Goal: Task Accomplishment & Management: Manage account settings

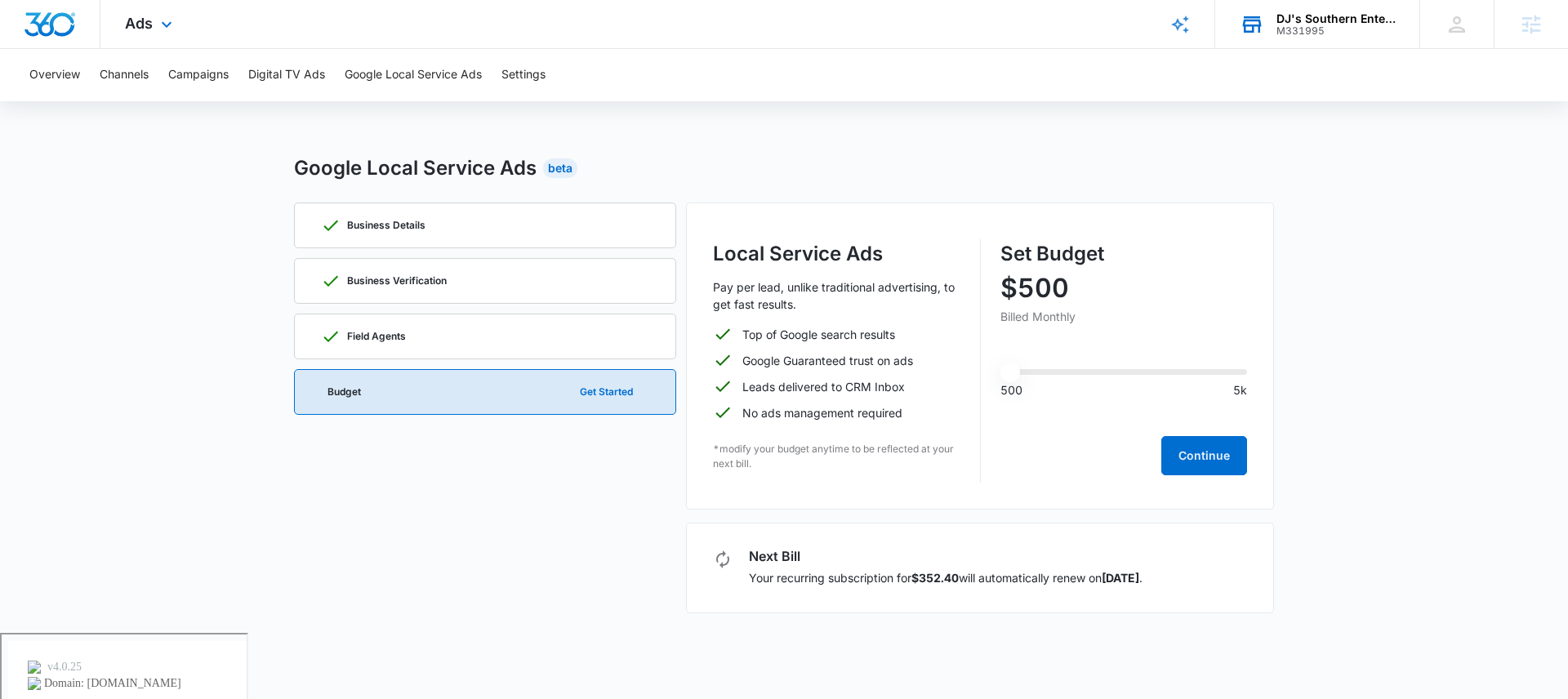
click at [1339, 15] on div "DJ's Southern Enterprises" at bounding box center [1336, 18] width 119 height 13
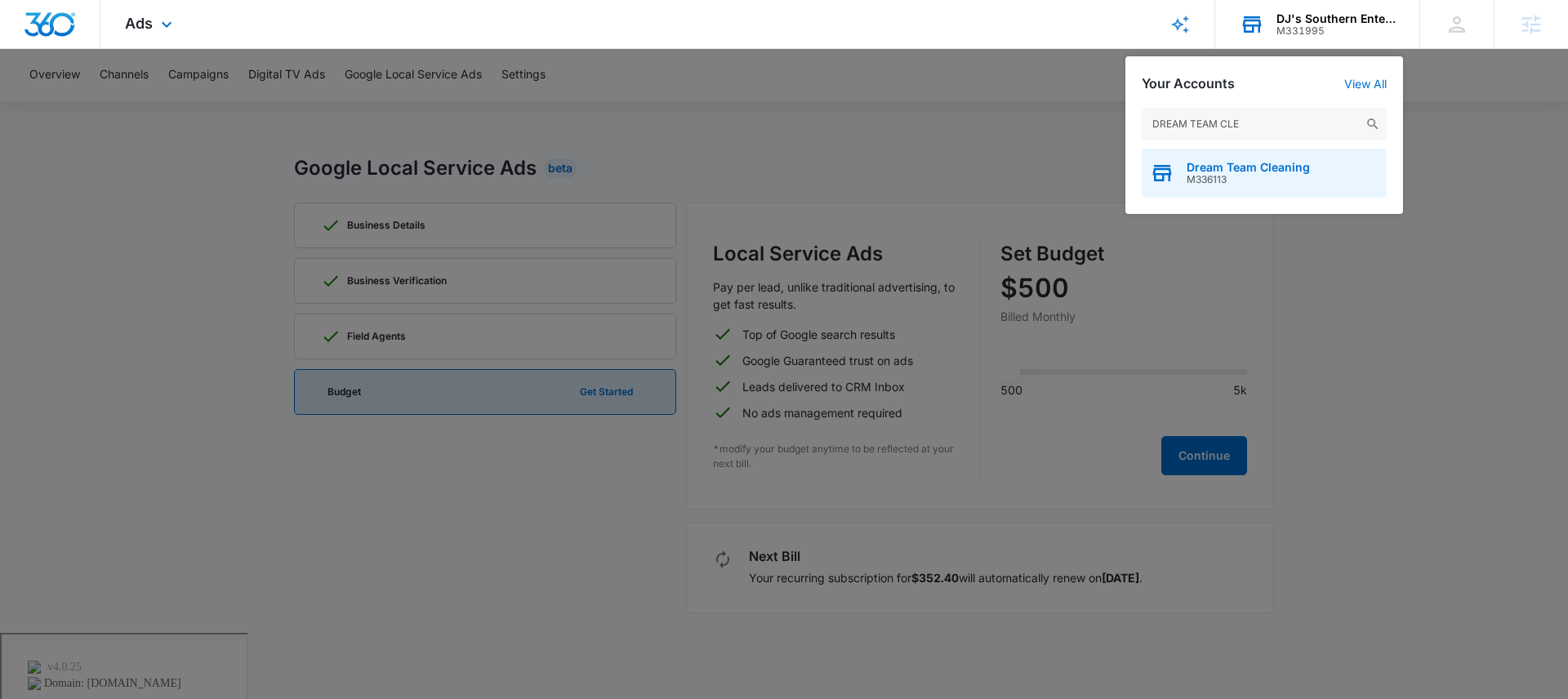
type input "DREAM TEAM CLE"
click at [1285, 167] on span "Dream Team Cleaning" at bounding box center [1247, 167] width 123 height 13
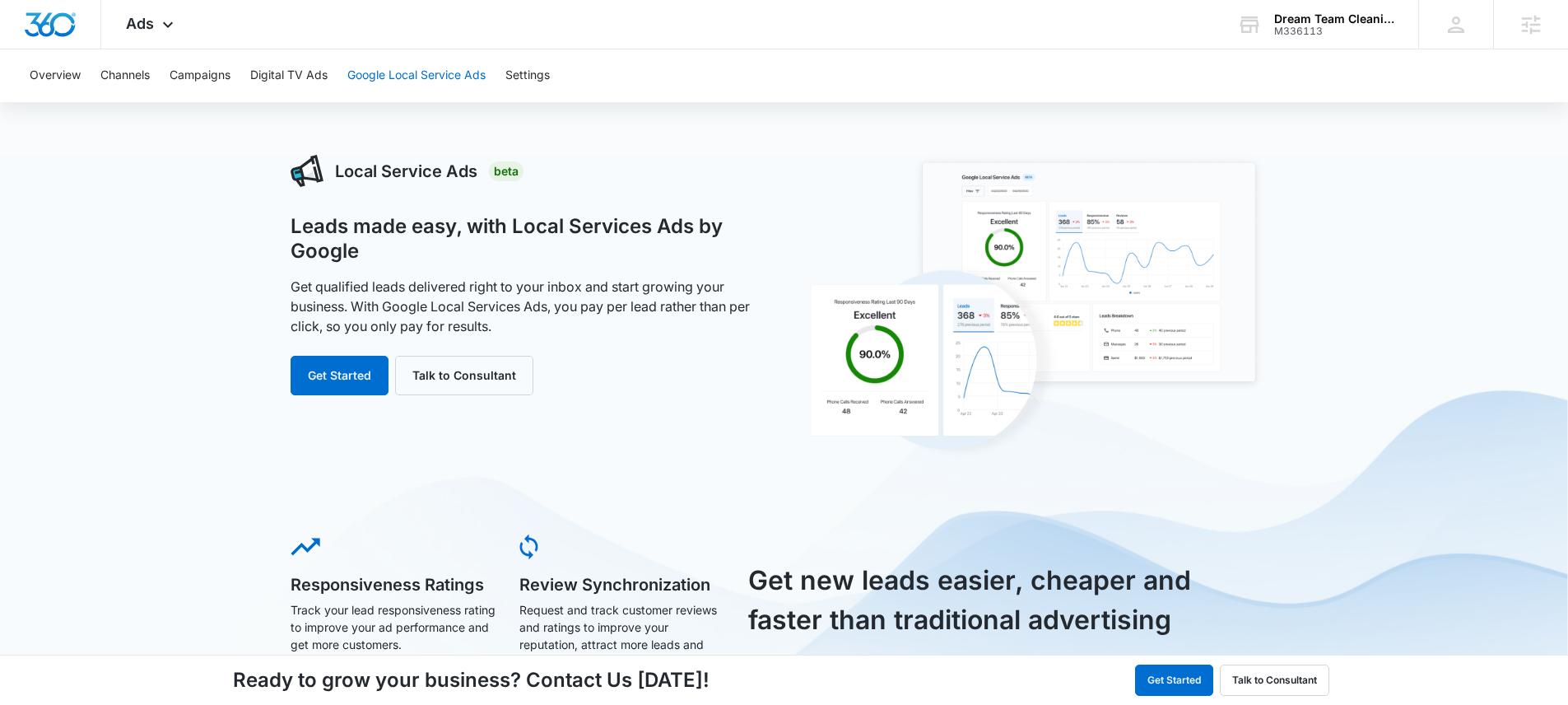
click at [424, 73] on button "Google Local Service Ads" at bounding box center [415, 76] width 138 height 53
click at [333, 382] on button "Get Started" at bounding box center [340, 375] width 98 height 40
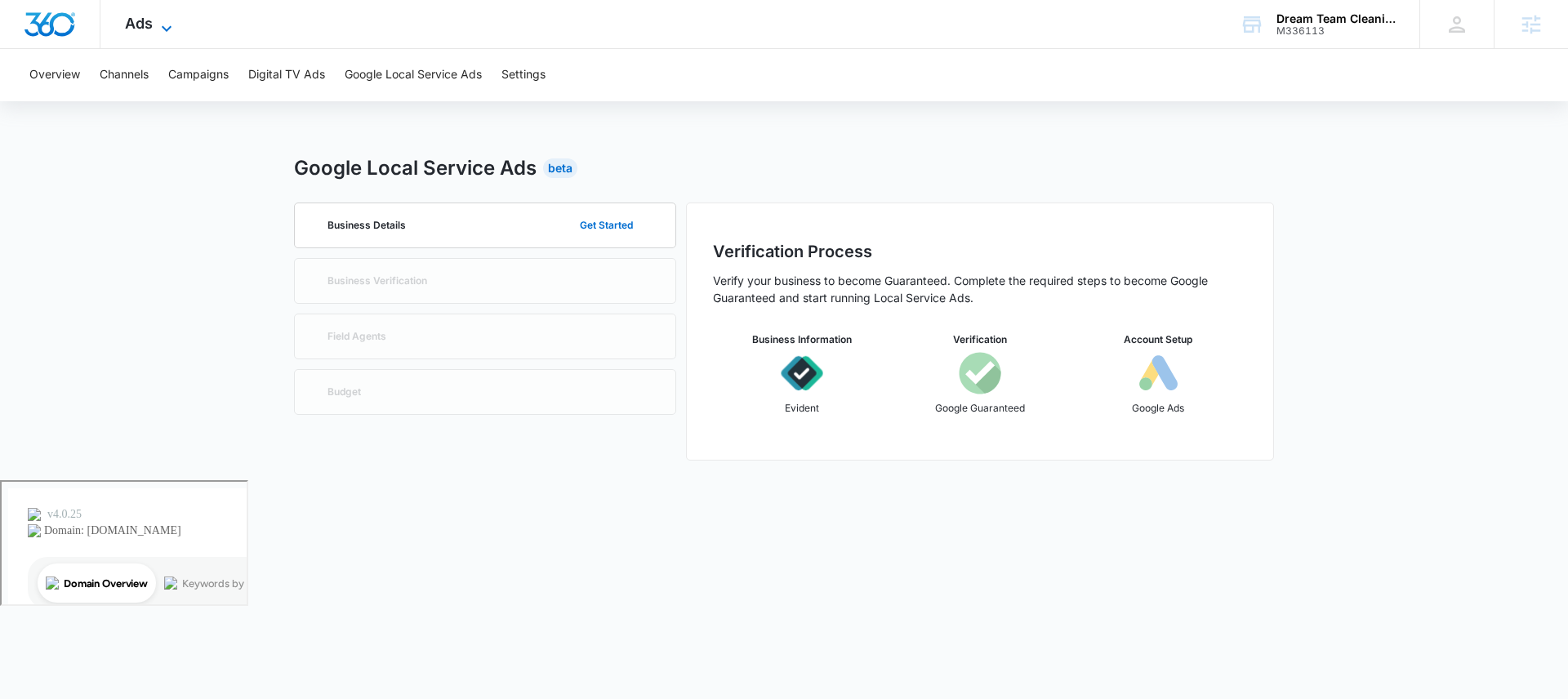
click at [157, 26] on icon at bounding box center [166, 29] width 19 height 19
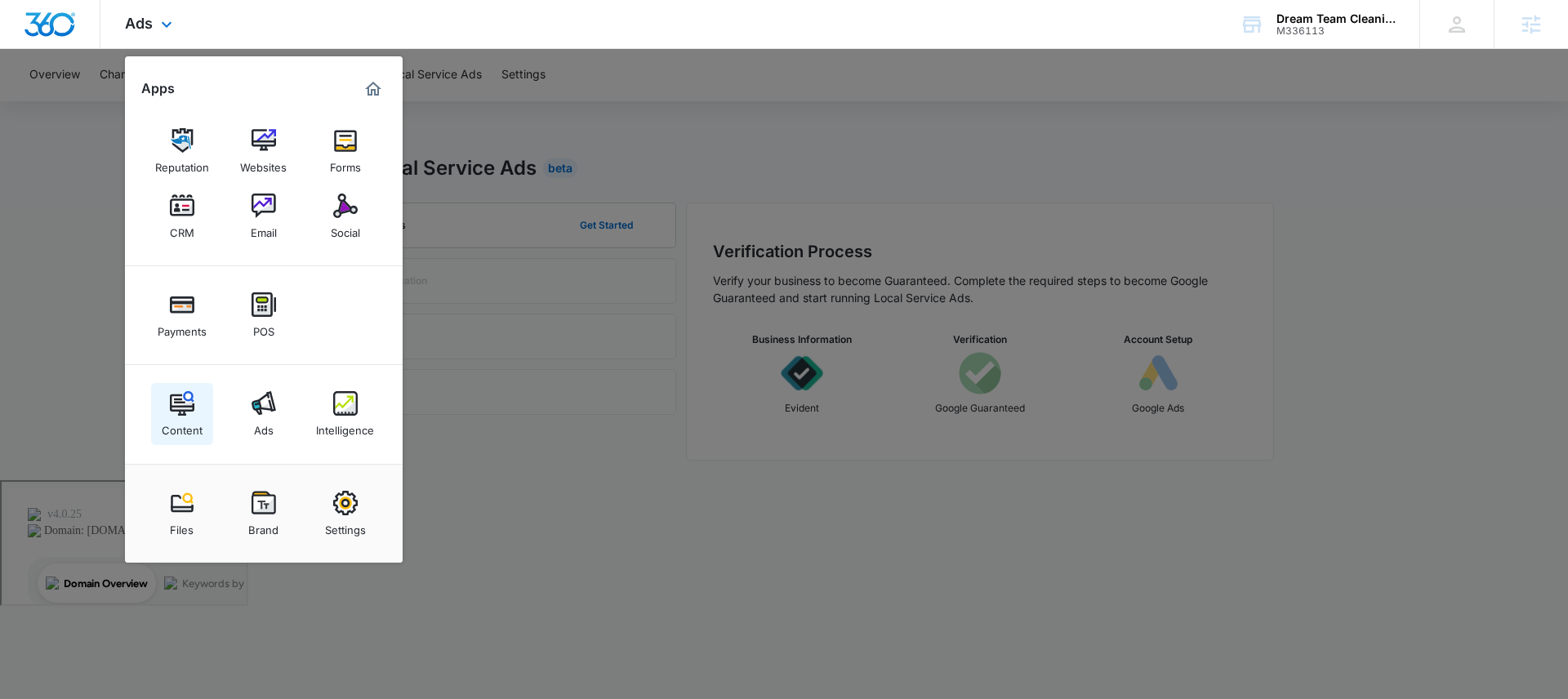
click at [191, 403] on img at bounding box center [182, 404] width 24 height 24
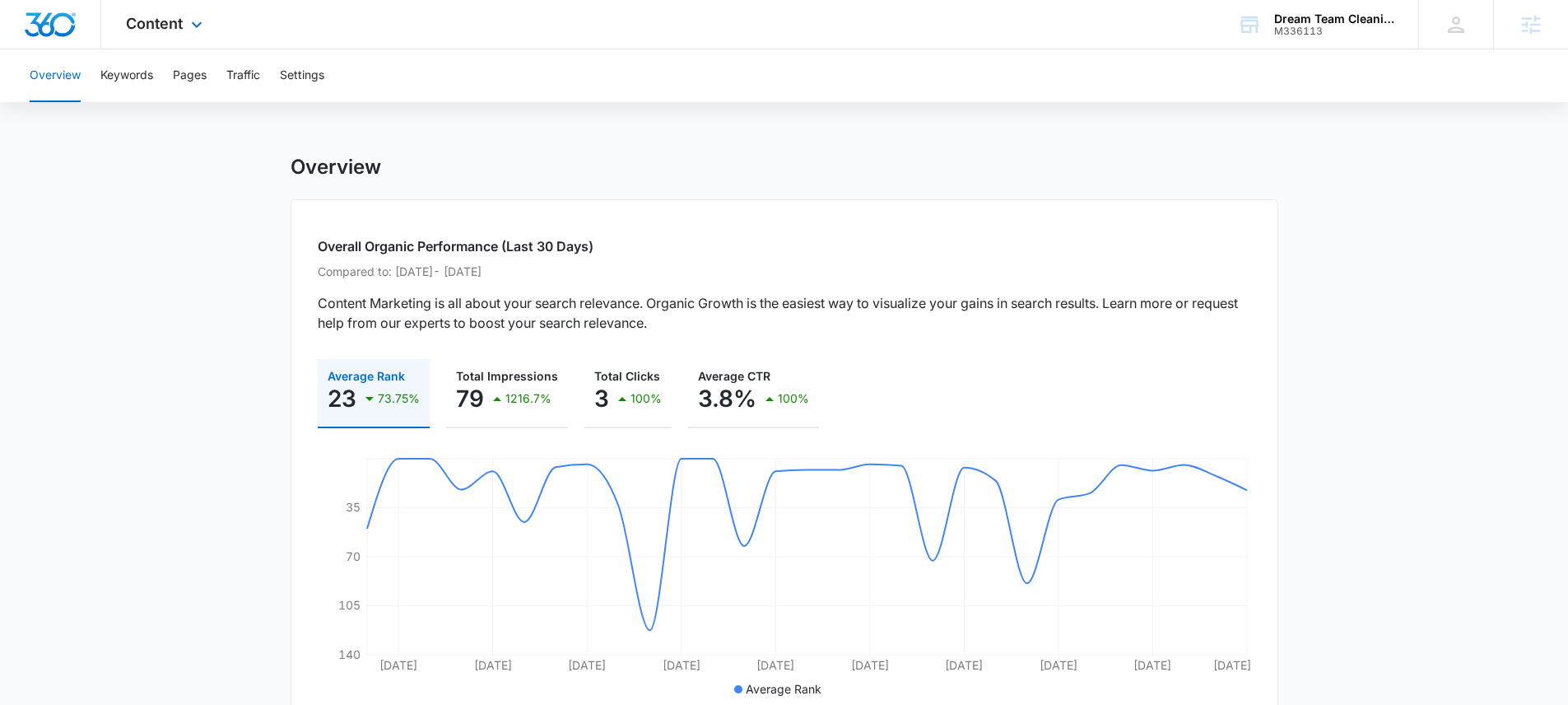
click at [163, 11] on div "Content Apps Reputation Websites Forms CRM Email Social Payments POS Content Ad…" at bounding box center [166, 24] width 130 height 48
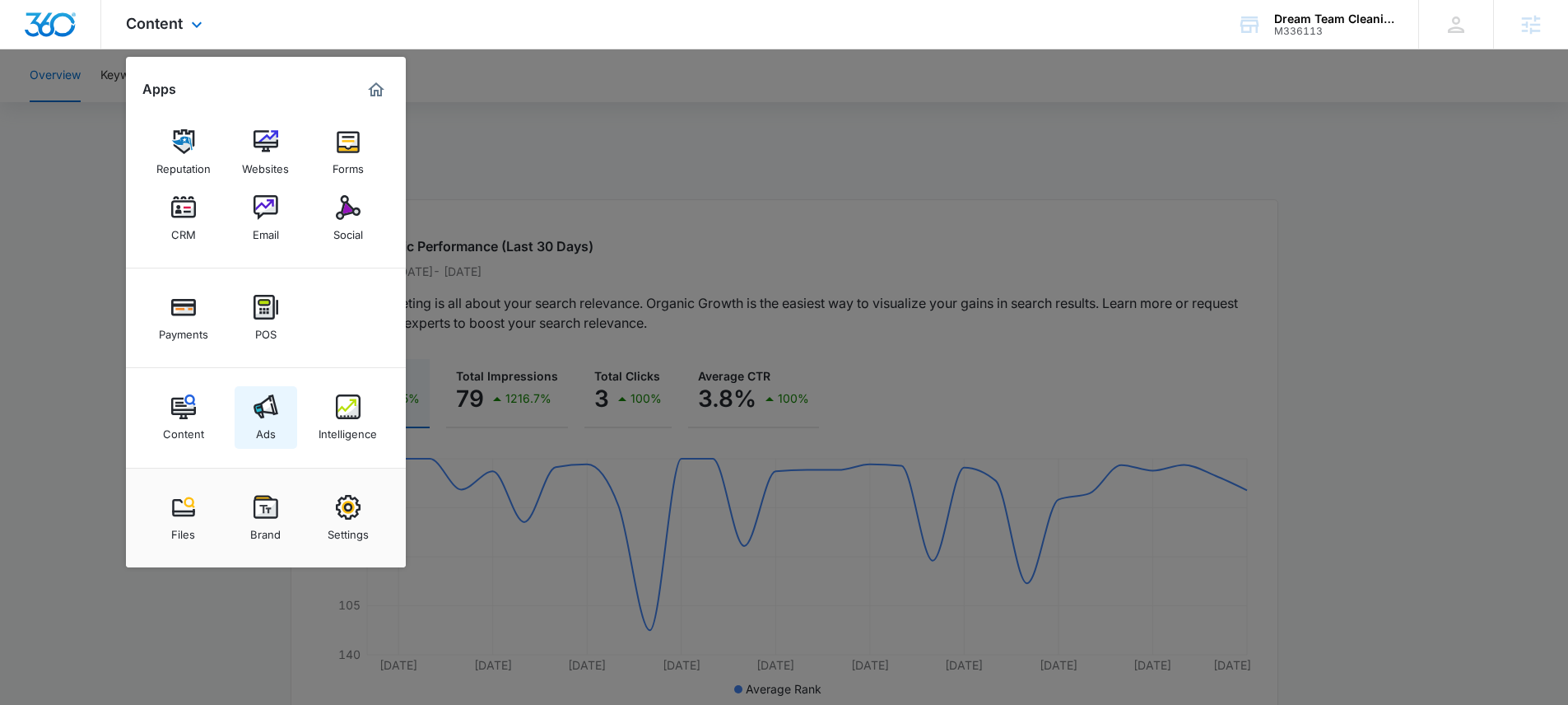
click at [271, 407] on img at bounding box center [266, 407] width 25 height 25
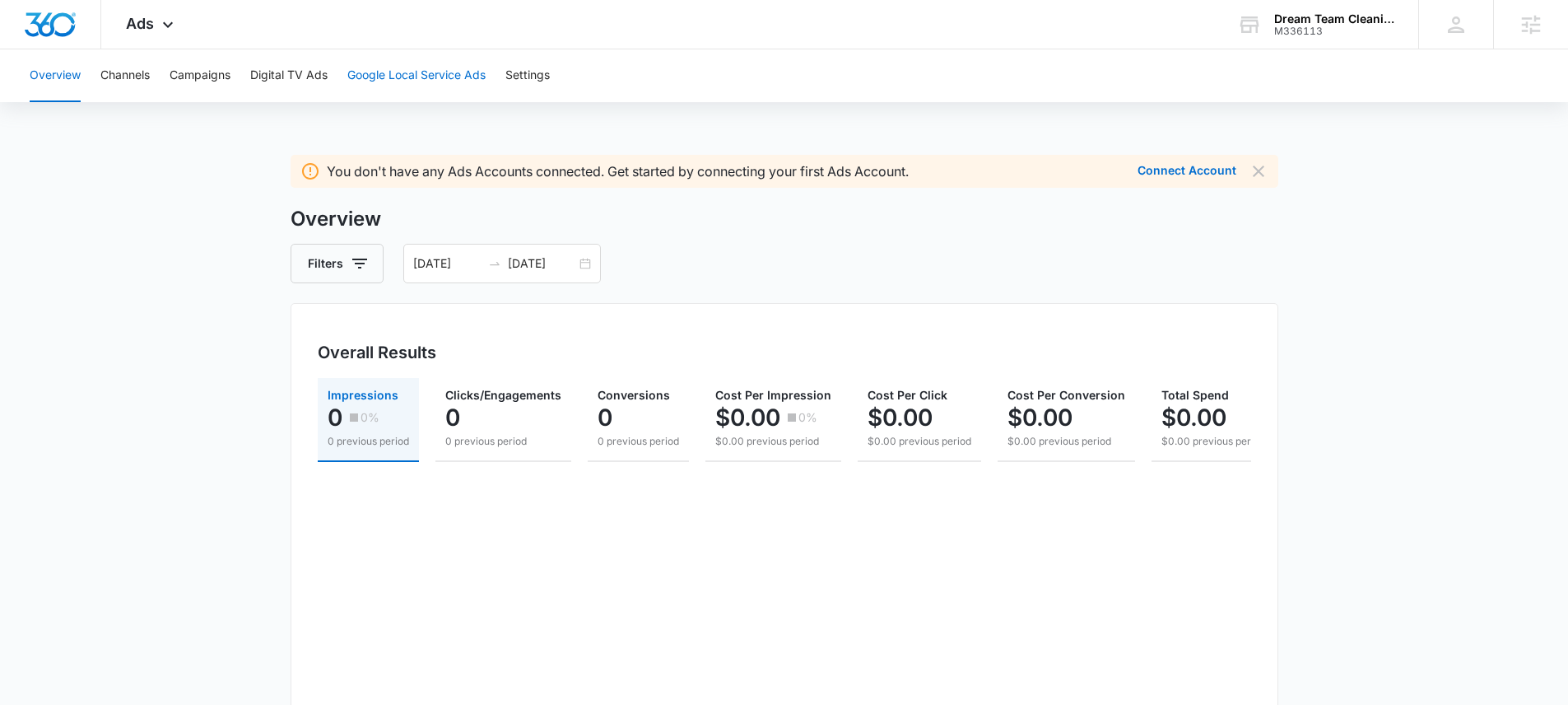
click at [424, 77] on button "Google Local Service Ads" at bounding box center [415, 76] width 138 height 53
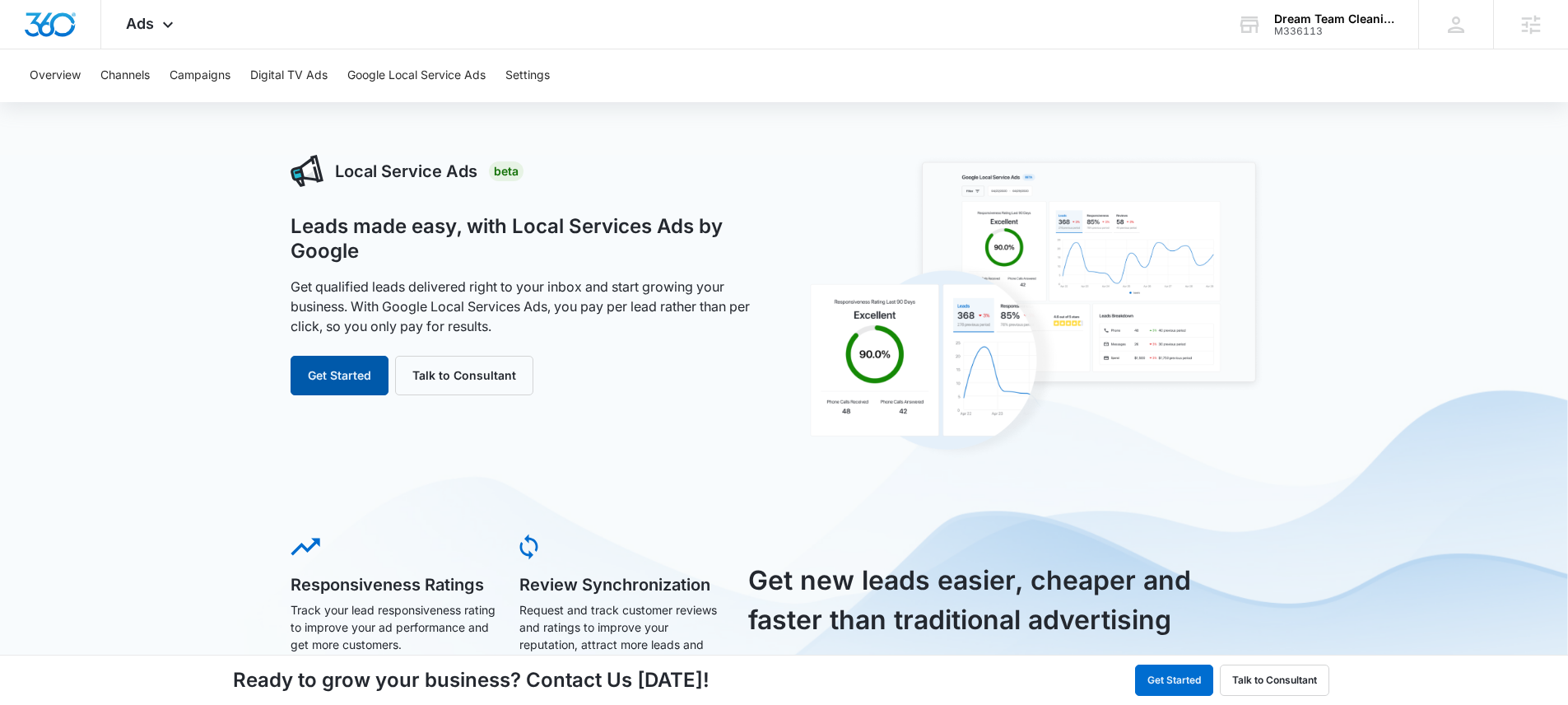
click at [346, 374] on button "Get Started" at bounding box center [340, 375] width 98 height 40
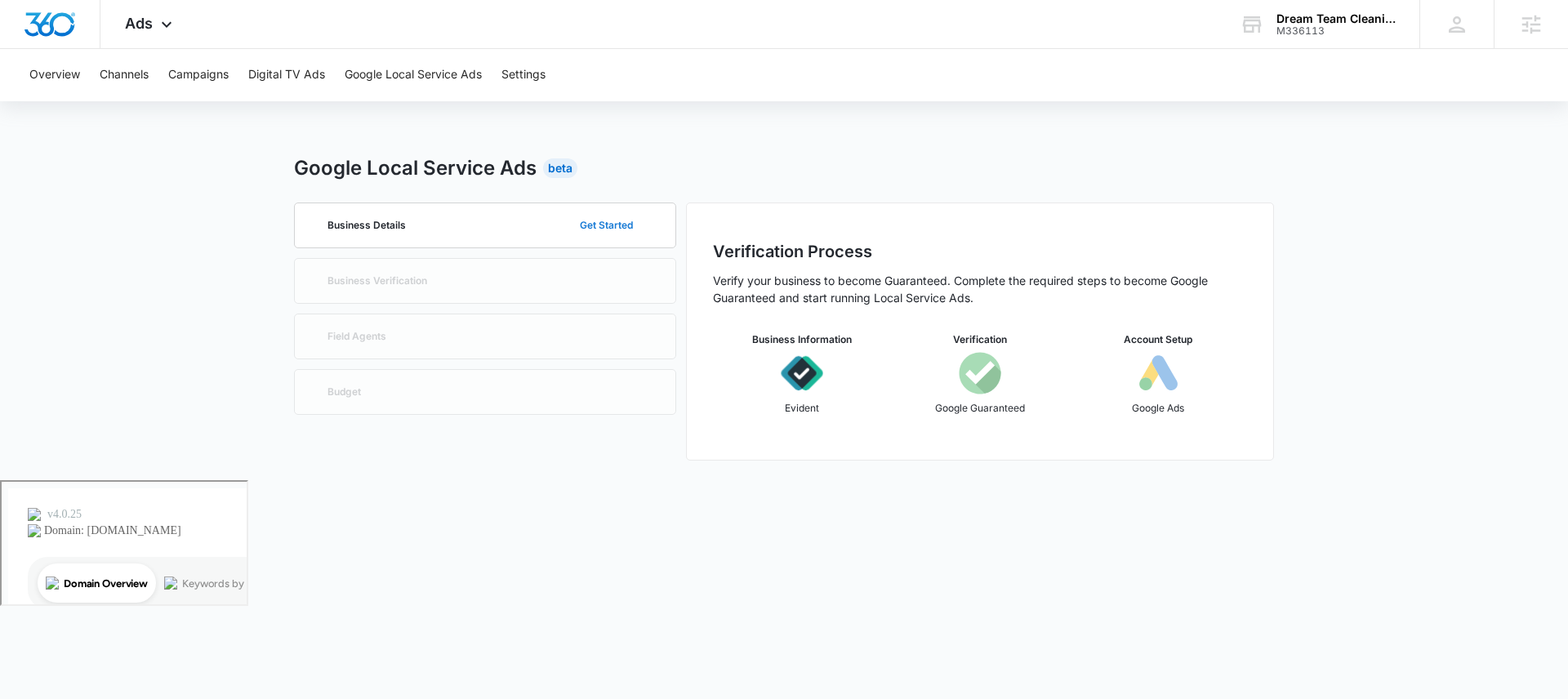
click at [614, 216] on button "Get Started" at bounding box center [607, 225] width 85 height 39
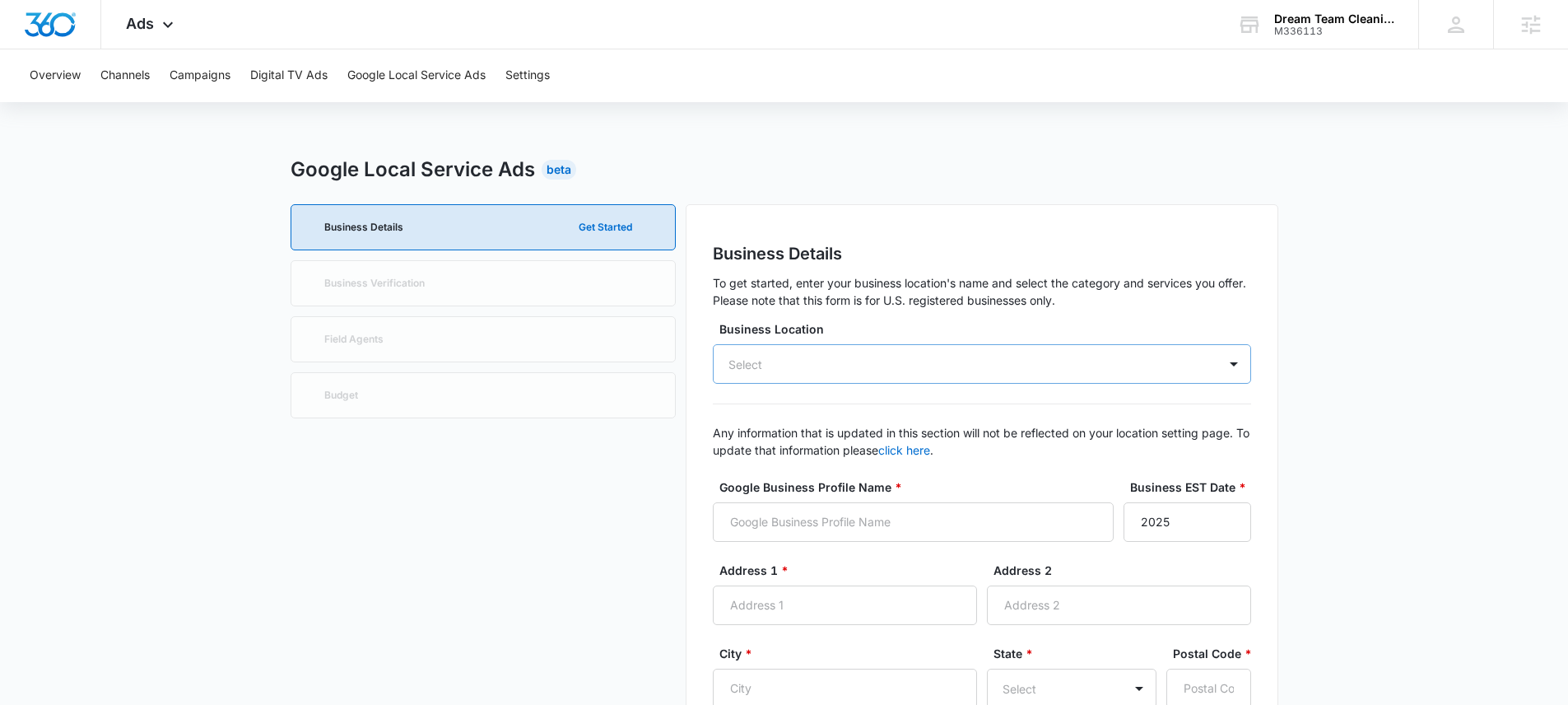
click at [867, 363] on div "Select" at bounding box center [981, 364] width 538 height 40
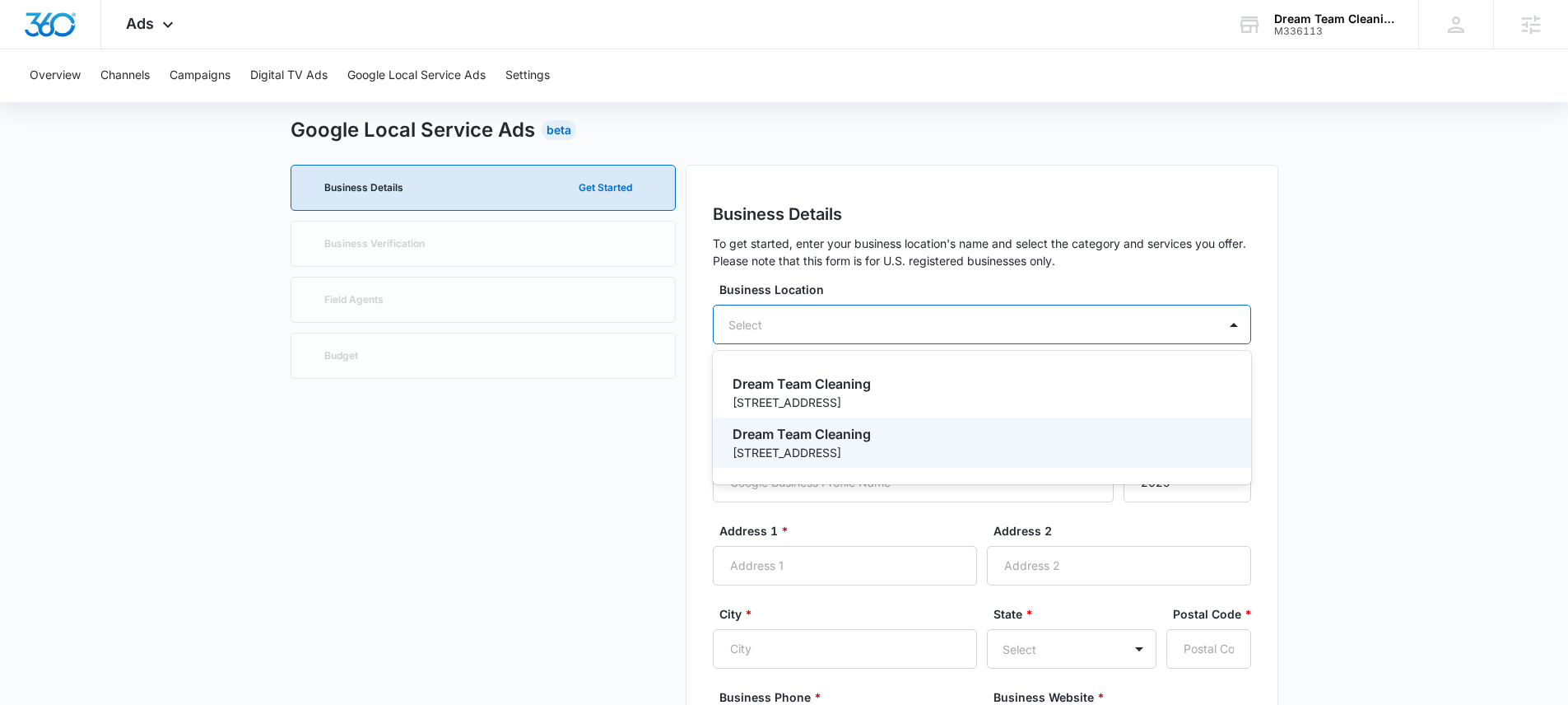
scroll to position [119, 0]
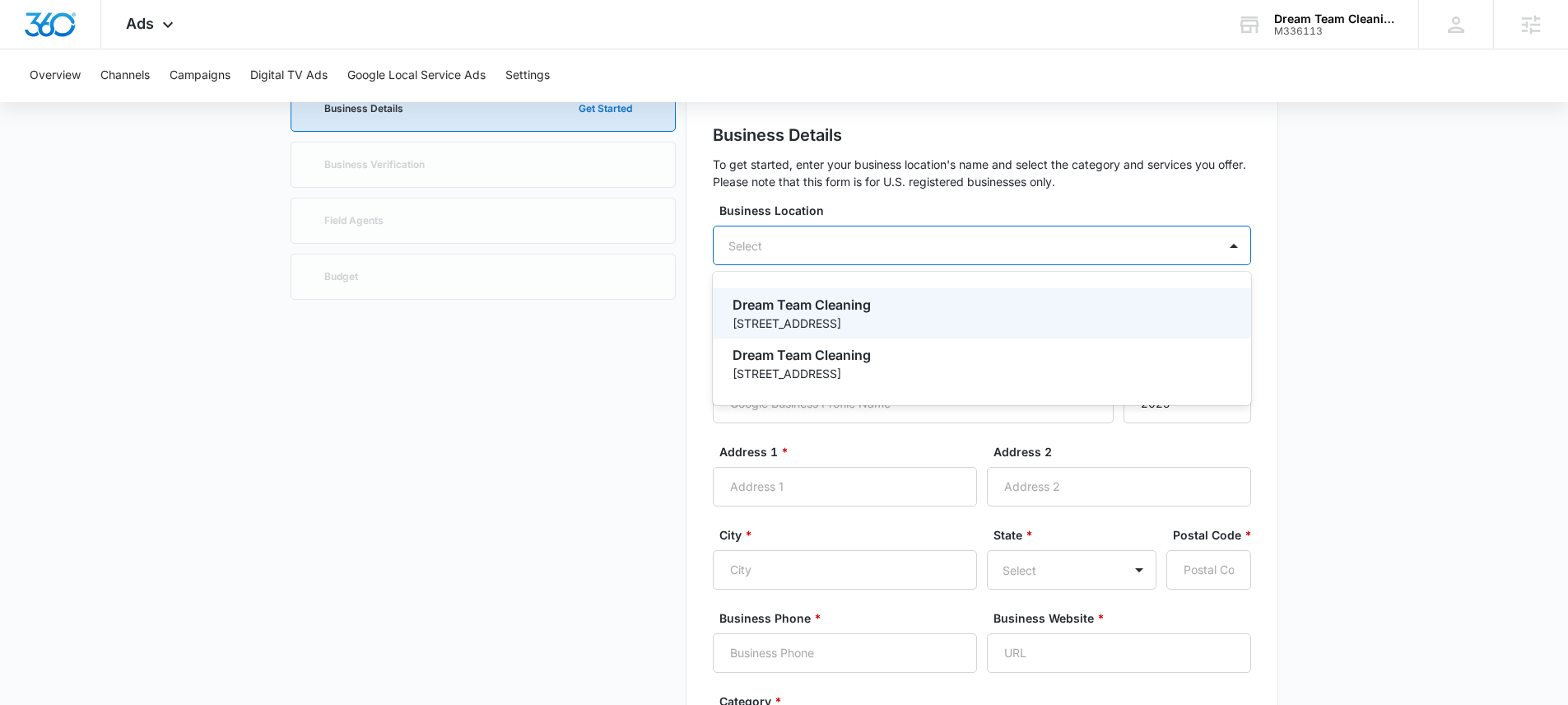
click at [850, 309] on p "Dream Team Cleaning" at bounding box center [980, 304] width 495 height 19
type input "Dream Team Cleaning"
type input "2021"
type input "406 Spruce St"
type input "Harrisburg"
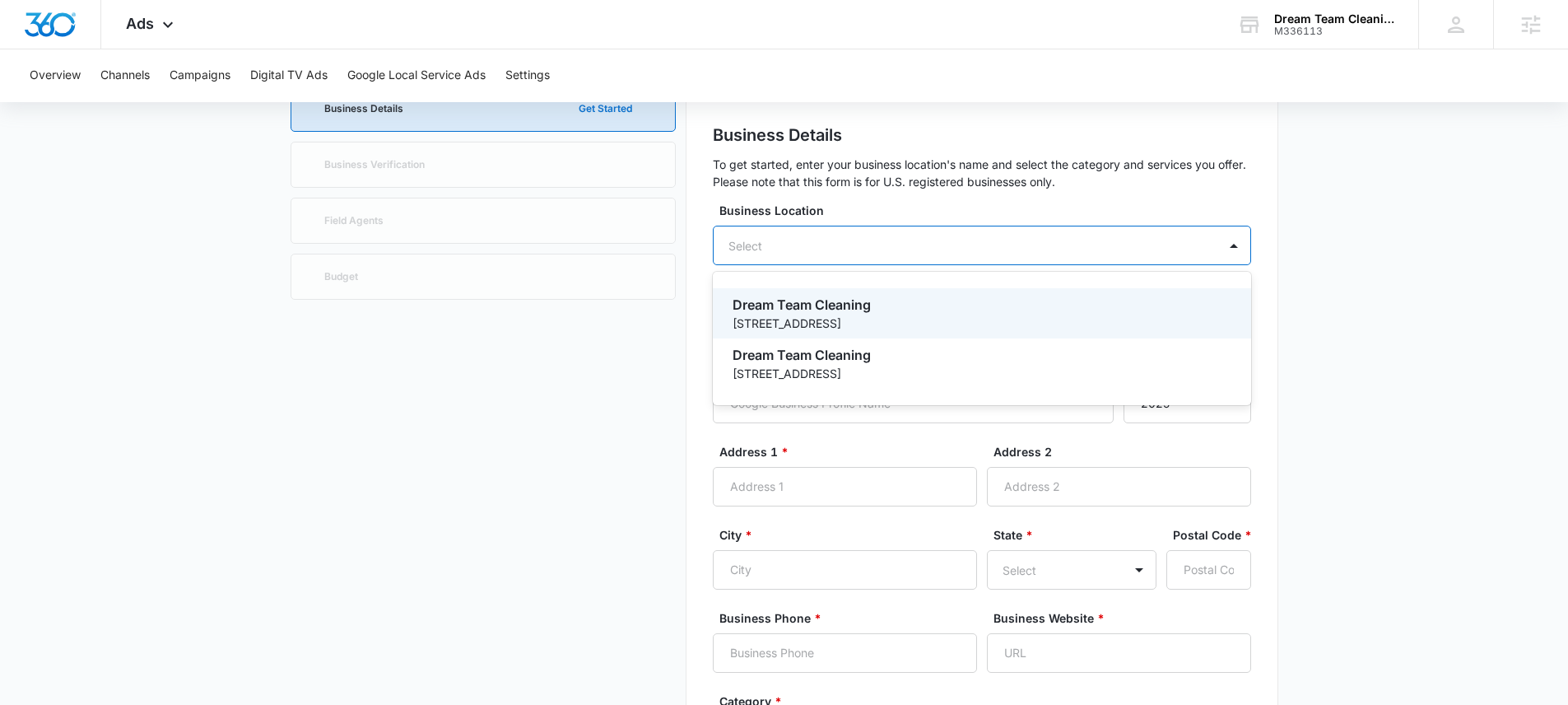
type input "17113"
type input "2672355071"
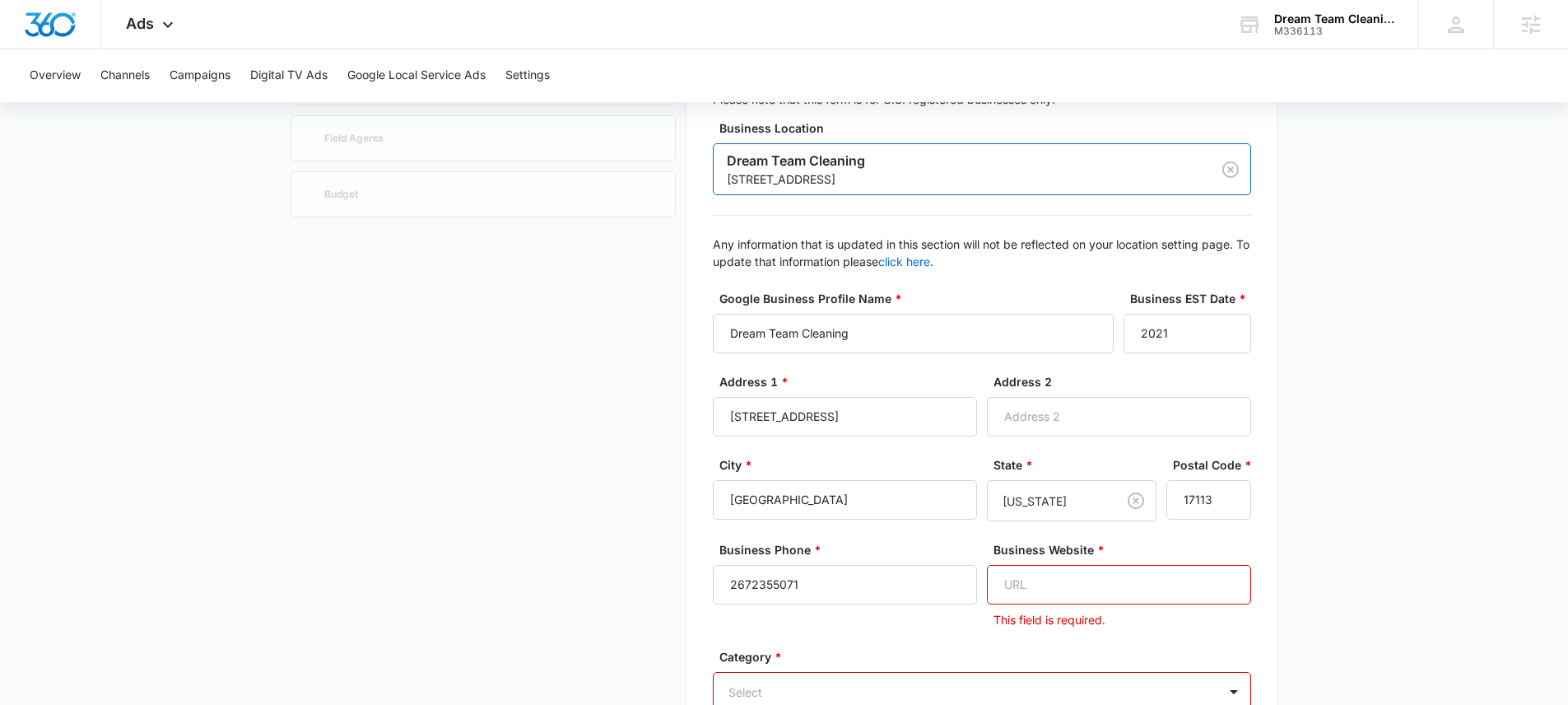
scroll to position [190, 0]
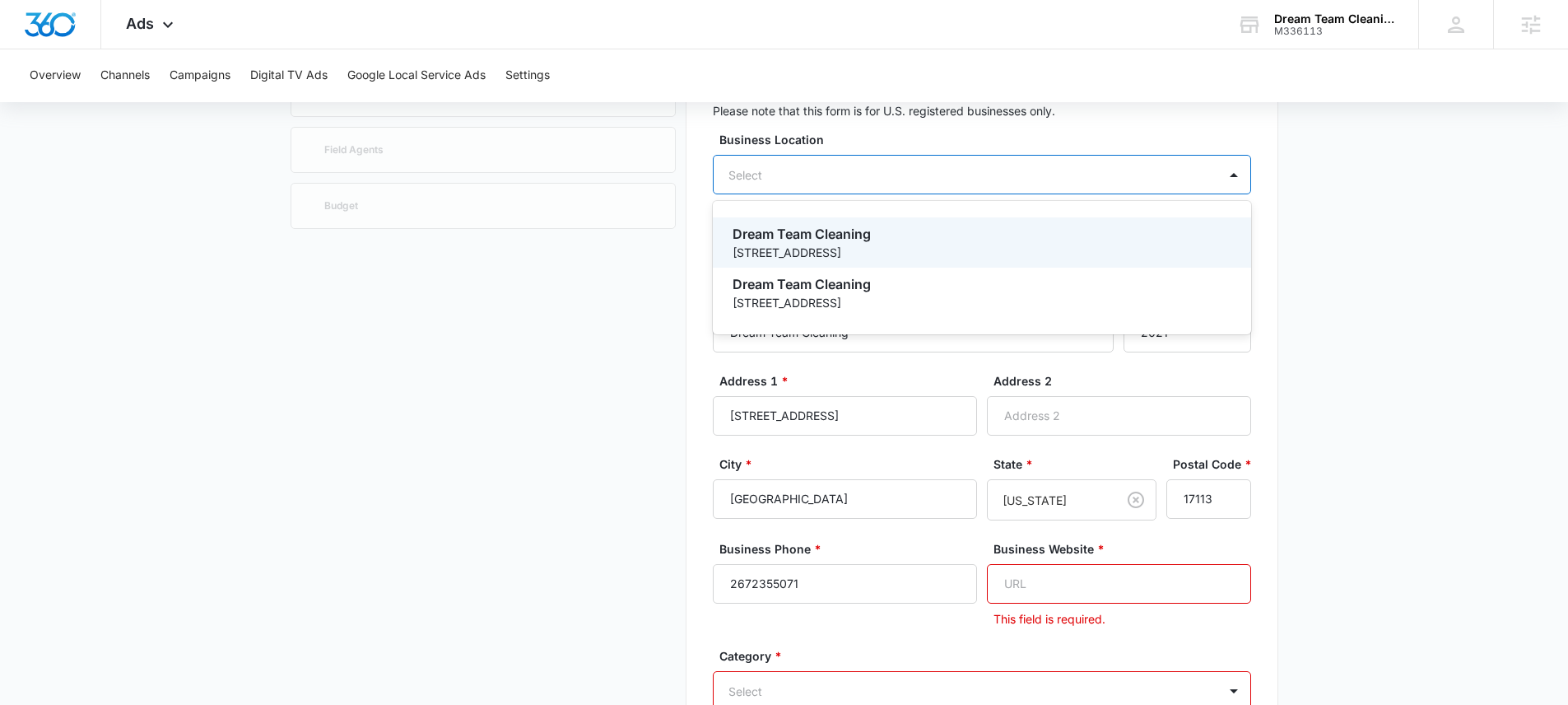
click at [1037, 174] on div "Select" at bounding box center [981, 174] width 538 height 40
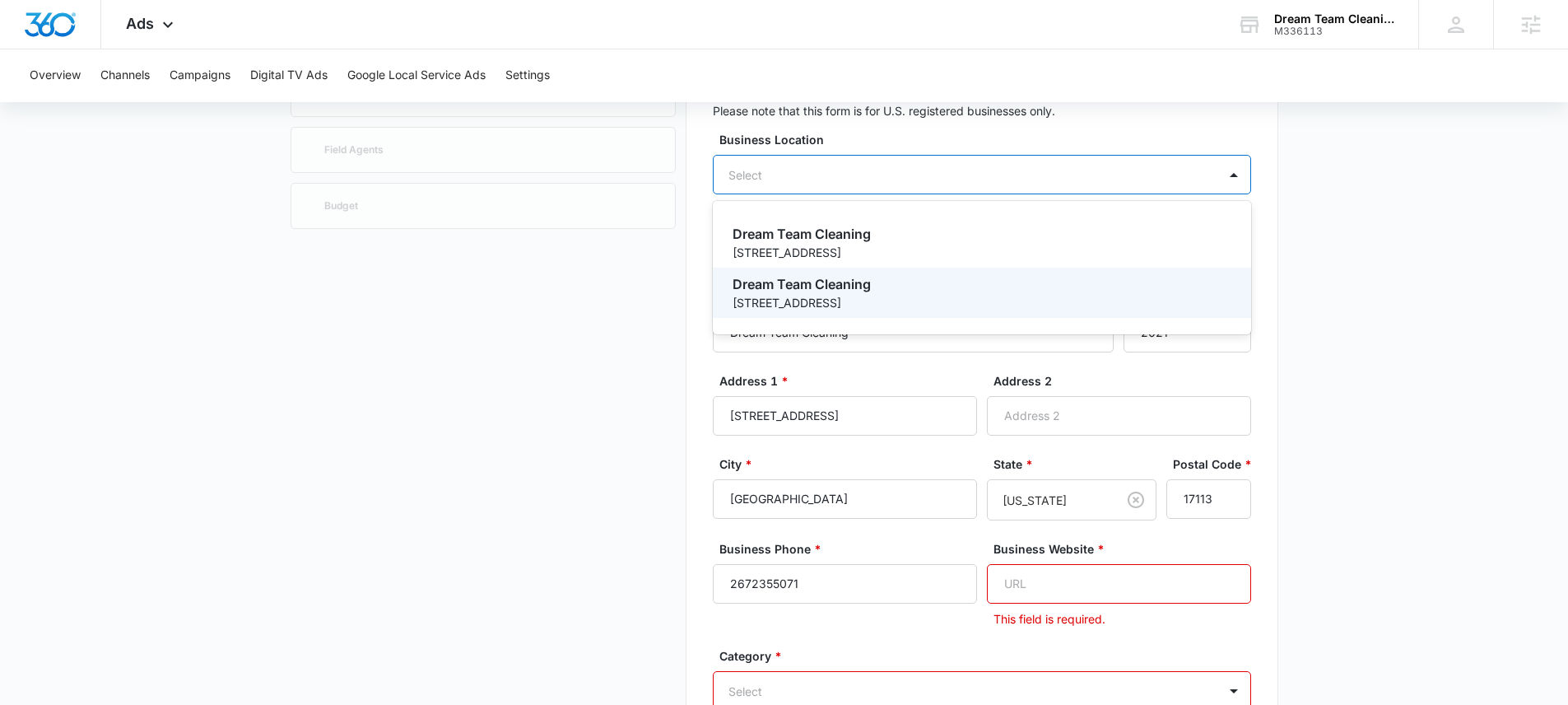
click at [842, 295] on p "406 Spruce St" at bounding box center [980, 303] width 495 height 18
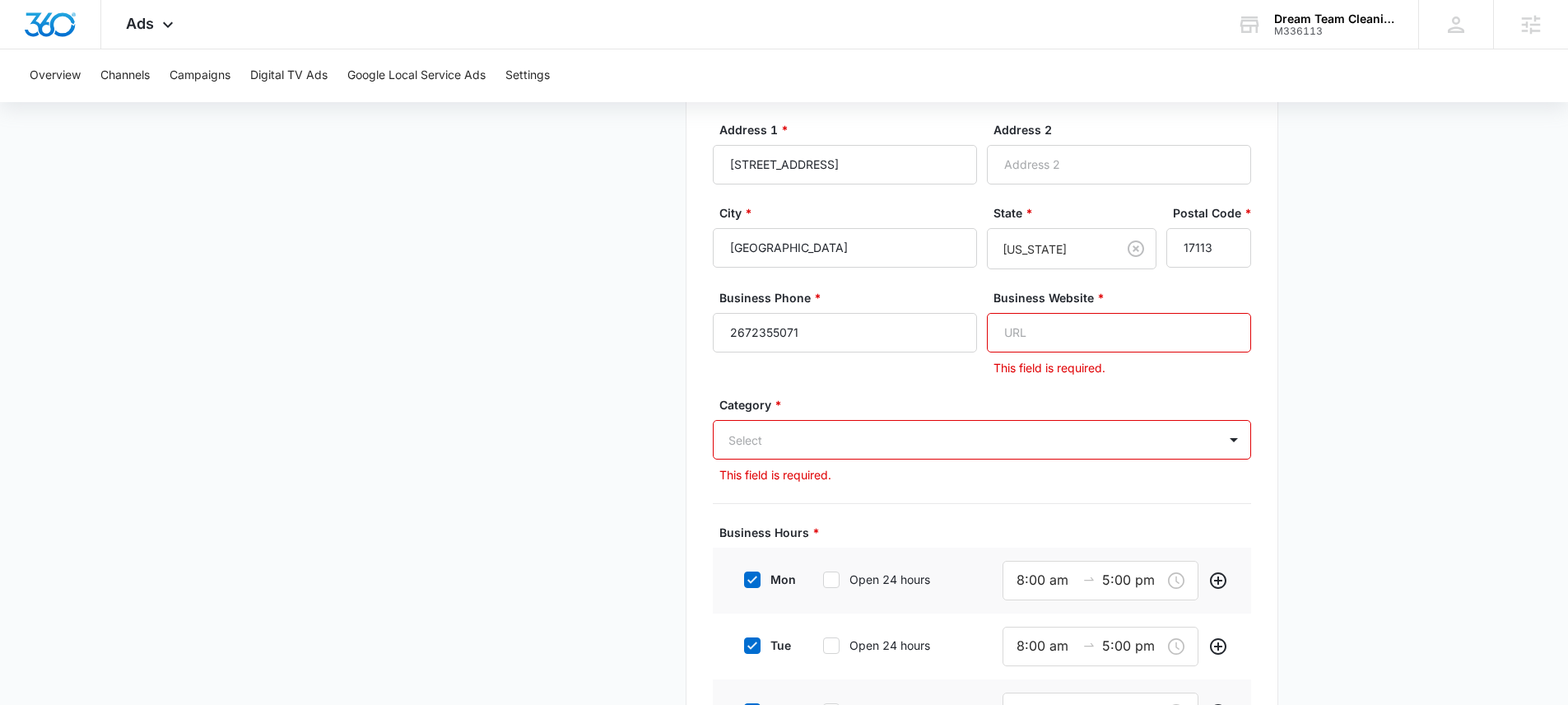
scroll to position [29, 0]
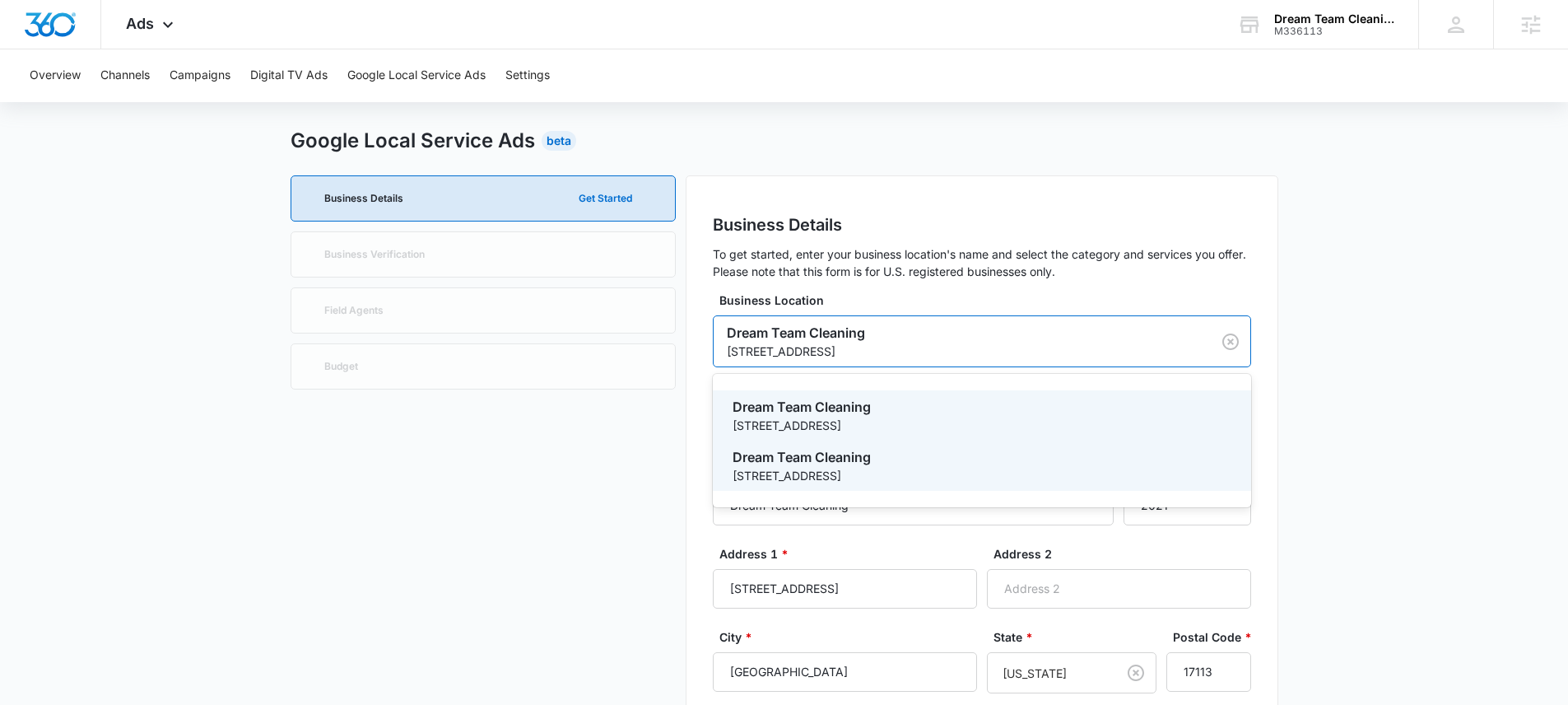
click at [963, 337] on div "Dream Team Cleaning 406 Spruce St" at bounding box center [981, 341] width 538 height 52
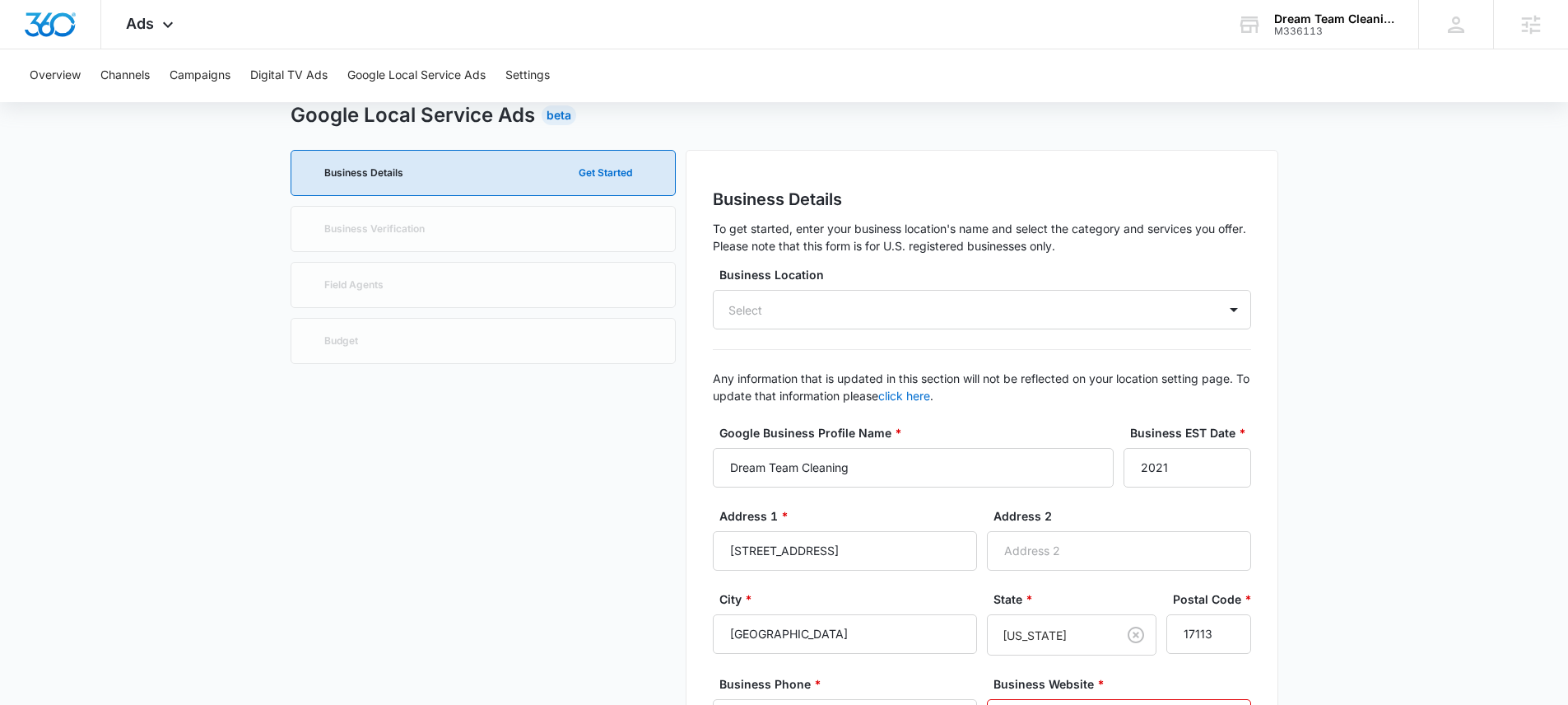
scroll to position [63, 0]
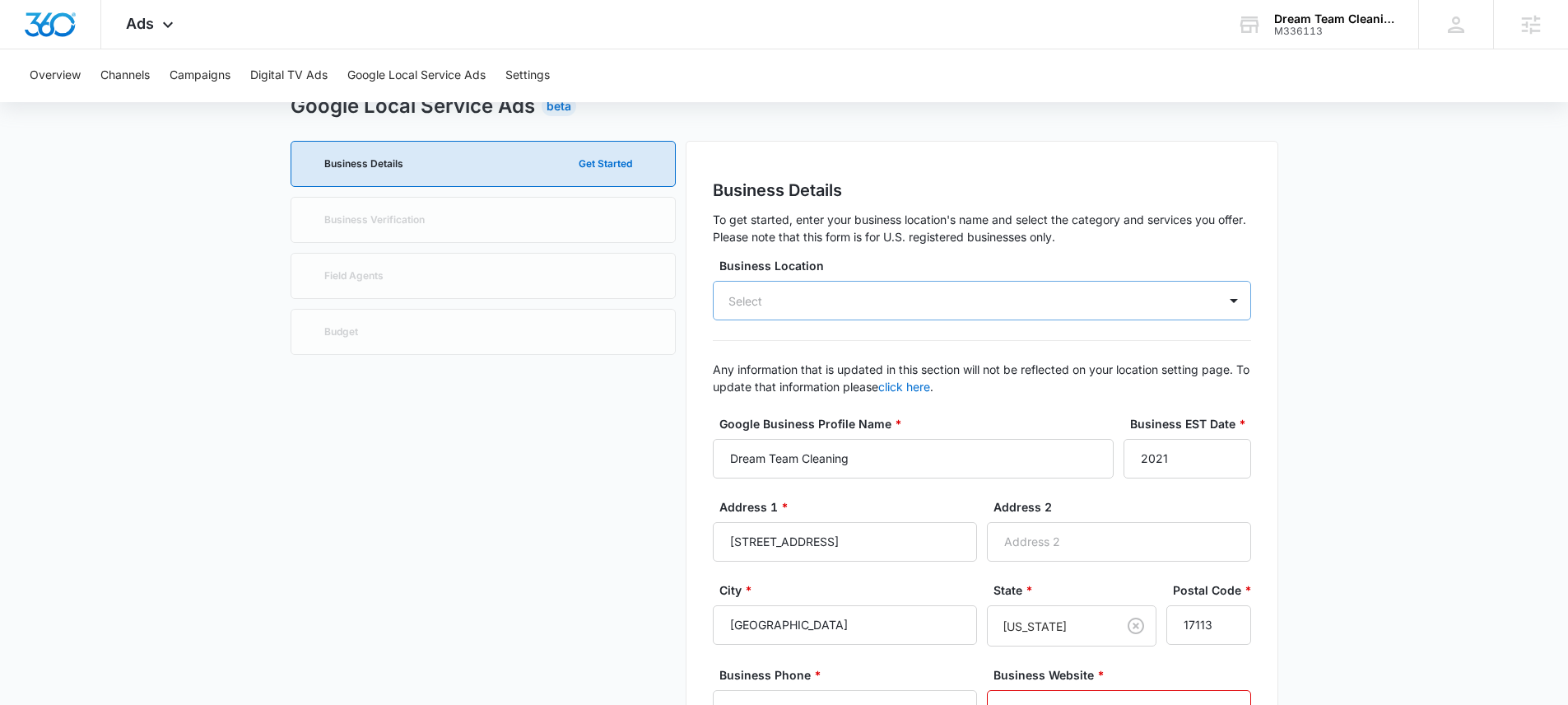
click at [979, 308] on div "Select" at bounding box center [981, 301] width 538 height 40
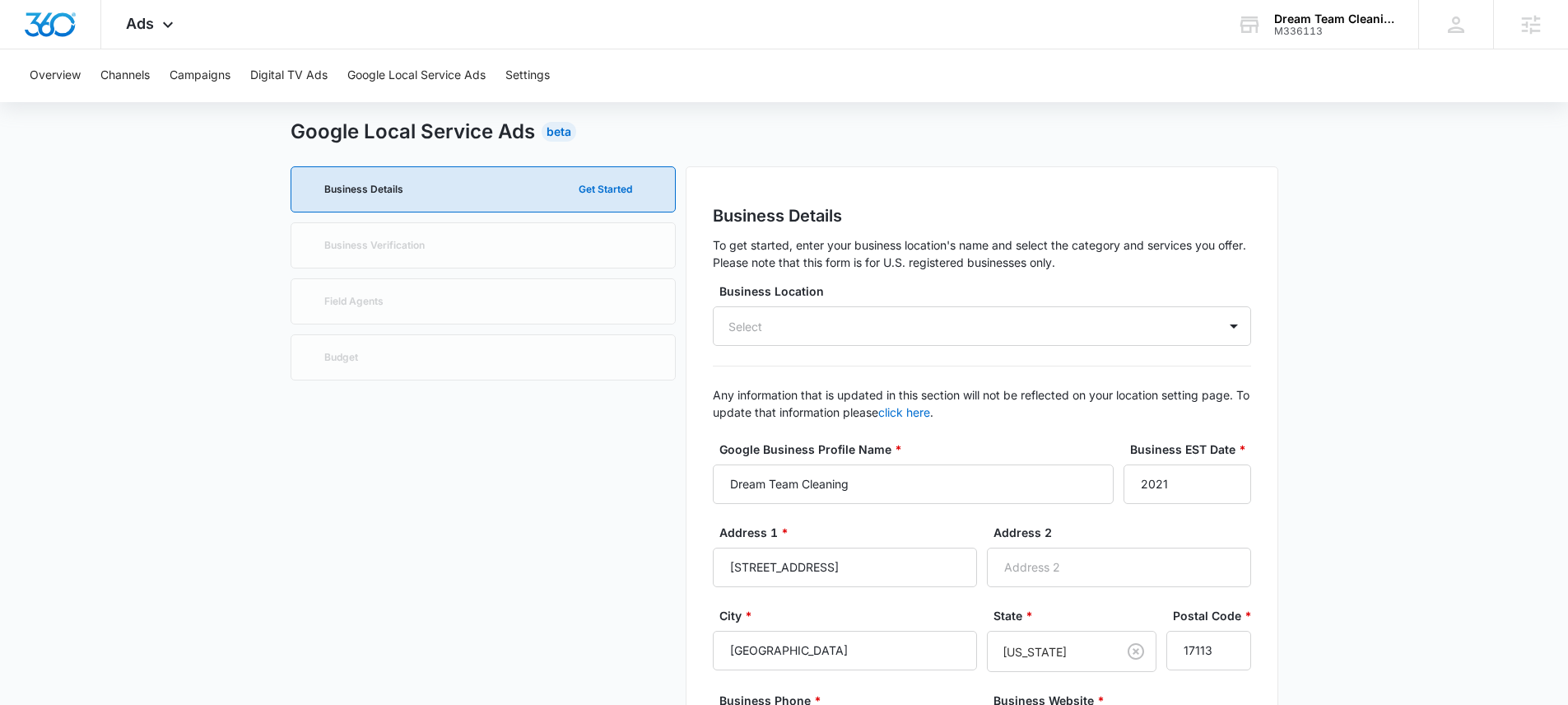
scroll to position [0, 0]
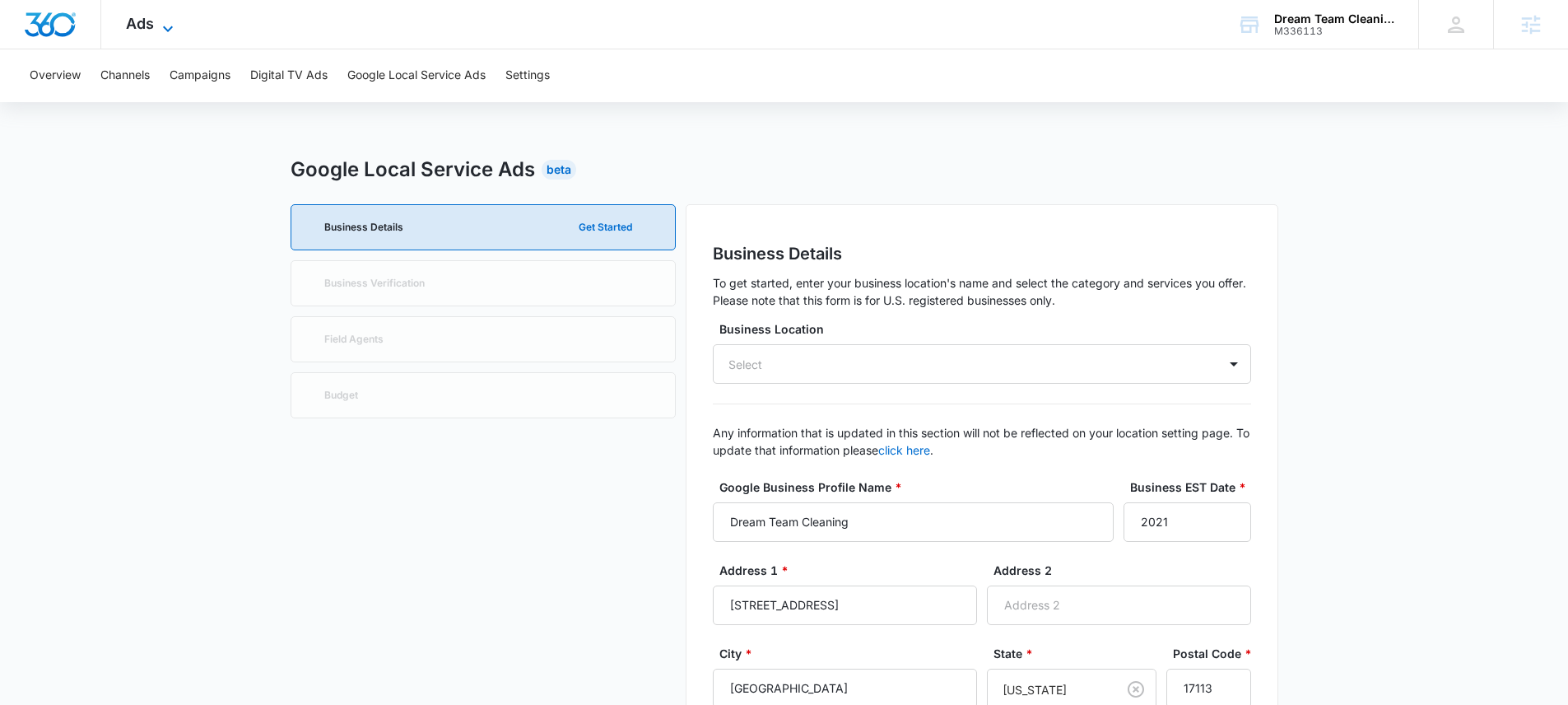
click at [148, 25] on span "Ads" at bounding box center [140, 24] width 28 height 18
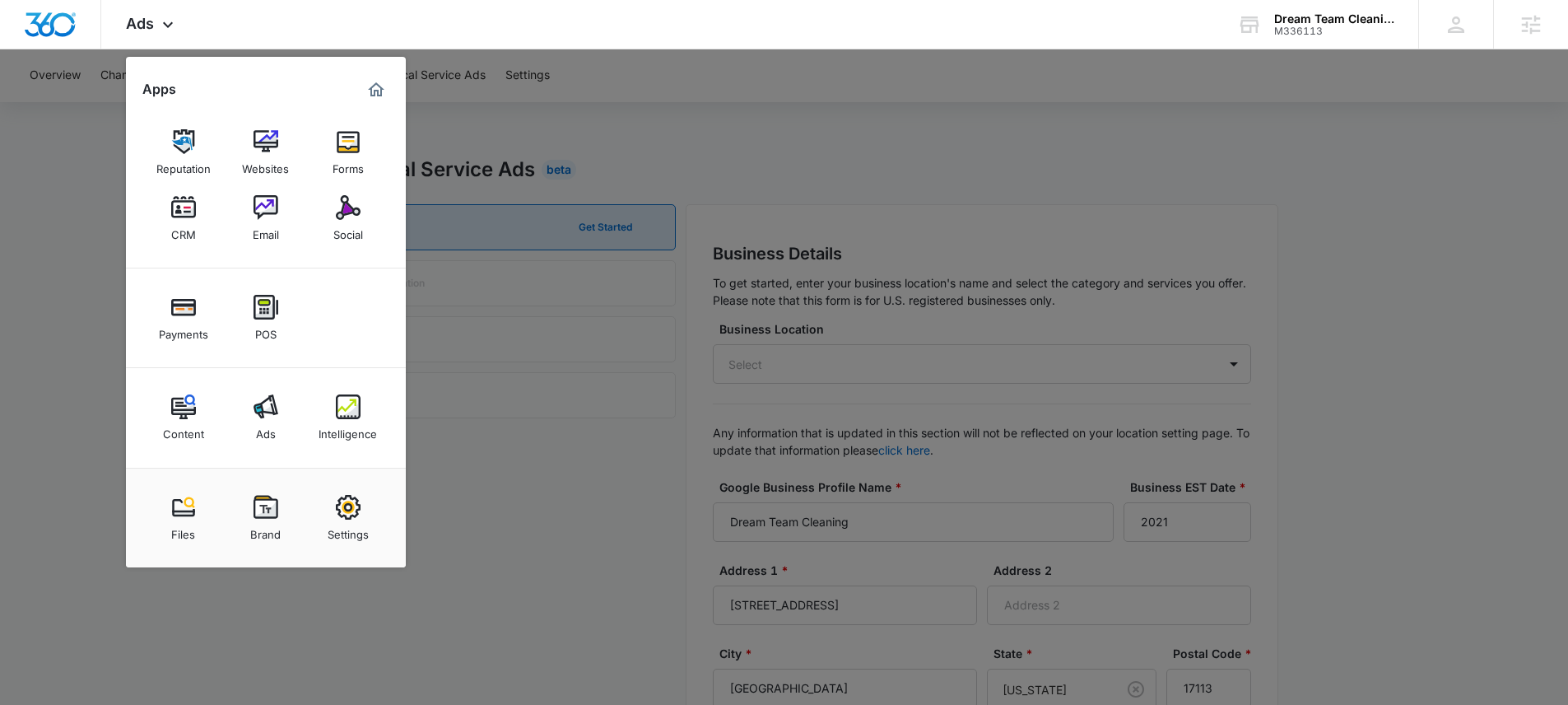
click at [543, 532] on div at bounding box center [784, 352] width 1568 height 705
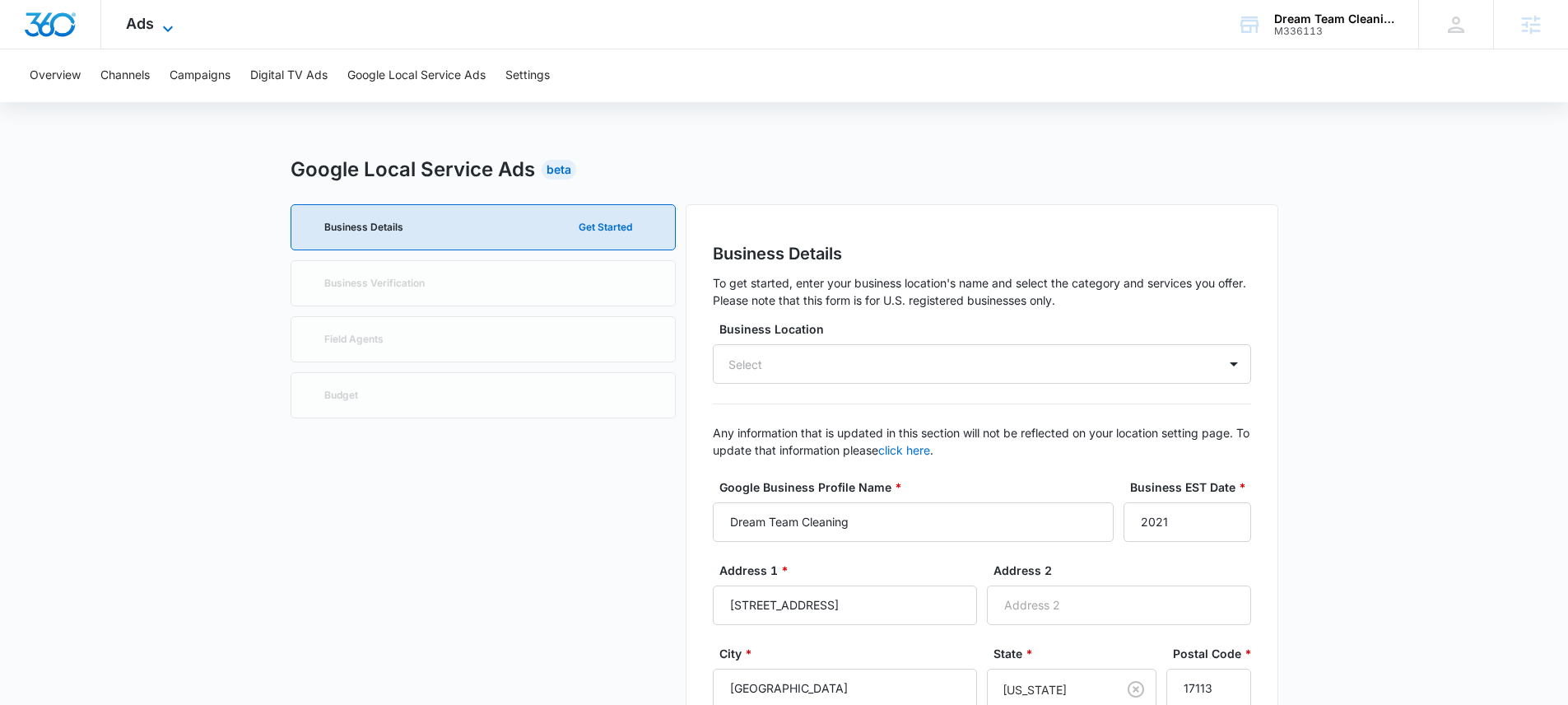
click at [162, 19] on icon at bounding box center [168, 29] width 19 height 19
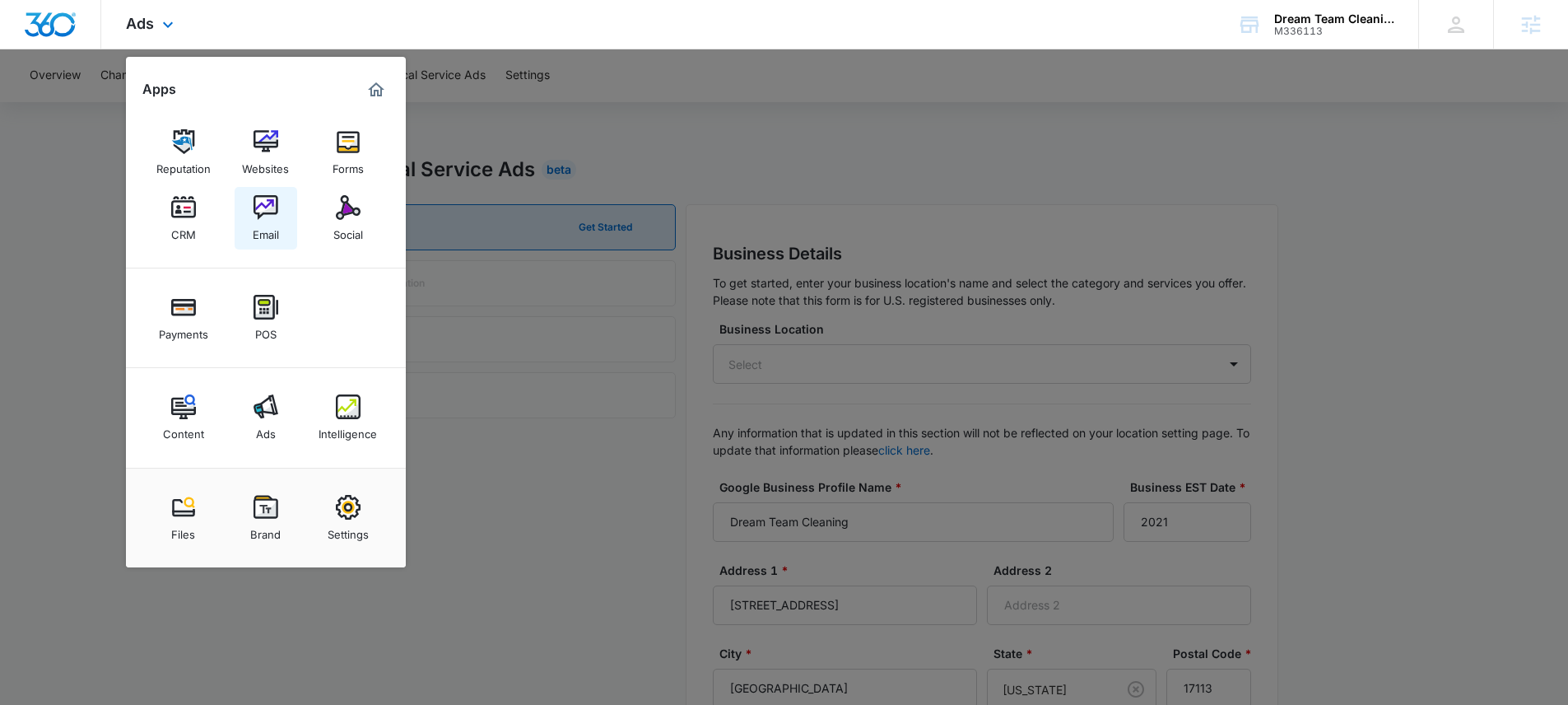
click at [261, 211] on img at bounding box center [266, 207] width 25 height 25
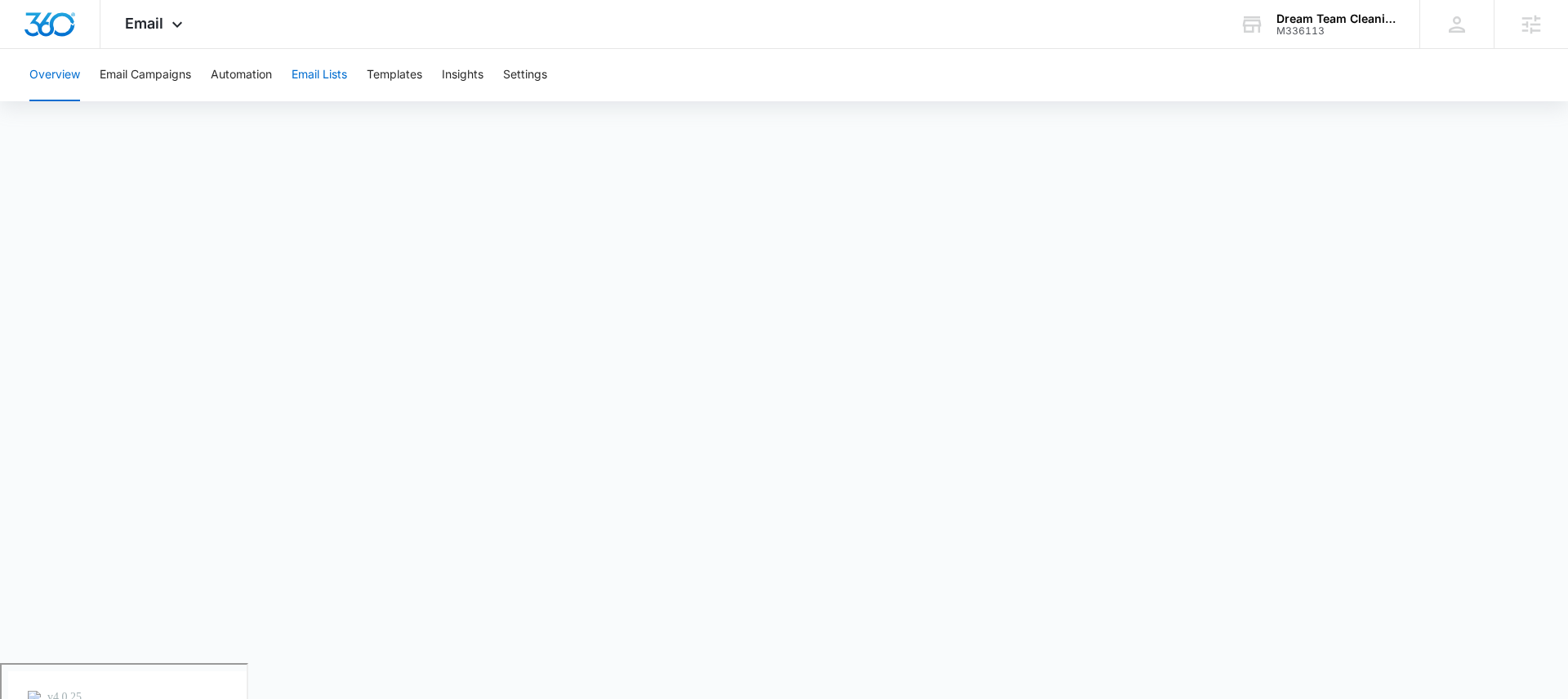
click at [334, 74] on button "Email Lists" at bounding box center [320, 75] width 56 height 52
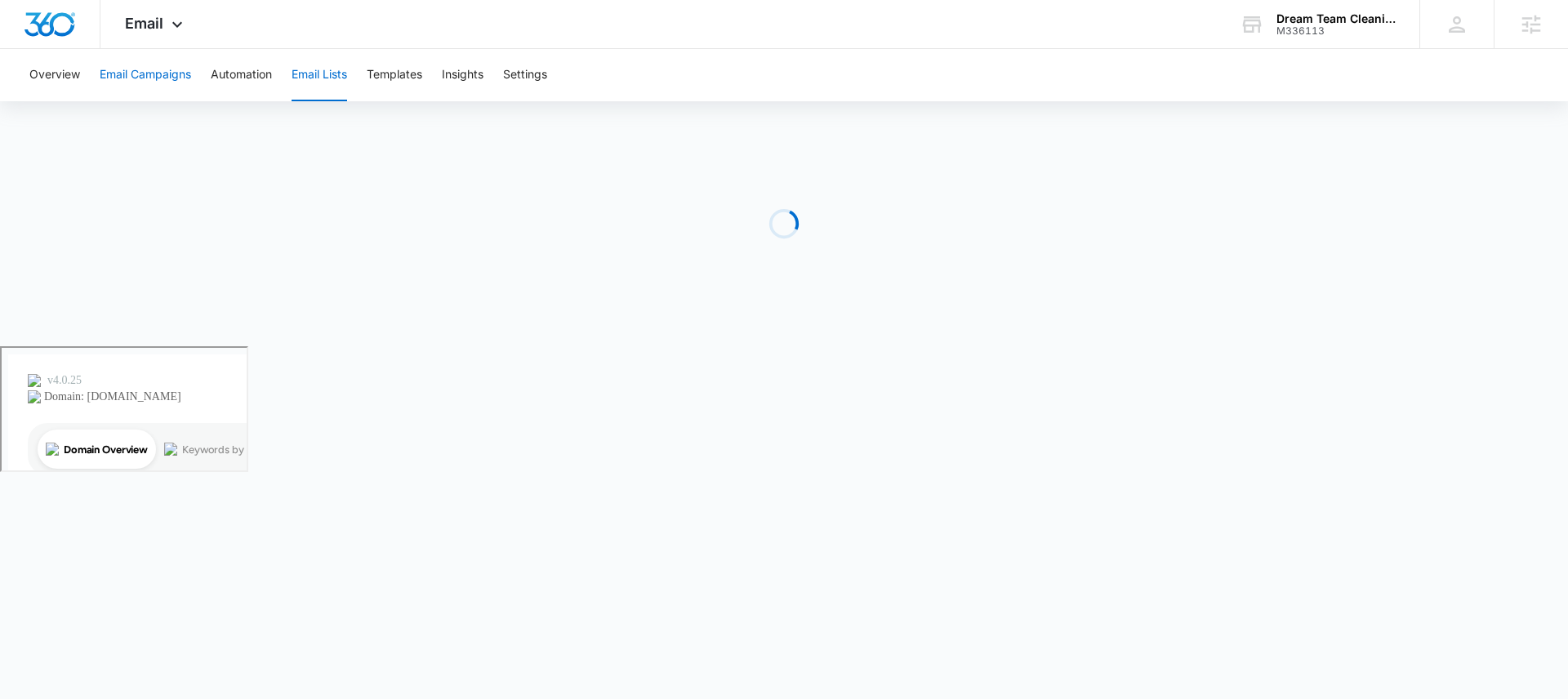
click at [162, 72] on button "Email Campaigns" at bounding box center [145, 75] width 92 height 52
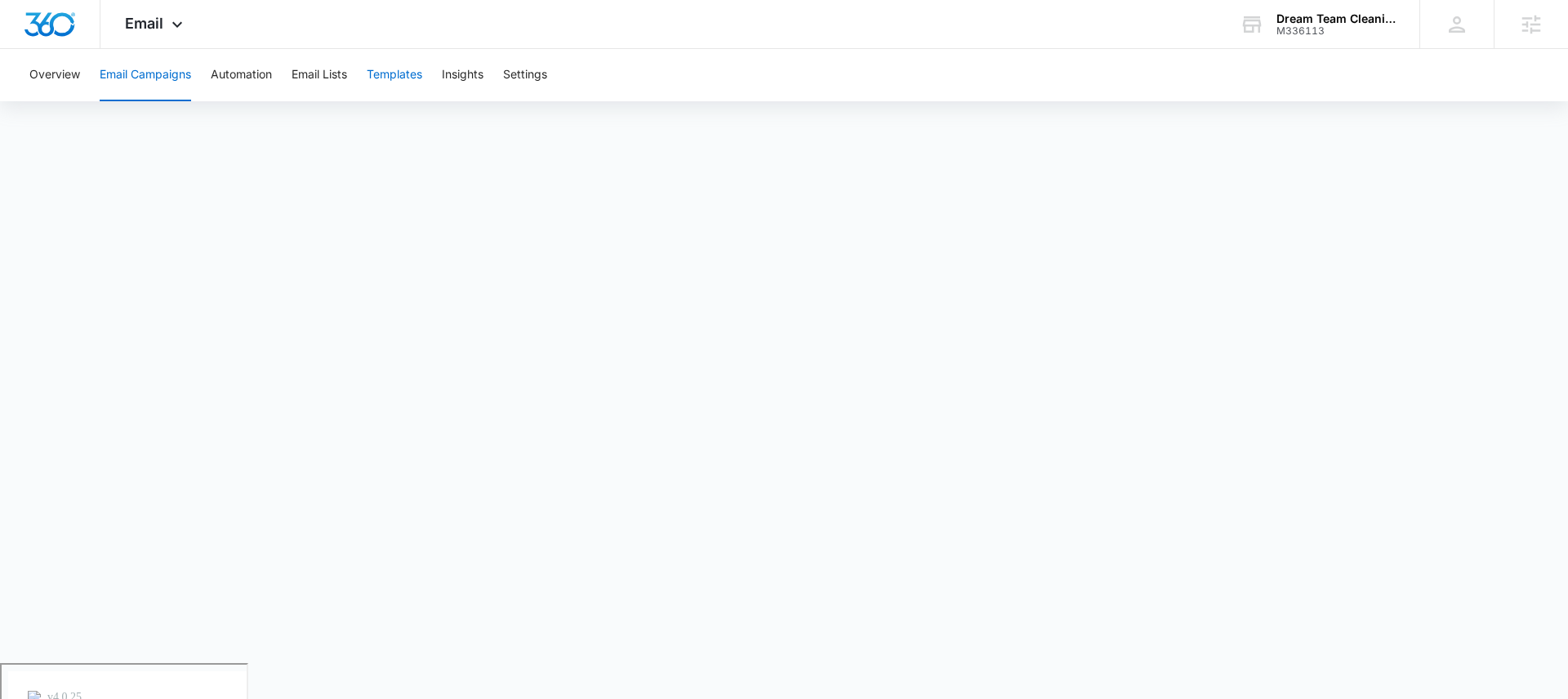
click at [390, 75] on button "Templates" at bounding box center [395, 75] width 56 height 52
click at [1341, 29] on div "M336113" at bounding box center [1336, 31] width 119 height 11
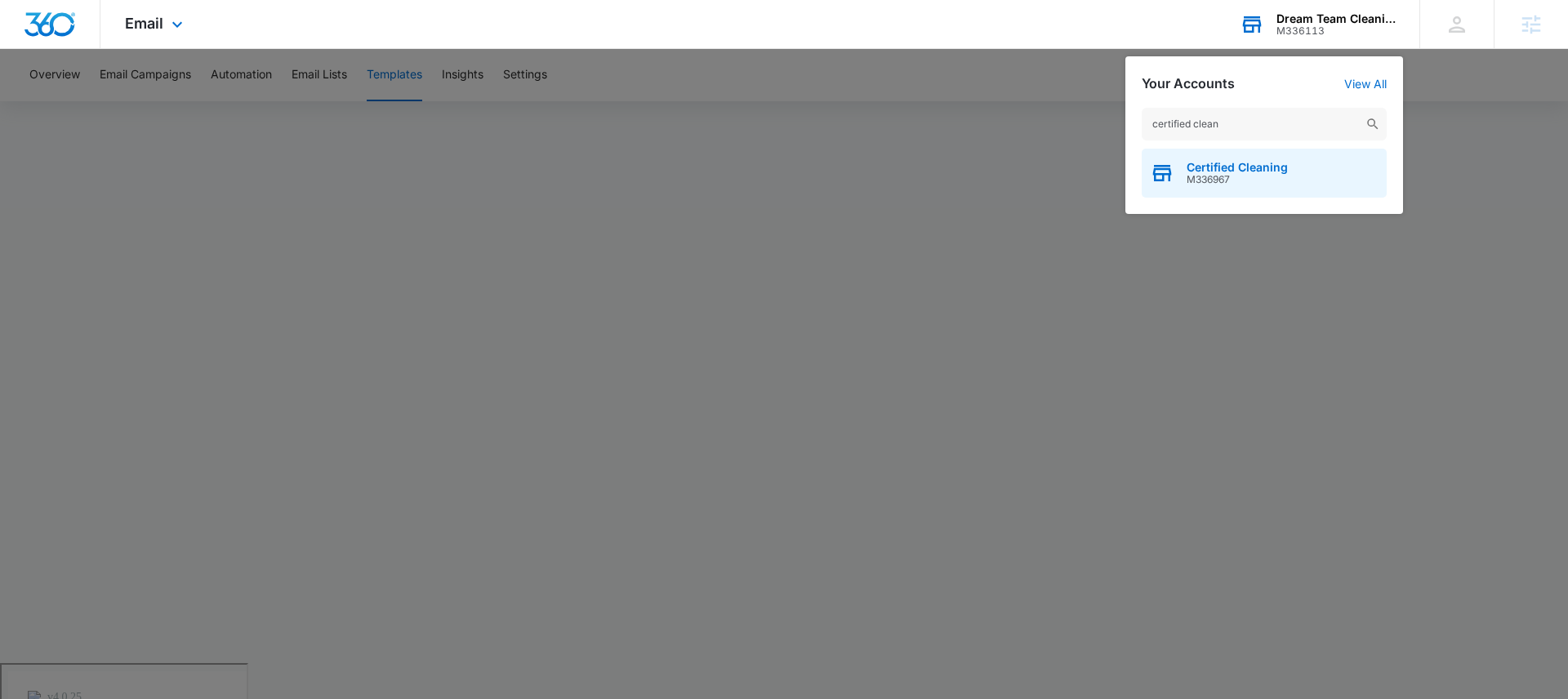
type input "certified clean"
click at [1212, 169] on span "Certified Cleaning" at bounding box center [1237, 167] width 101 height 13
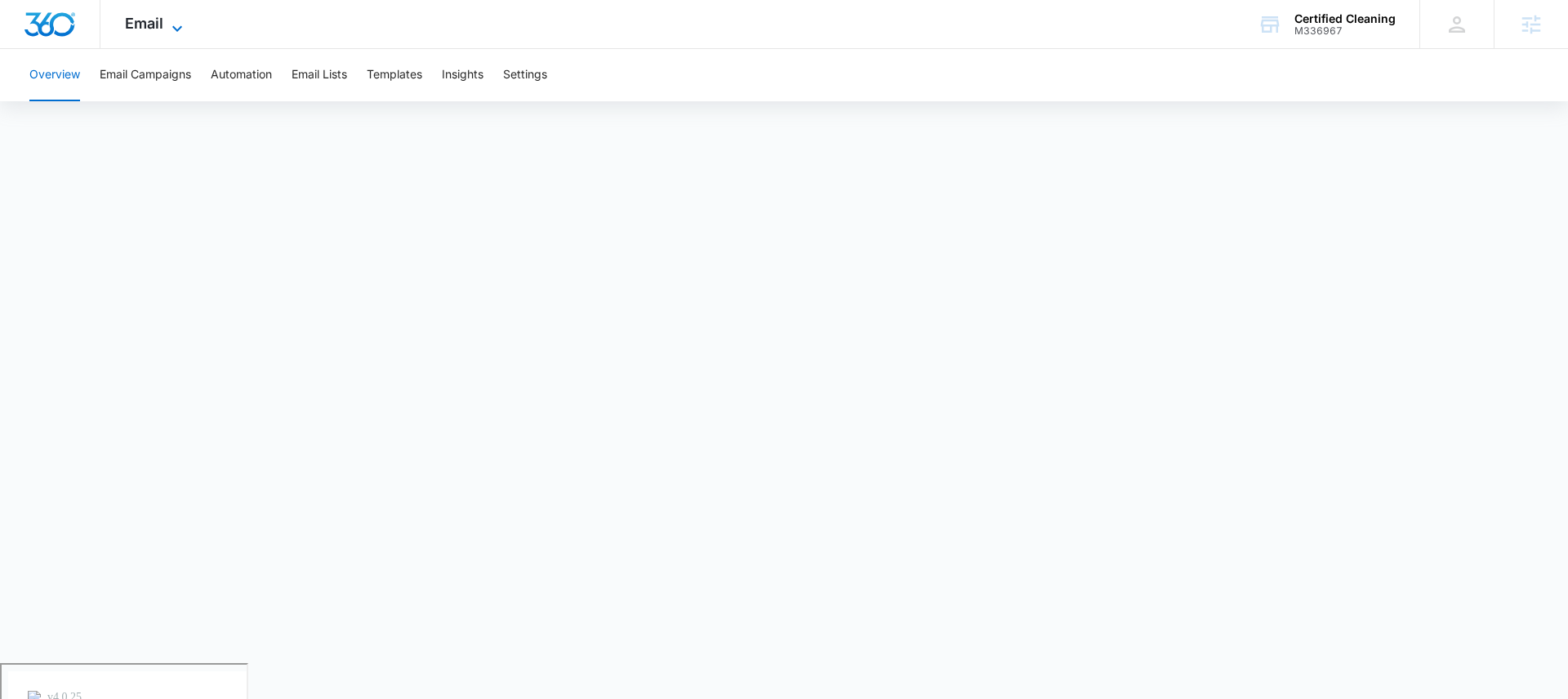
click at [162, 24] on span "Email" at bounding box center [144, 24] width 38 height 17
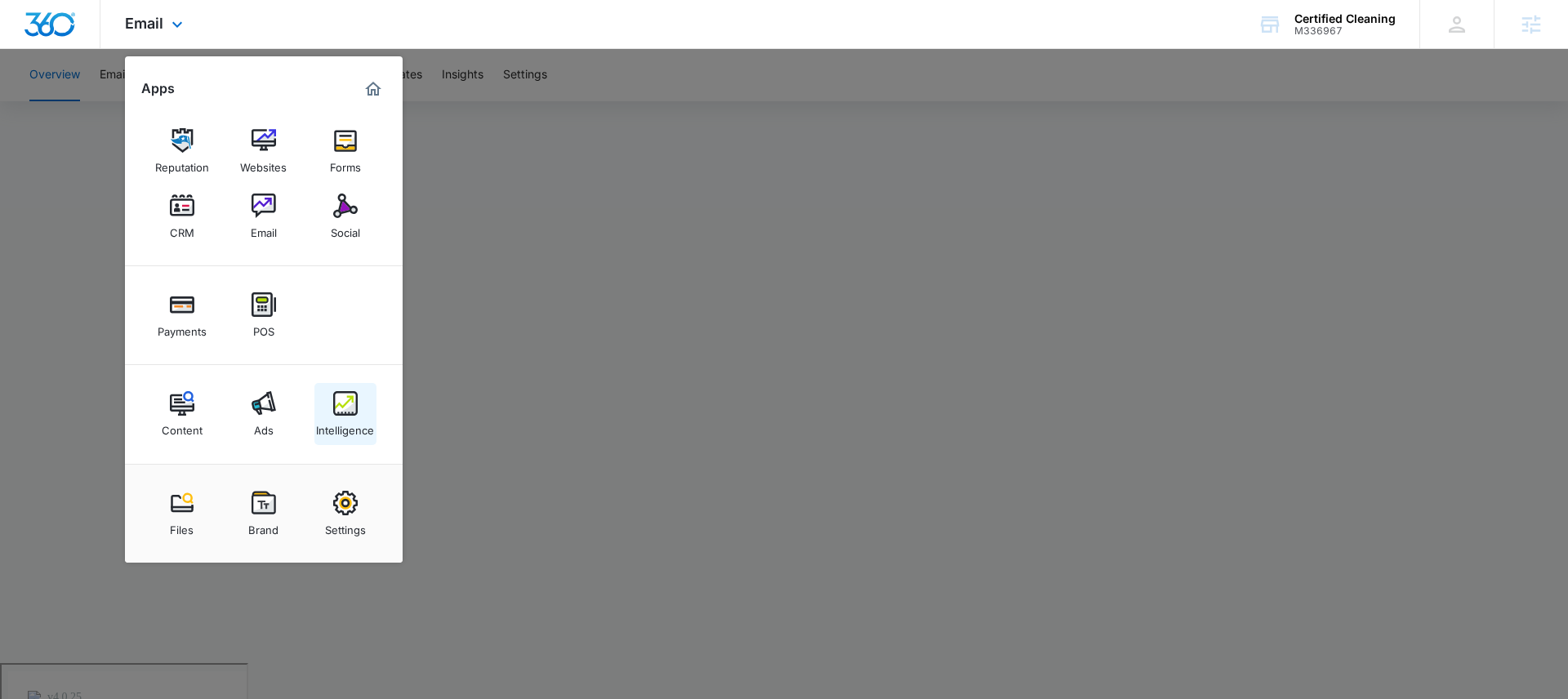
click at [355, 411] on img at bounding box center [345, 404] width 24 height 24
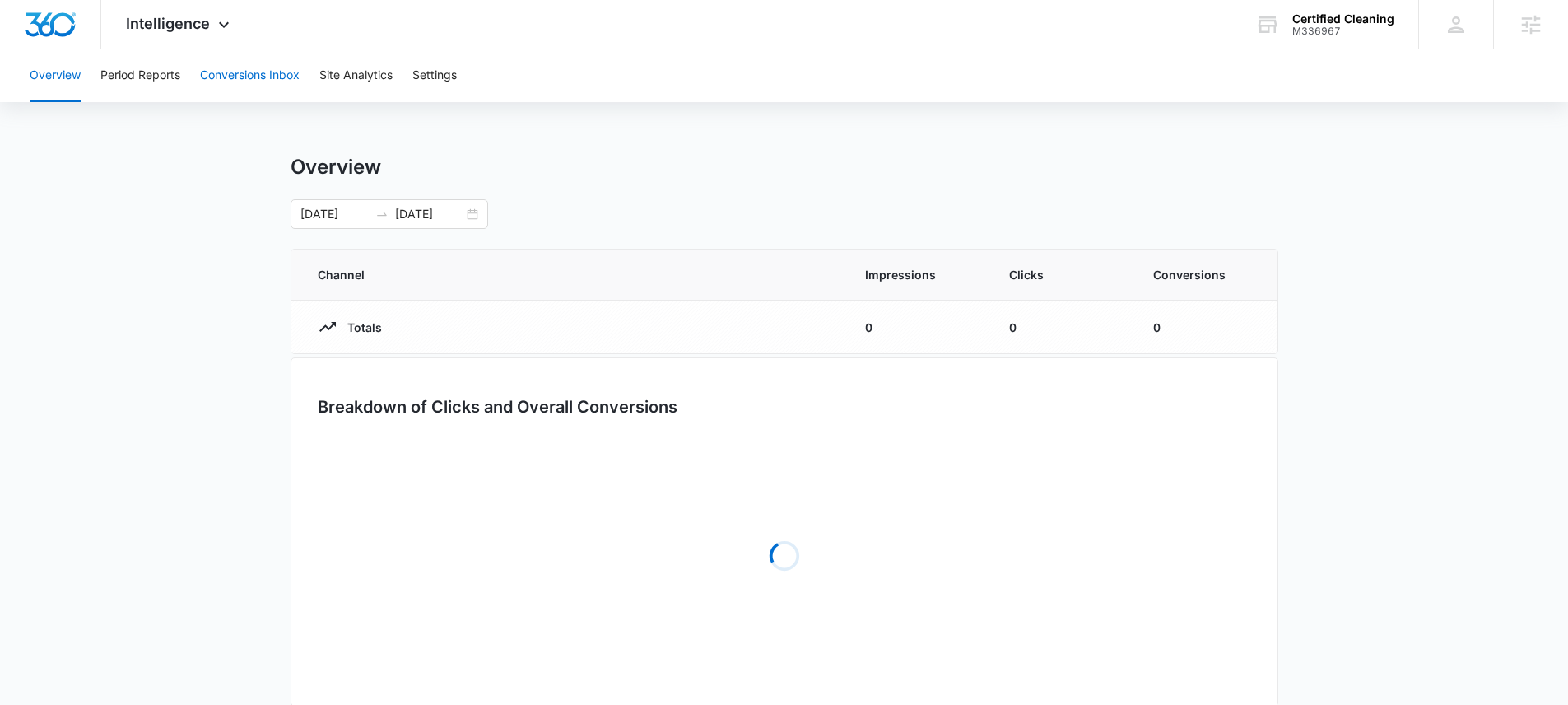
click at [268, 66] on button "Conversions Inbox" at bounding box center [249, 76] width 99 height 53
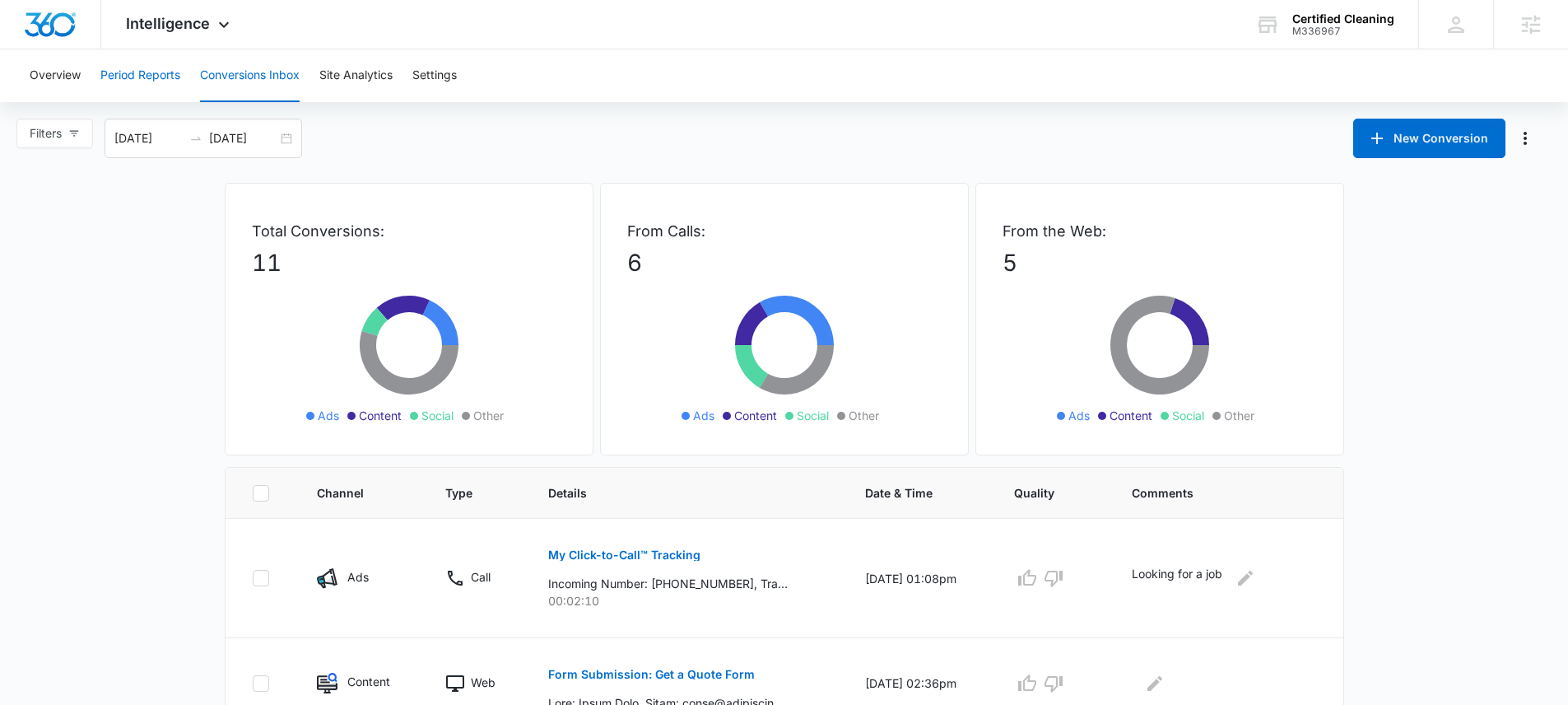
click at [141, 71] on button "Period Reports" at bounding box center [140, 76] width 80 height 53
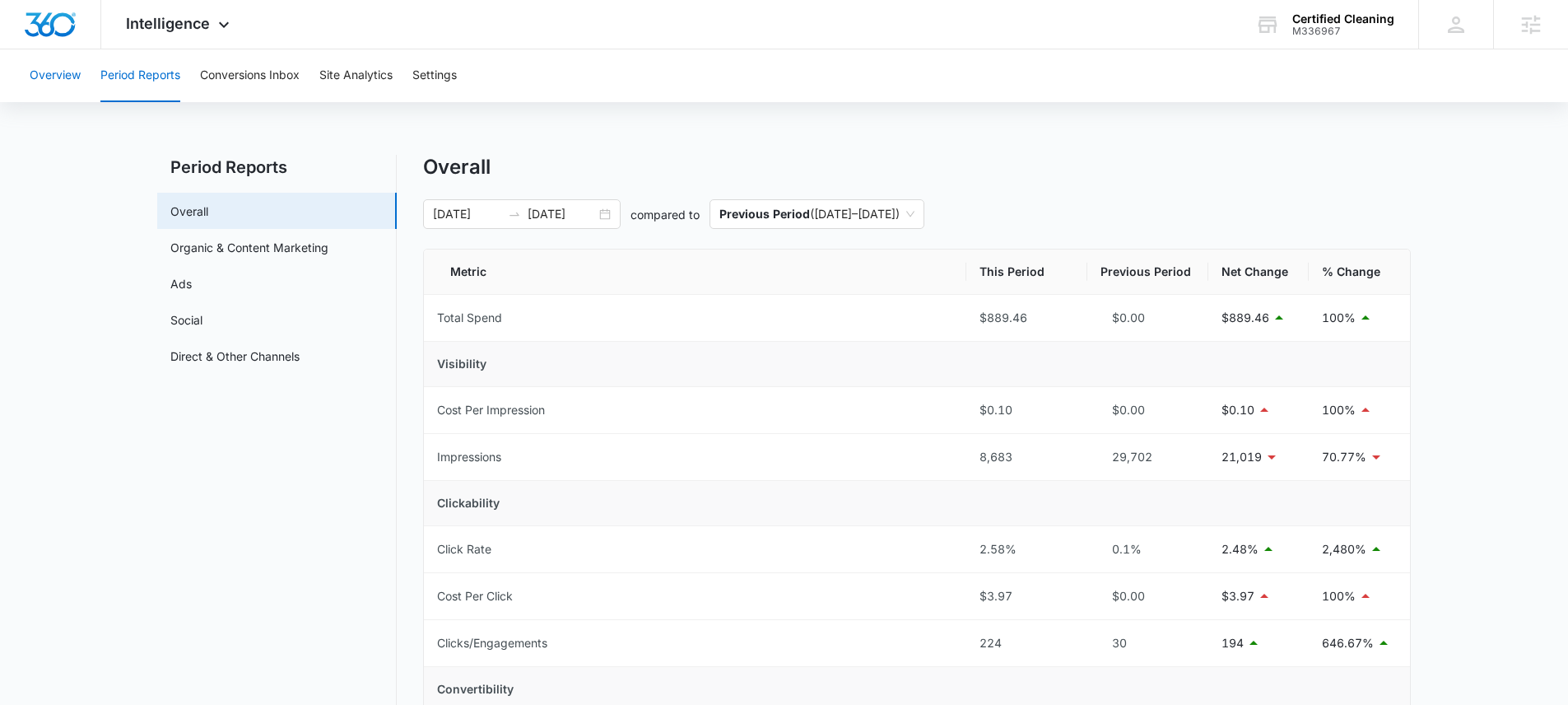
click at [56, 75] on button "Overview" at bounding box center [55, 76] width 51 height 53
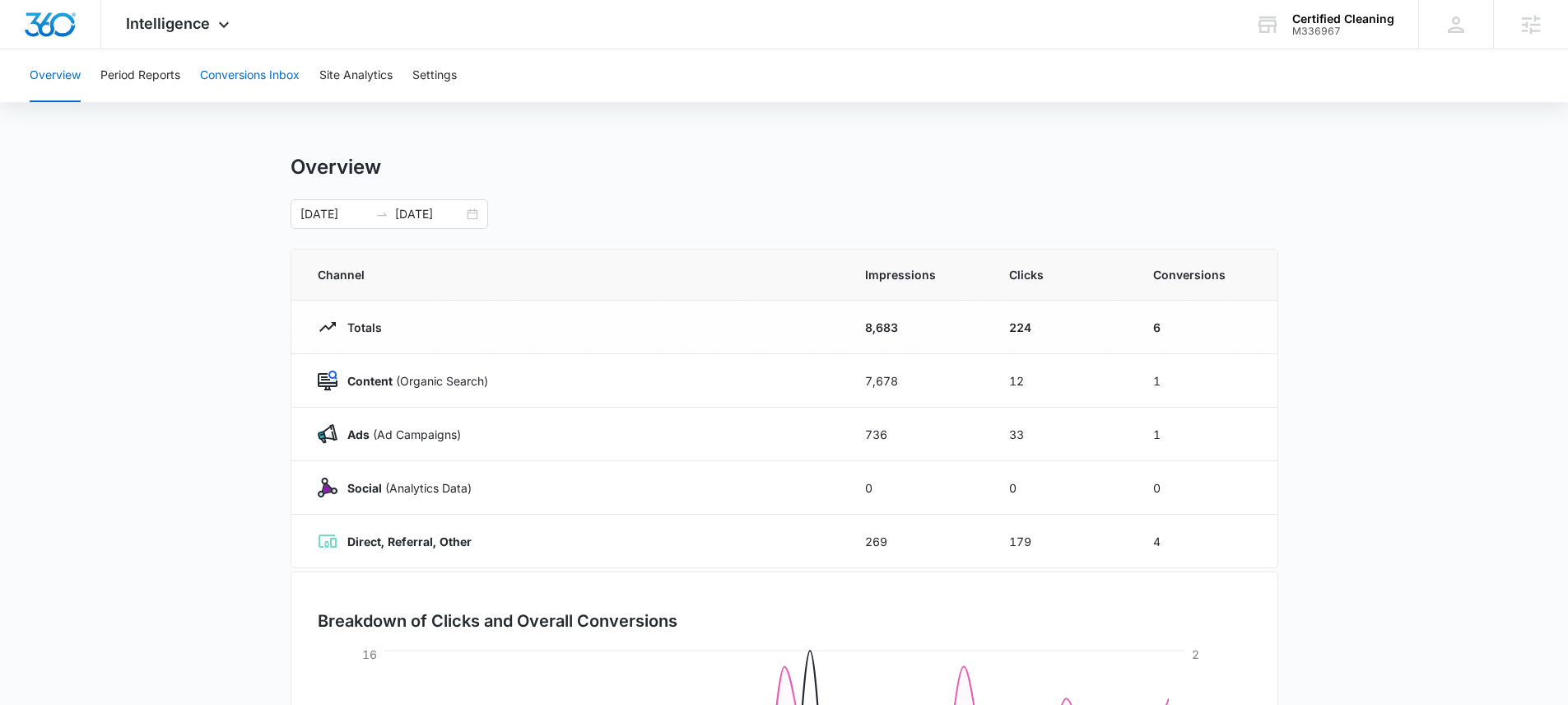
click at [248, 69] on button "Conversions Inbox" at bounding box center [249, 76] width 99 height 53
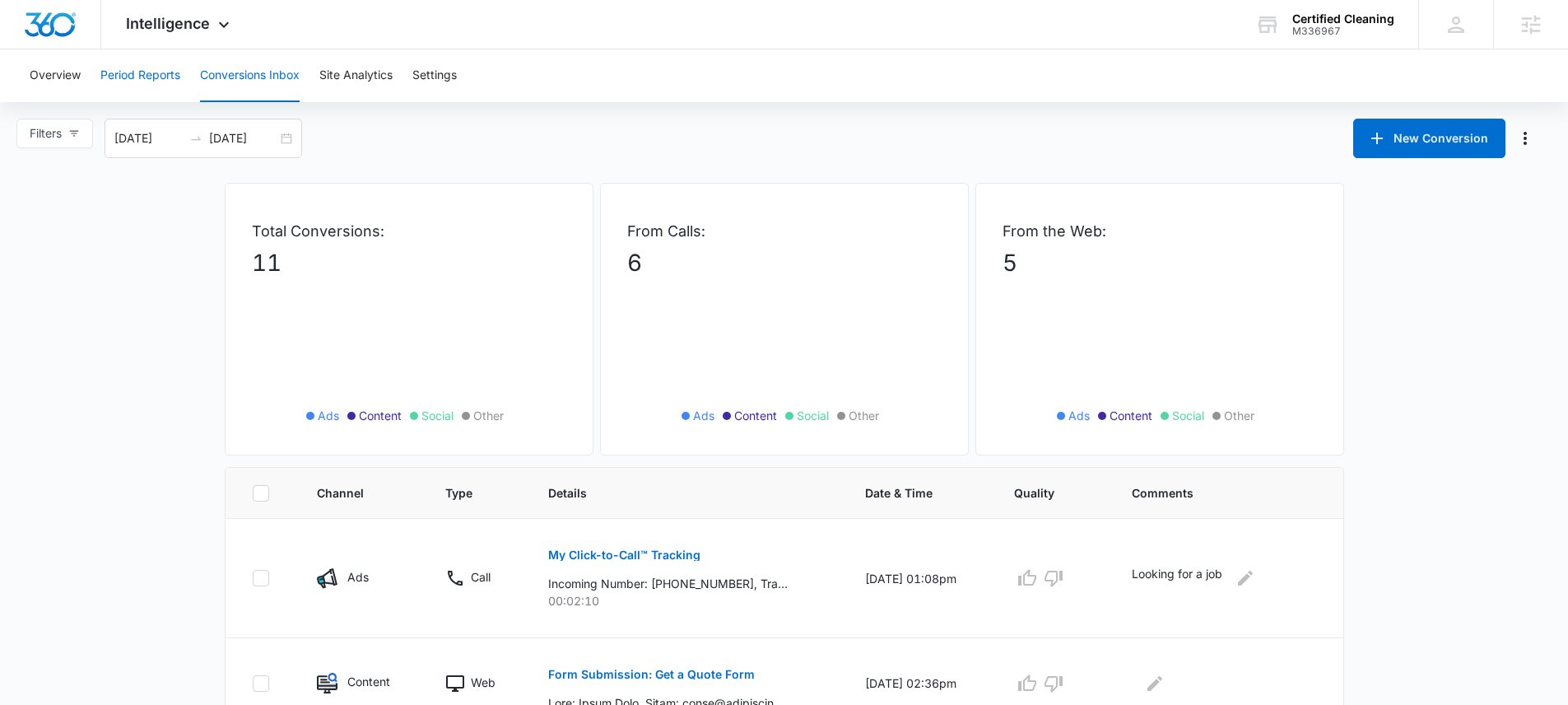
click at [153, 69] on button "Period Reports" at bounding box center [140, 76] width 80 height 53
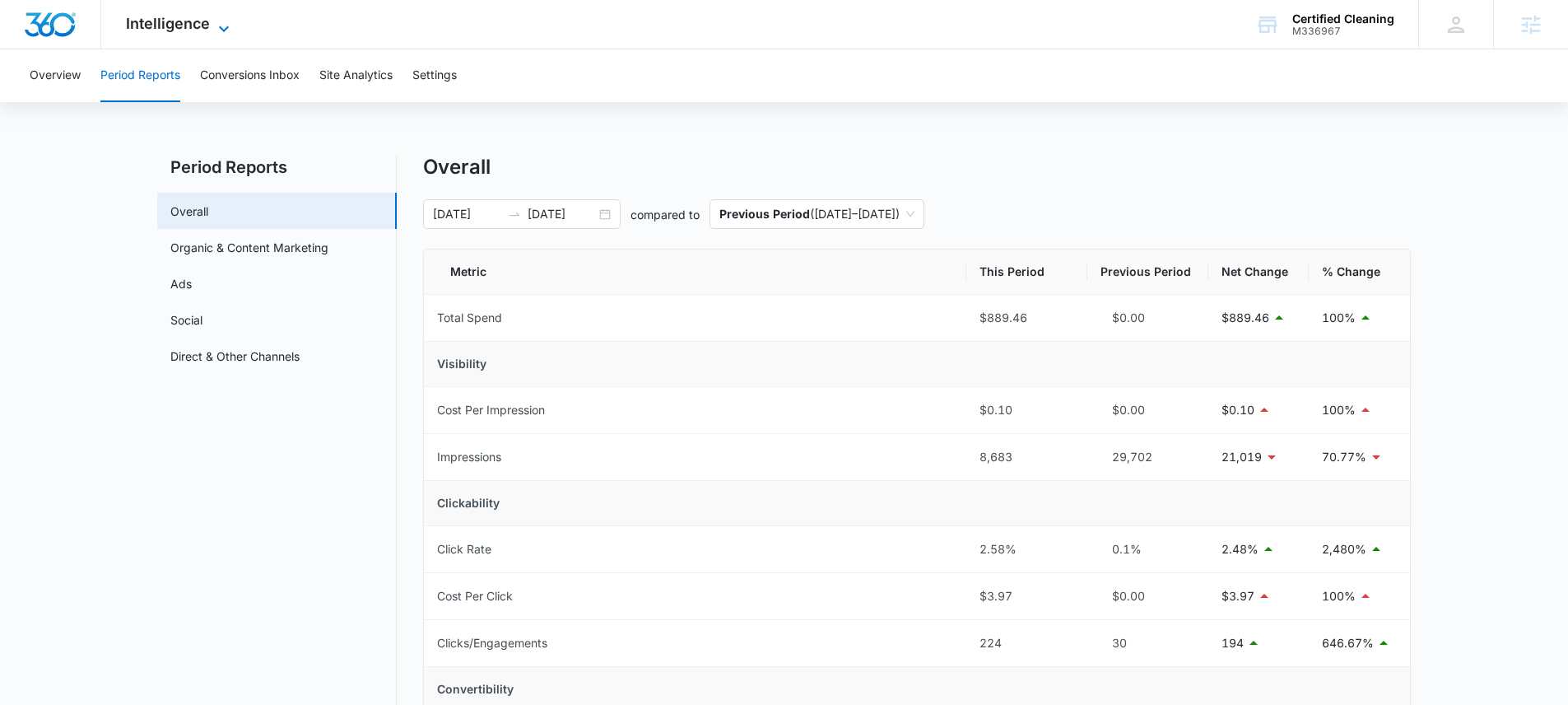
click at [182, 27] on span "Intelligence" at bounding box center [168, 24] width 84 height 18
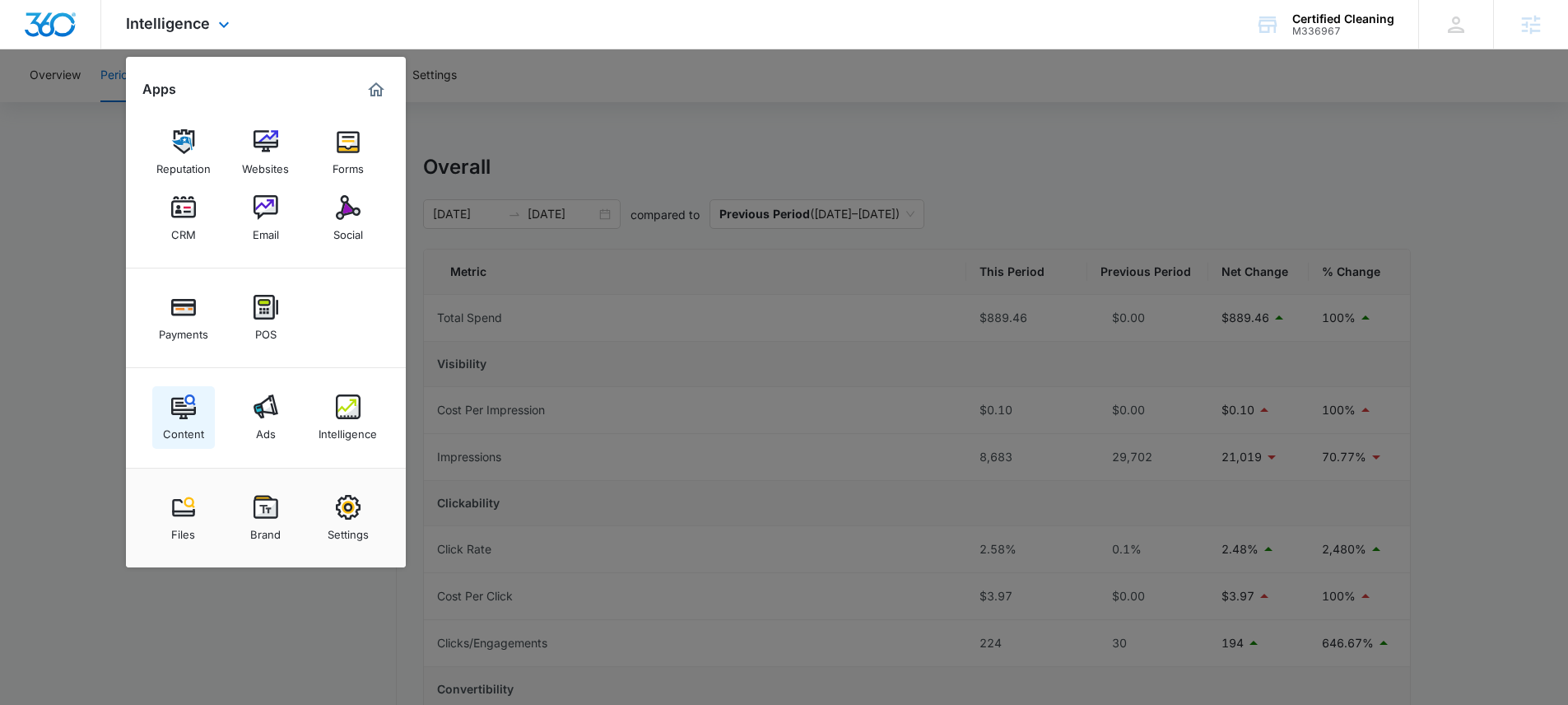
click at [171, 397] on img at bounding box center [184, 407] width 25 height 25
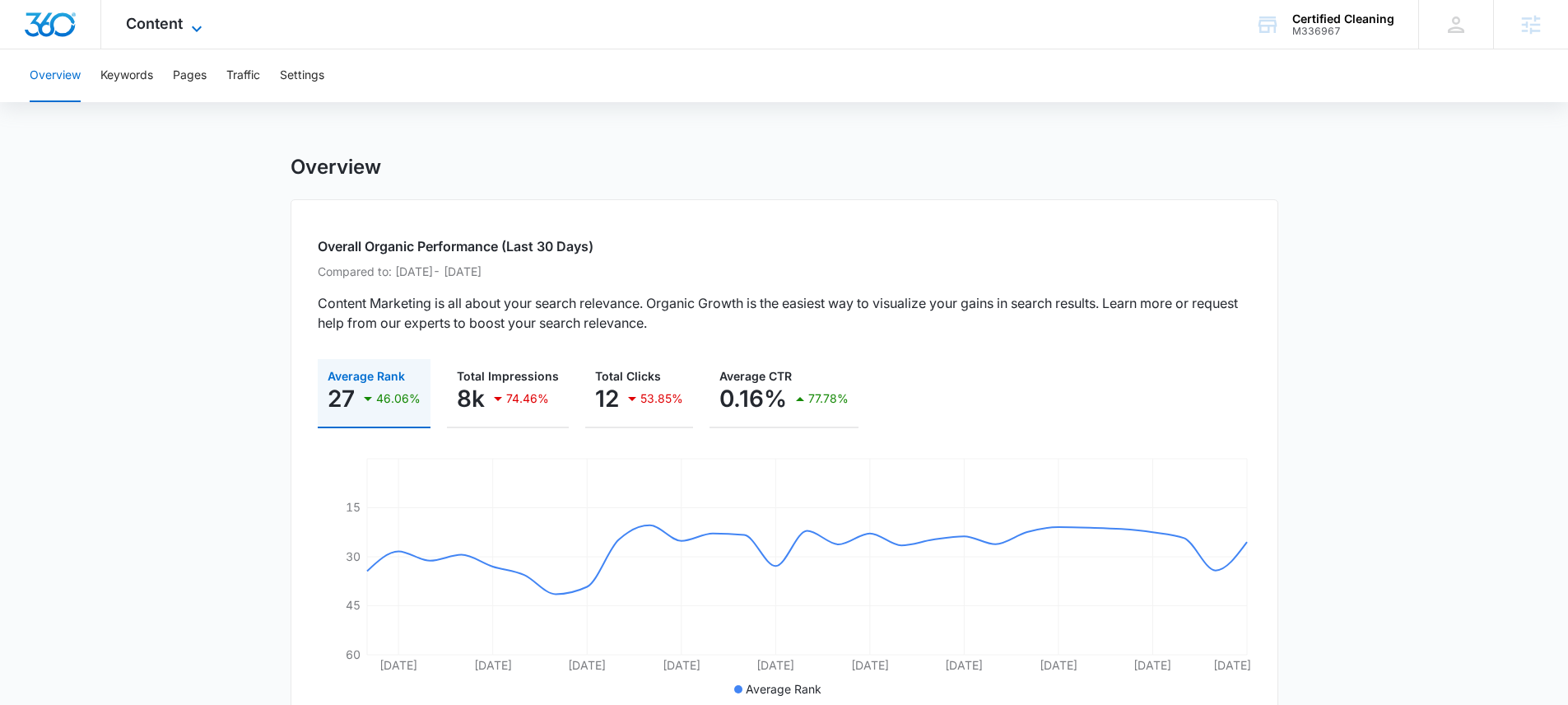
click at [163, 26] on span "Content" at bounding box center [154, 24] width 57 height 18
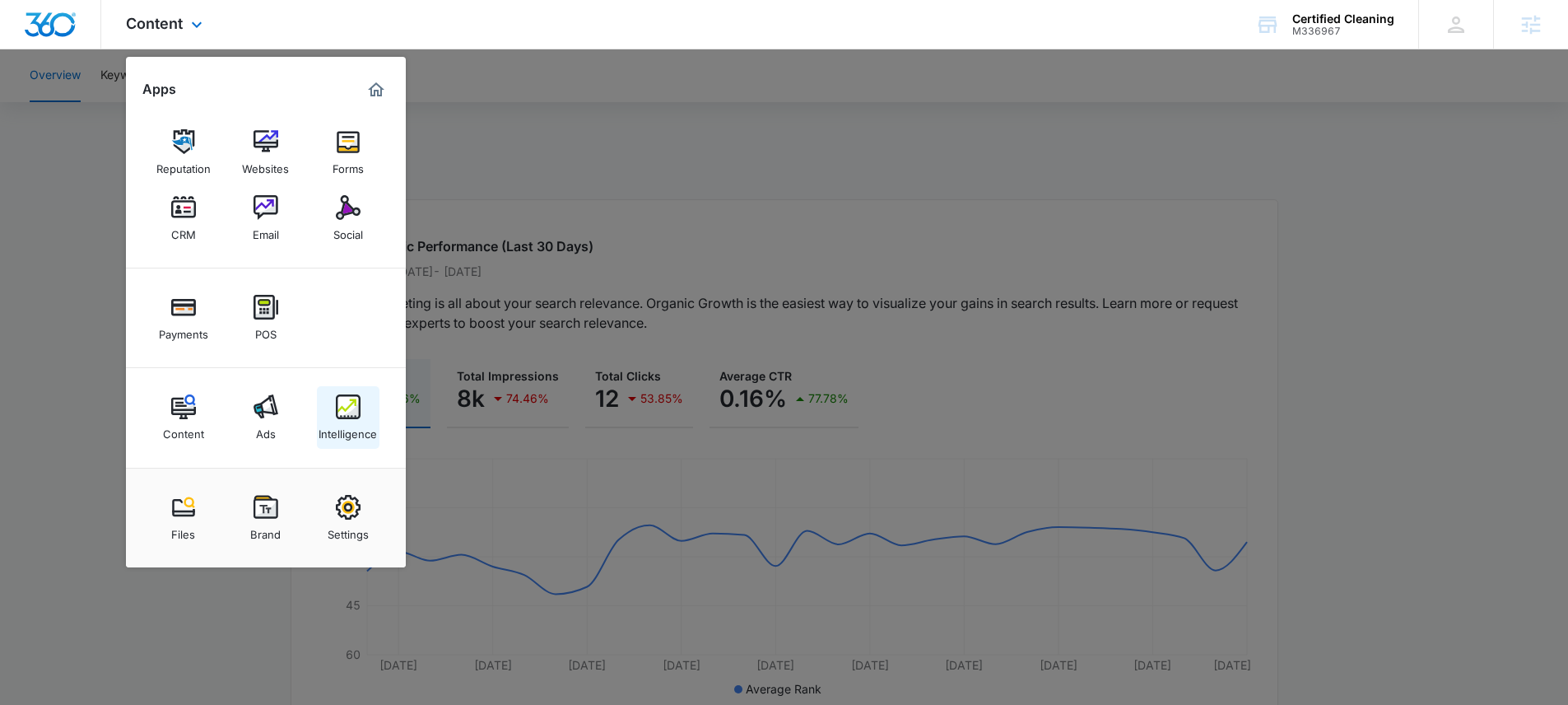
click at [343, 406] on img at bounding box center [348, 407] width 25 height 25
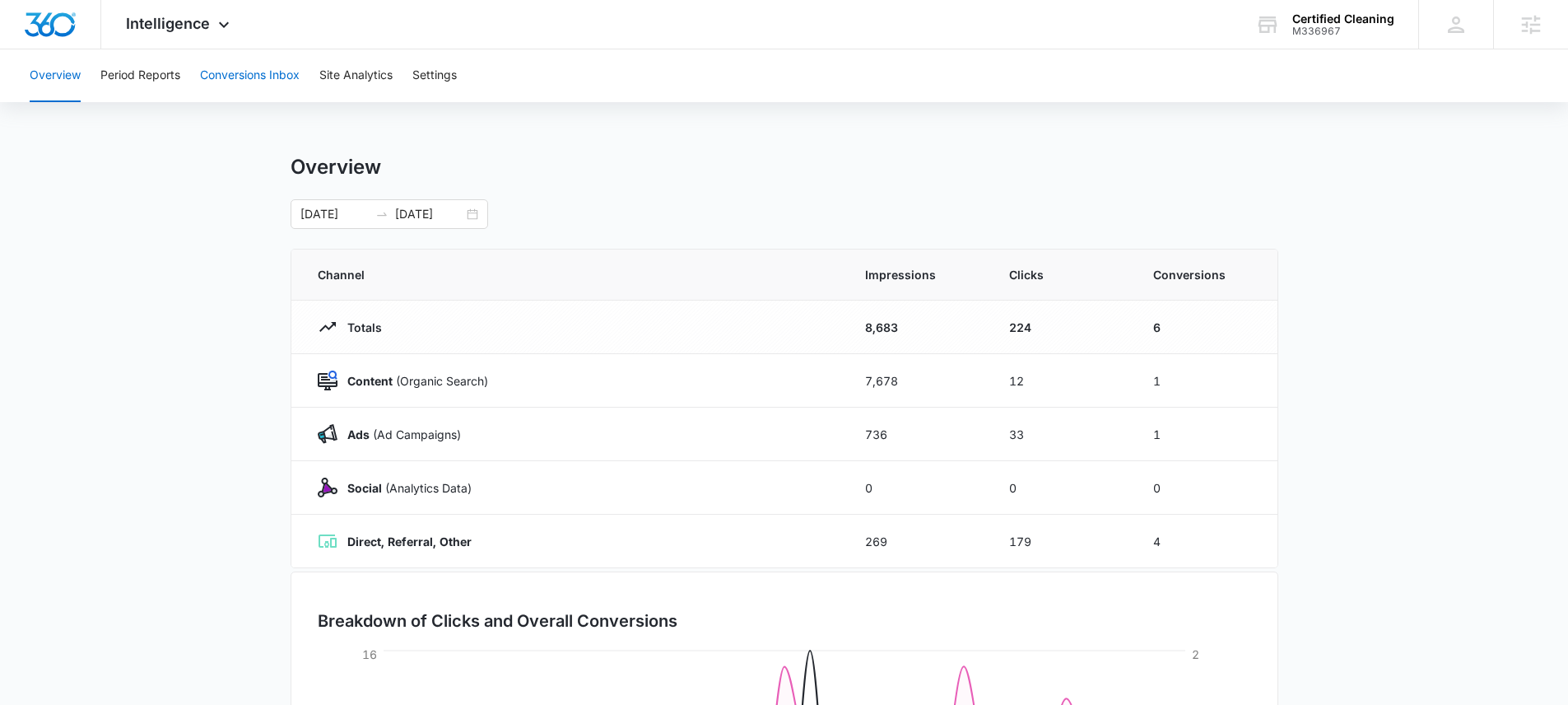
click at [242, 72] on button "Conversions Inbox" at bounding box center [249, 76] width 99 height 53
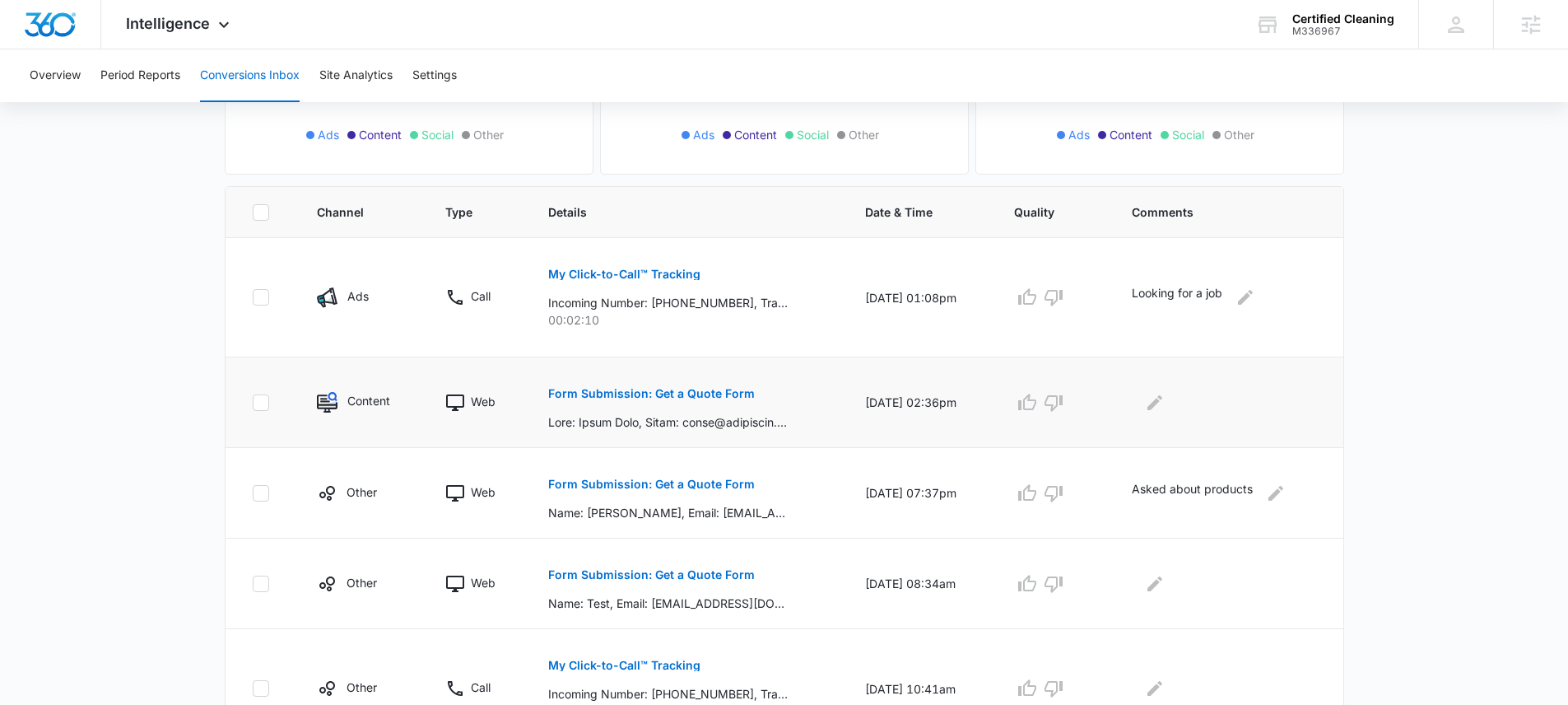
scroll to position [297, 0]
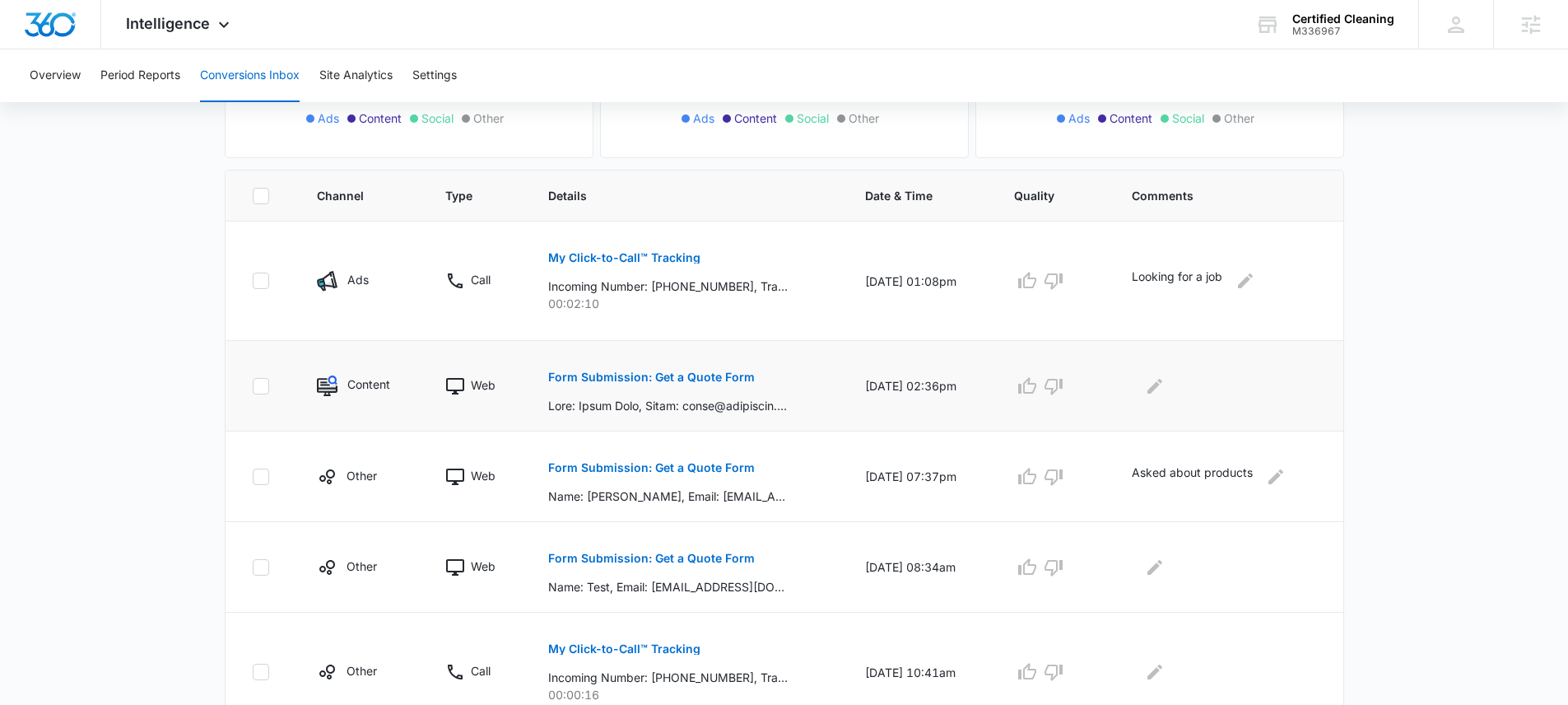
click at [674, 345] on td "Form Submission: Get a Quote Form" at bounding box center [687, 386] width 317 height 91
click at [683, 367] on button "Form Submission: Get a Quote Form" at bounding box center [651, 377] width 206 height 40
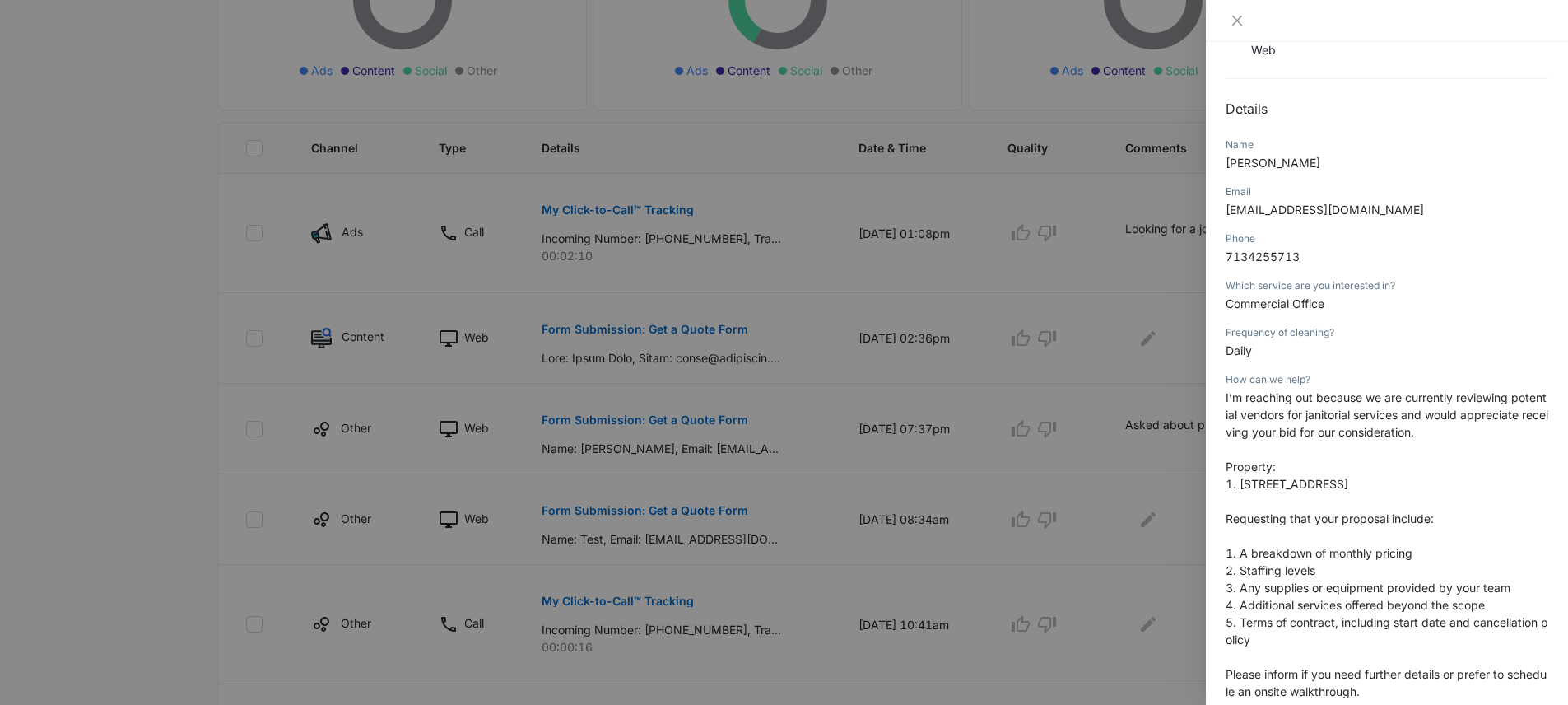
scroll to position [157, 0]
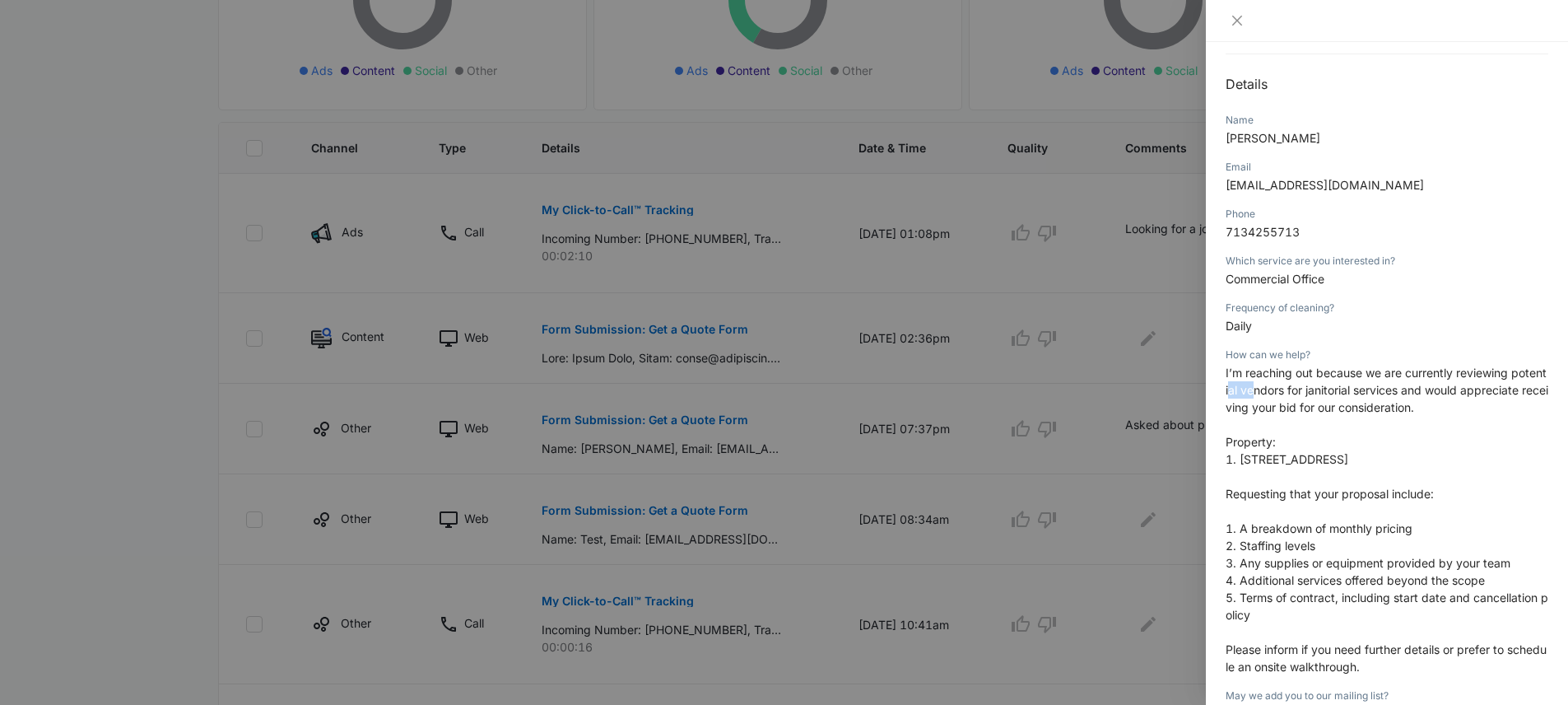
drag, startPoint x: 1248, startPoint y: 392, endPoint x: 1277, endPoint y: 395, distance: 29.2
click at [1277, 395] on span "I’m reaching out because we are currently reviewing potential vendors for janit…" at bounding box center [1386, 389] width 322 height 48
click at [1289, 394] on span "I’m reaching out because we are currently reviewing potential vendors for janit…" at bounding box center [1386, 389] width 322 height 48
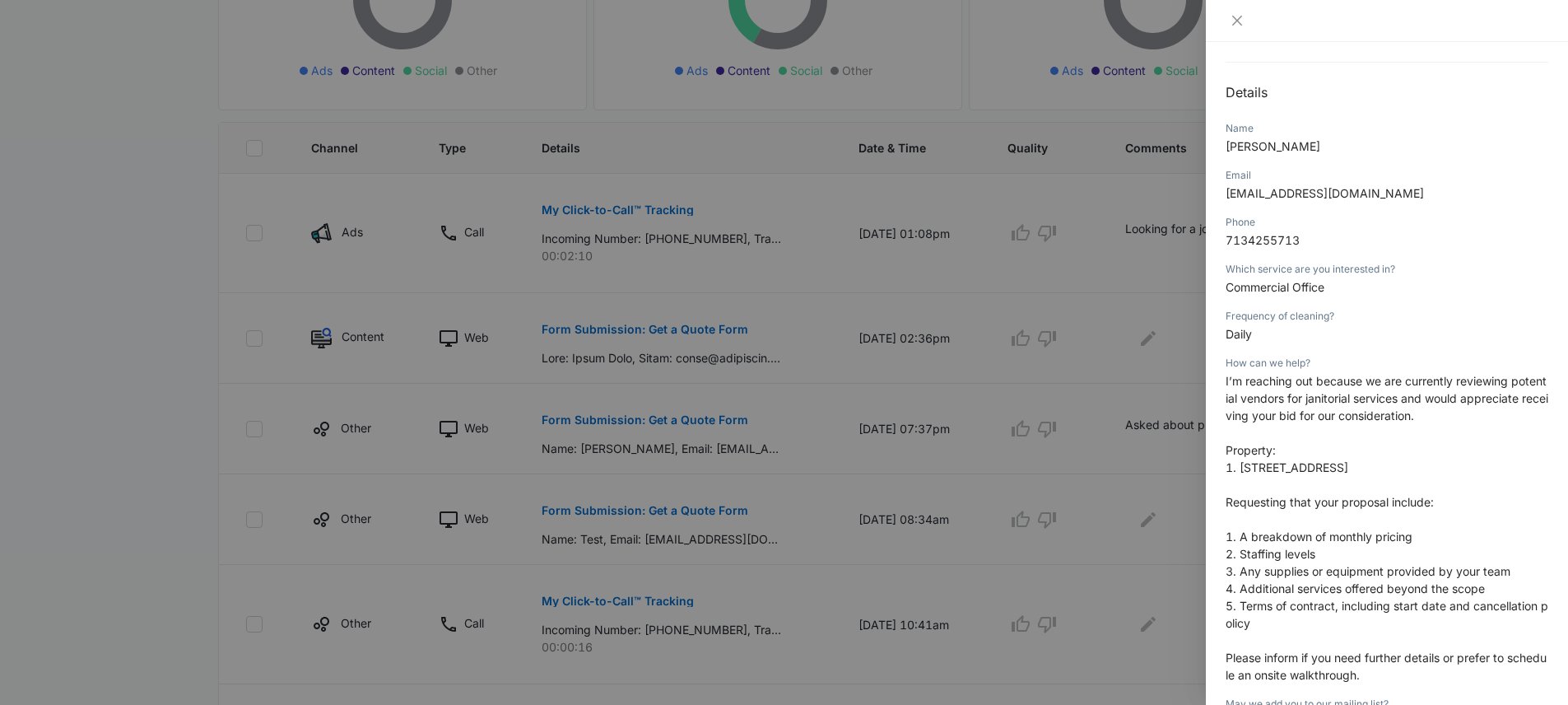
scroll to position [182, 0]
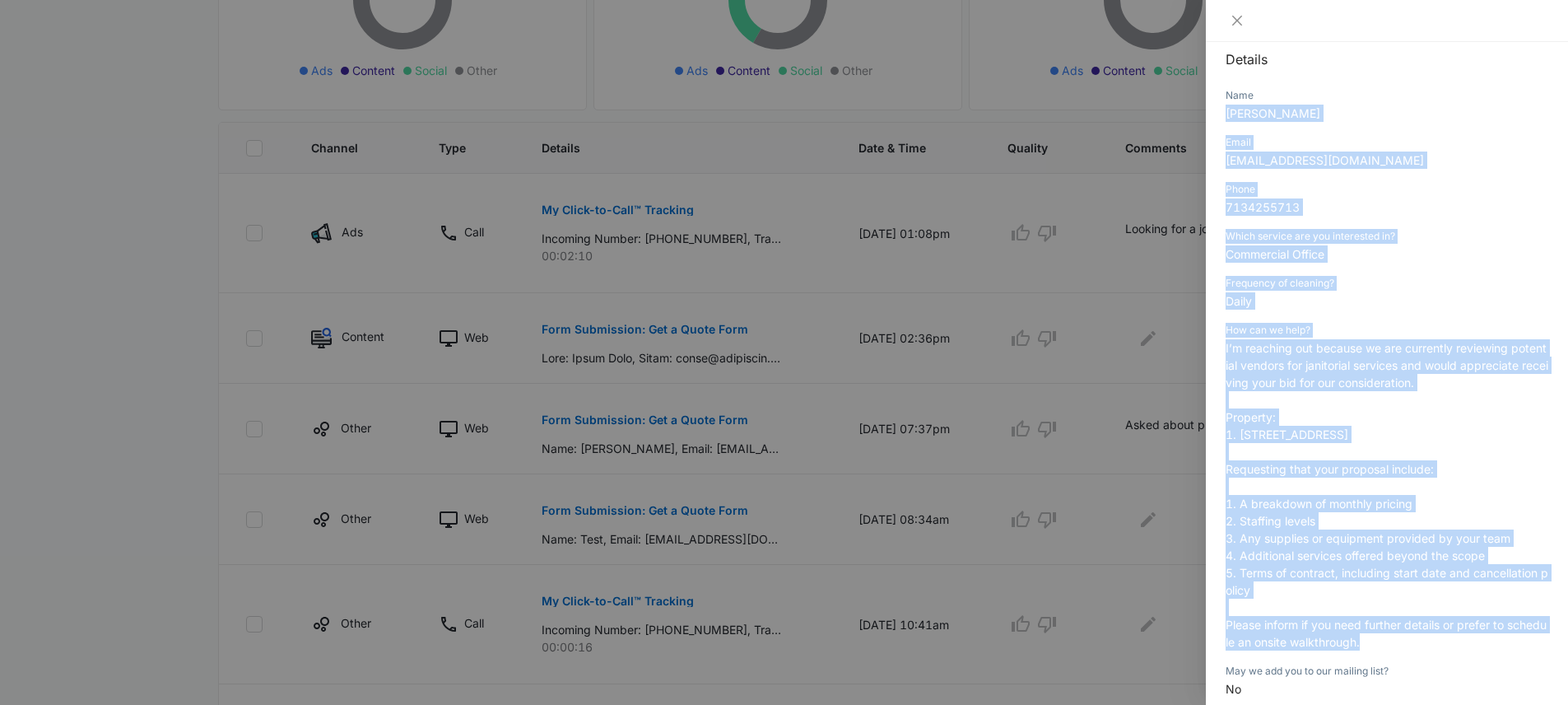
drag, startPoint x: 1227, startPoint y: 113, endPoint x: 1464, endPoint y: 645, distance: 582.4
click at [1464, 645] on div "Form Submission: Get a Quote Form 10/09/2025 at 02:36pm Type : Web Details Name…" at bounding box center [1386, 447] width 322 height 1116
copy div "Amber Hale Email ahale@omnicable.com Phone 7134255713 Which service are you int…"
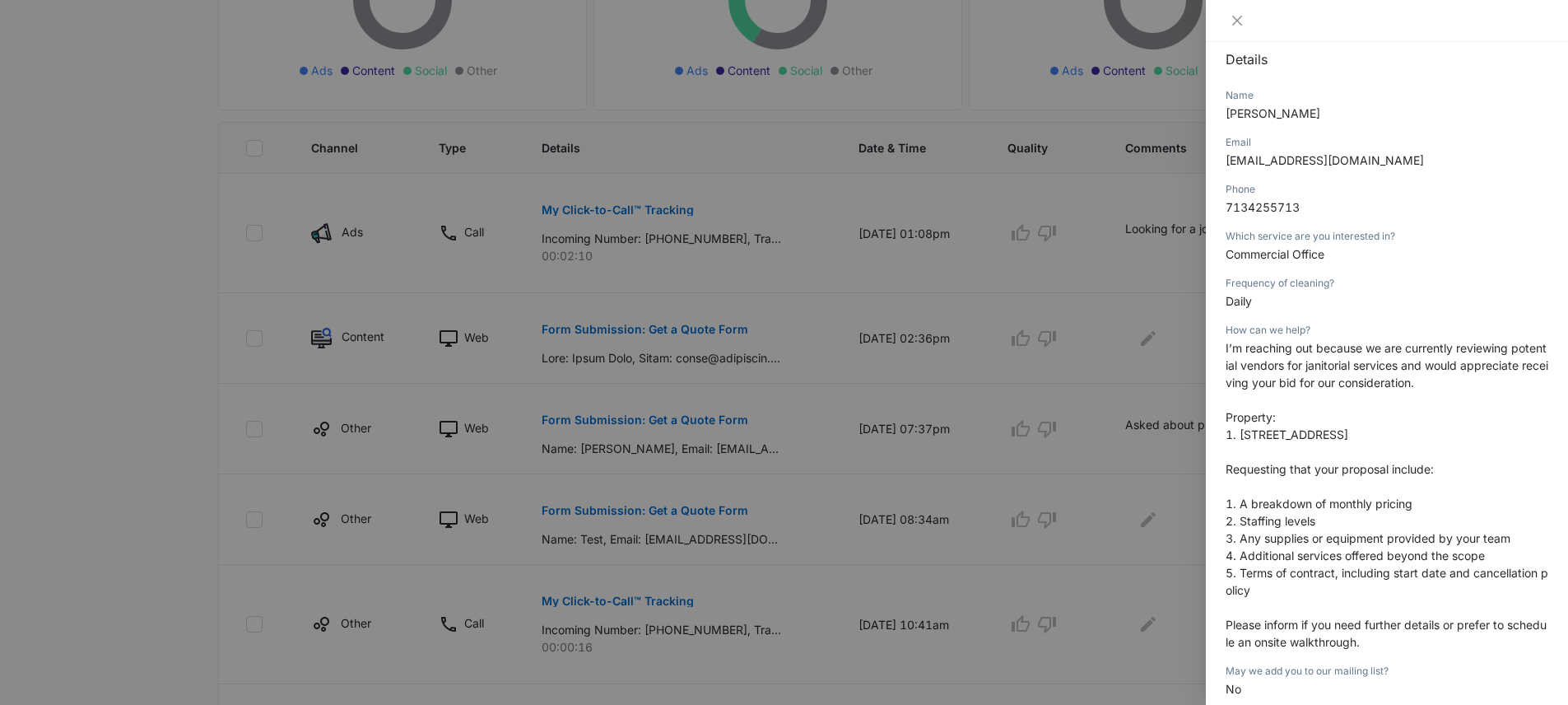
click at [108, 243] on div at bounding box center [784, 352] width 1568 height 705
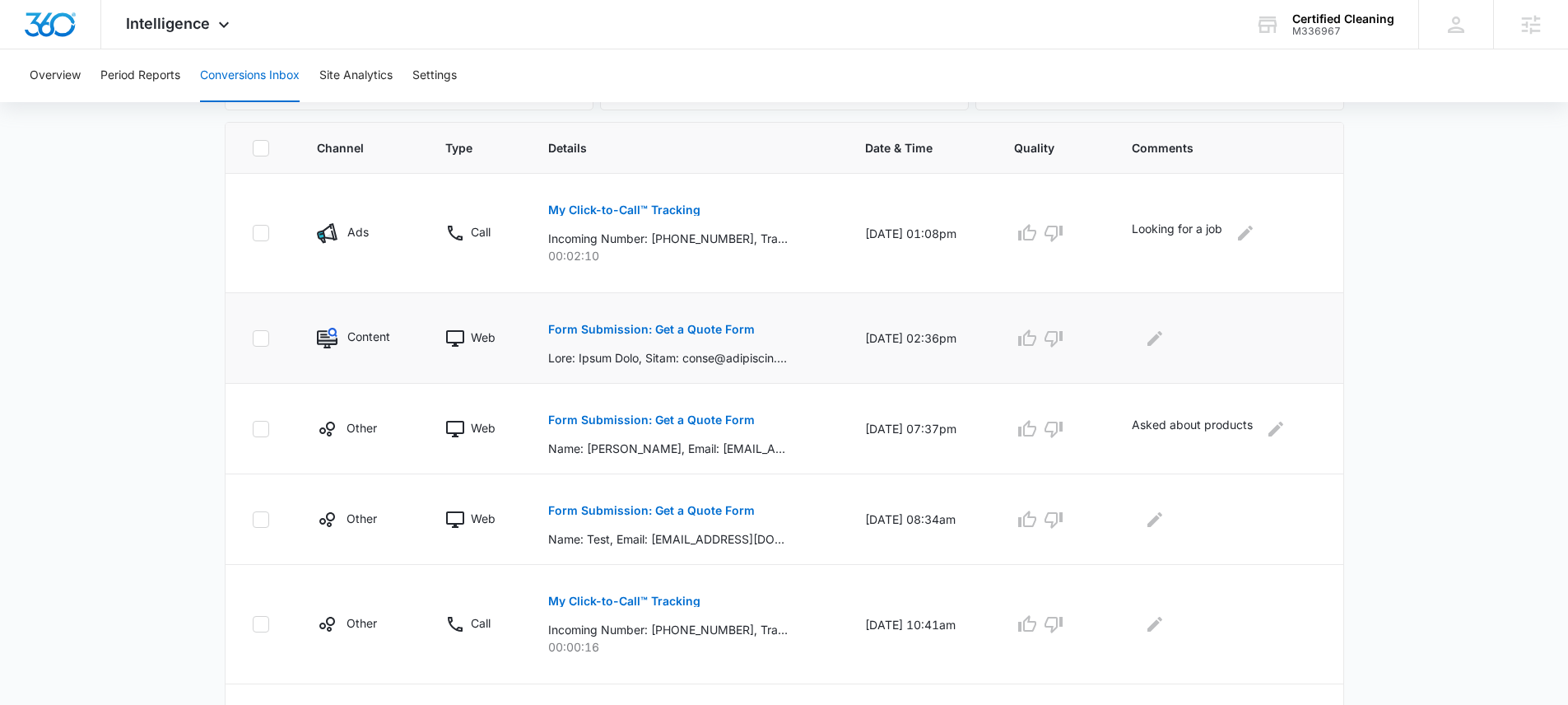
click at [669, 327] on p "Form Submission: Get a Quote Form" at bounding box center [651, 329] width 206 height 11
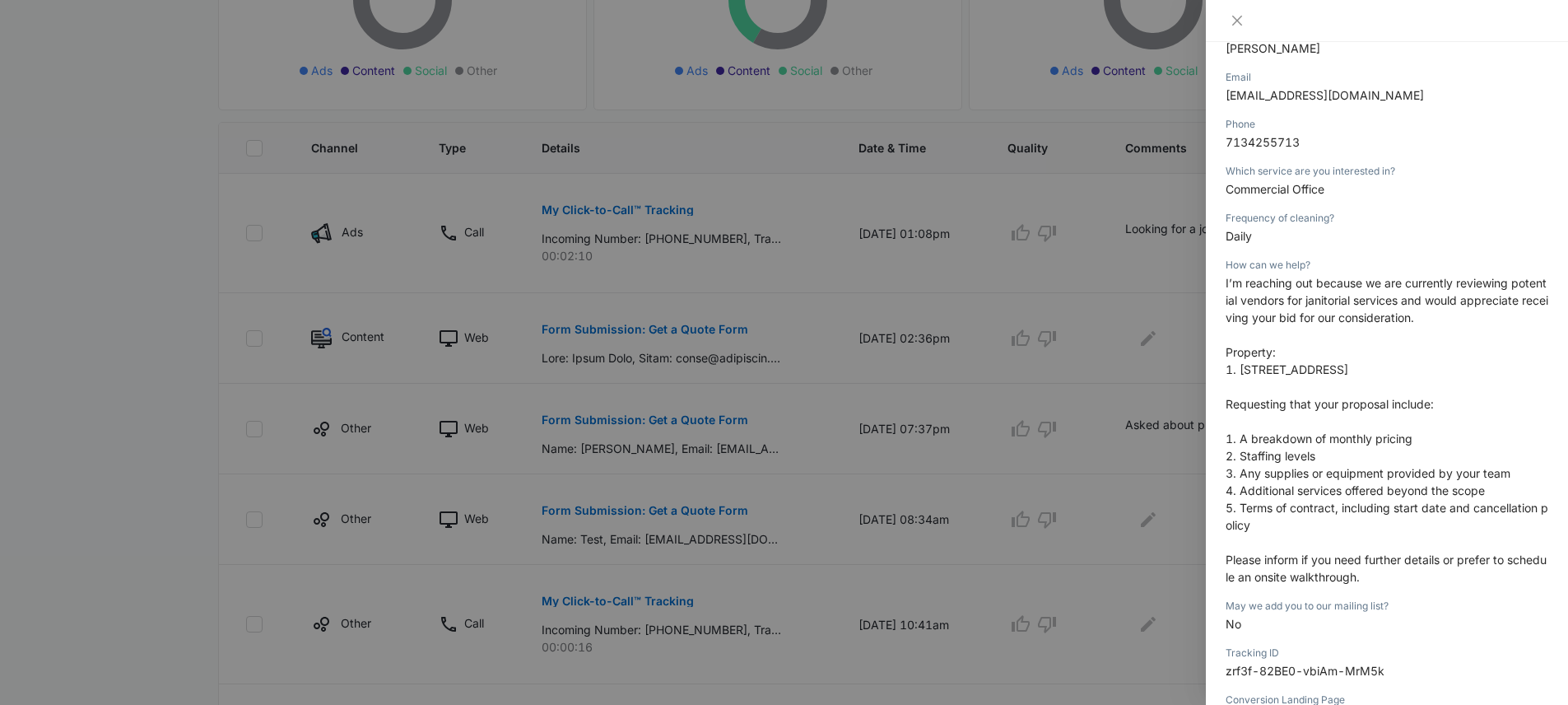
scroll to position [260, 0]
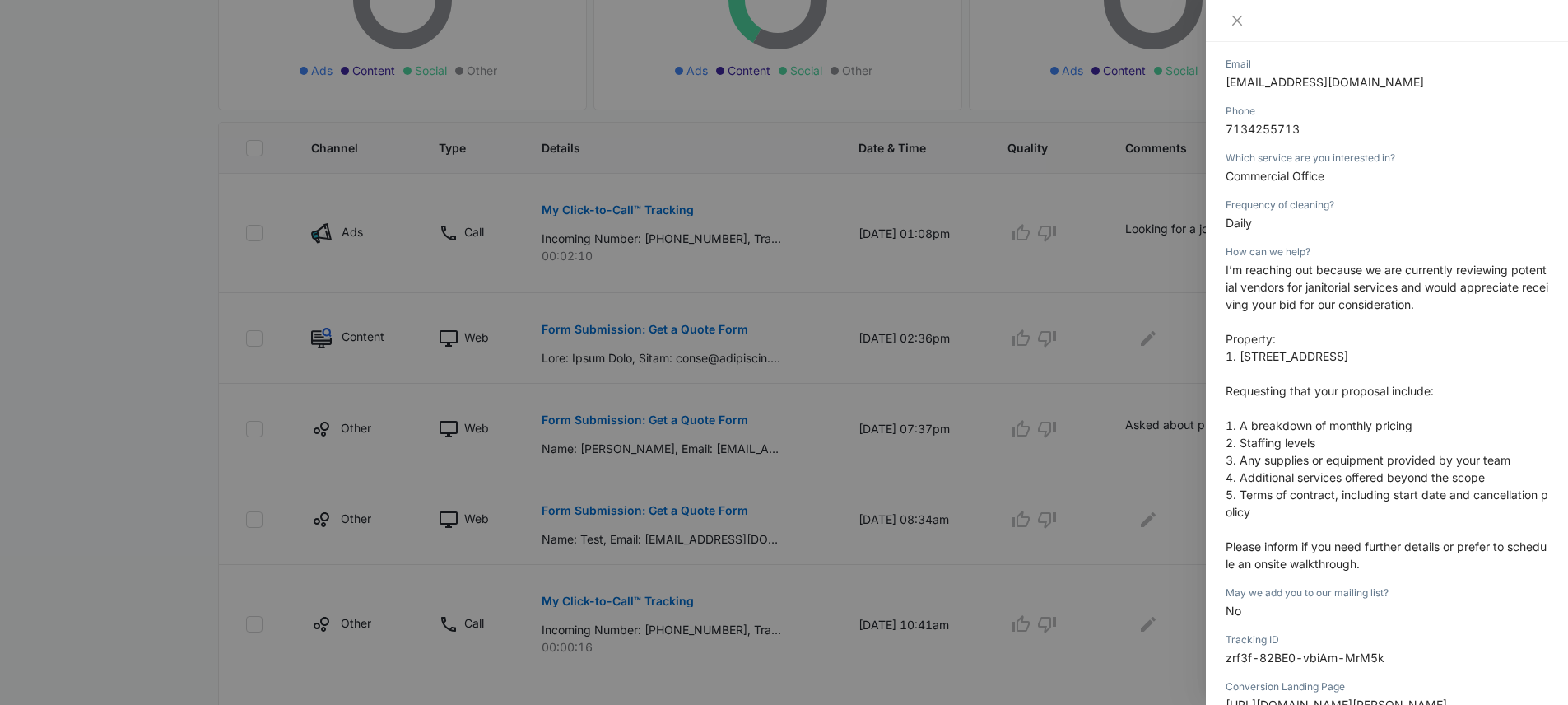
drag, startPoint x: 1325, startPoint y: 291, endPoint x: 1444, endPoint y: 294, distance: 119.0
click at [1444, 294] on span "I’m reaching out because we are currently reviewing potential vendors for janit…" at bounding box center [1386, 287] width 322 height 48
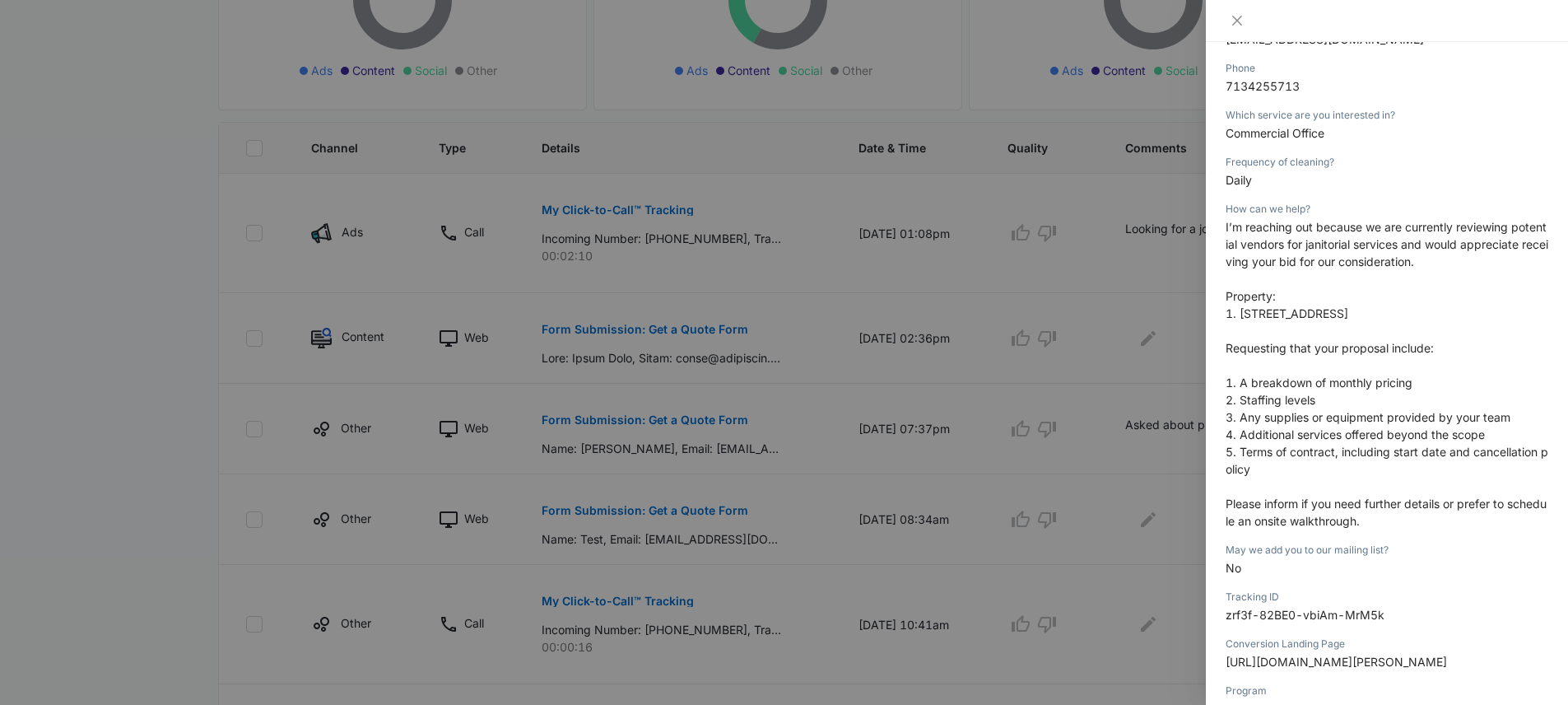
scroll to position [317, 0]
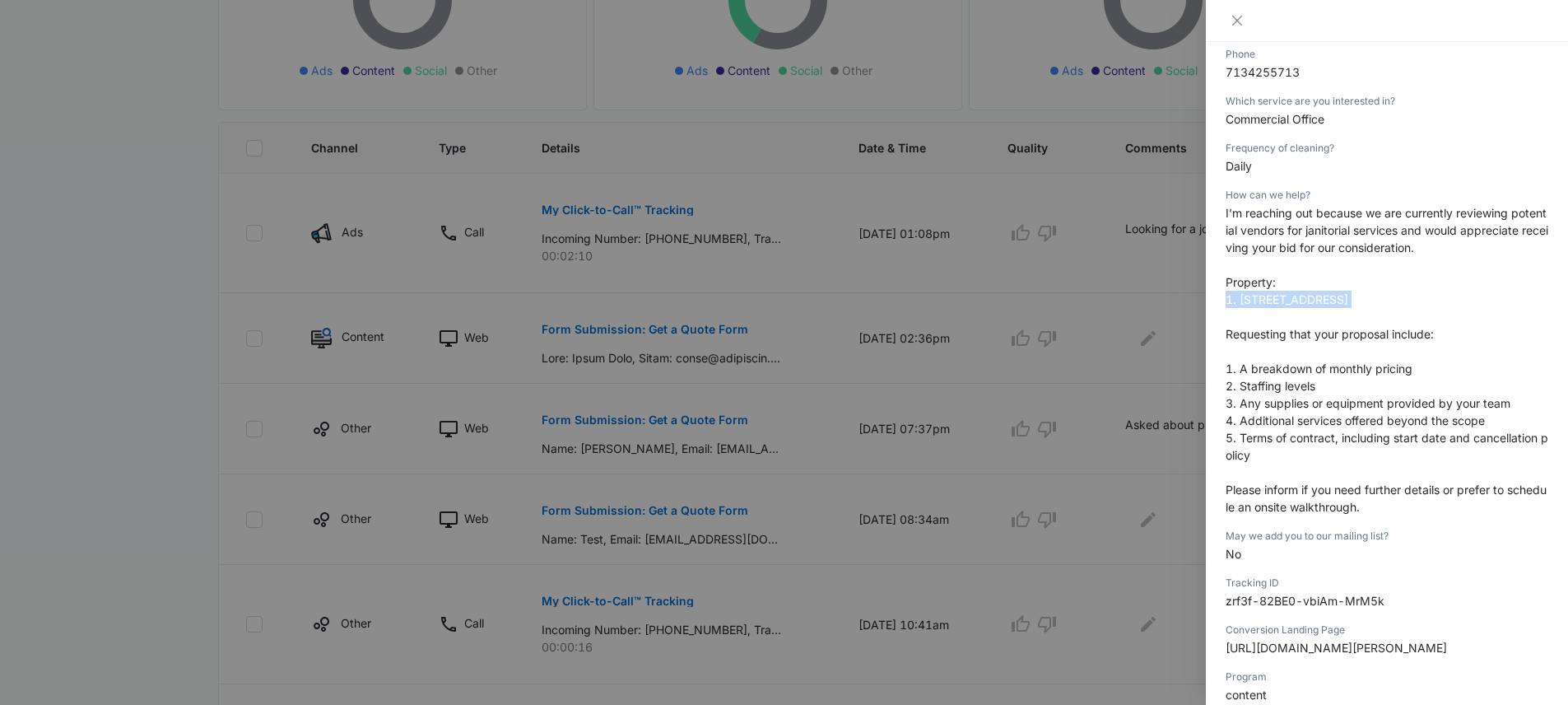
drag, startPoint x: 1219, startPoint y: 298, endPoint x: 1493, endPoint y: 311, distance: 274.3
click at [1493, 311] on div "Form Submission: Get a Quote Form 10/09/2025 at 02:36pm Type : Web Details Name…" at bounding box center [1387, 374] width 362 height 663
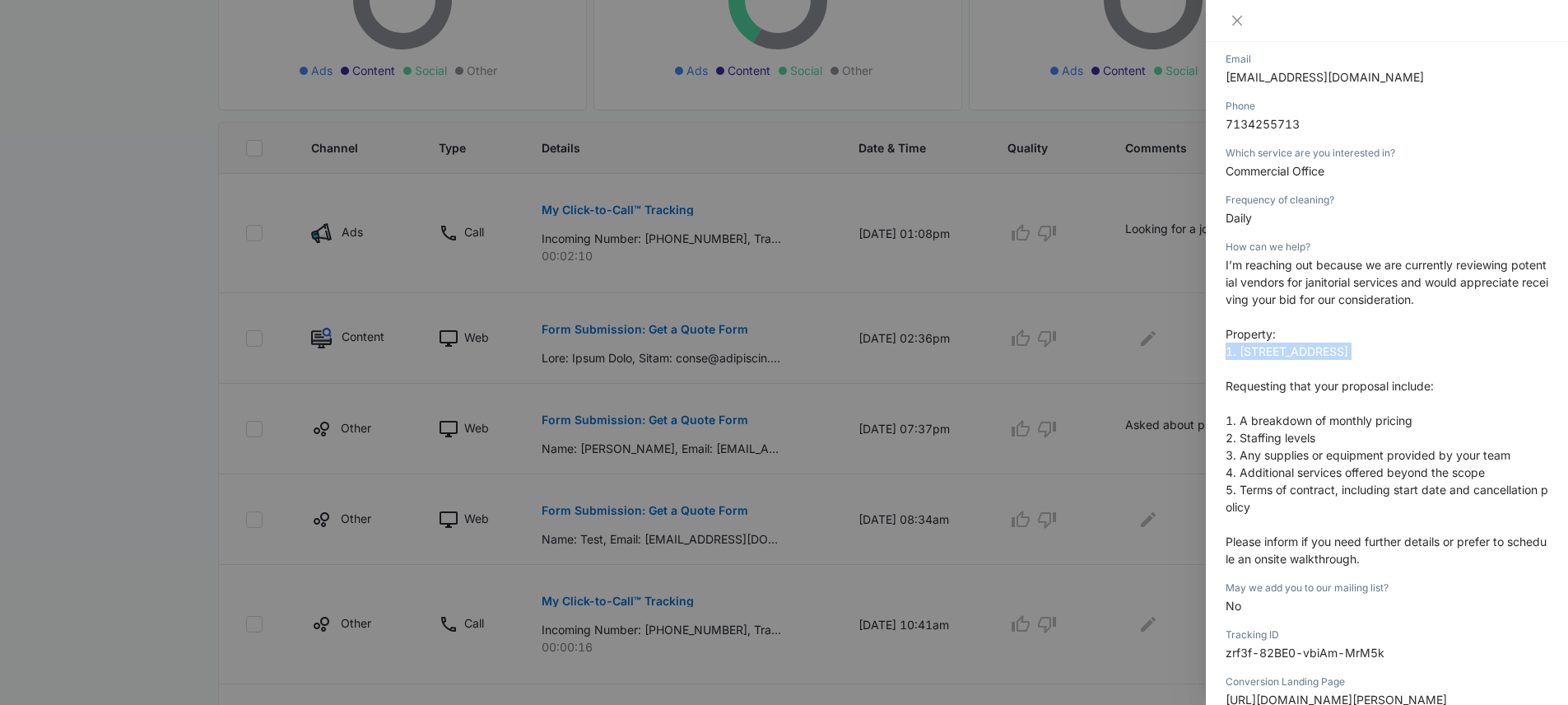
scroll to position [265, 0]
click at [1340, 425] on span "1. A breakdown of monthly pricing" at bounding box center [1319, 421] width 187 height 14
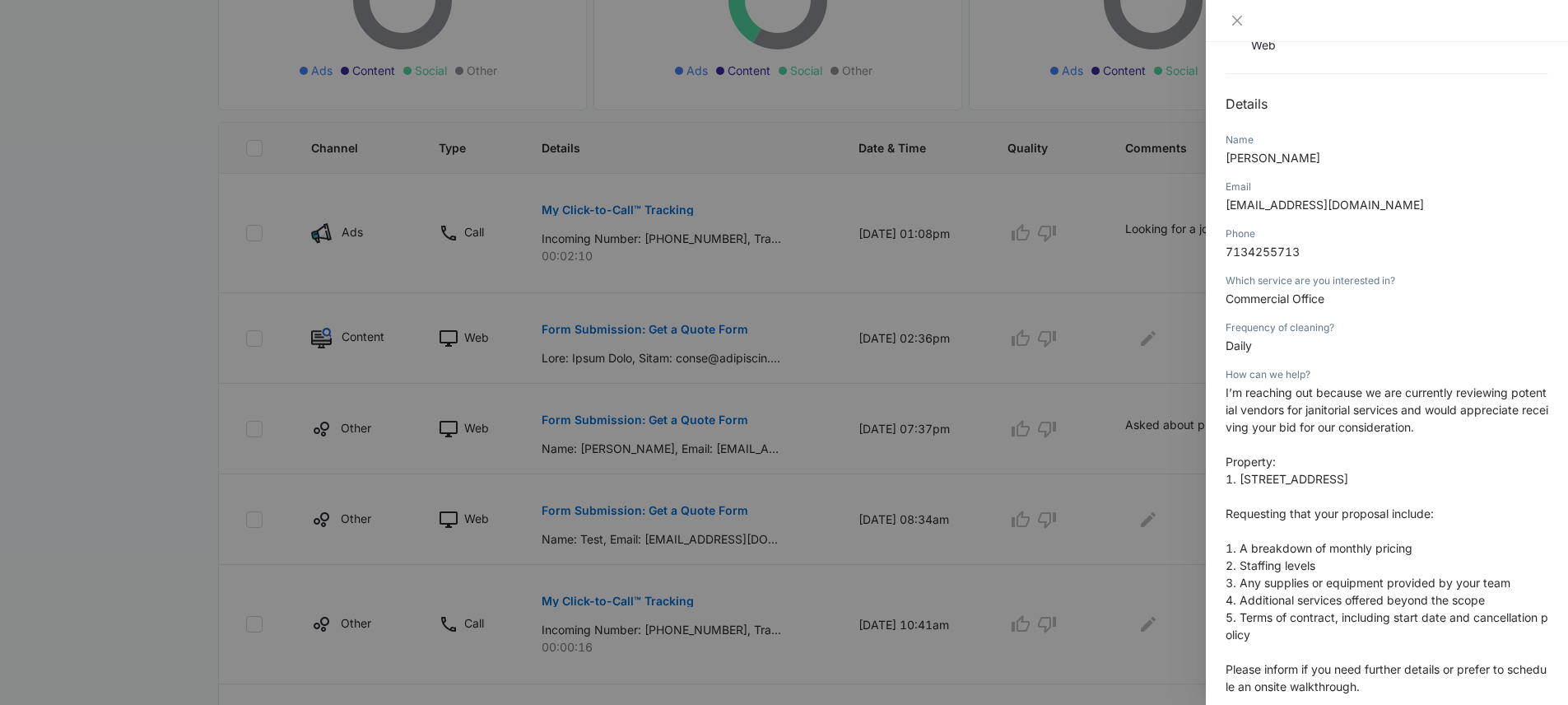
scroll to position [160, 0]
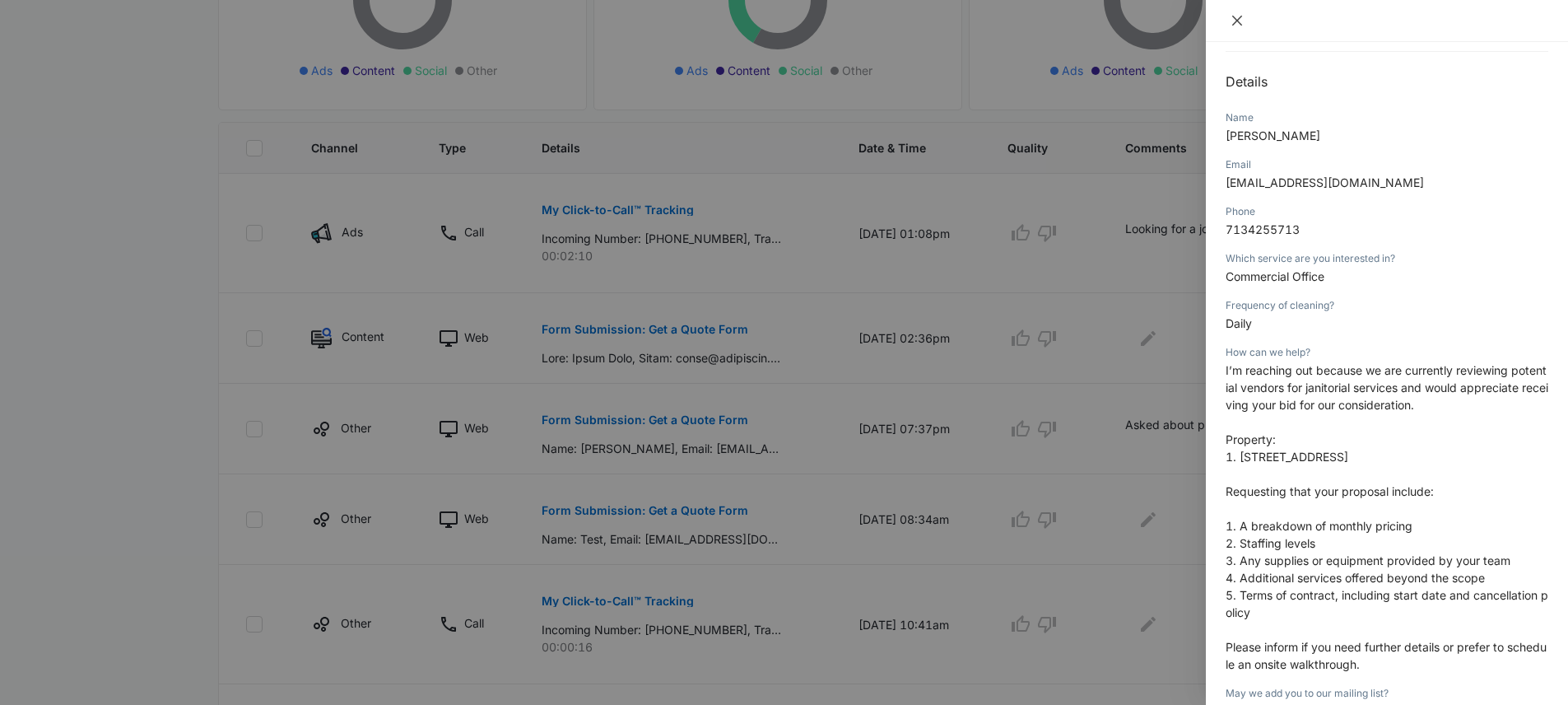
click at [1237, 23] on icon "close" at bounding box center [1237, 20] width 13 height 13
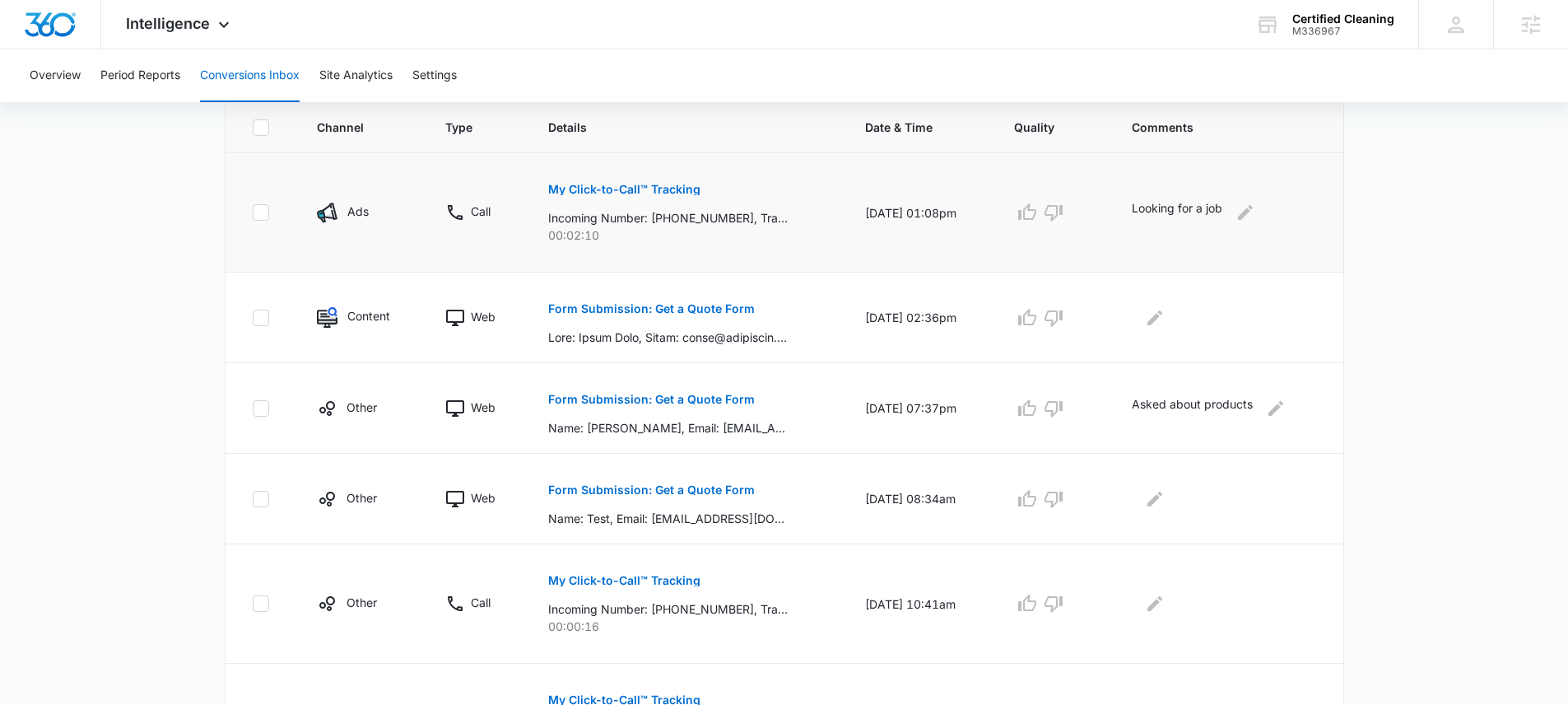
scroll to position [376, 0]
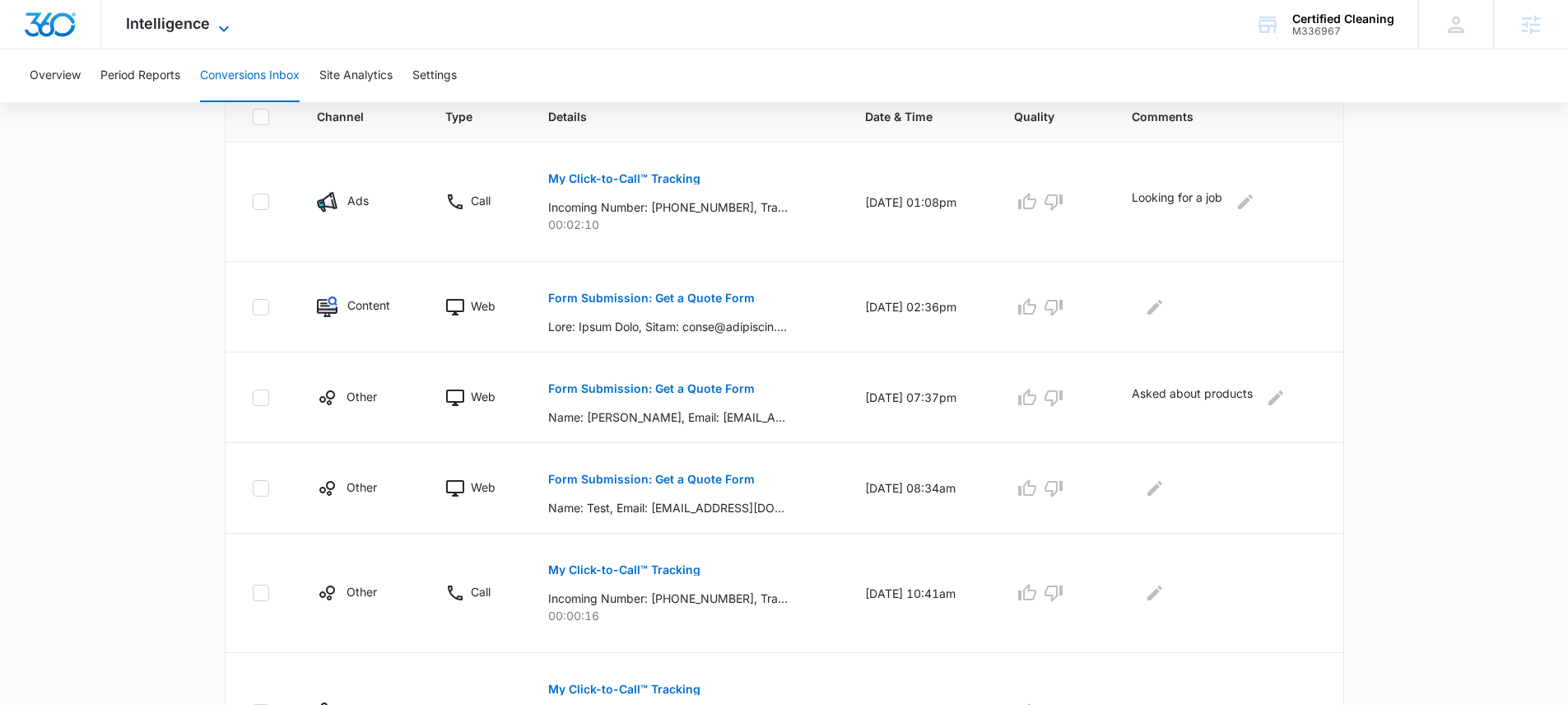
click at [185, 19] on span "Intelligence" at bounding box center [168, 24] width 84 height 18
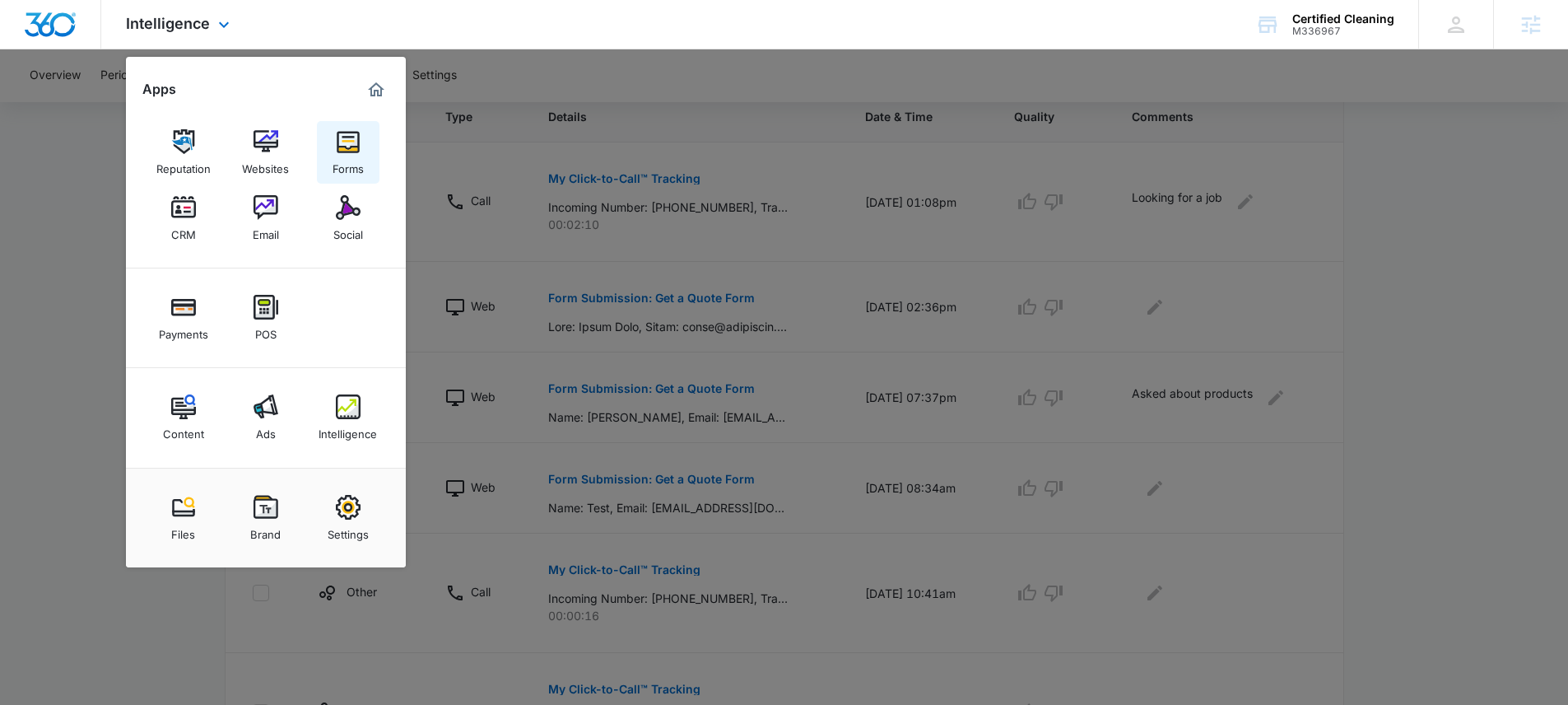
click at [358, 149] on img at bounding box center [348, 142] width 25 height 25
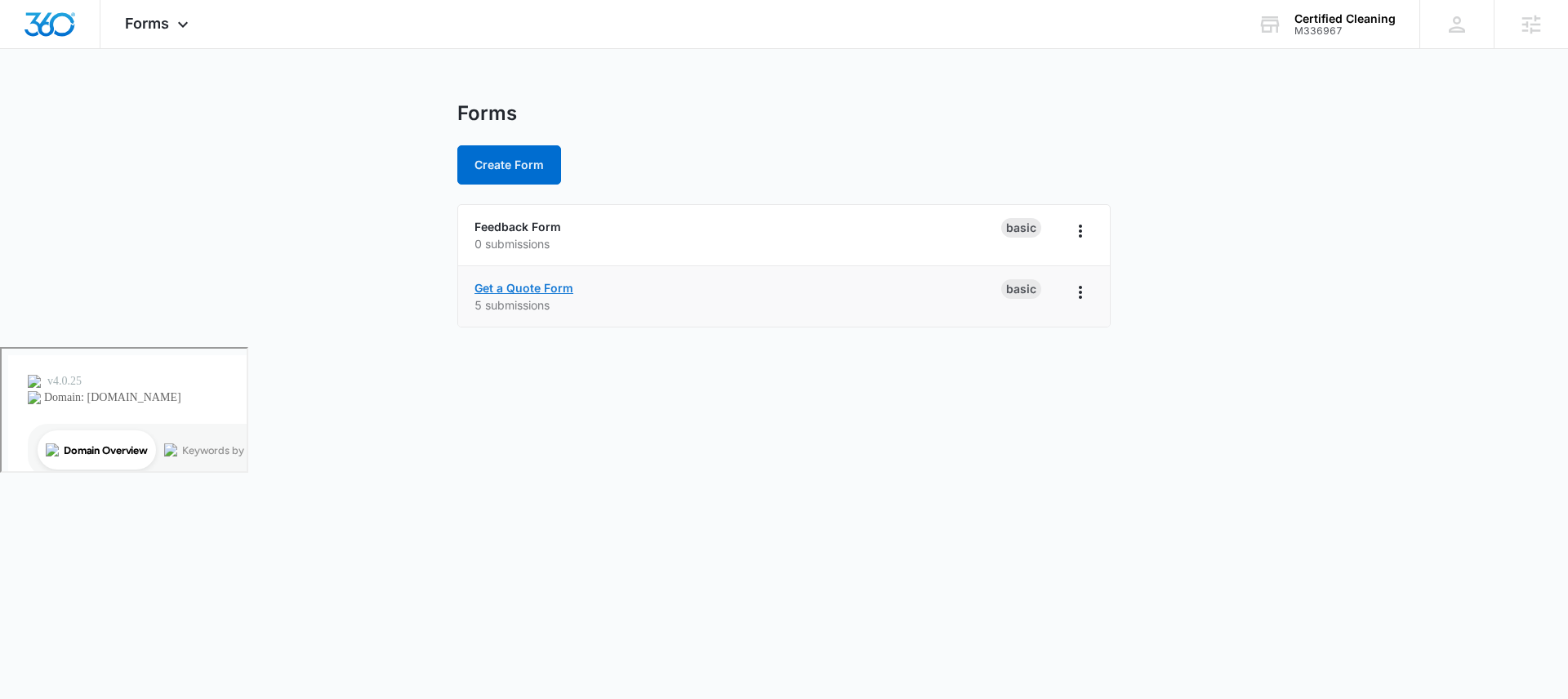
click at [537, 288] on link "Get a Quote Form" at bounding box center [523, 288] width 98 height 14
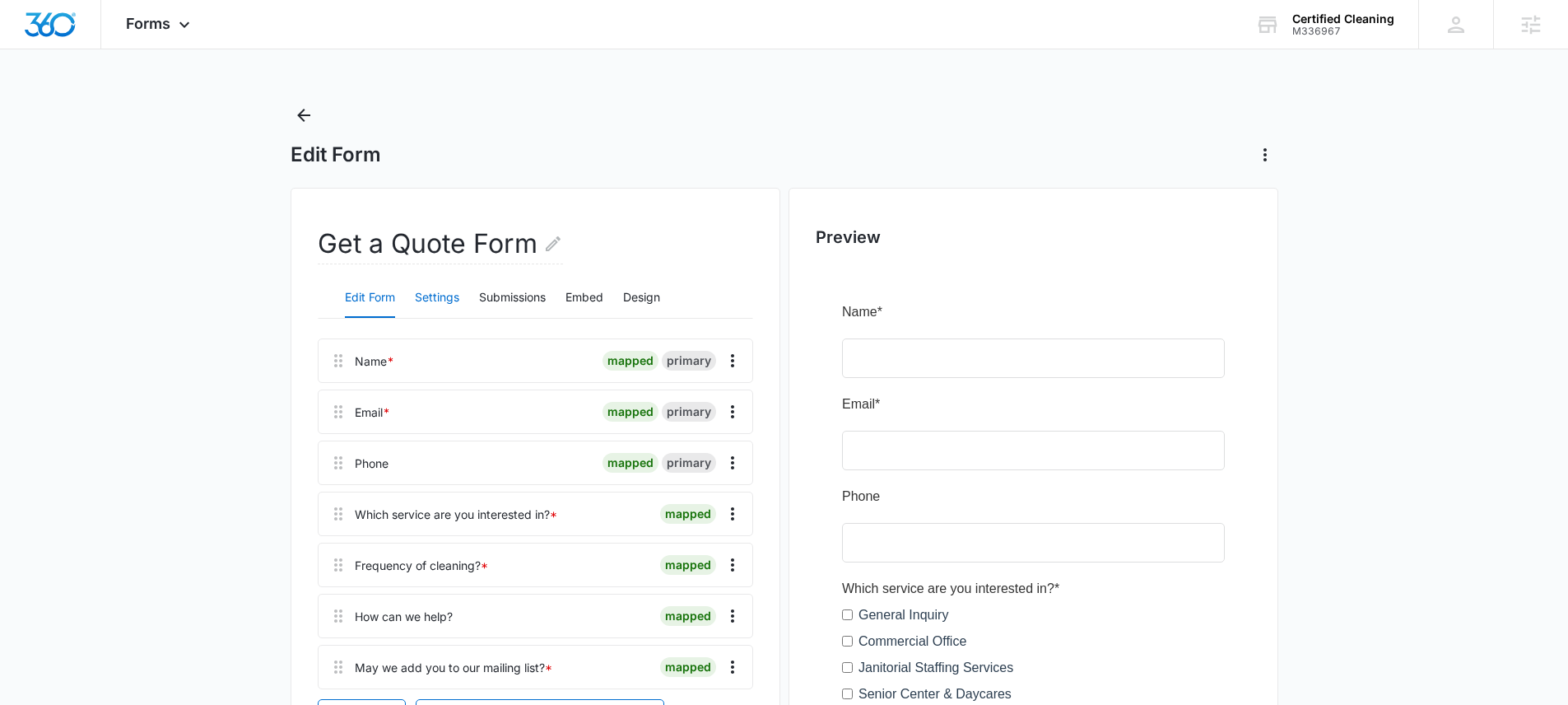
click at [420, 292] on button "Settings" at bounding box center [437, 298] width 45 height 40
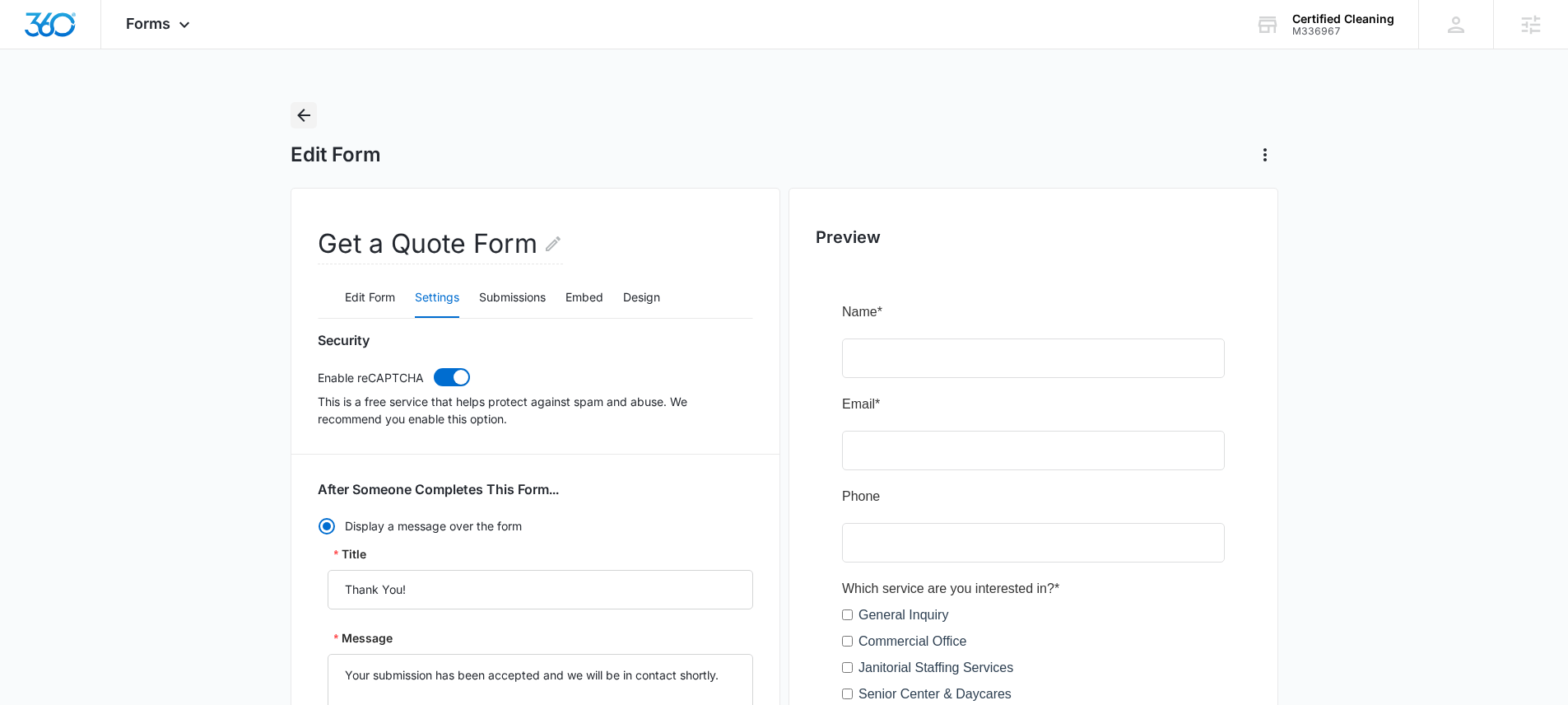
click at [300, 118] on icon "Back" at bounding box center [303, 115] width 13 height 13
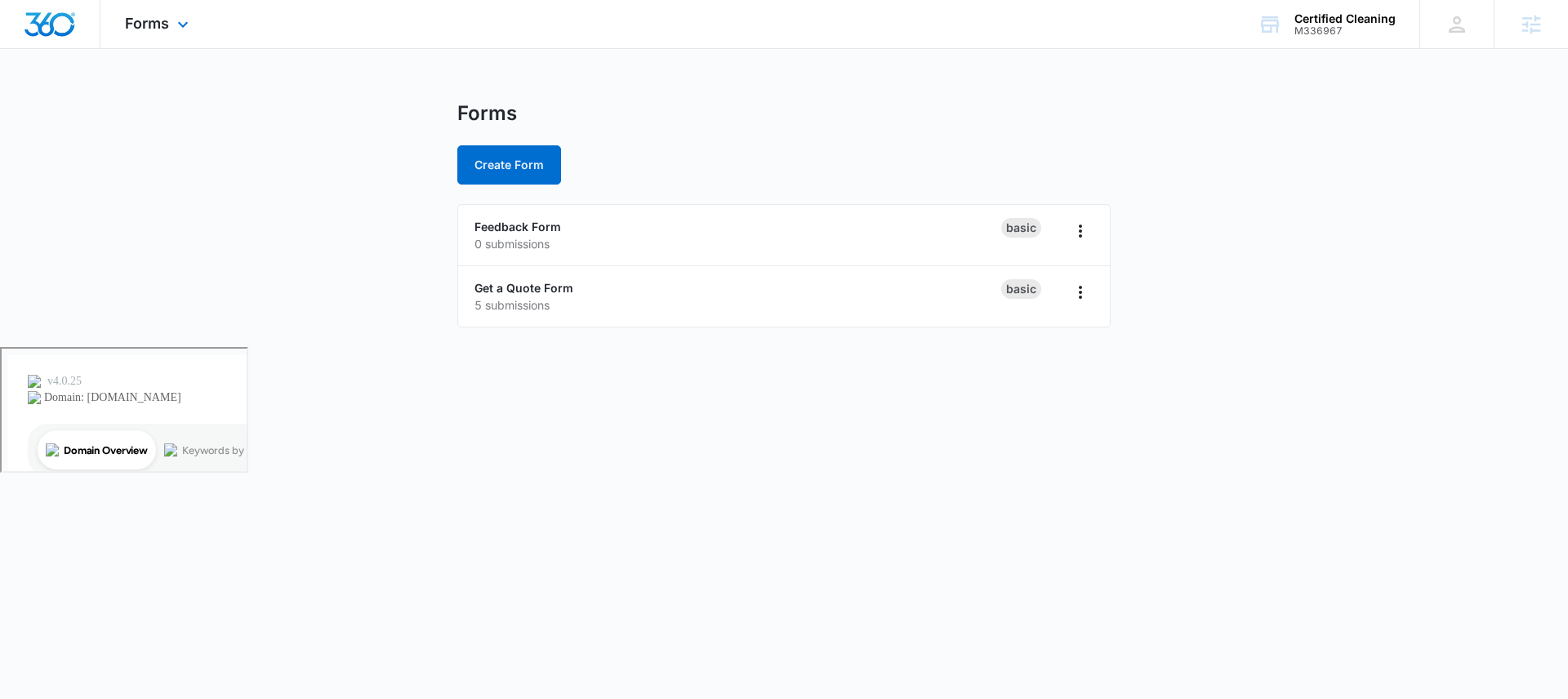
click at [146, 37] on div "Forms Apps Reputation Websites Forms CRM Email Social Payments POS Content Ads …" at bounding box center [159, 24] width 117 height 48
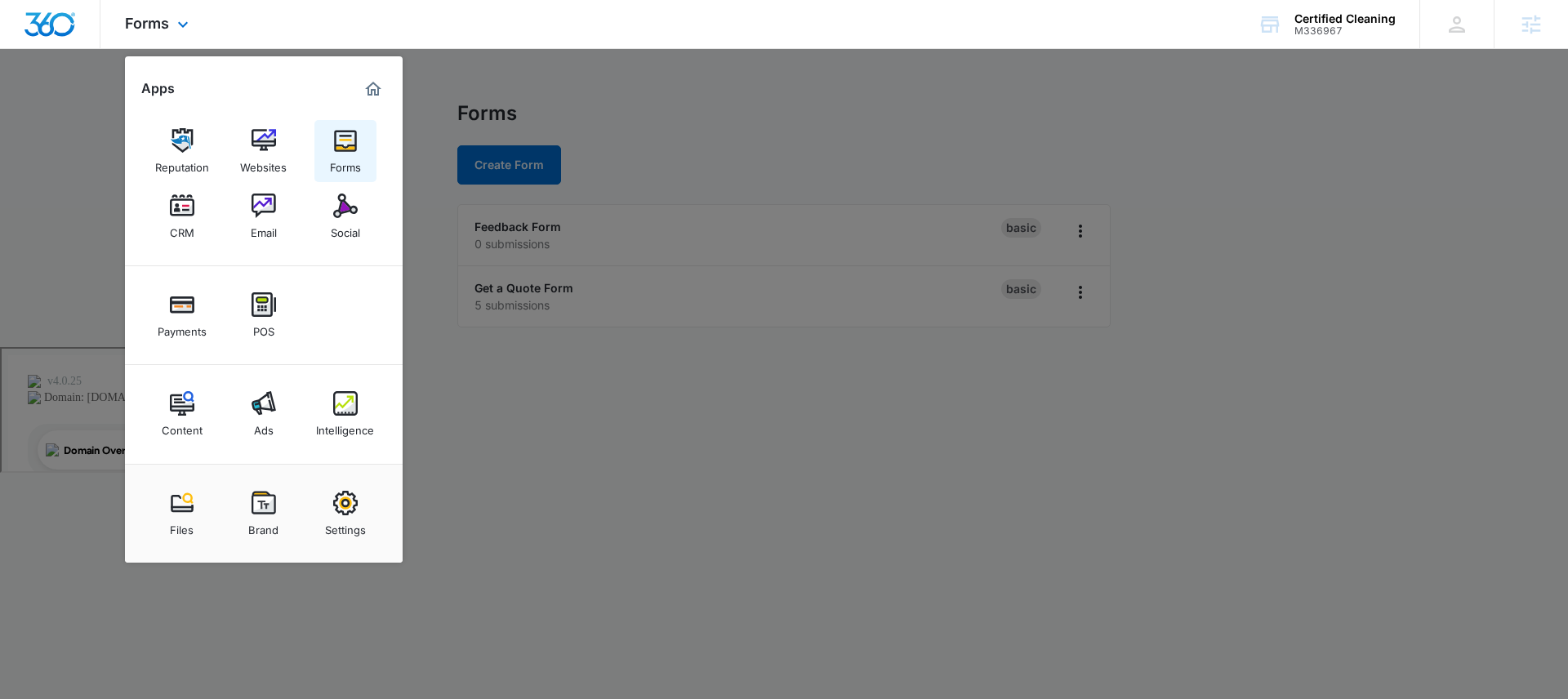
click at [340, 148] on img at bounding box center [345, 140] width 24 height 24
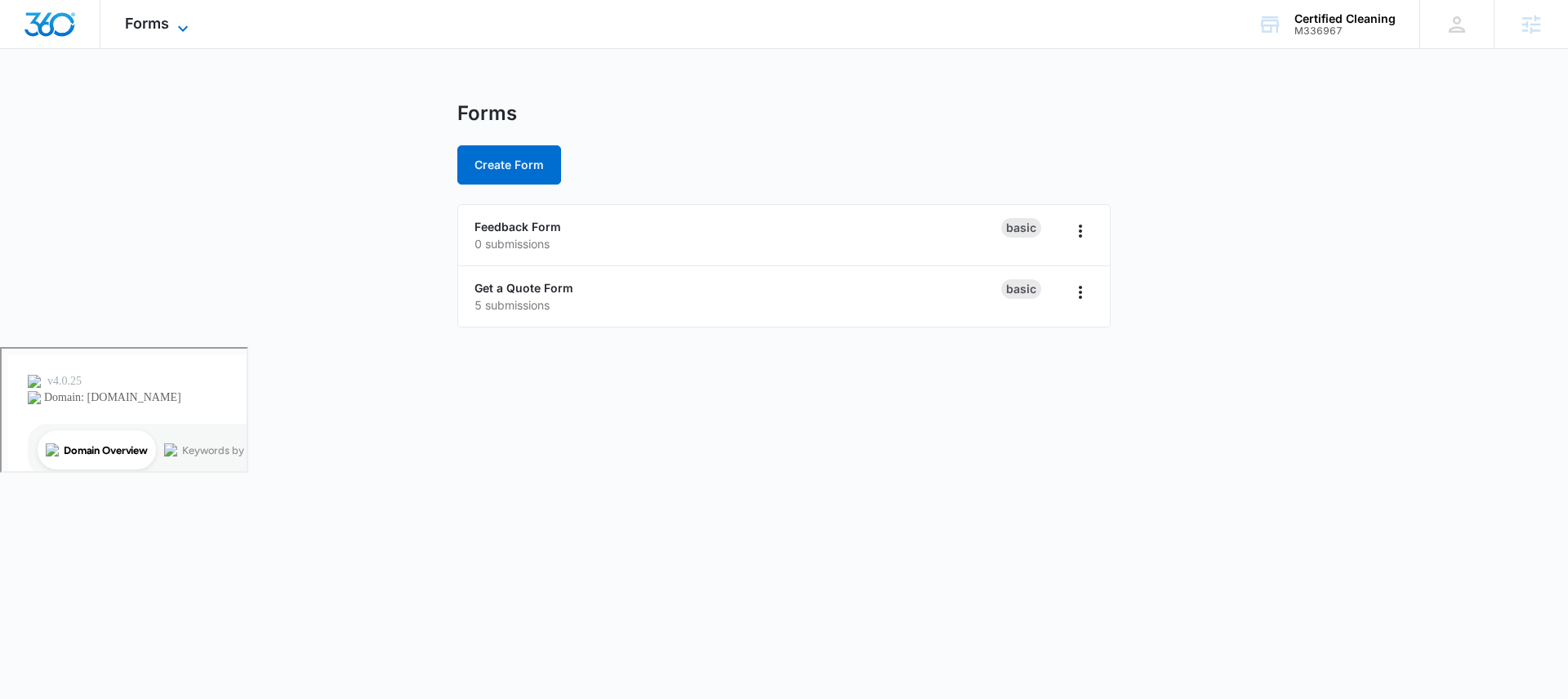
click at [155, 22] on span "Forms" at bounding box center [146, 24] width 44 height 17
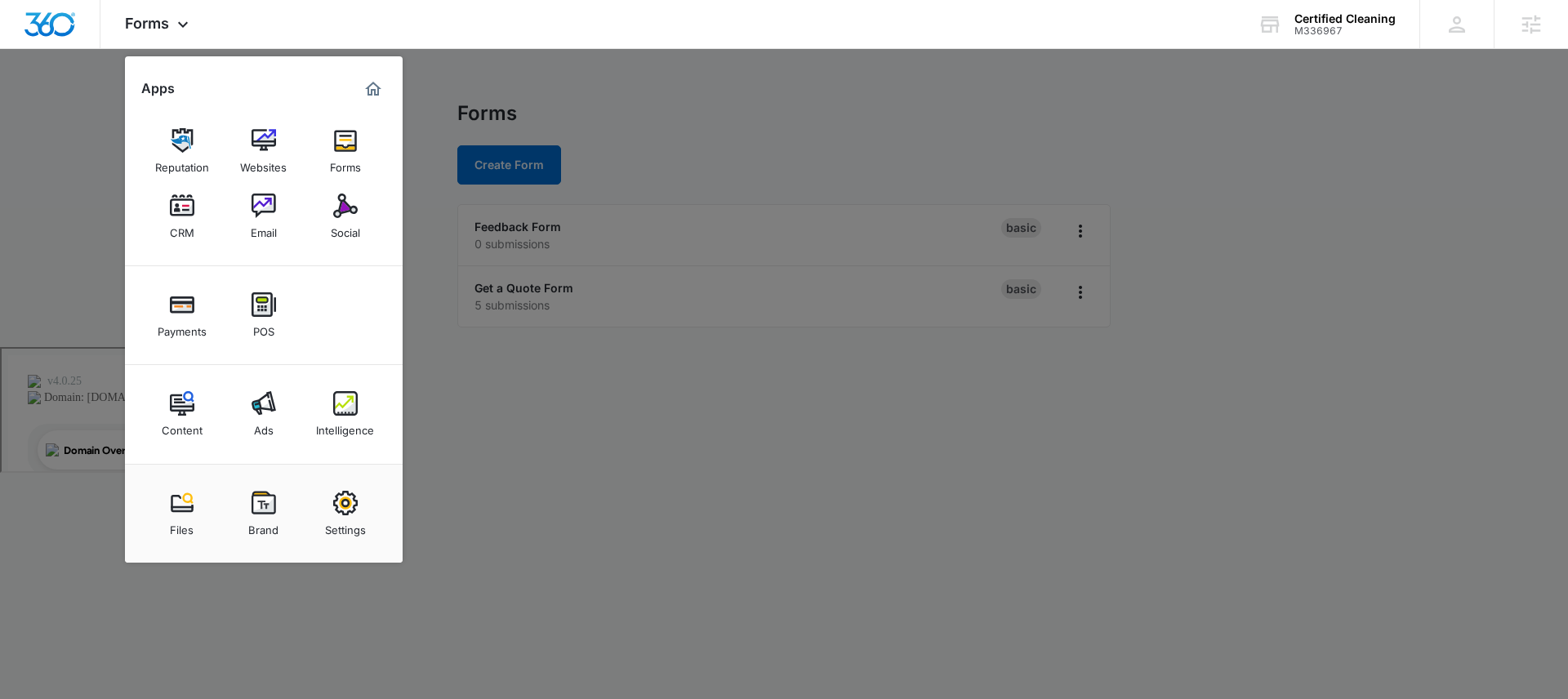
click at [721, 579] on div at bounding box center [784, 350] width 1568 height 699
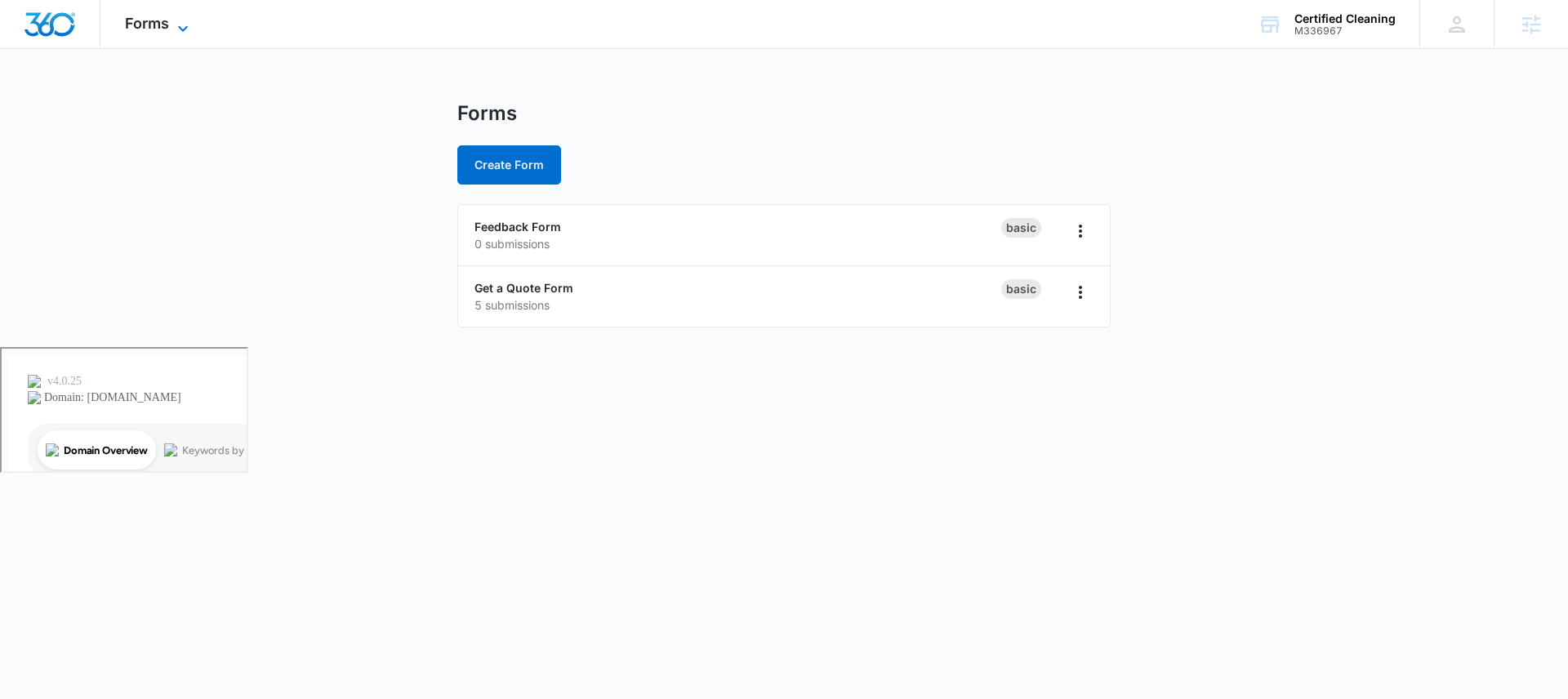
click at [133, 21] on span "Forms" at bounding box center [146, 24] width 44 height 17
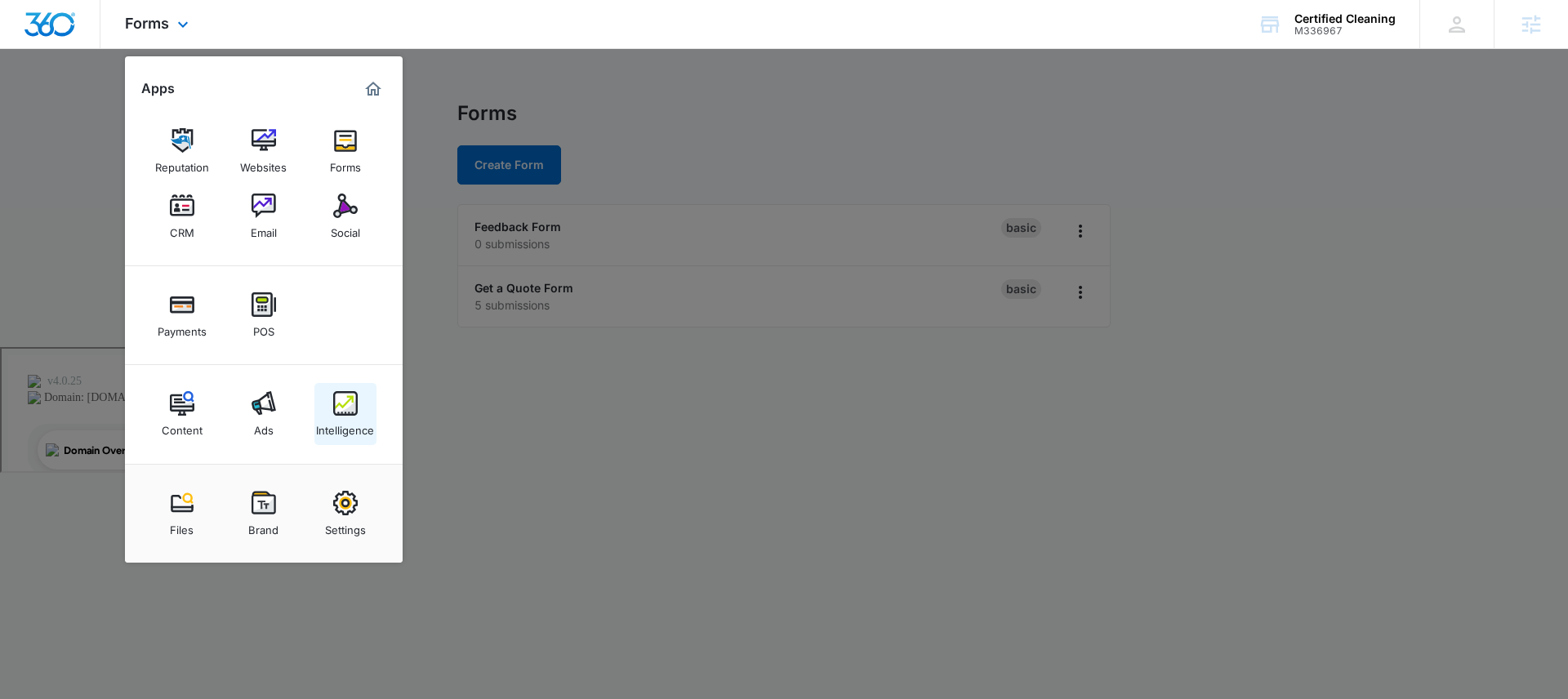
click at [344, 411] on img at bounding box center [345, 404] width 24 height 24
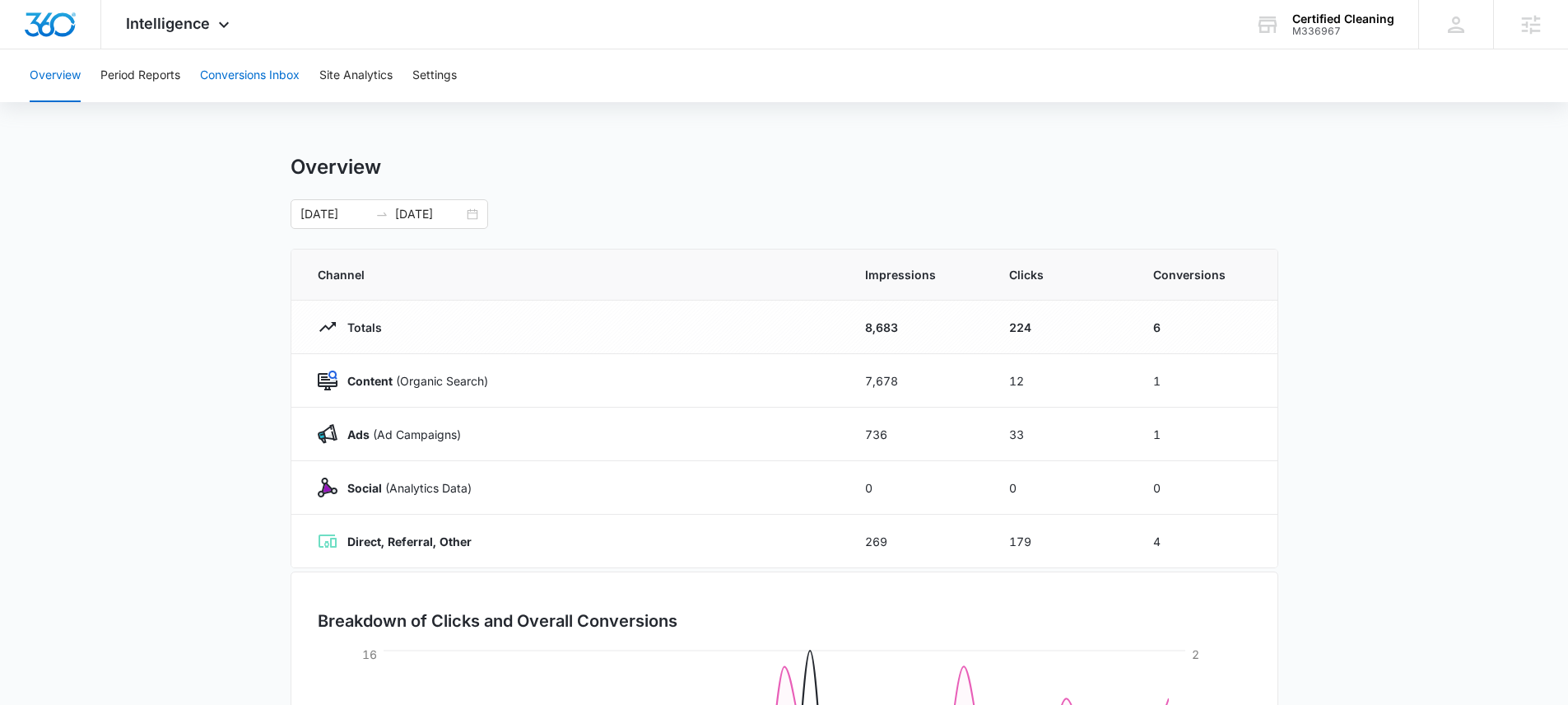
click at [264, 78] on button "Conversions Inbox" at bounding box center [249, 76] width 99 height 53
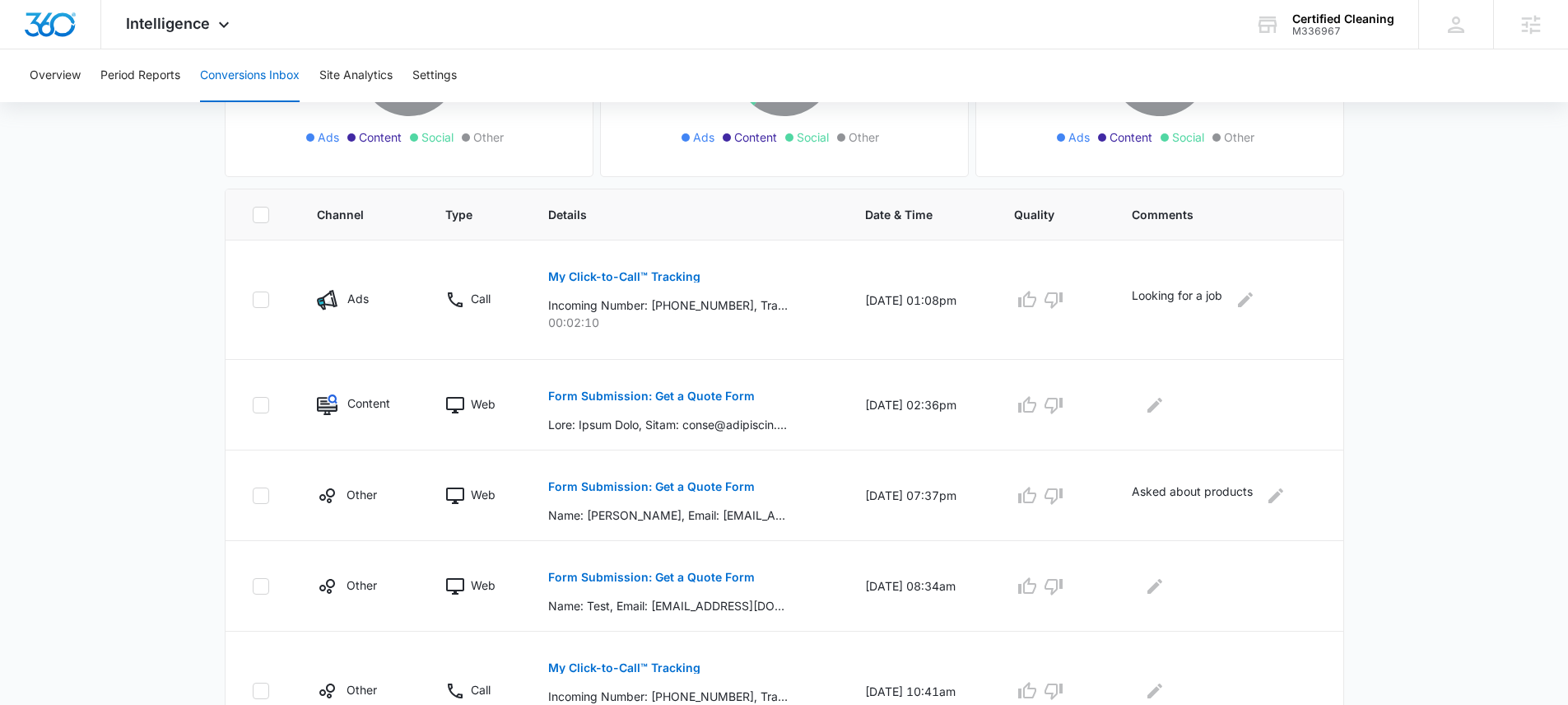
scroll to position [280, 0]
click at [176, 23] on span "Intelligence" at bounding box center [168, 24] width 84 height 18
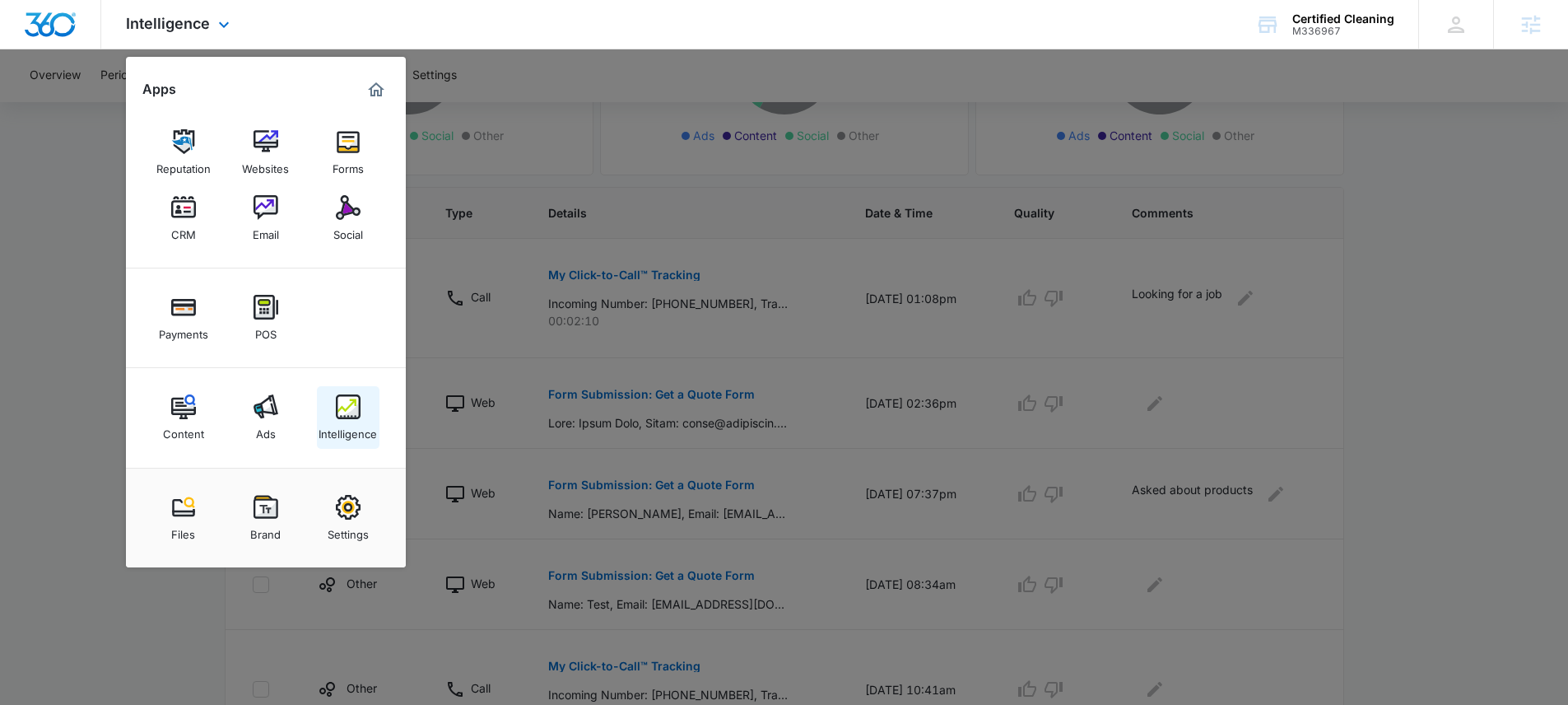
click at [357, 403] on img at bounding box center [348, 407] width 25 height 25
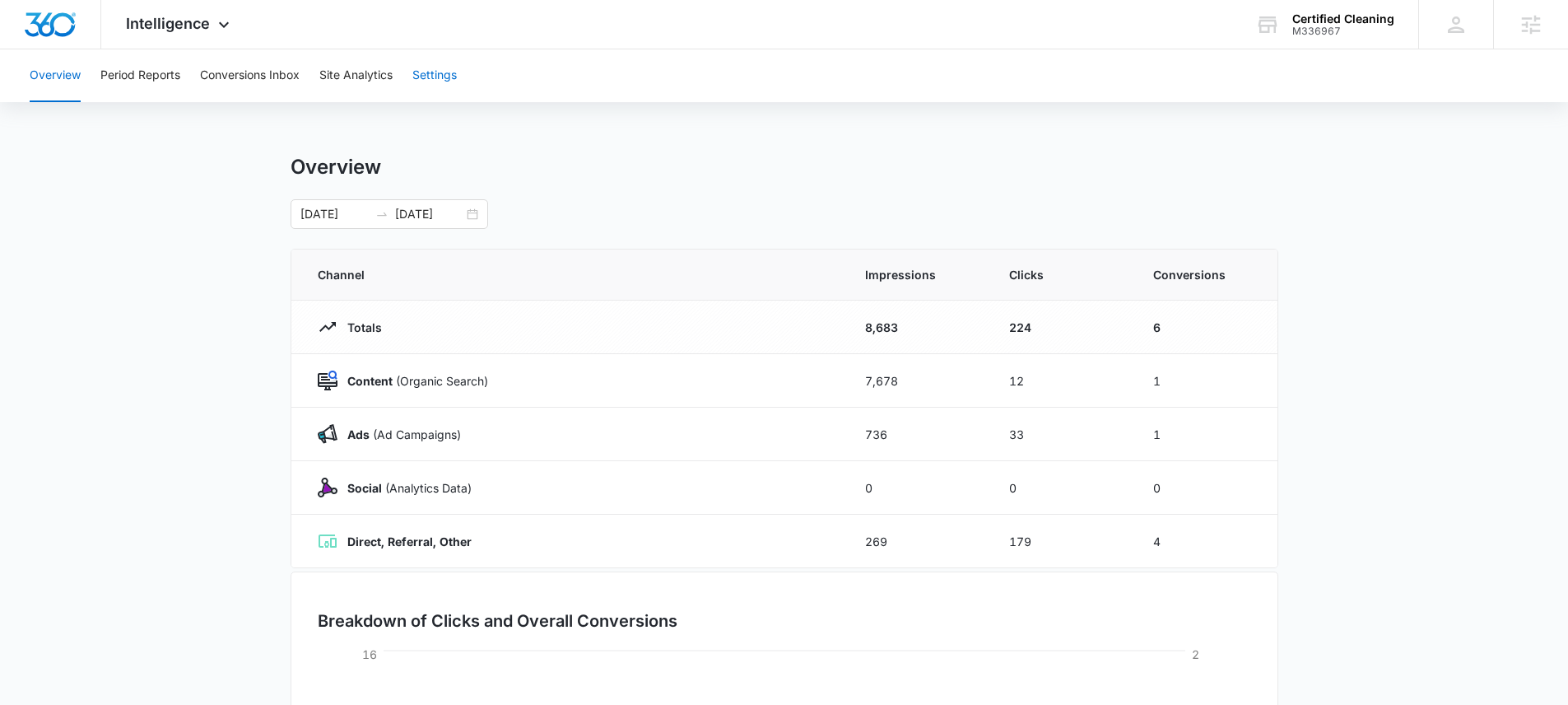
click at [451, 78] on button "Settings" at bounding box center [434, 76] width 45 height 53
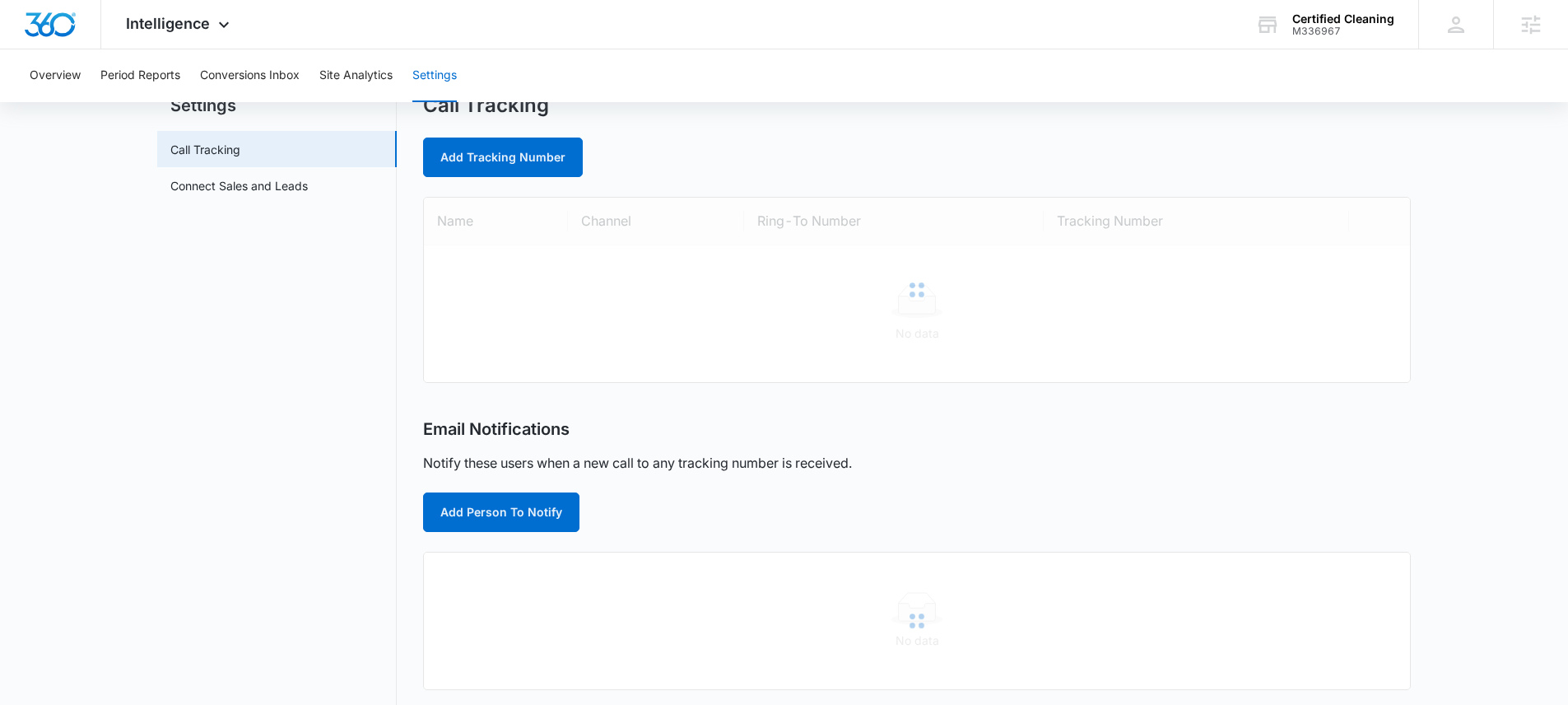
scroll to position [138, 0]
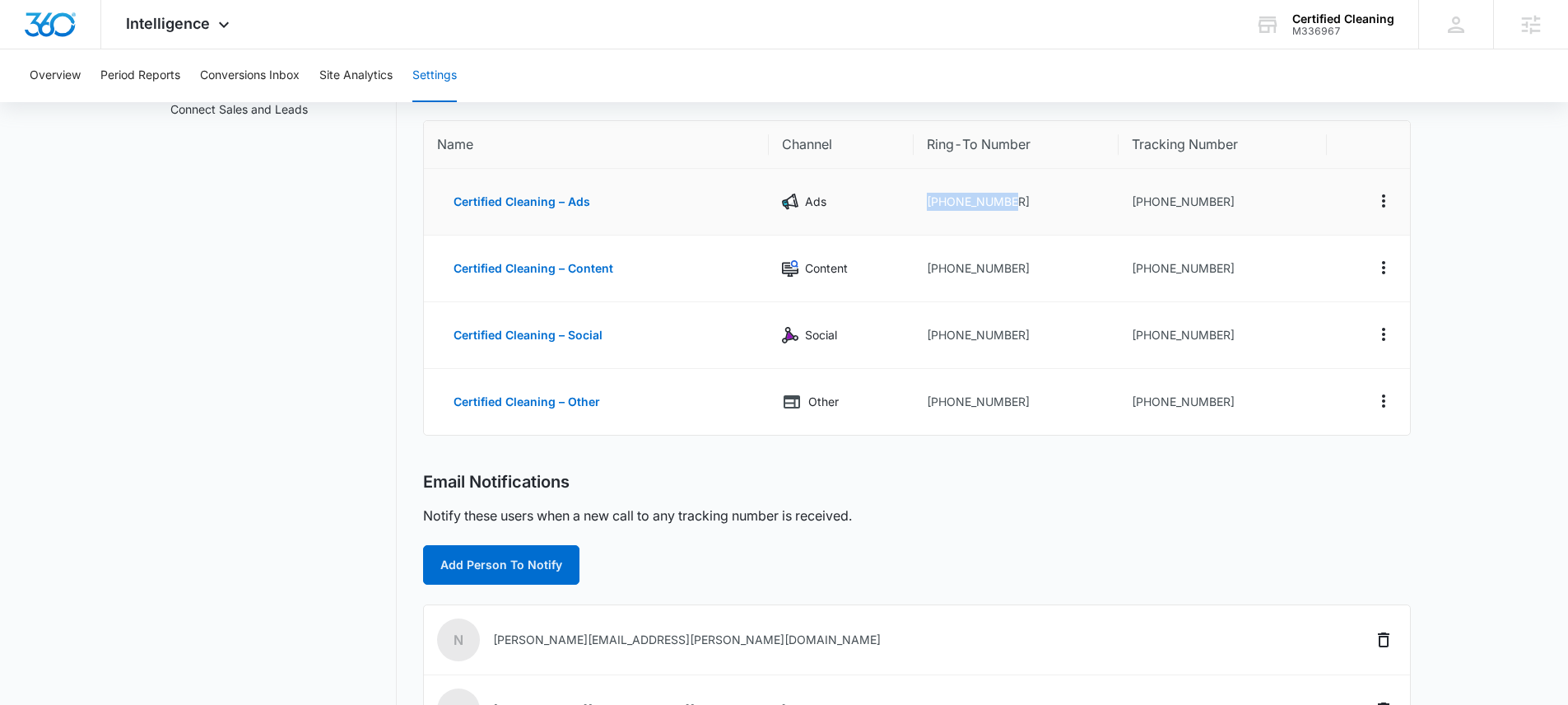
drag, startPoint x: 965, startPoint y: 200, endPoint x: 1042, endPoint y: 203, distance: 77.1
click at [1042, 203] on td "+19789244599" at bounding box center [1015, 202] width 205 height 67
copy td "+19789244599"
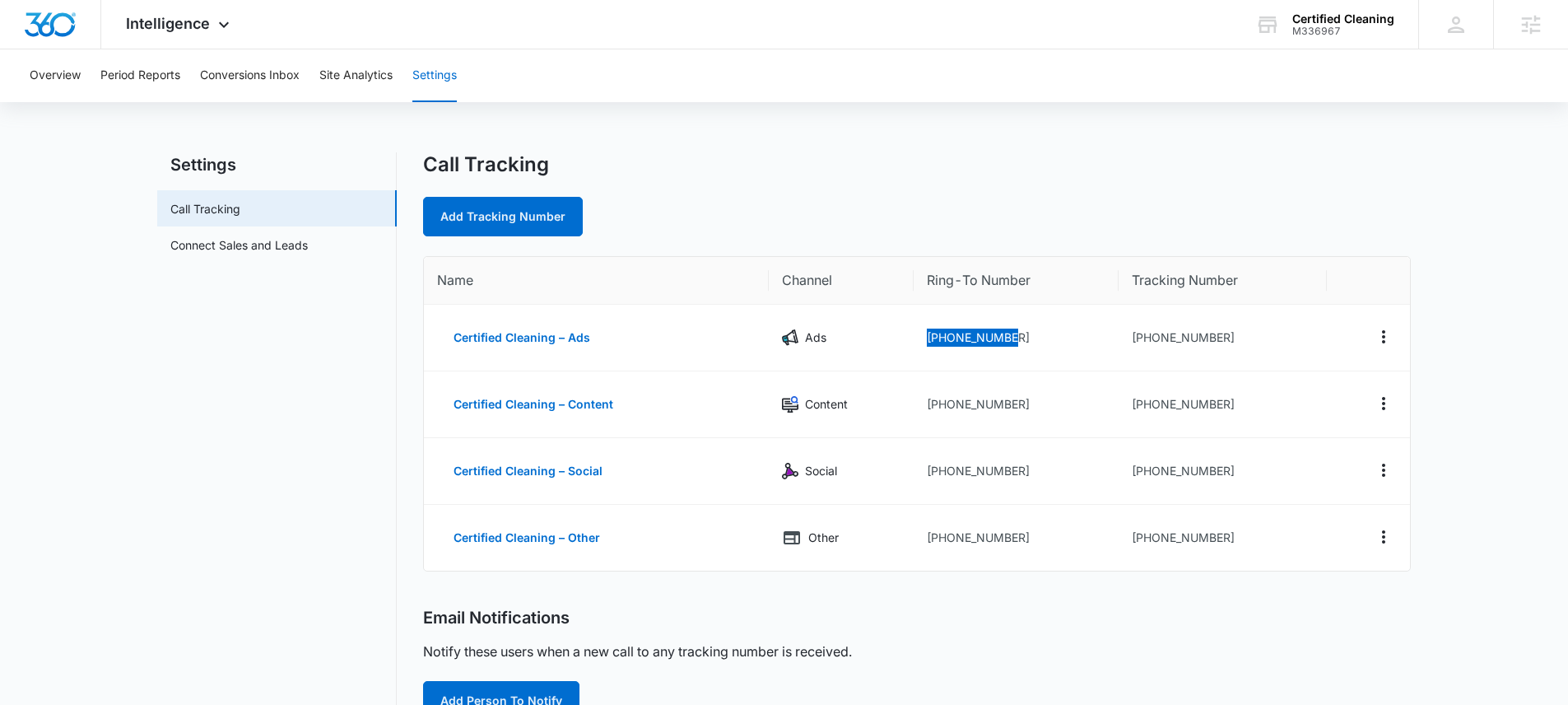
scroll to position [0, 0]
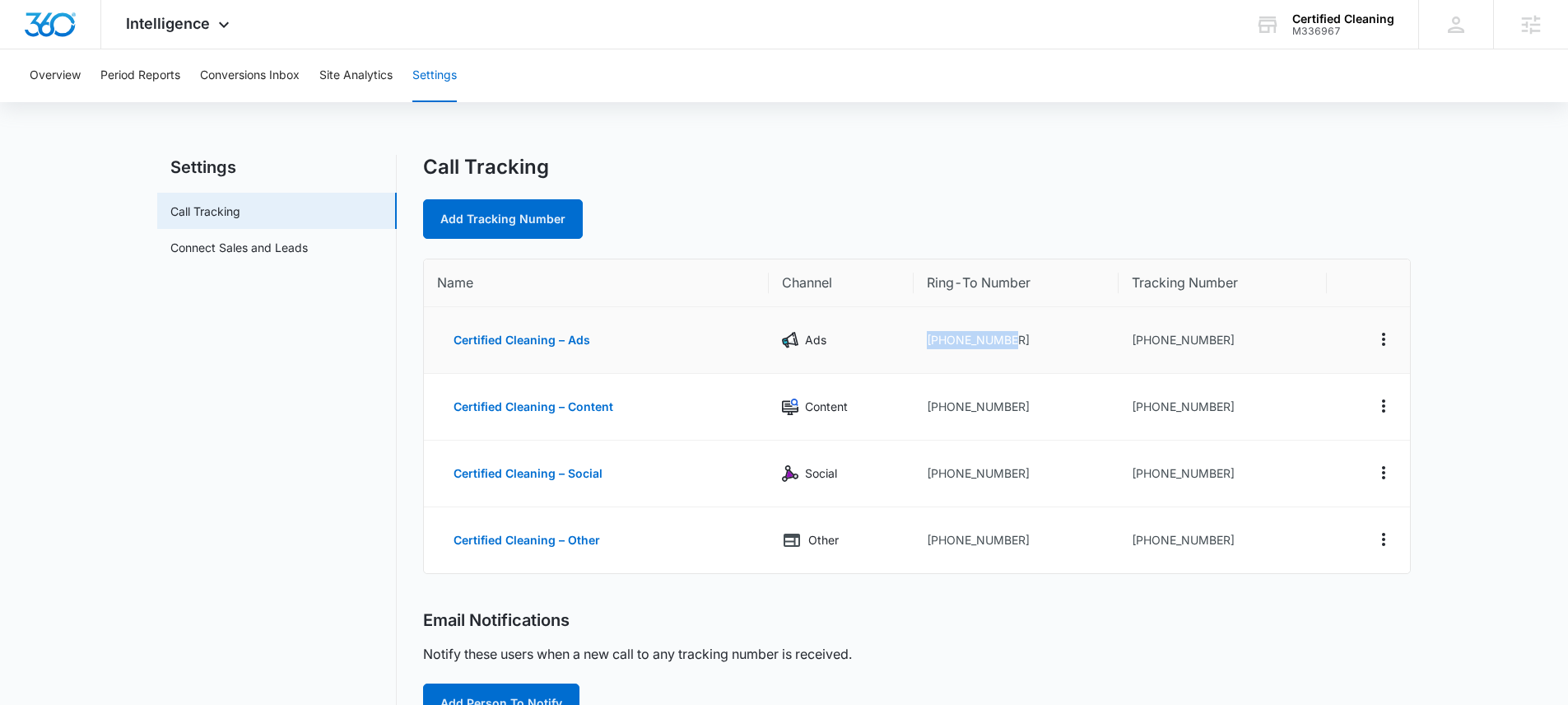
click at [987, 346] on td "+19789244599" at bounding box center [1015, 341] width 205 height 67
drag, startPoint x: 1016, startPoint y: 338, endPoint x: 925, endPoint y: 335, distance: 91.0
click at [925, 335] on td "+19789244599" at bounding box center [1015, 341] width 205 height 67
click at [1068, 143] on div "Overview Period Reports Conversions Inbox Site Analytics Settings Settings Call…" at bounding box center [784, 622] width 1568 height 1147
click at [155, 21] on span "Intelligence" at bounding box center [168, 24] width 84 height 18
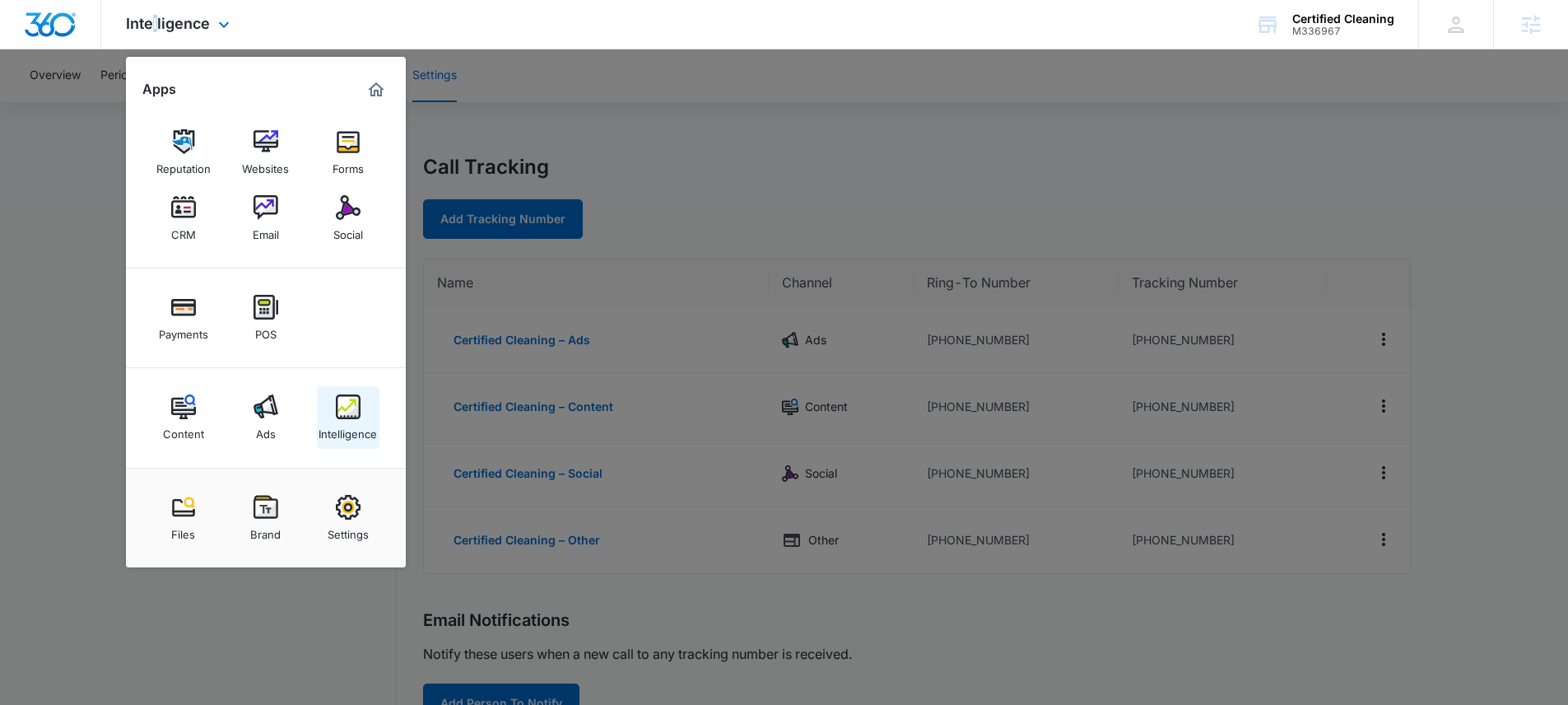
click at [354, 414] on img at bounding box center [348, 407] width 25 height 25
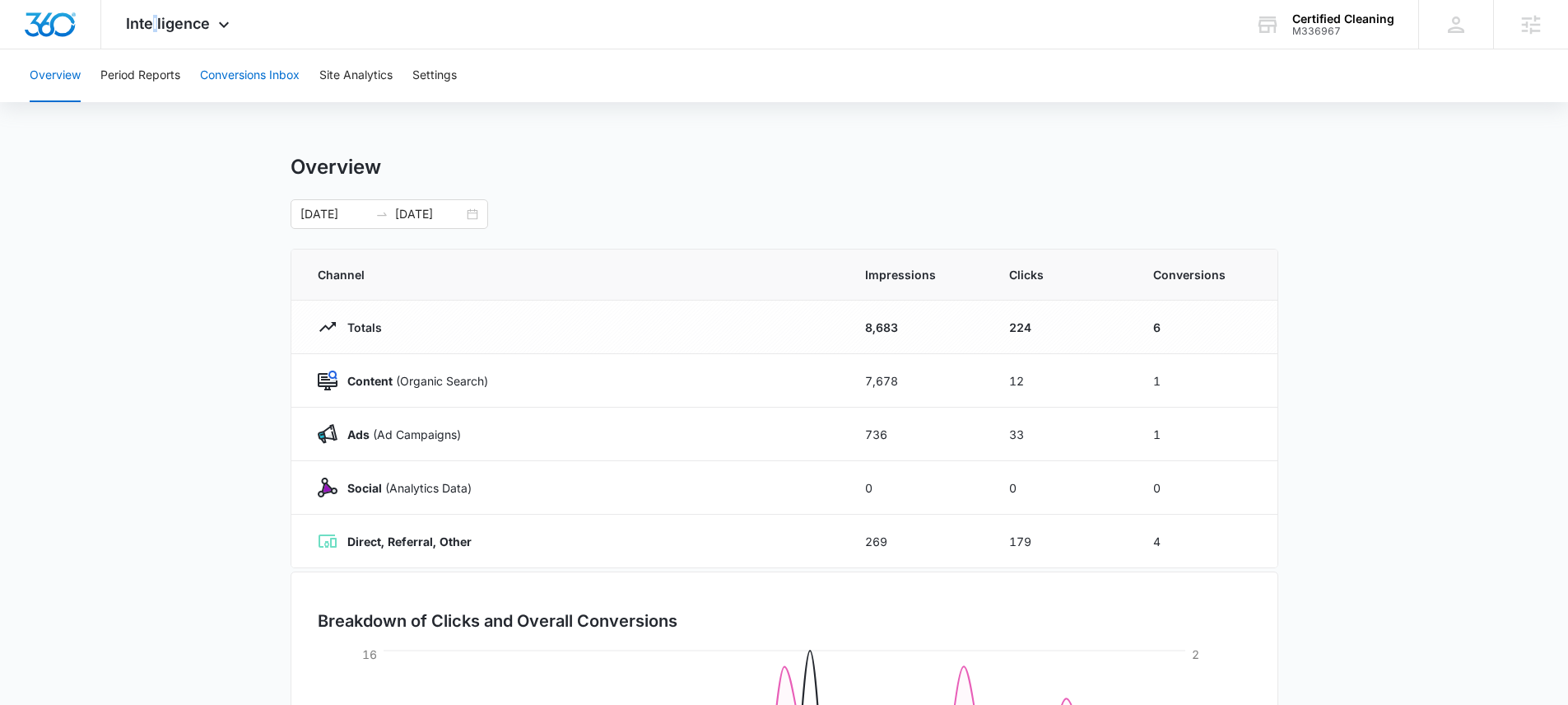
click at [277, 75] on button "Conversions Inbox" at bounding box center [249, 76] width 99 height 53
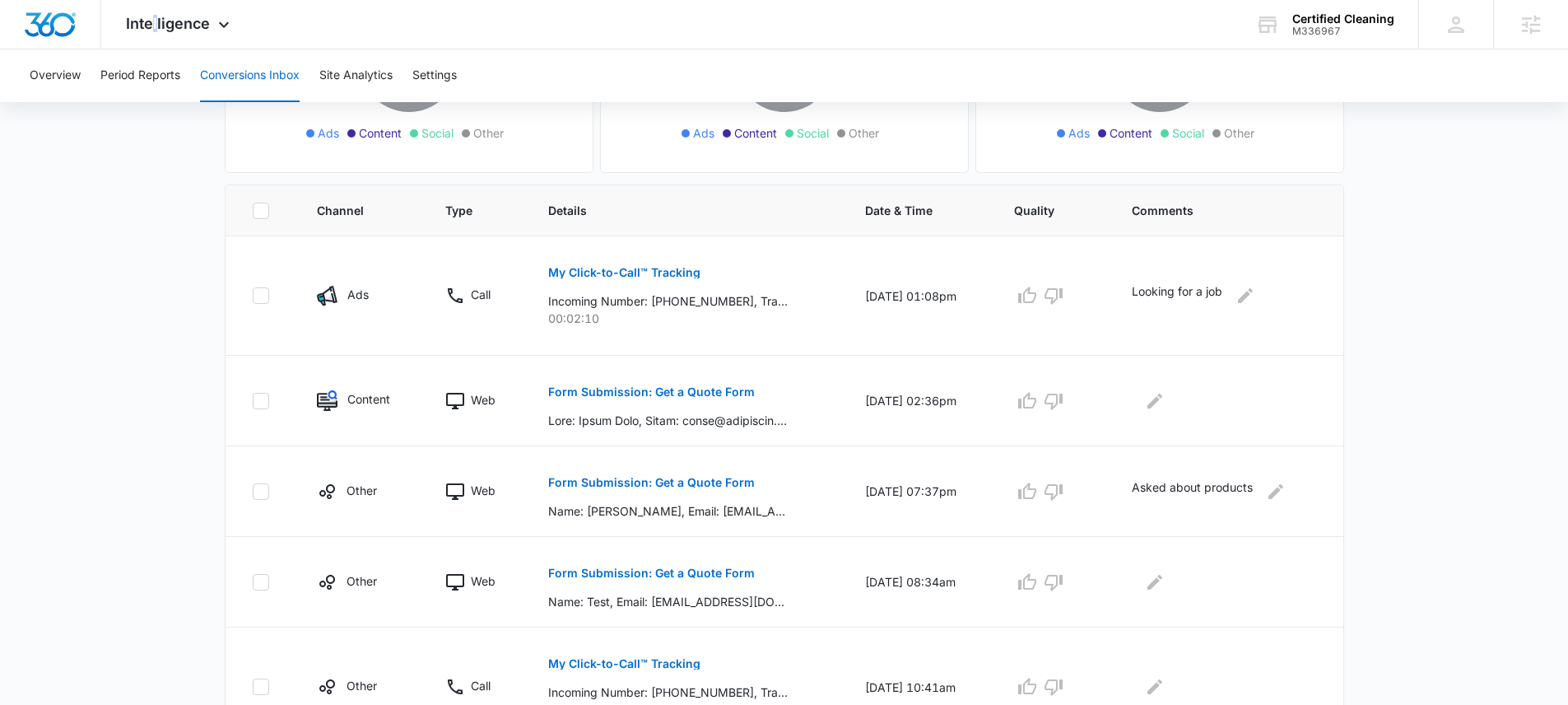
scroll to position [438, 0]
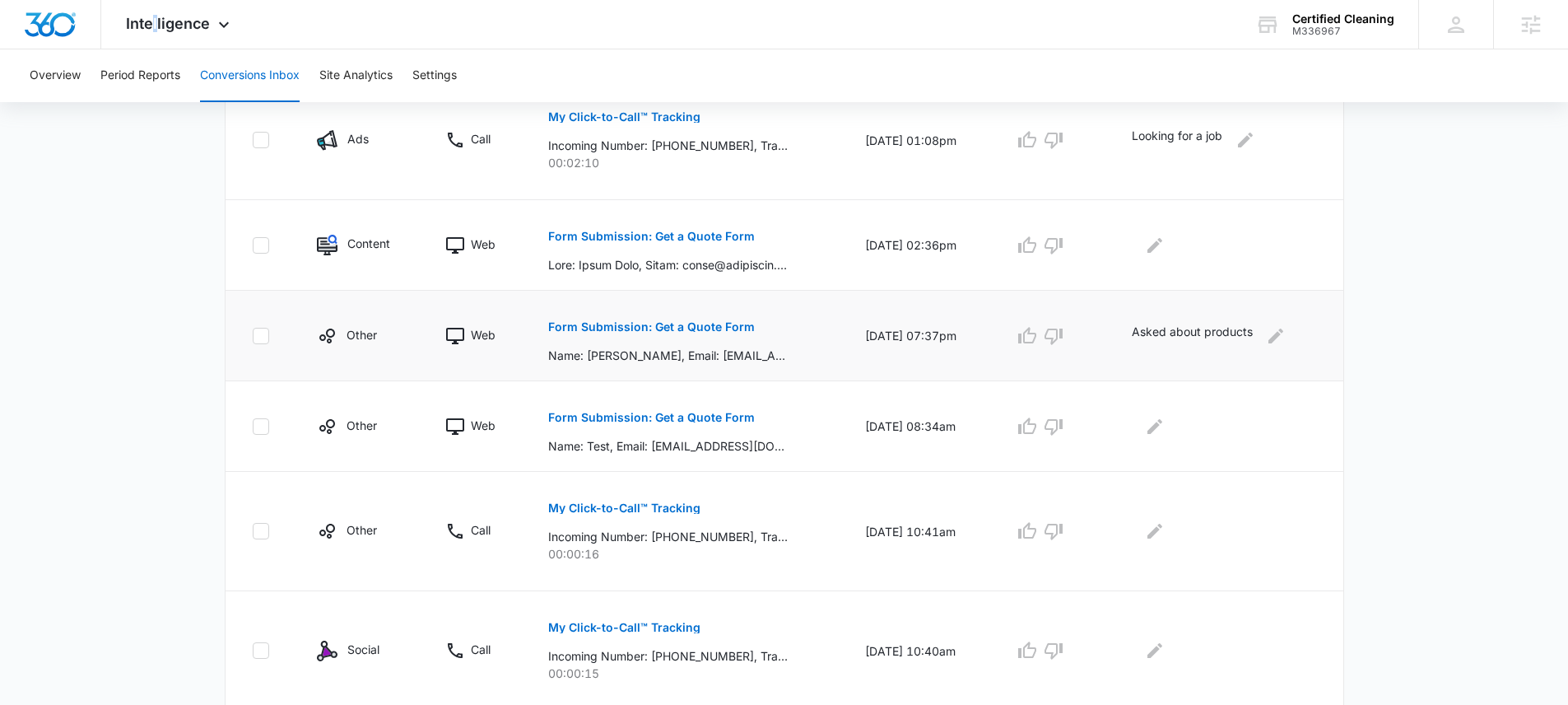
click at [674, 326] on p "Form Submission: Get a Quote Form" at bounding box center [651, 326] width 206 height 11
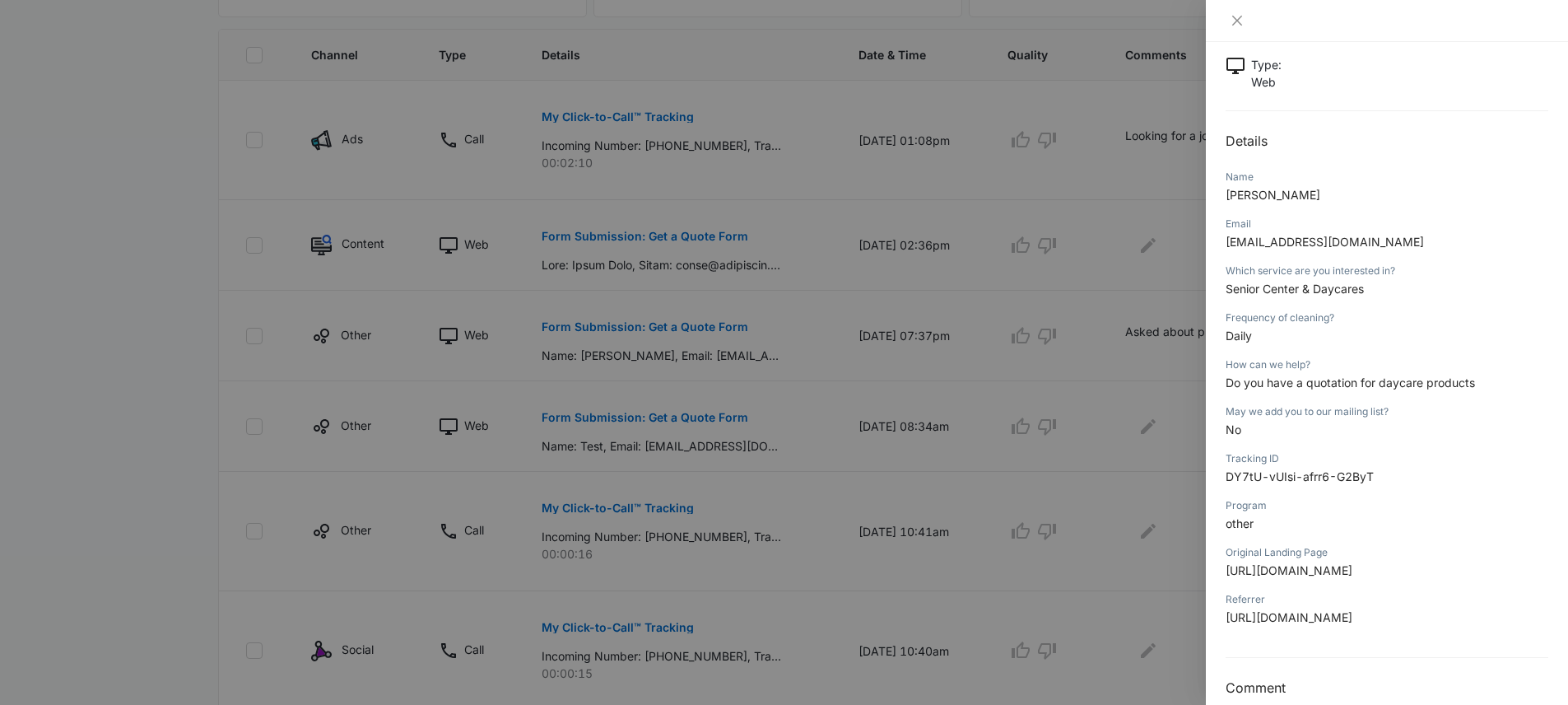
scroll to position [101, 0]
drag, startPoint x: 1356, startPoint y: 387, endPoint x: 1492, endPoint y: 382, distance: 136.1
click at [1492, 382] on p "Do you have a quotation for daycare products" at bounding box center [1386, 382] width 322 height 18
click at [1450, 380] on span "Do you have a quotation for daycare products" at bounding box center [1350, 382] width 249 height 14
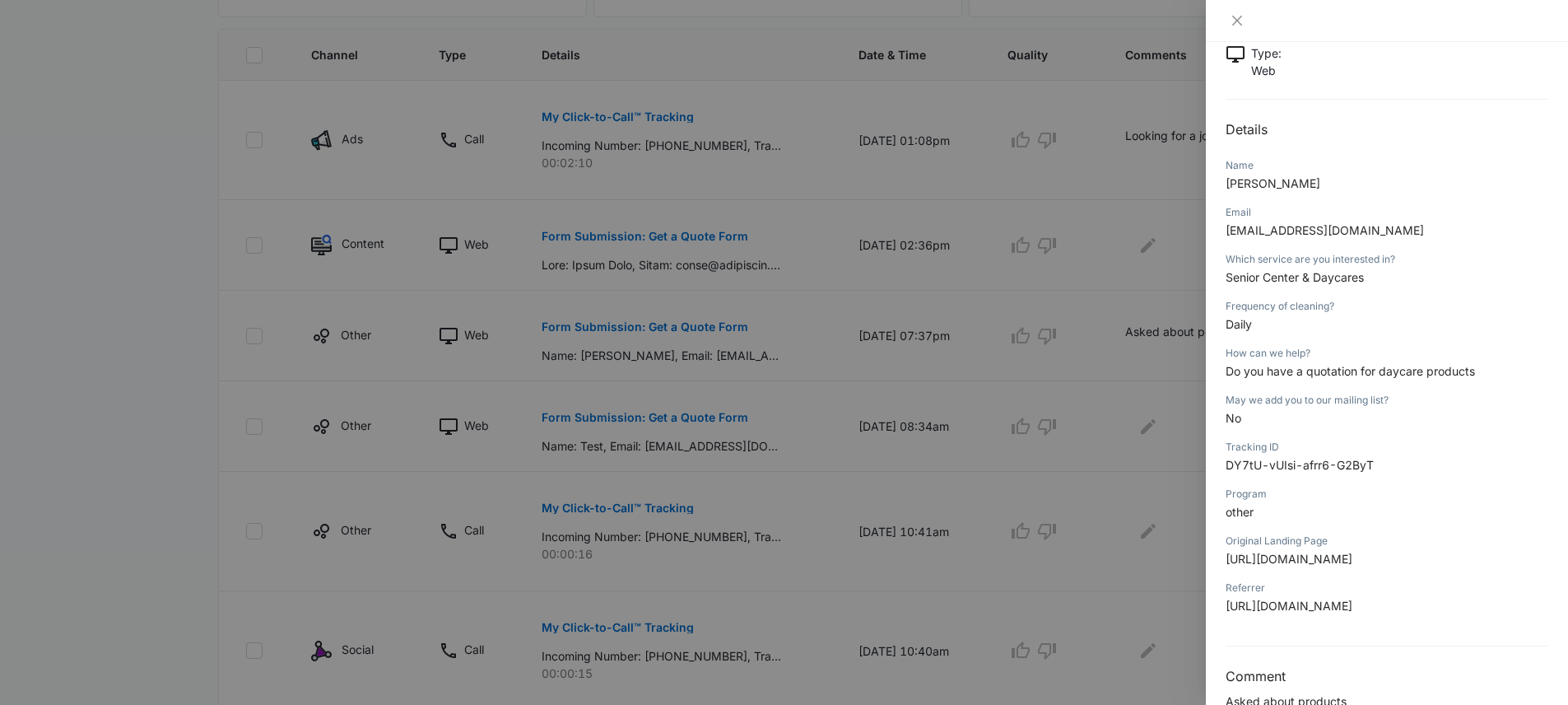
scroll to position [126, 0]
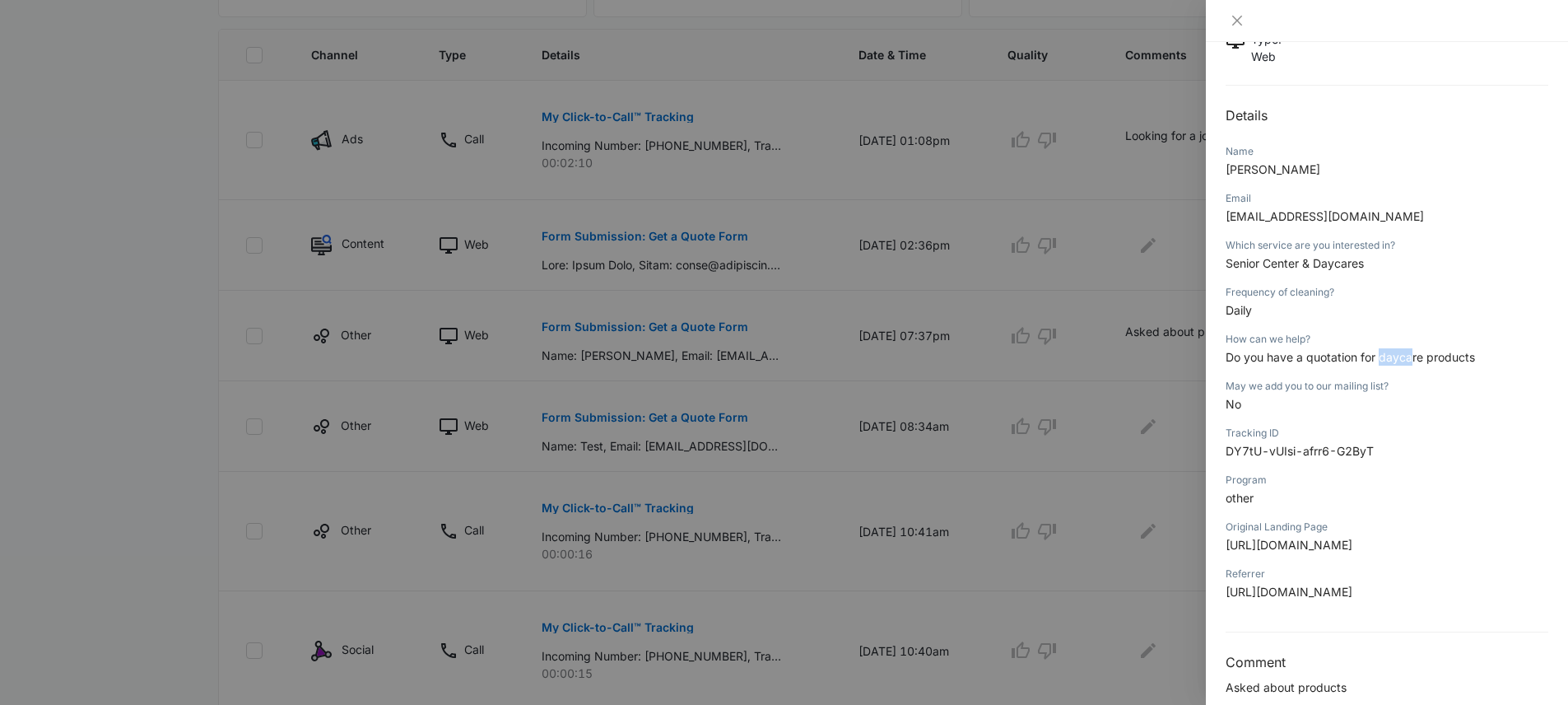
drag, startPoint x: 1377, startPoint y: 360, endPoint x: 1410, endPoint y: 361, distance: 33.0
click at [1410, 361] on span "Do you have a quotation for daycare products" at bounding box center [1350, 357] width 249 height 14
click at [1319, 366] on p "Do you have a quotation for daycare products" at bounding box center [1386, 357] width 322 height 18
drag, startPoint x: 1304, startPoint y: 359, endPoint x: 1411, endPoint y: 360, distance: 107.0
click at [1411, 360] on span "Do you have a quotation for daycare products" at bounding box center [1350, 357] width 249 height 14
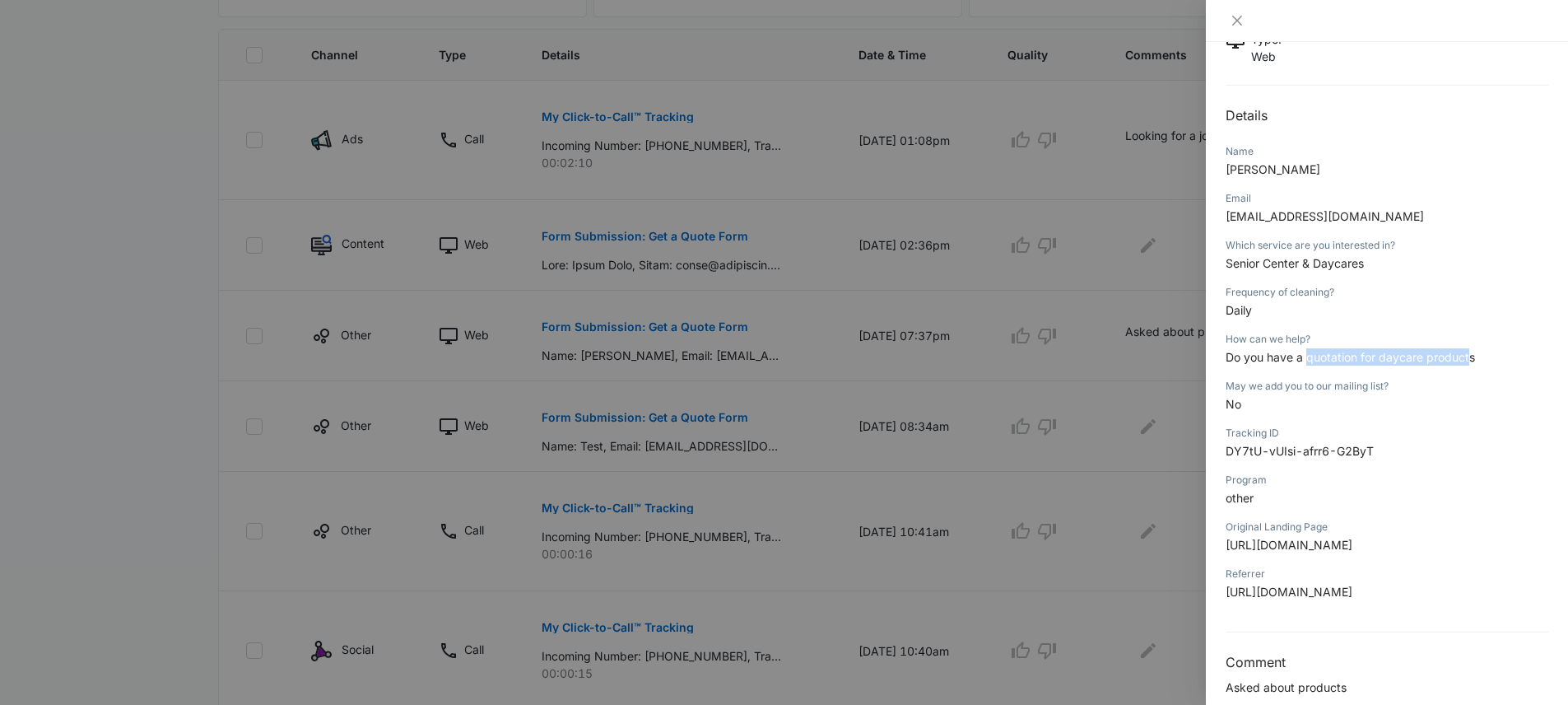
drag, startPoint x: 1308, startPoint y: 360, endPoint x: 1470, endPoint y: 361, distance: 162.0
click at [1470, 361] on span "Do you have a quotation for daycare products" at bounding box center [1350, 357] width 249 height 14
click at [1349, 360] on span "Do you have a quotation for daycare products" at bounding box center [1350, 357] width 249 height 14
drag, startPoint x: 1304, startPoint y: 360, endPoint x: 1456, endPoint y: 371, distance: 152.4
click at [1456, 371] on div "How can we help? Do you have a quotation for daycare products" at bounding box center [1386, 353] width 322 height 47
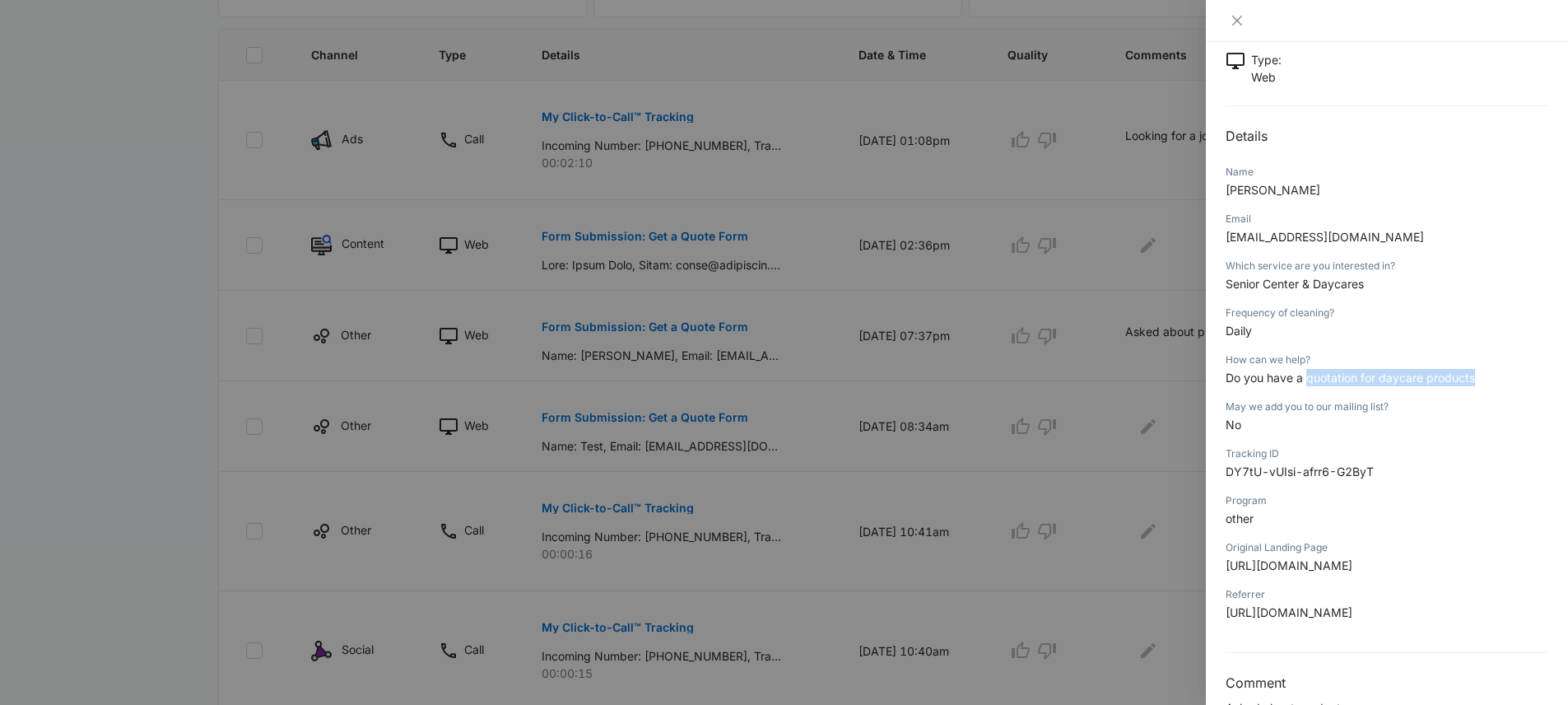
scroll to position [0, 0]
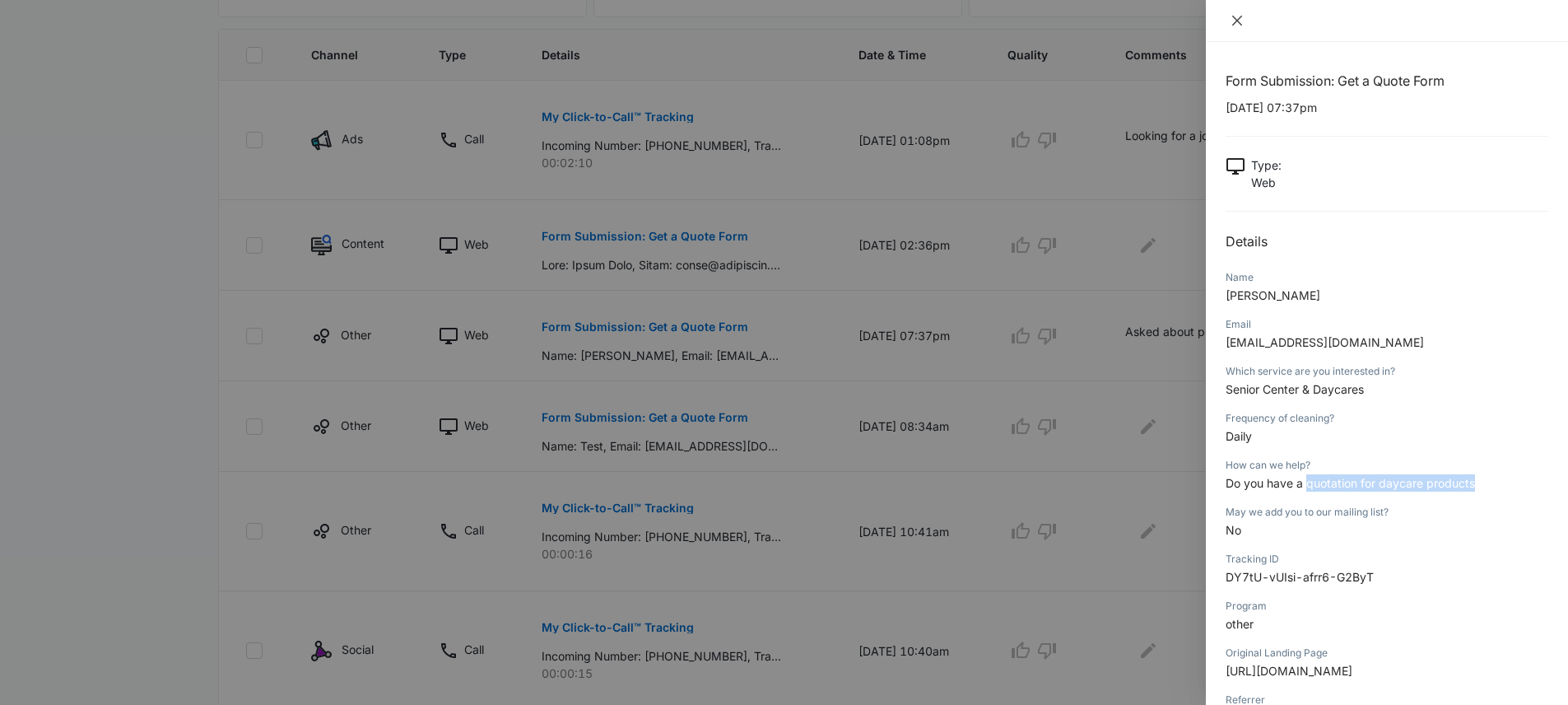
click at [1239, 22] on icon "close" at bounding box center [1237, 20] width 10 height 10
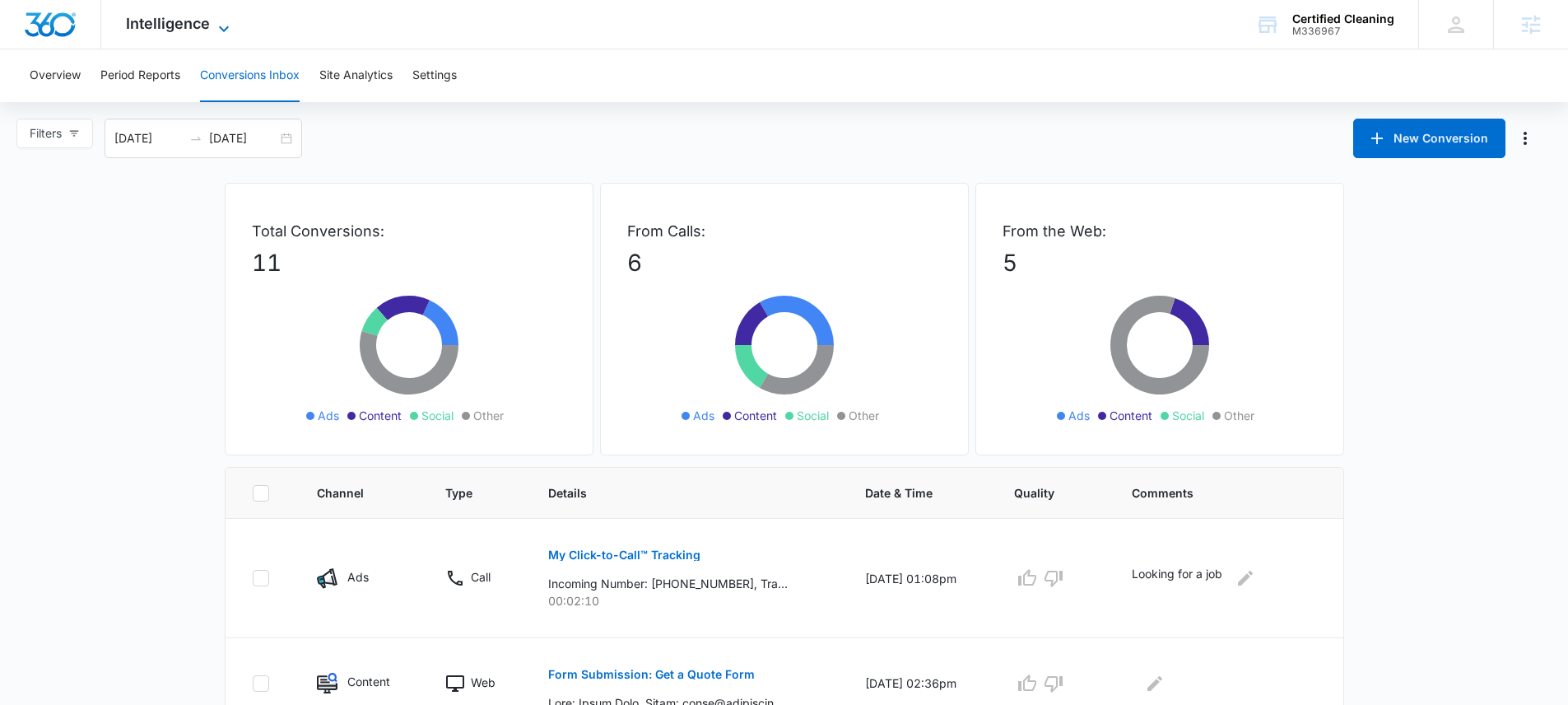
click at [161, 30] on span "Intelligence" at bounding box center [168, 24] width 84 height 18
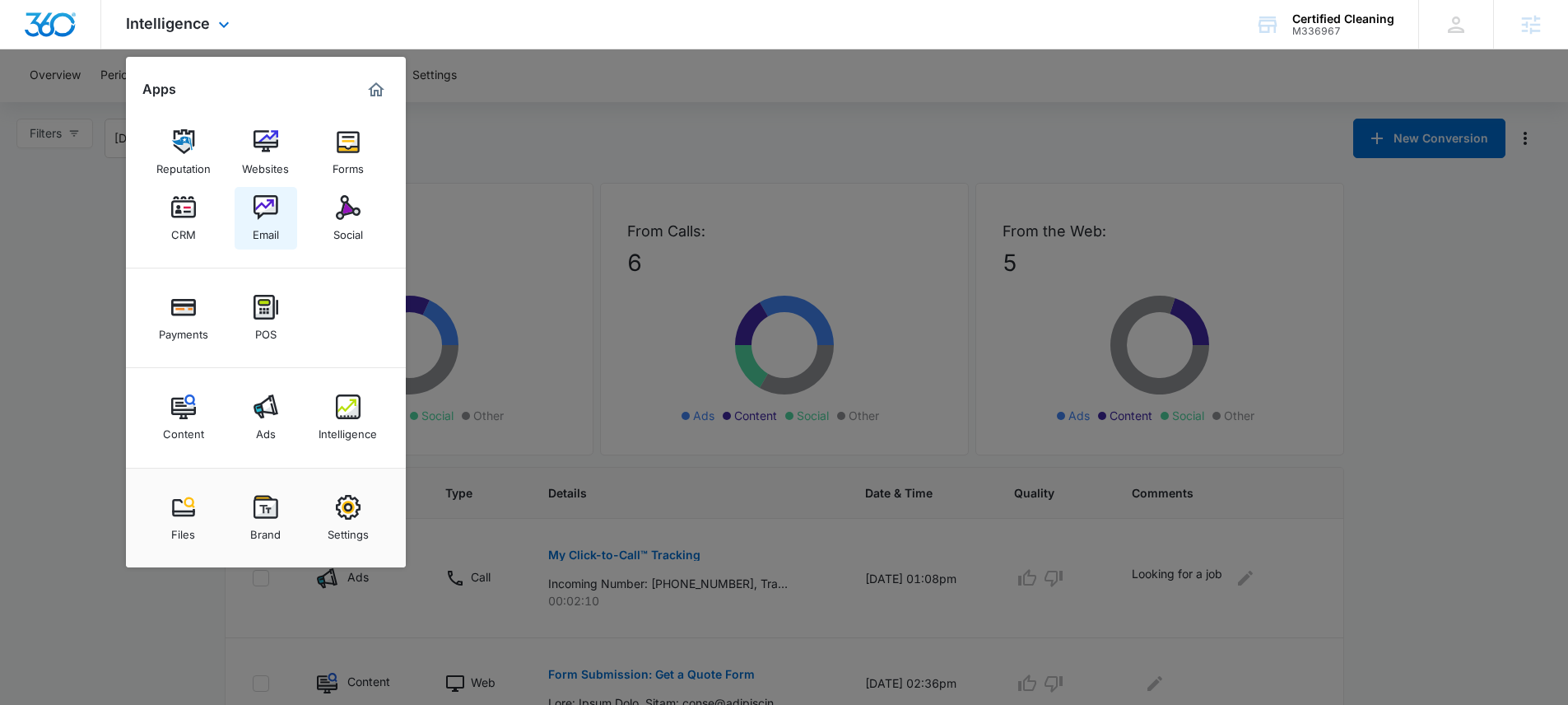
click at [266, 202] on img at bounding box center [266, 207] width 25 height 25
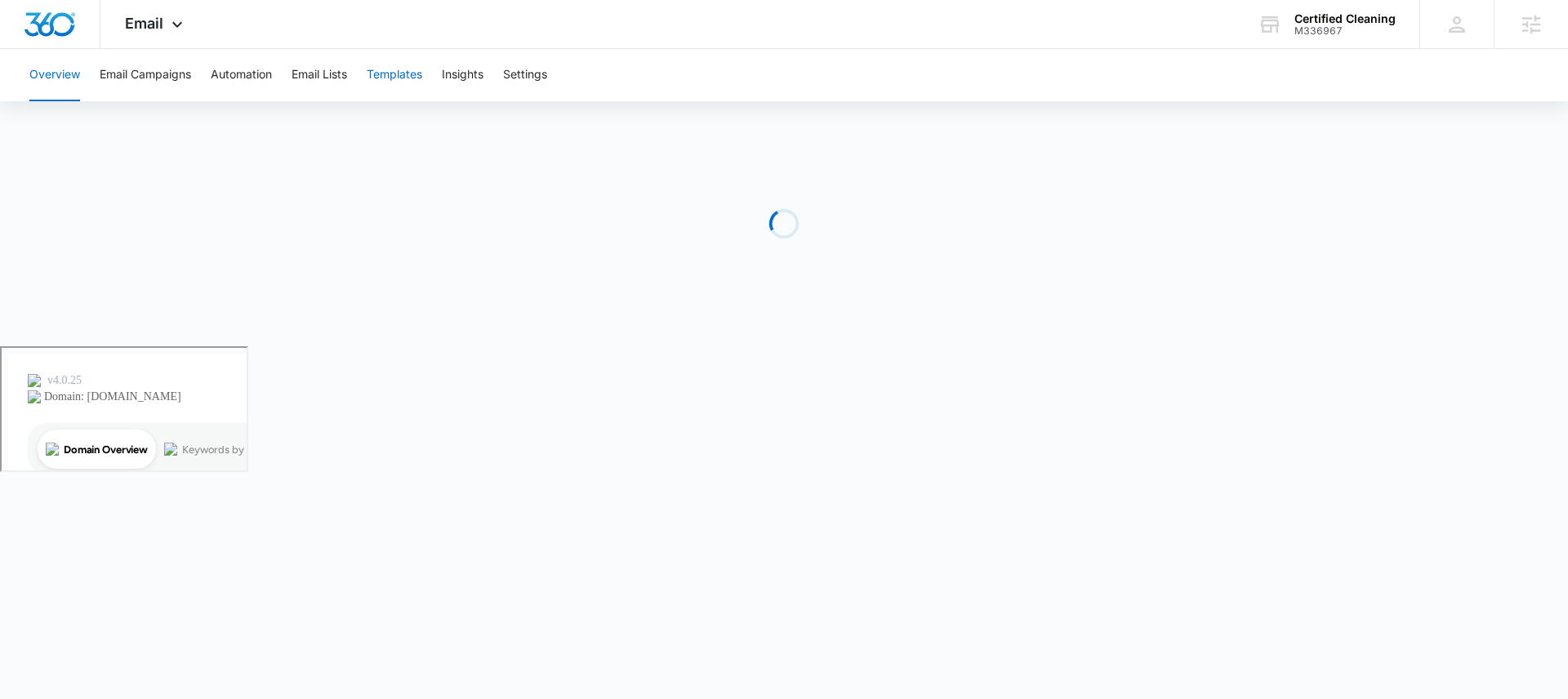
click at [404, 71] on button "Templates" at bounding box center [395, 75] width 56 height 52
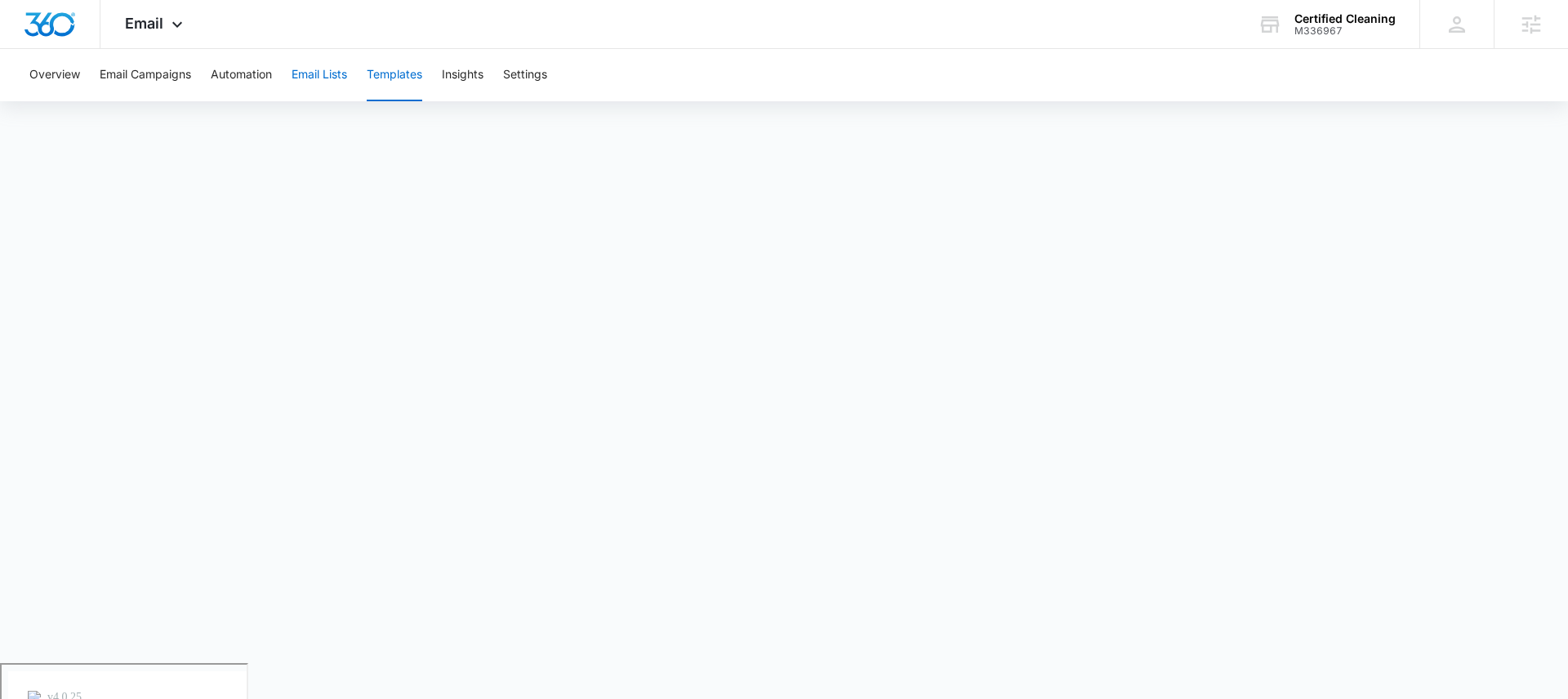
click at [325, 70] on button "Email Lists" at bounding box center [320, 75] width 56 height 52
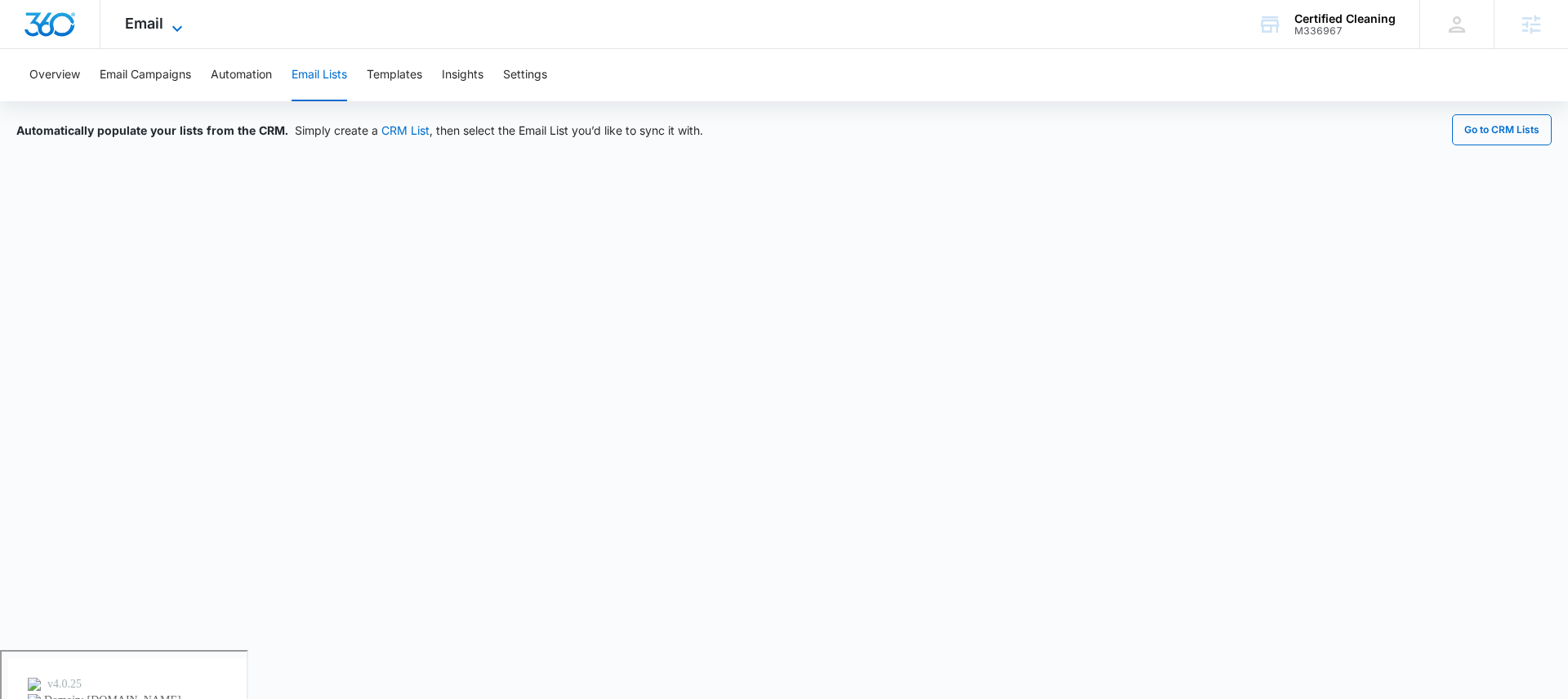
click at [149, 21] on span "Email" at bounding box center [144, 24] width 38 height 17
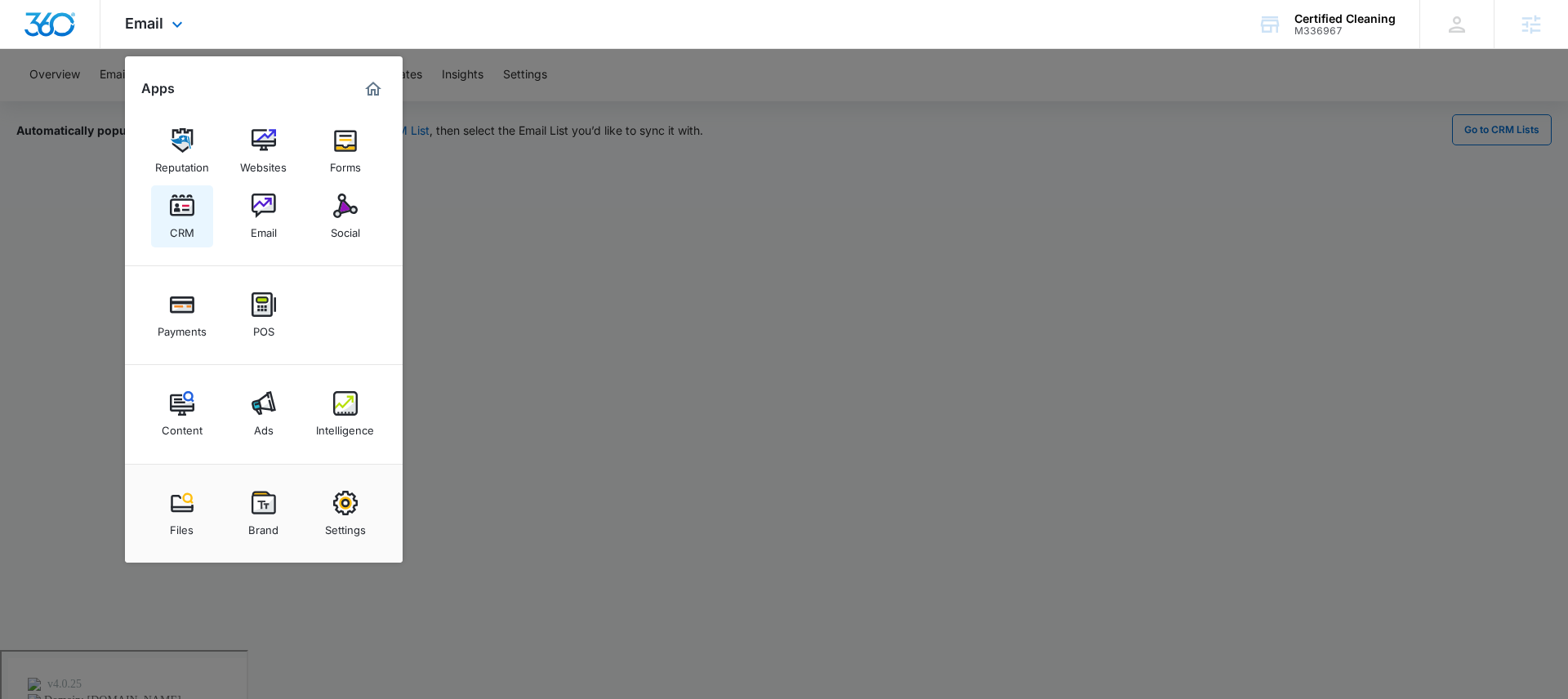
click at [184, 214] on img at bounding box center [182, 206] width 24 height 24
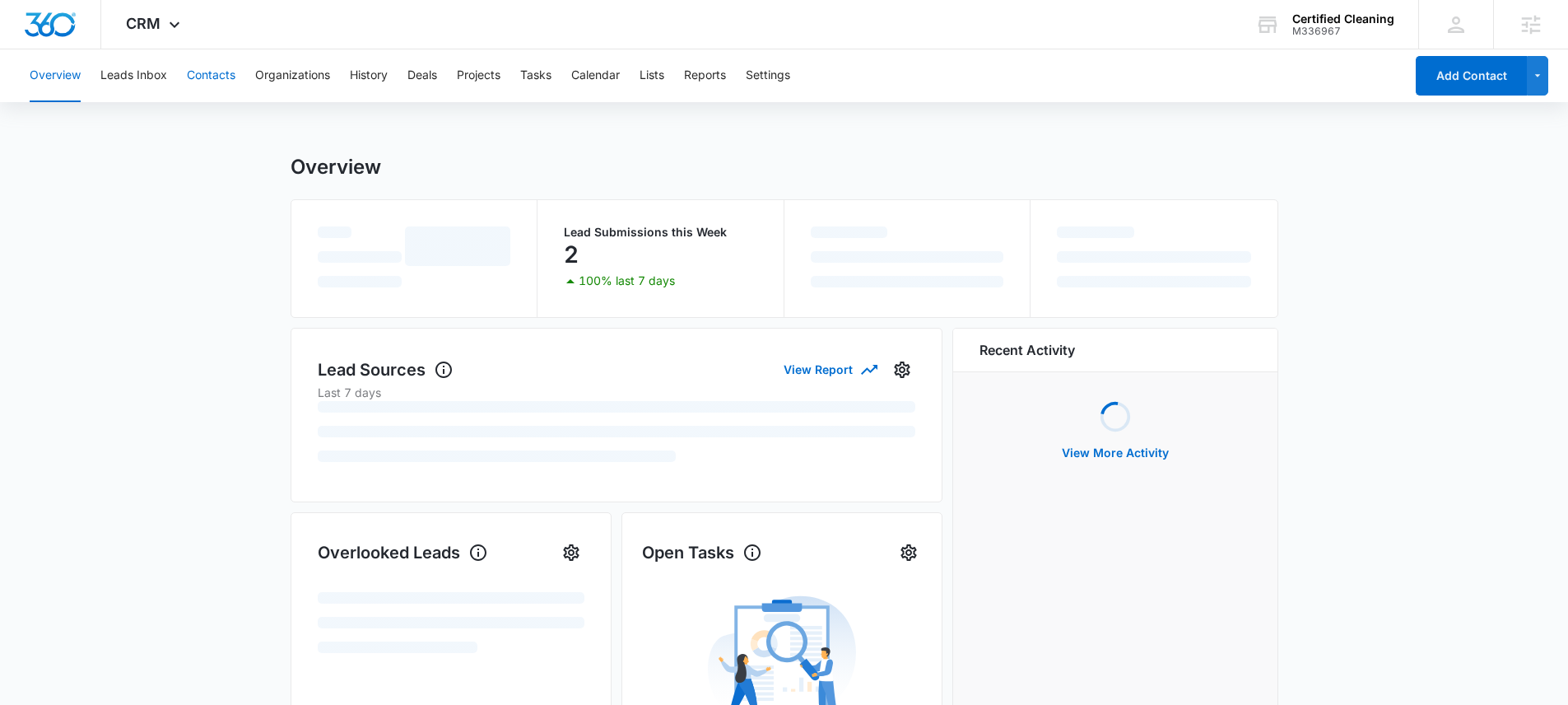
click at [220, 74] on button "Contacts" at bounding box center [211, 76] width 48 height 53
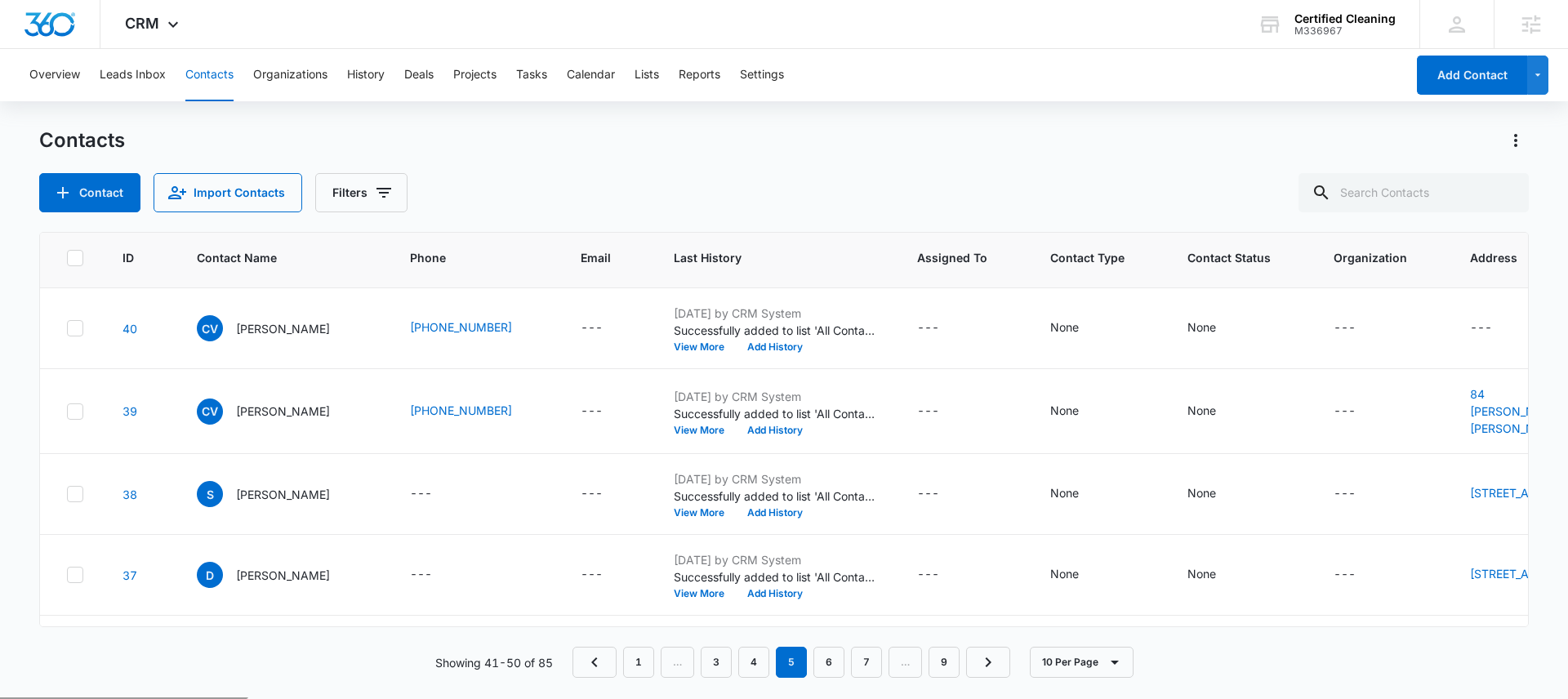
scroll to position [549, 0]
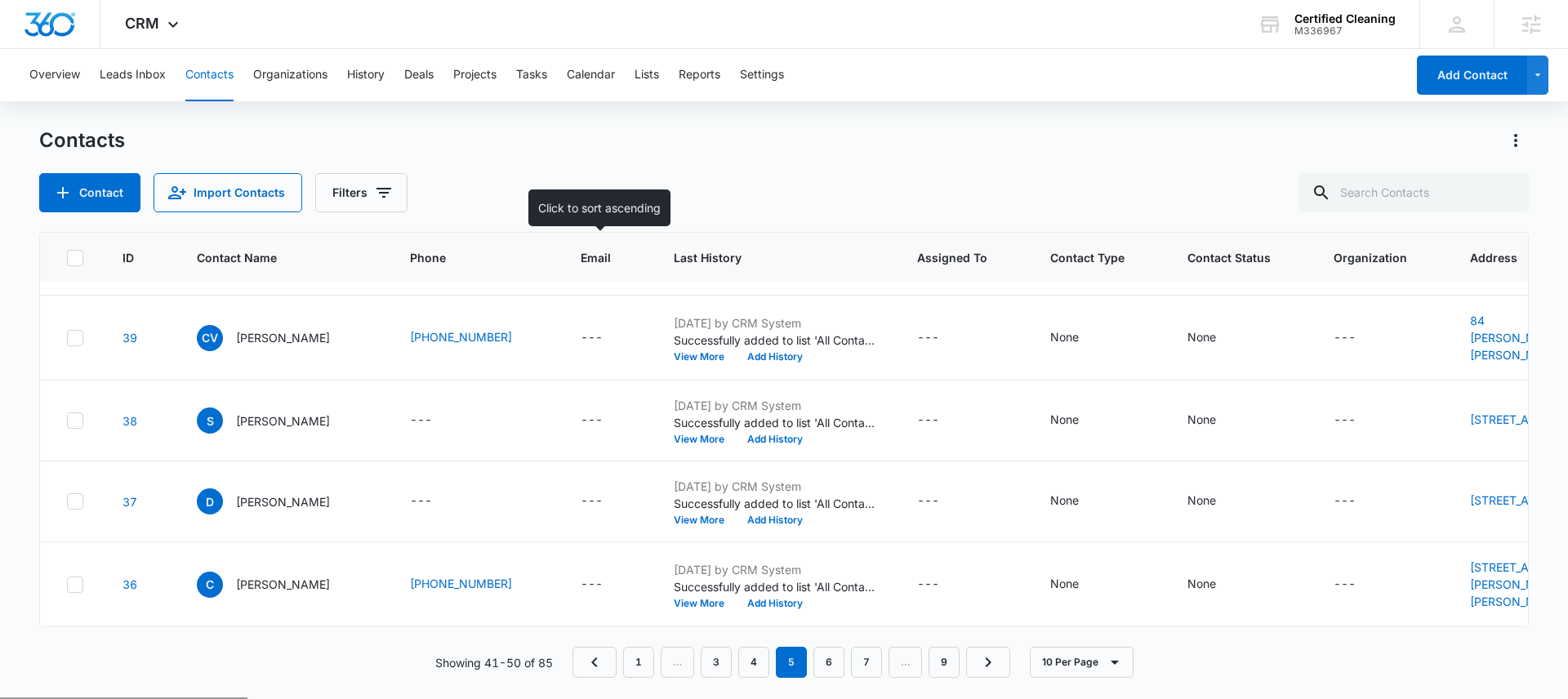
click at [590, 254] on span "Email" at bounding box center [595, 258] width 31 height 17
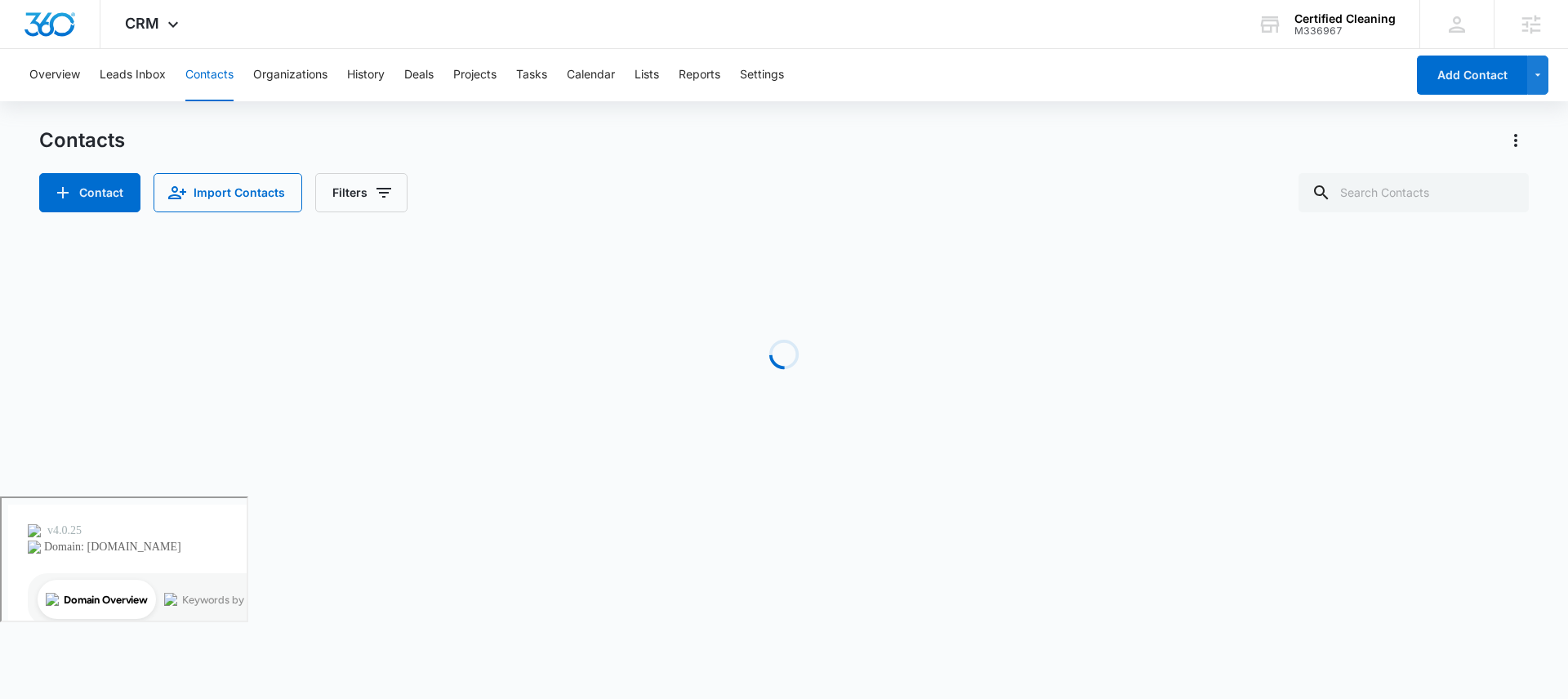
scroll to position [0, 0]
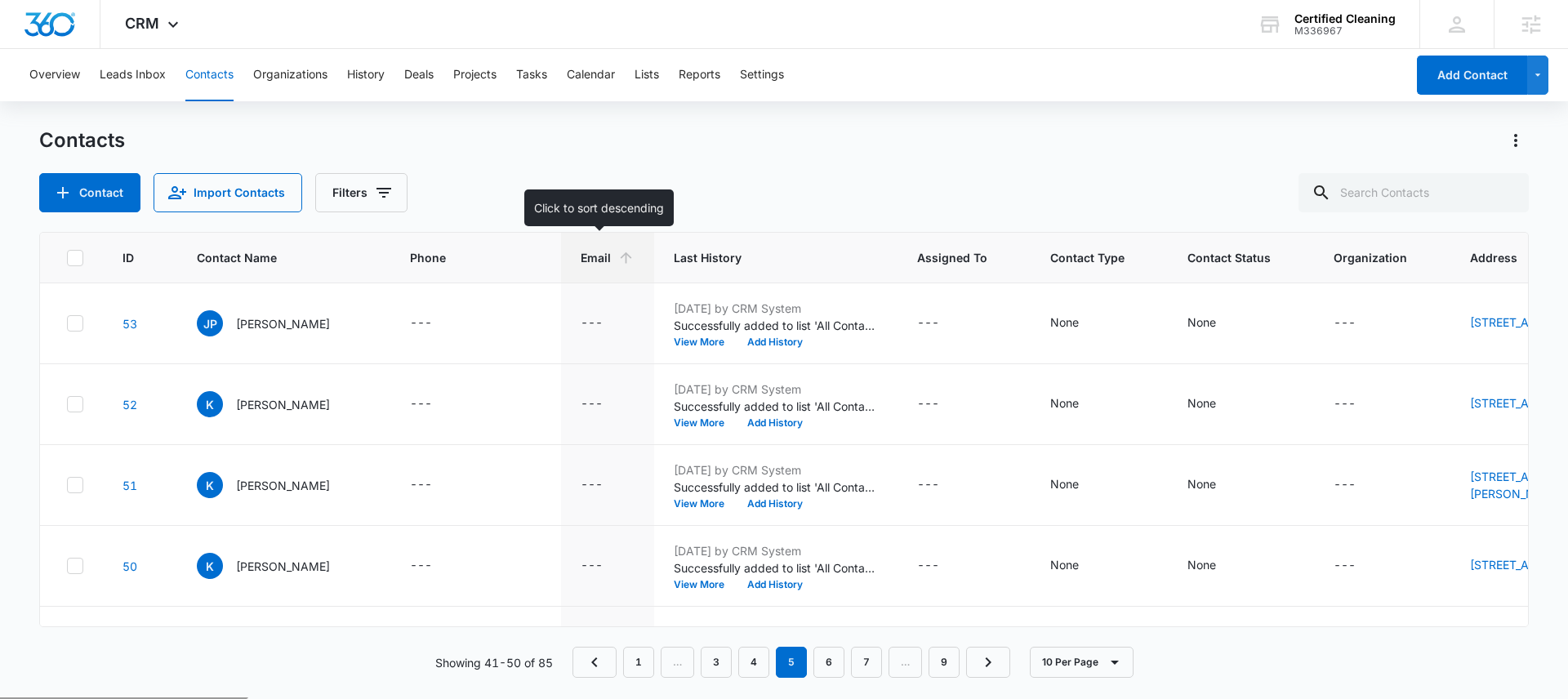
click at [593, 253] on span "Email" at bounding box center [595, 258] width 31 height 17
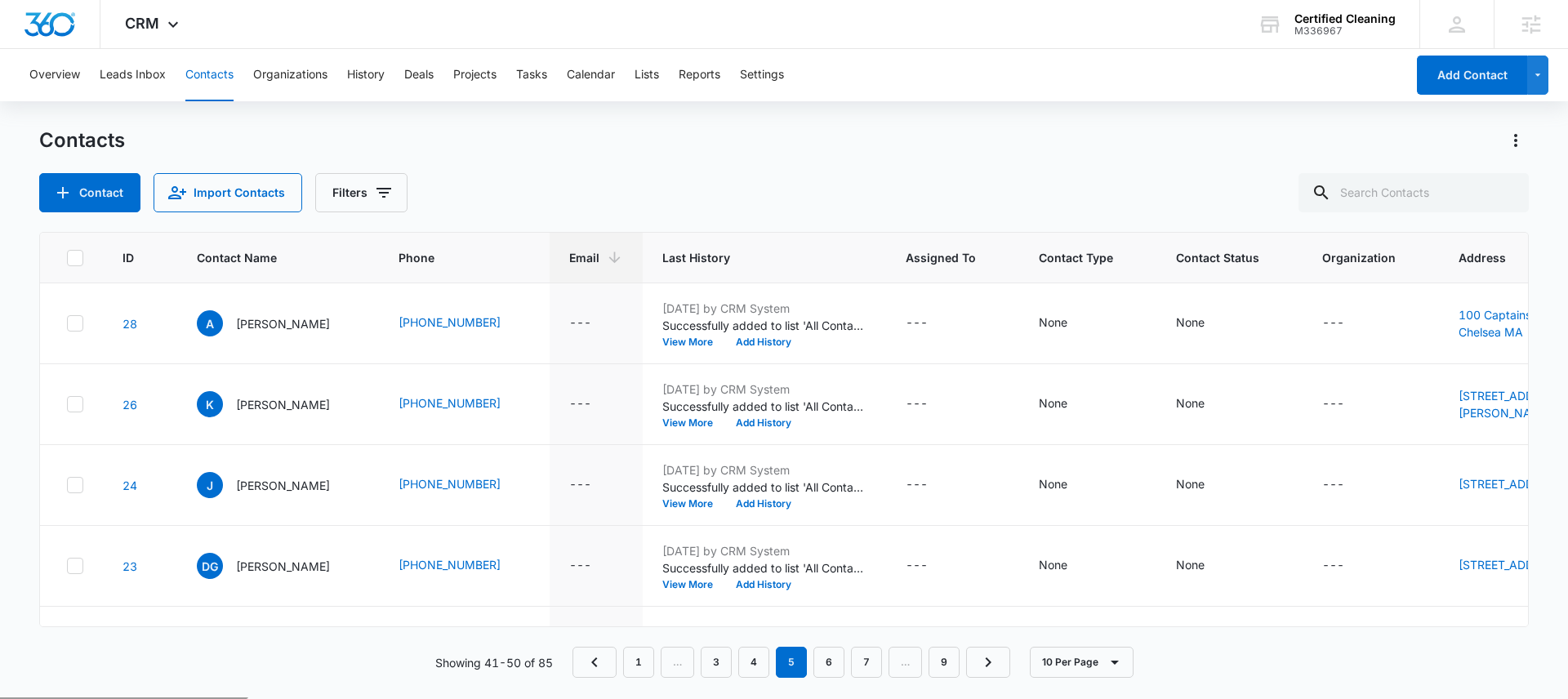
click at [850, 657] on nav "1 … 3 4 5 6 7 … 9" at bounding box center [791, 662] width 438 height 31
click at [649, 667] on link "1" at bounding box center [639, 662] width 31 height 31
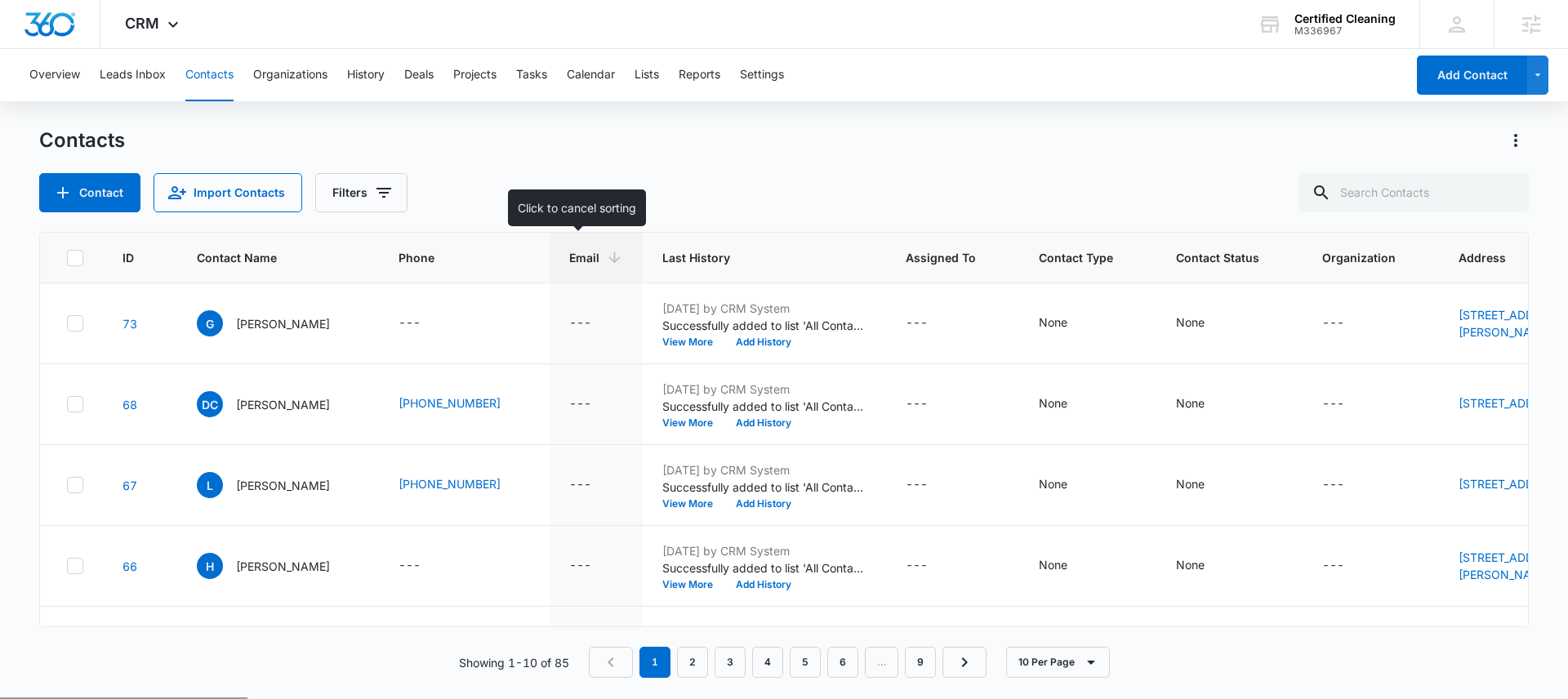
click at [569, 263] on span "Email" at bounding box center [584, 258] width 31 height 17
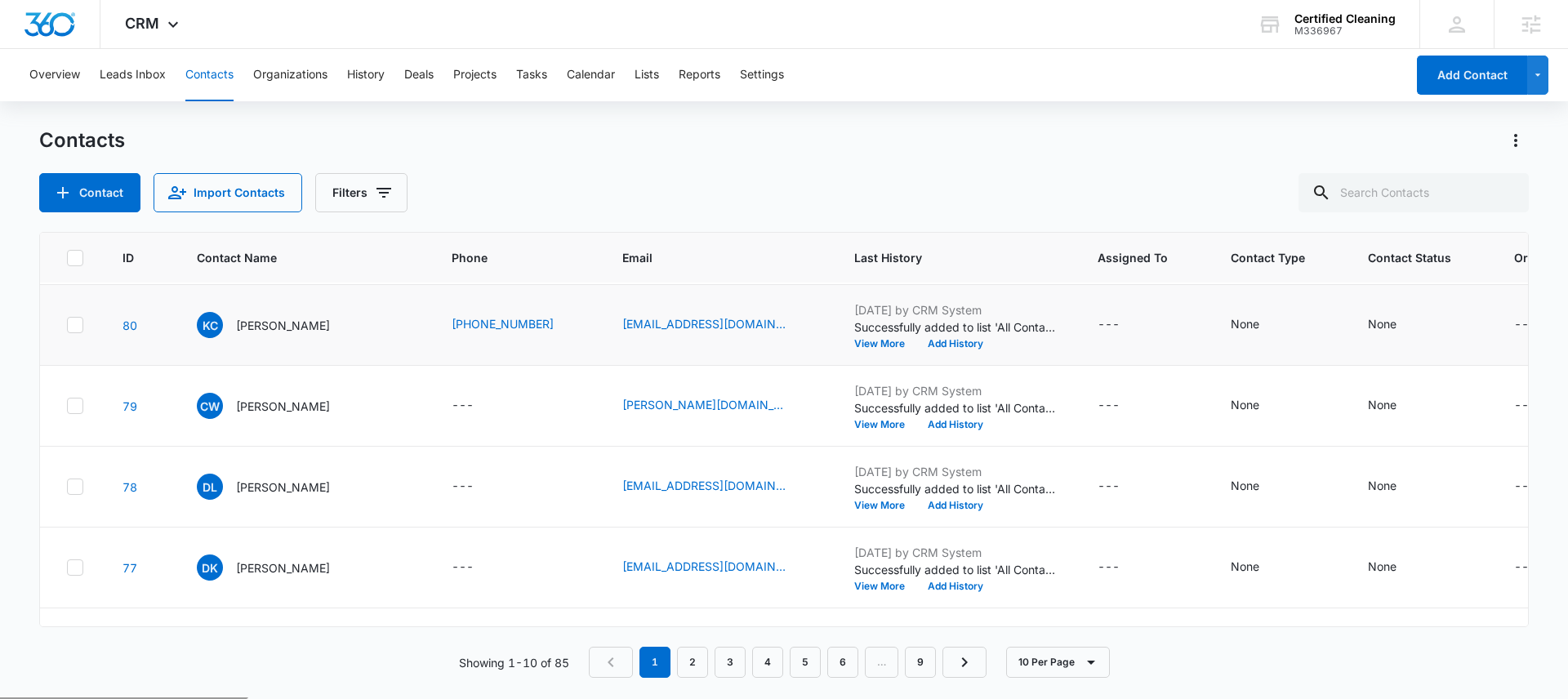
scroll to position [553, 0]
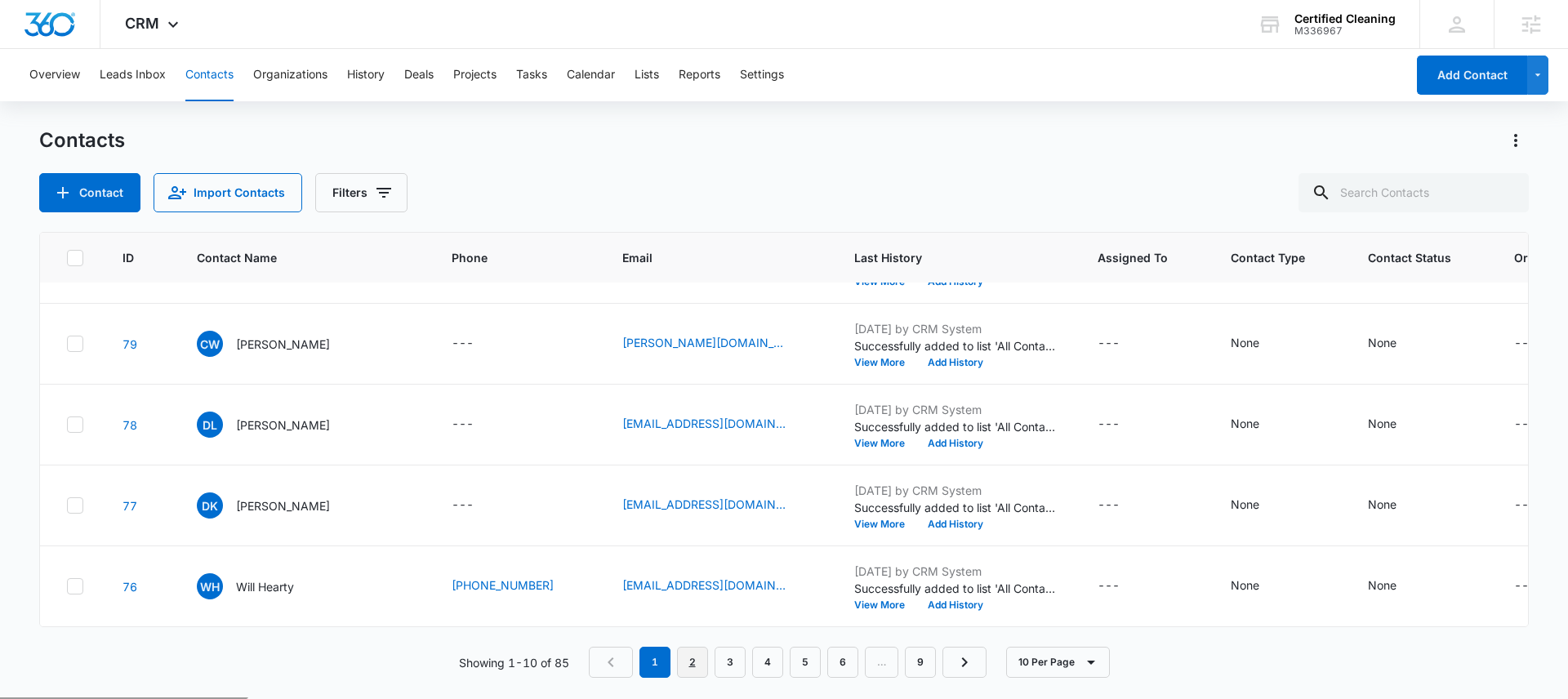
click at [696, 660] on link "2" at bounding box center [693, 662] width 31 height 31
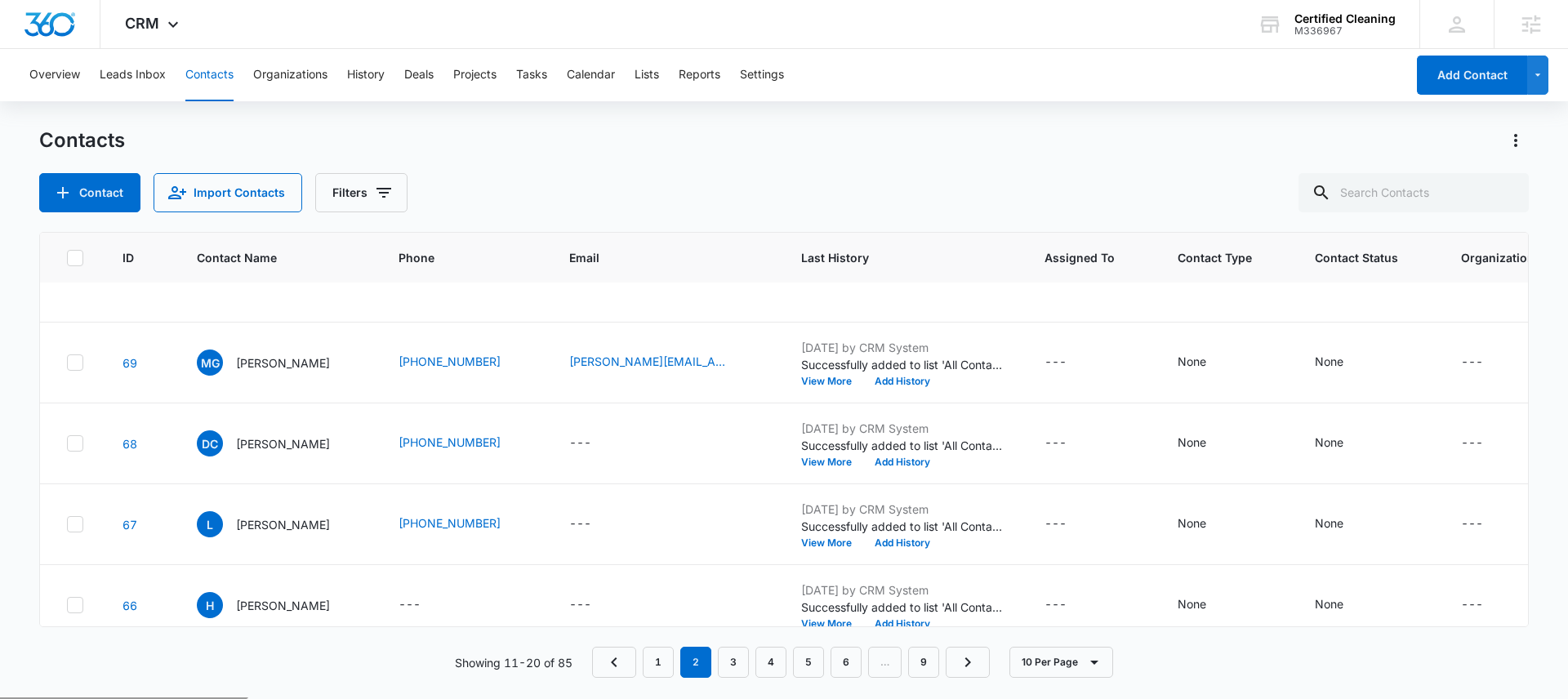
scroll to position [0, 0]
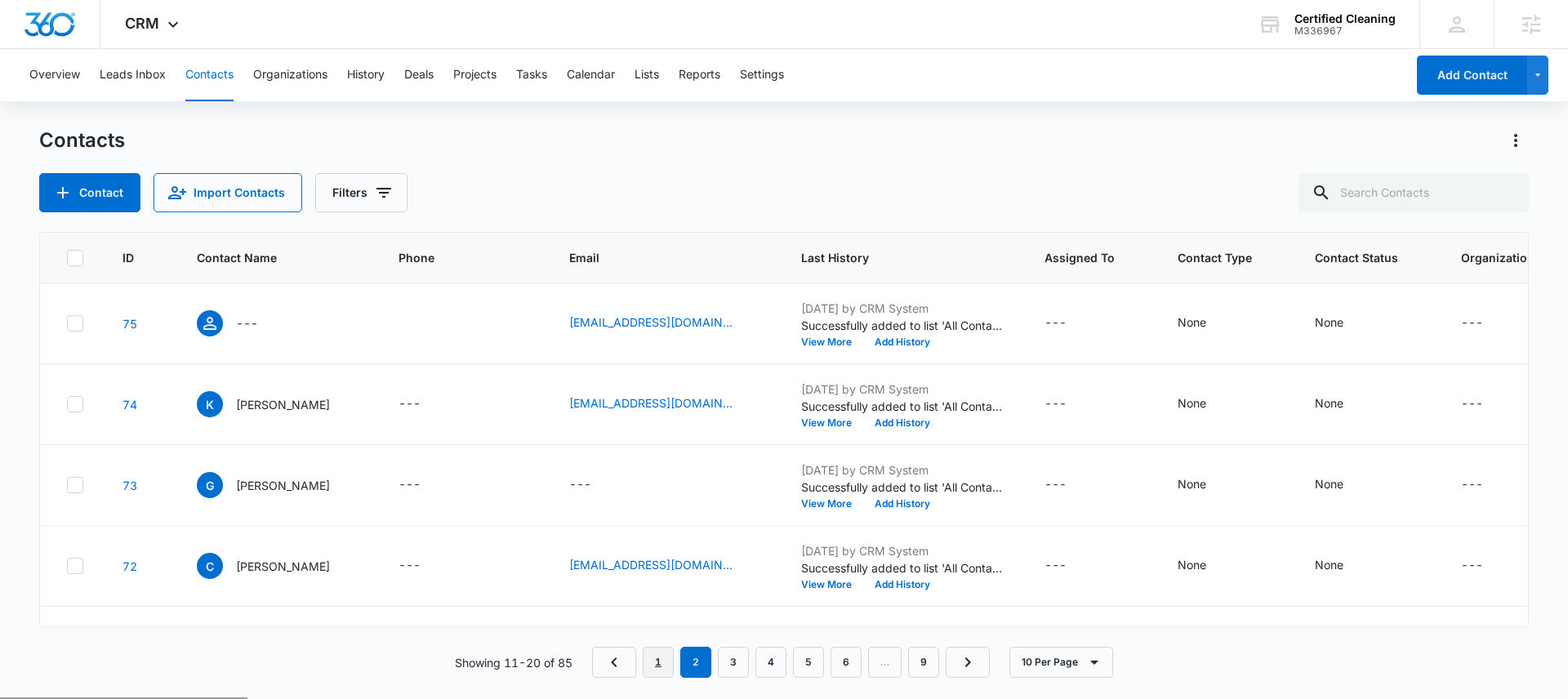
click at [658, 658] on link "1" at bounding box center [658, 662] width 31 height 31
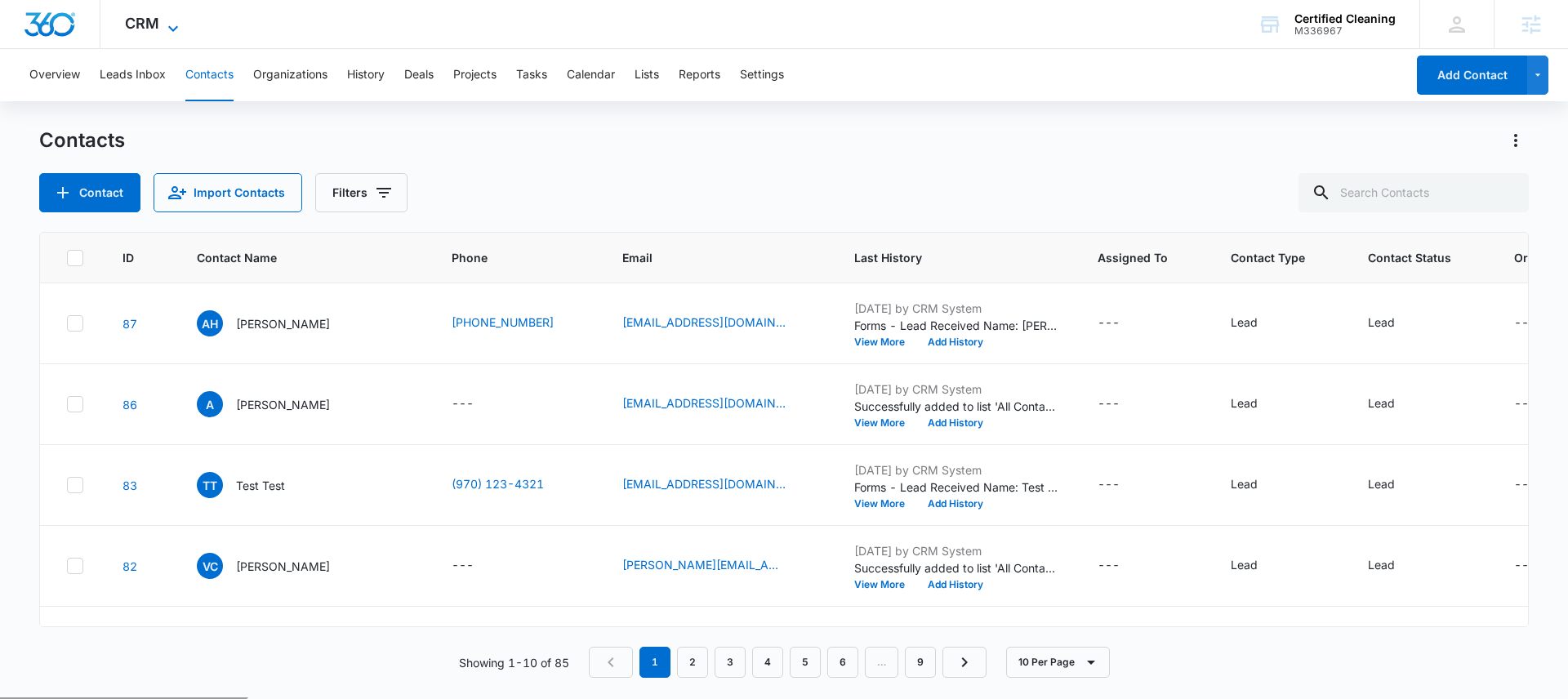
click at [149, 23] on span "CRM" at bounding box center [141, 24] width 34 height 17
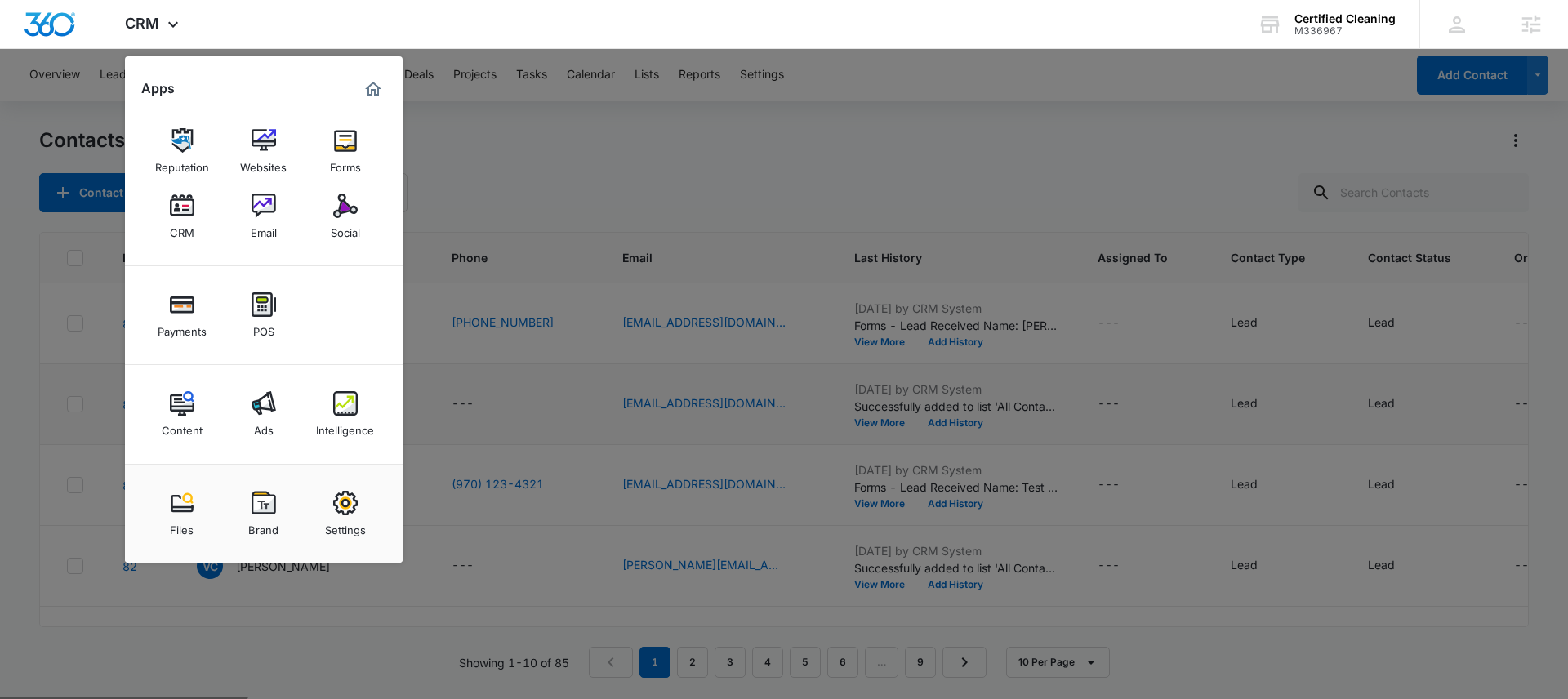
click at [354, 419] on div "Intelligence" at bounding box center [345, 426] width 58 height 21
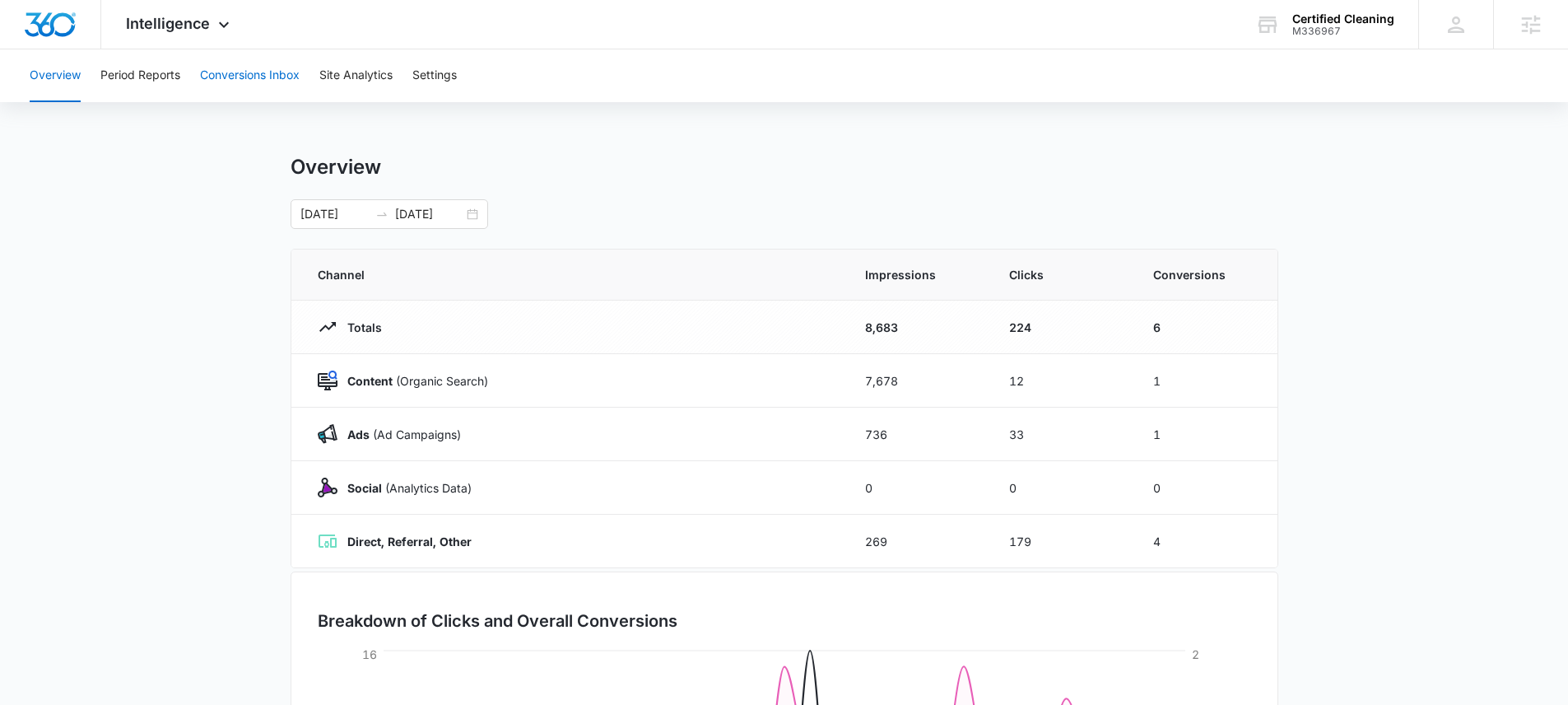
click at [242, 71] on button "Conversions Inbox" at bounding box center [249, 76] width 99 height 53
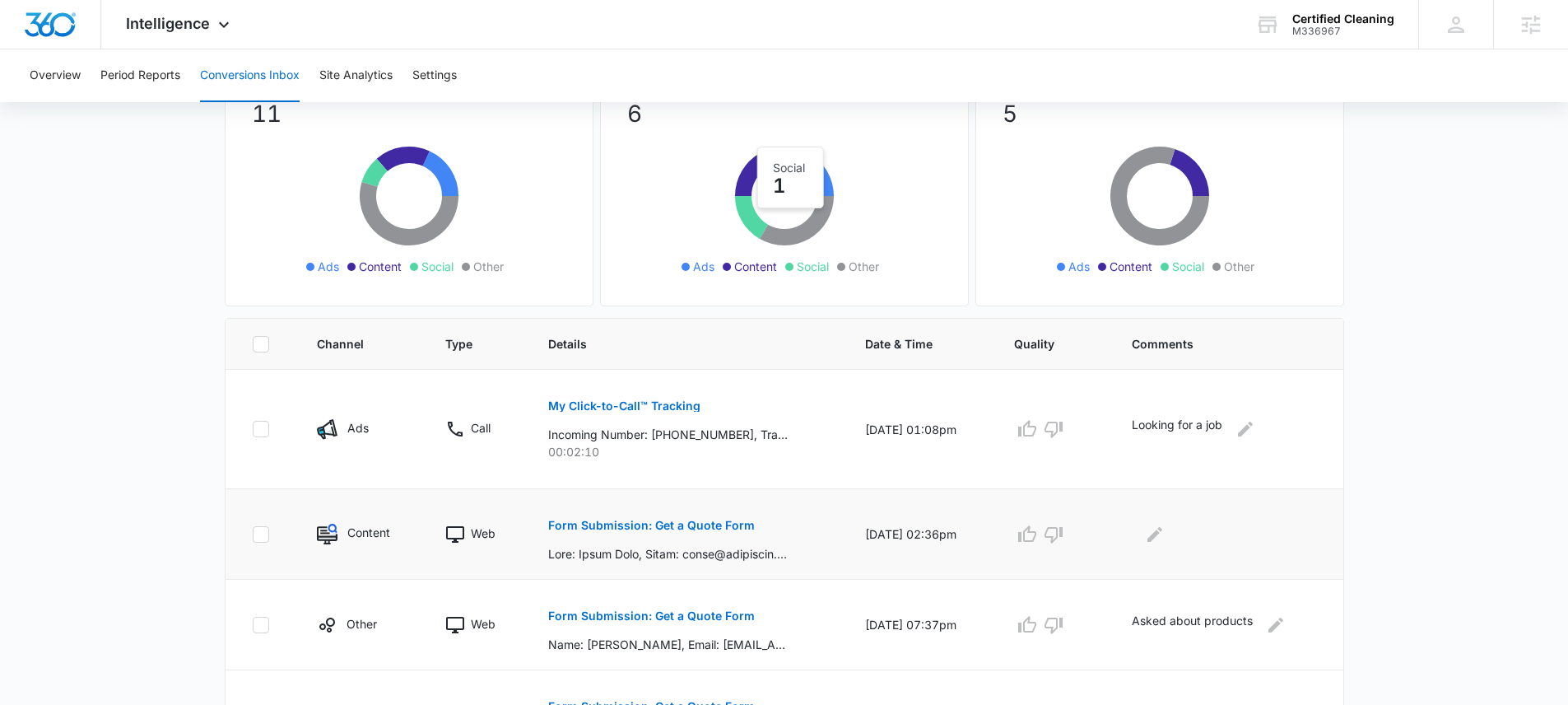
scroll to position [326, 0]
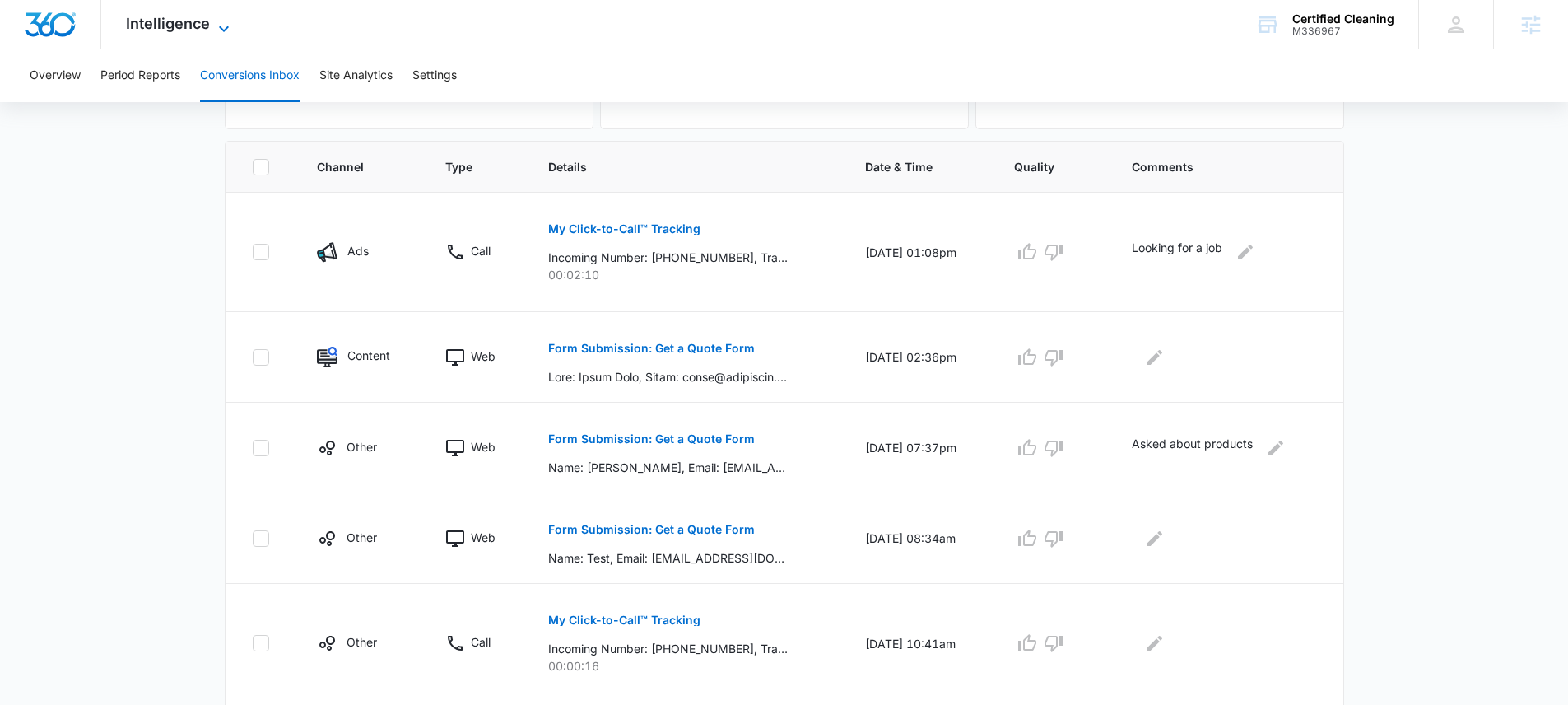
click at [185, 30] on span "Intelligence" at bounding box center [168, 24] width 84 height 18
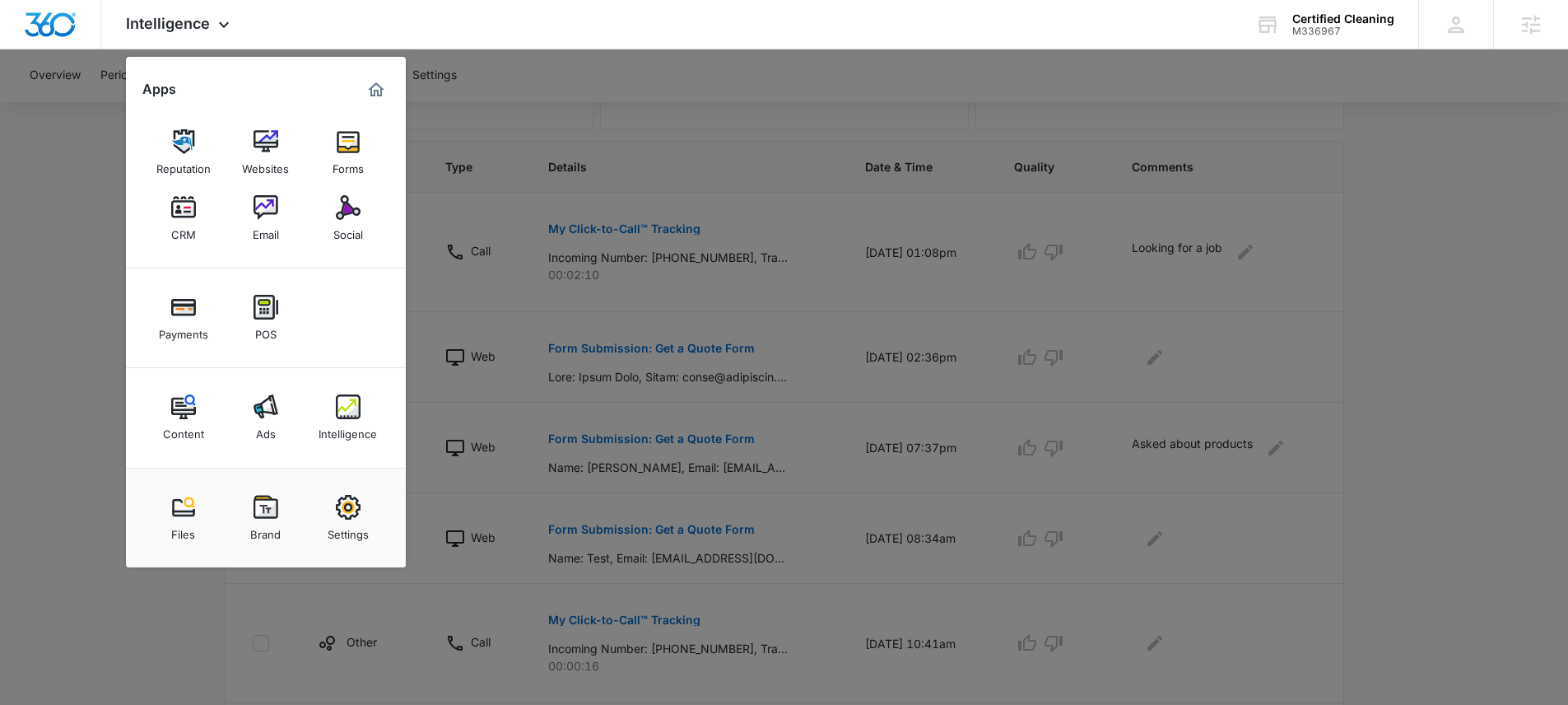
drag, startPoint x: 66, startPoint y: 157, endPoint x: 72, endPoint y: 149, distance: 10.0
click at [66, 157] on div at bounding box center [784, 352] width 1568 height 705
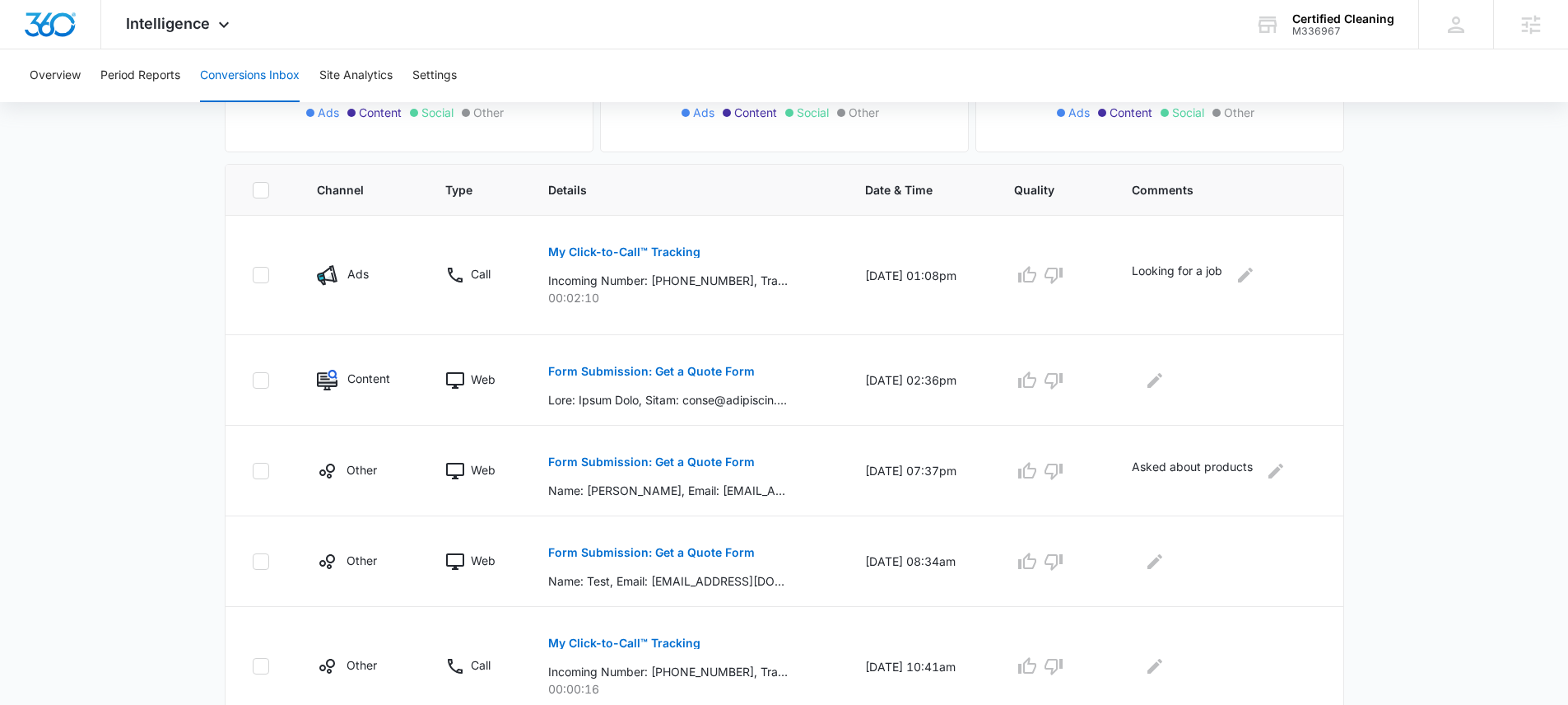
scroll to position [0, 0]
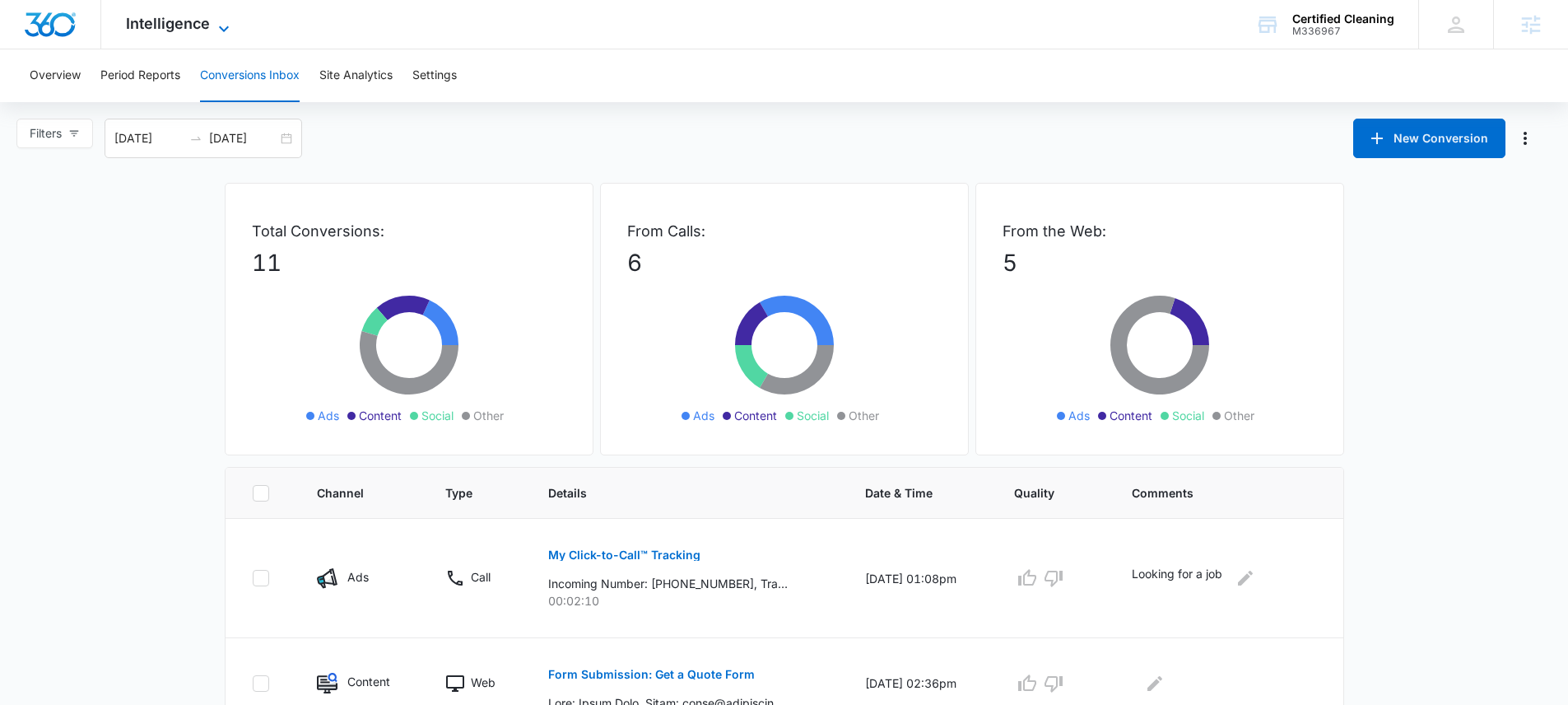
click at [190, 30] on span "Intelligence" at bounding box center [168, 24] width 84 height 18
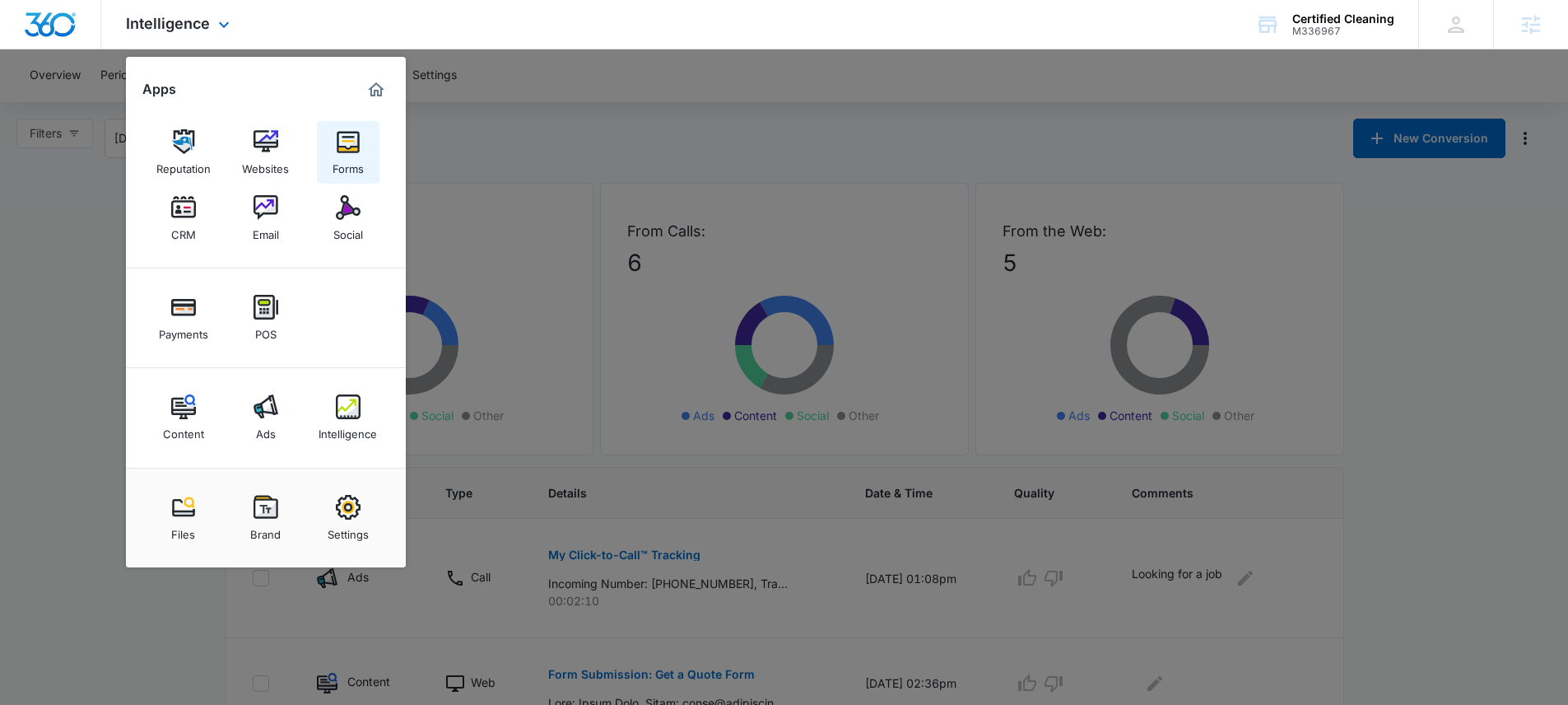
click at [356, 153] on img at bounding box center [348, 142] width 25 height 25
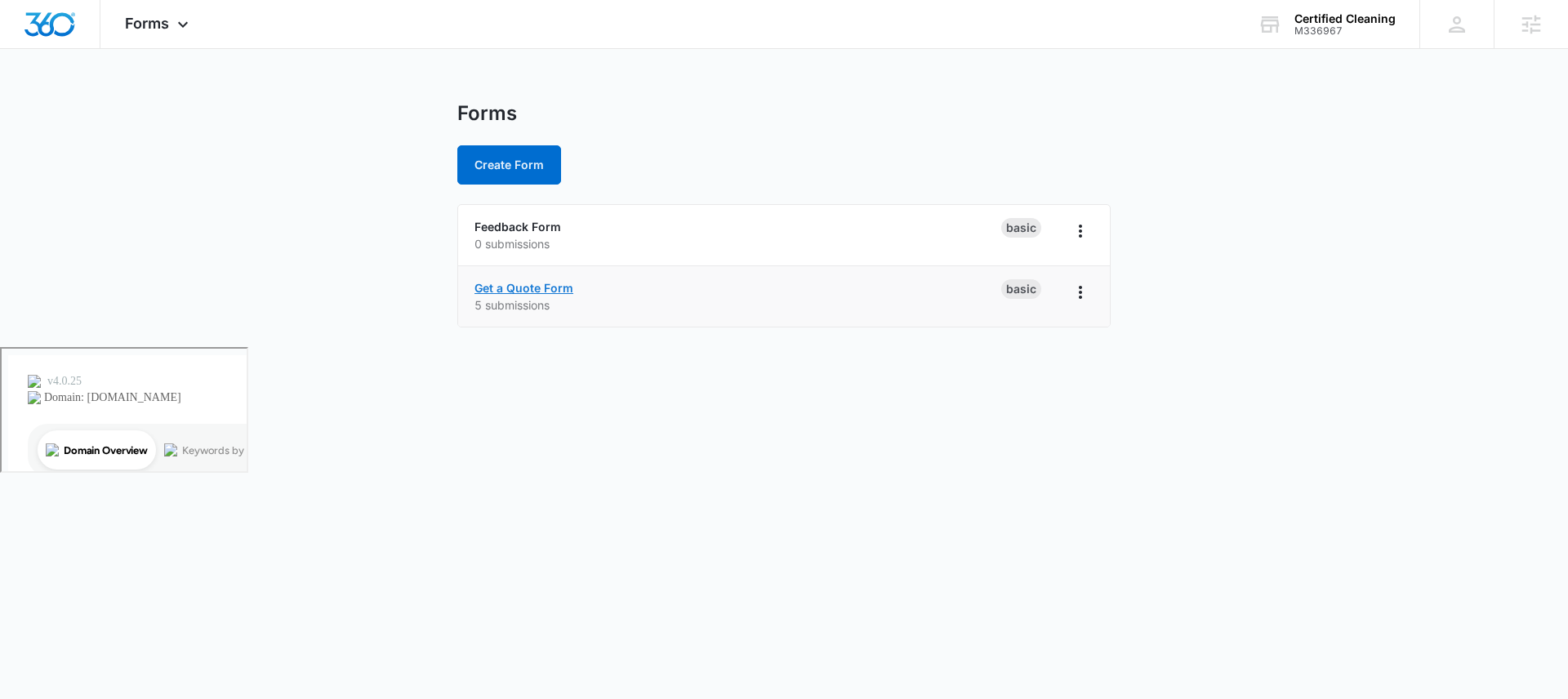
click at [519, 286] on link "Get a Quote Form" at bounding box center [523, 288] width 98 height 14
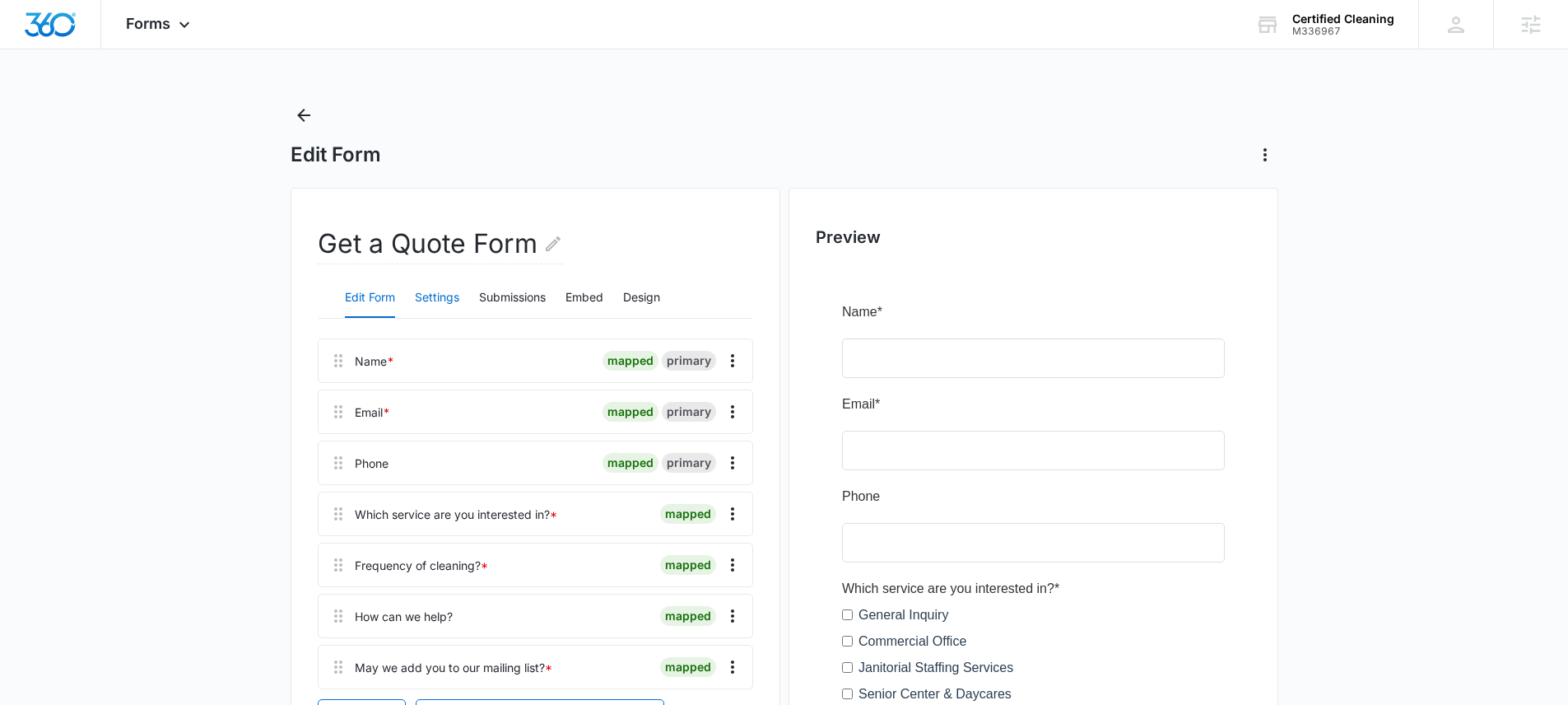
click at [457, 295] on button "Settings" at bounding box center [437, 298] width 45 height 40
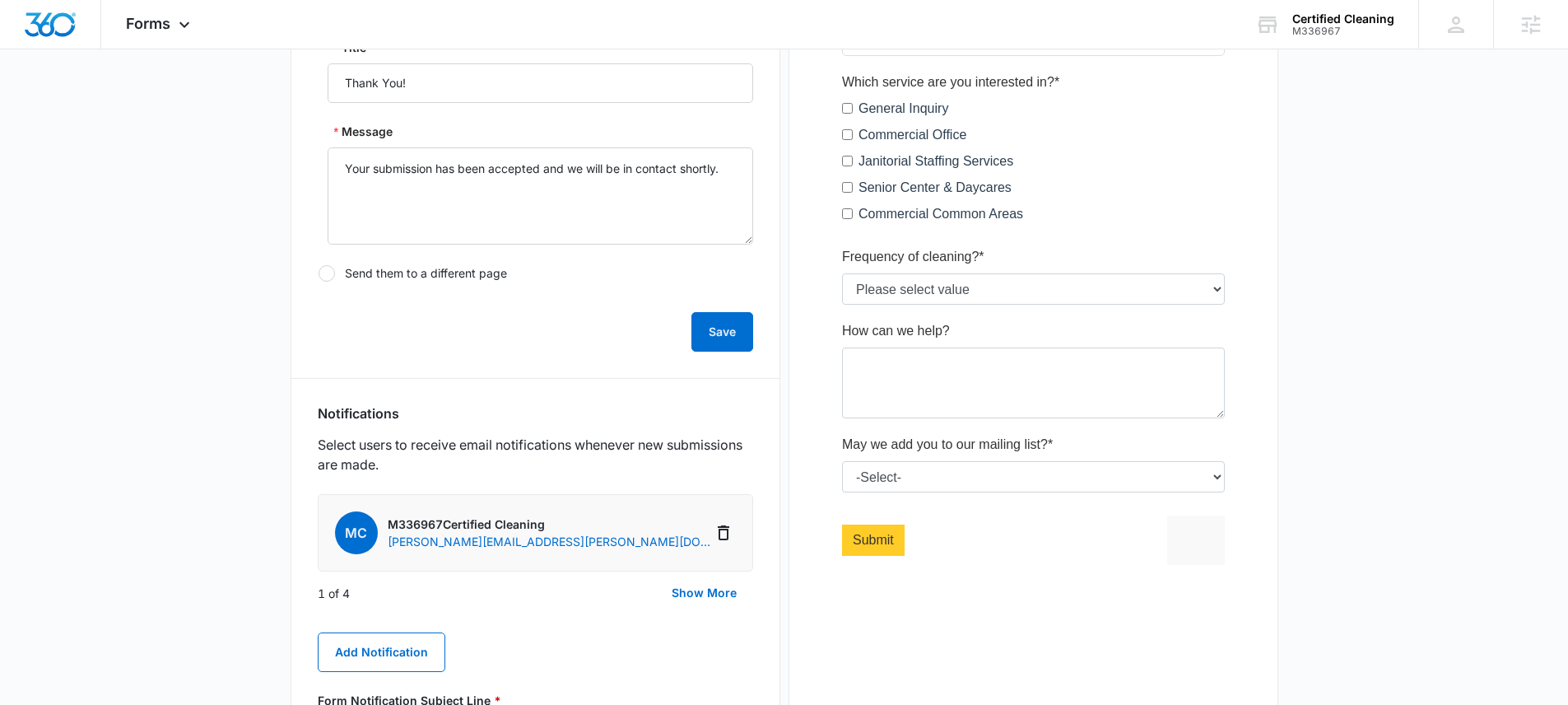
scroll to position [877, 0]
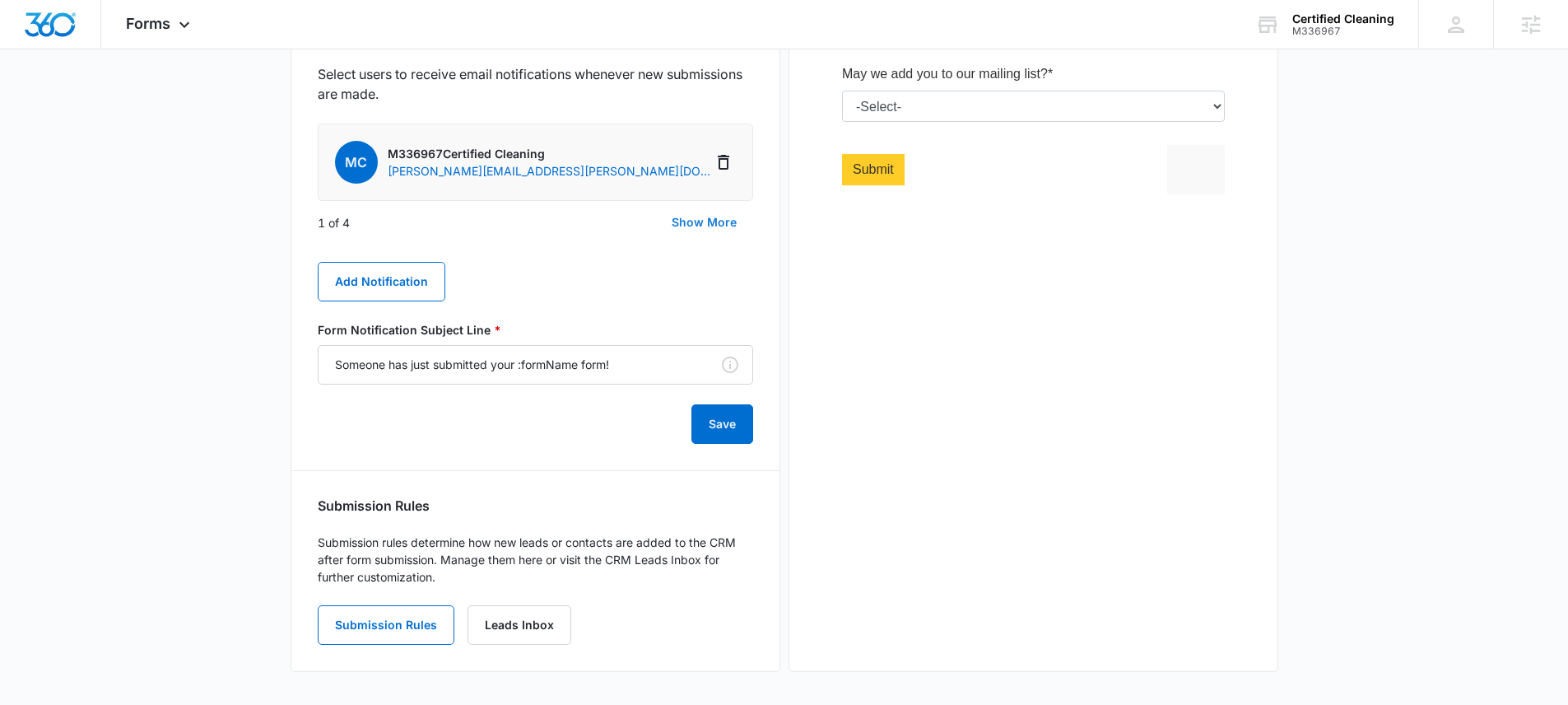
click at [693, 229] on button "Show More" at bounding box center [705, 222] width 98 height 40
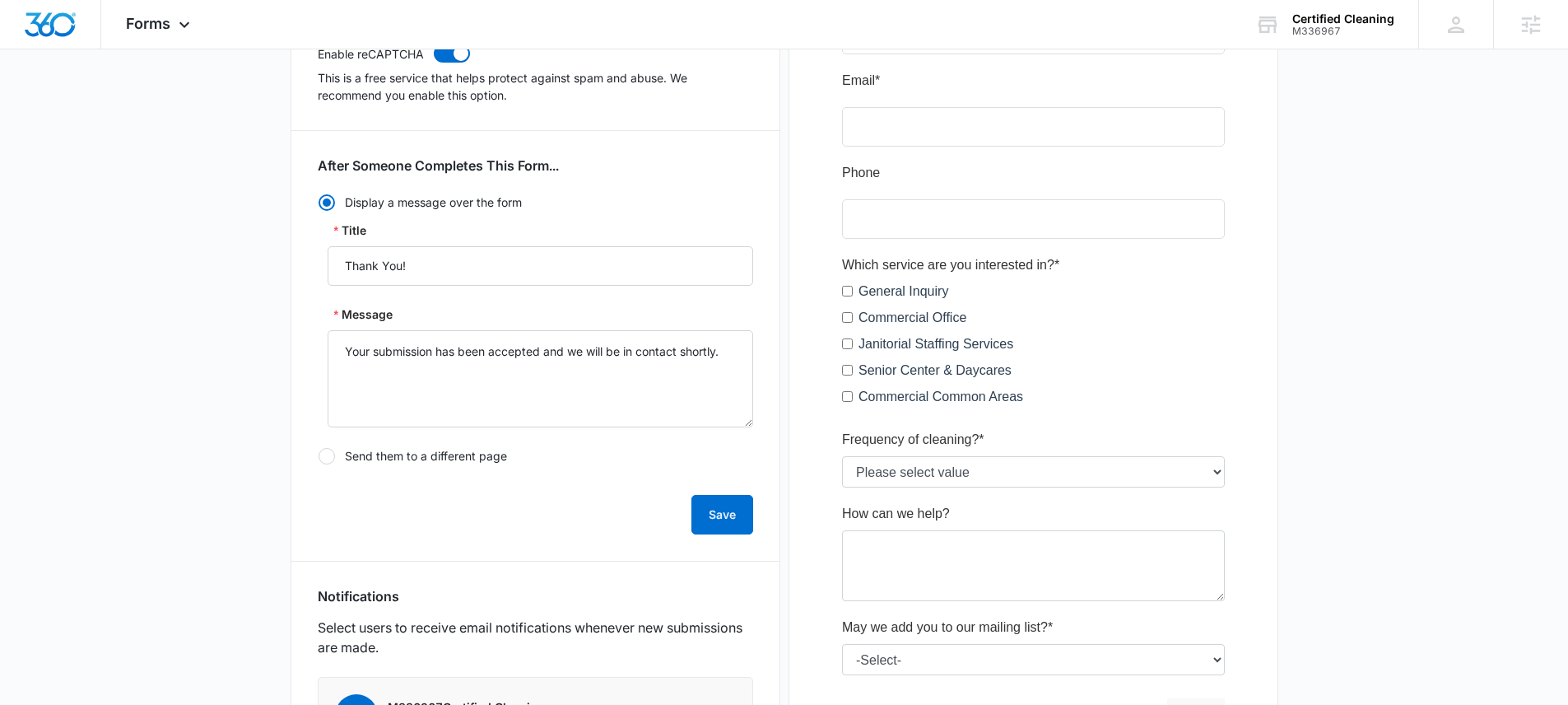
scroll to position [0, 0]
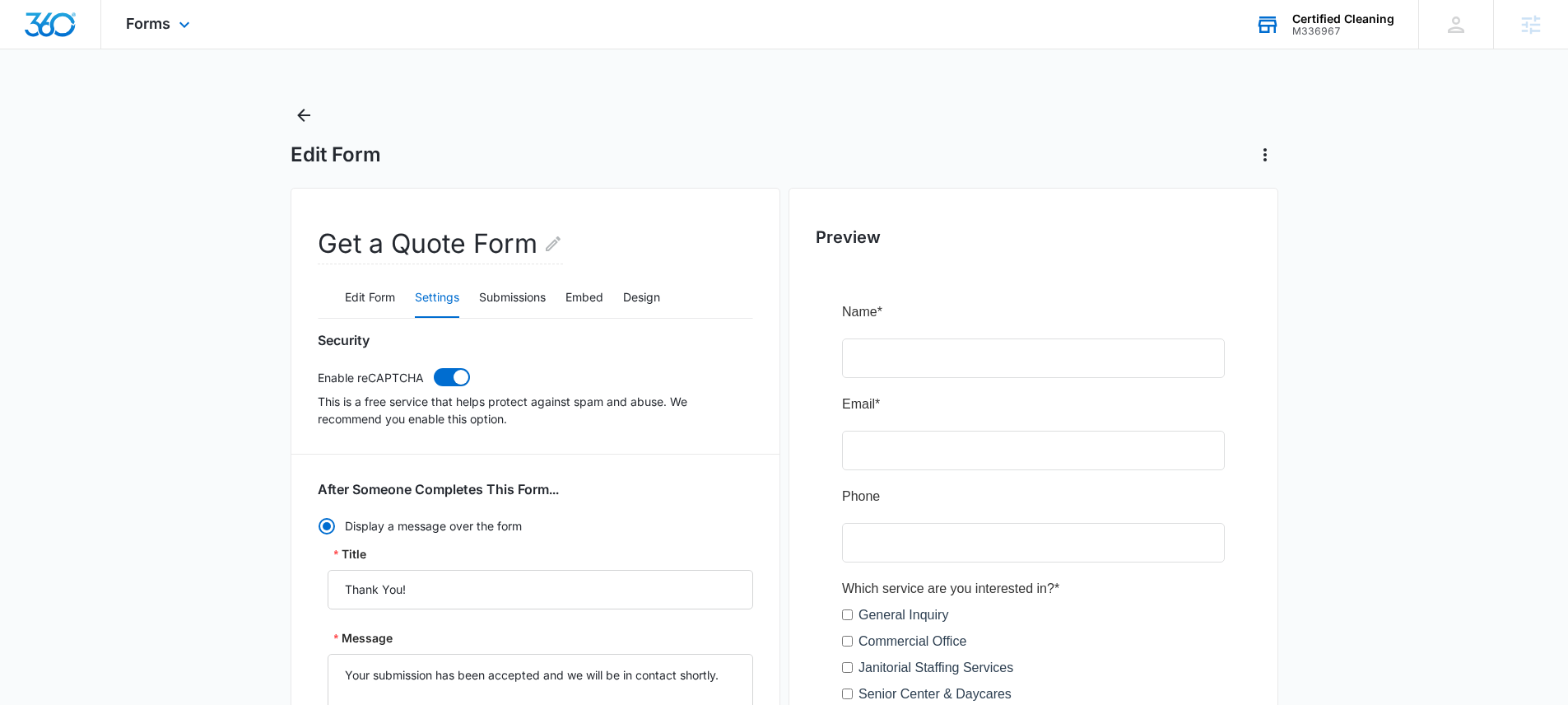
click at [1306, 25] on div "M336967" at bounding box center [1343, 31] width 102 height 11
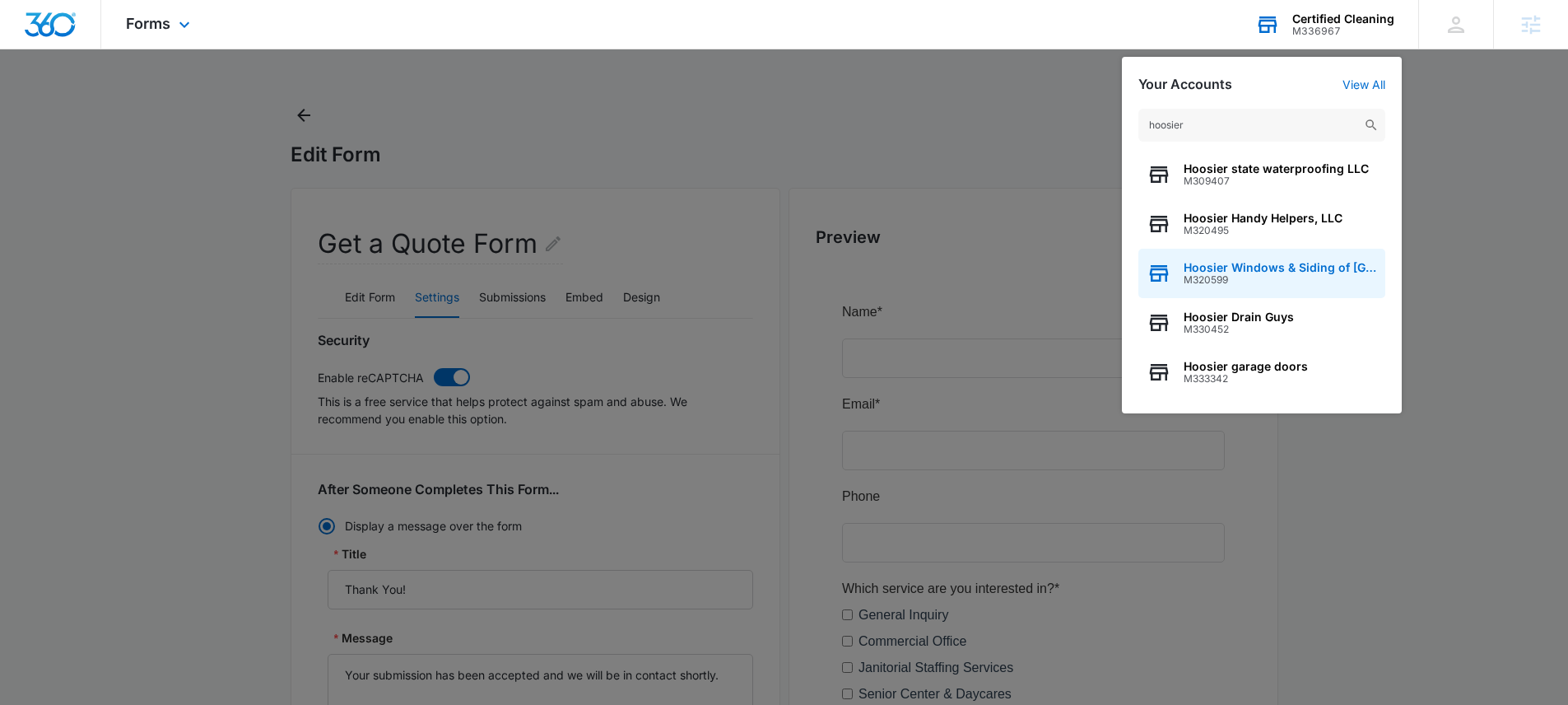
type input "hoosier"
click at [1252, 268] on span "Hoosier Windows & Siding of [GEOGRAPHIC_DATA]" at bounding box center [1280, 267] width 193 height 13
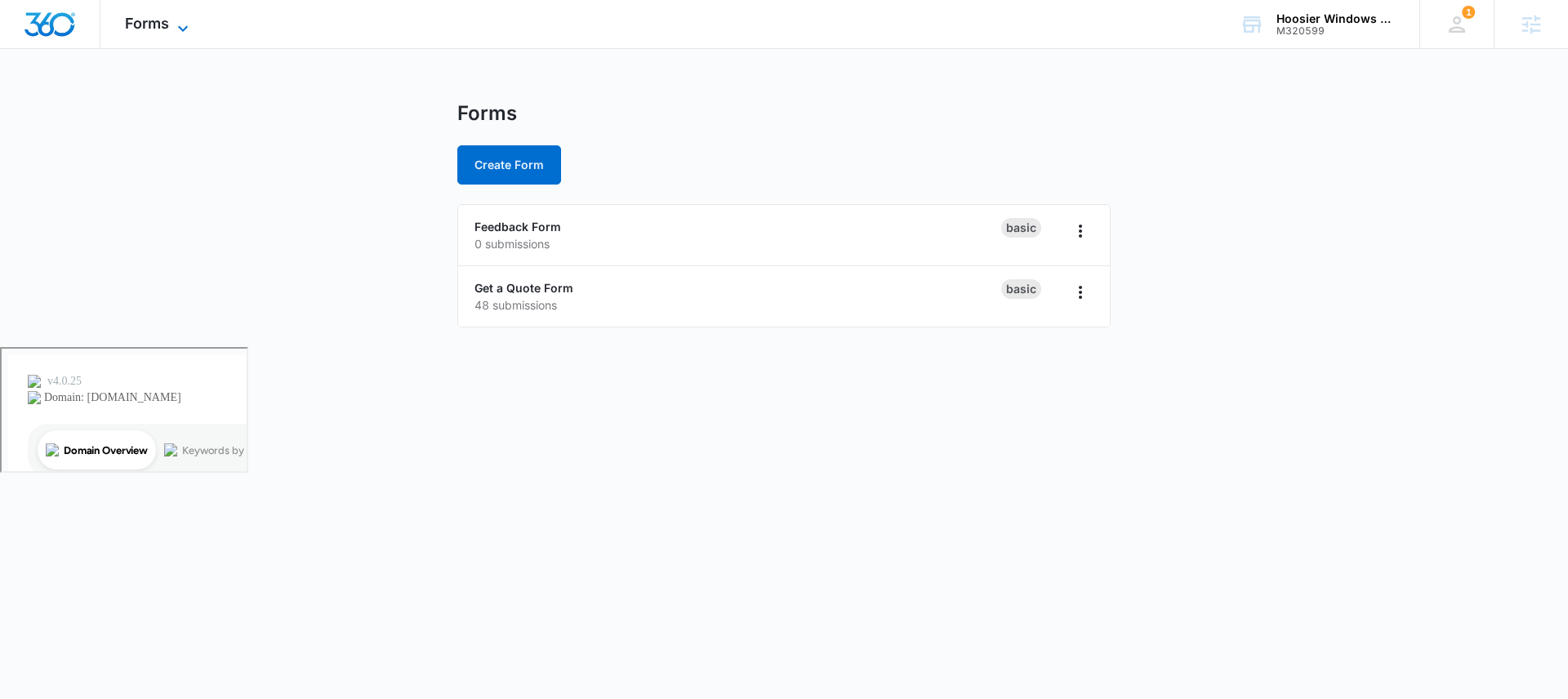
click at [152, 24] on span "Forms" at bounding box center [146, 24] width 44 height 17
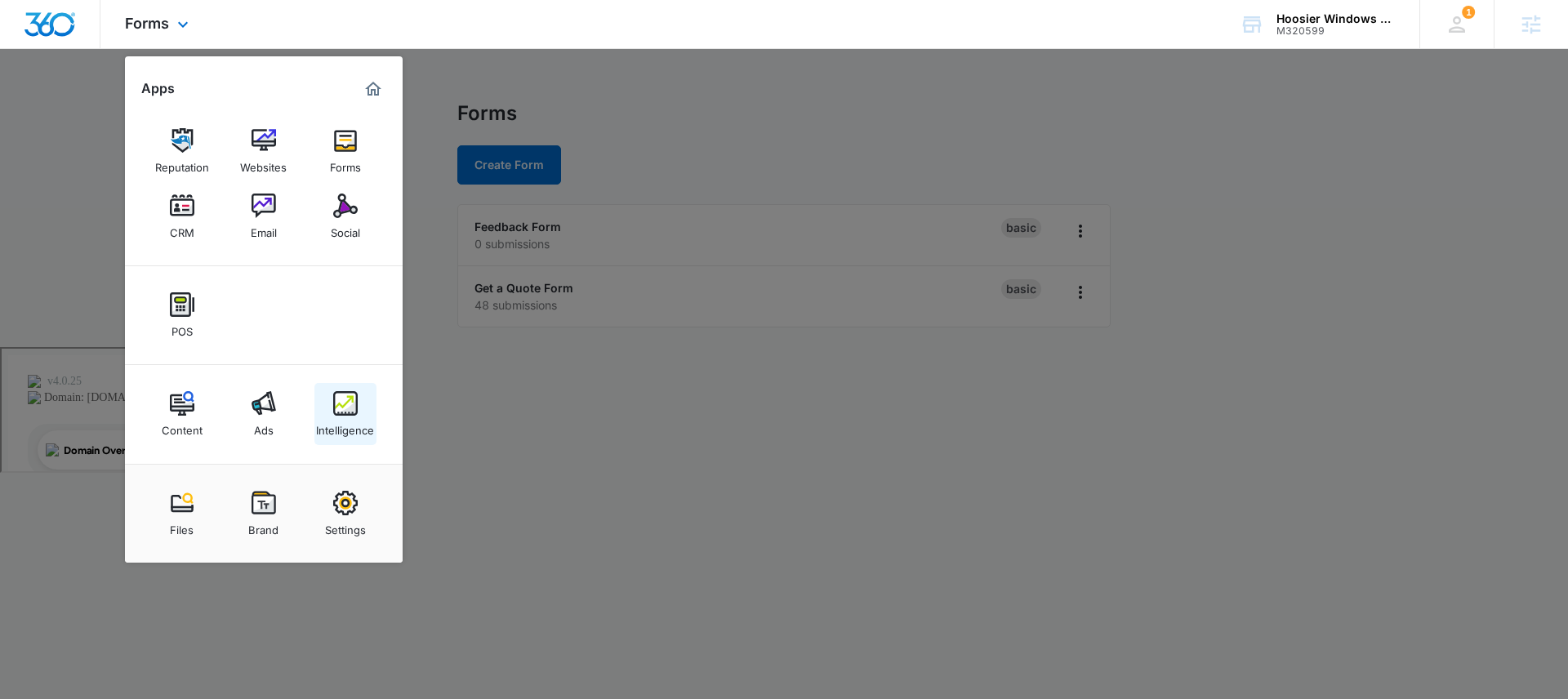
click at [329, 424] on div "Intelligence" at bounding box center [345, 426] width 58 height 21
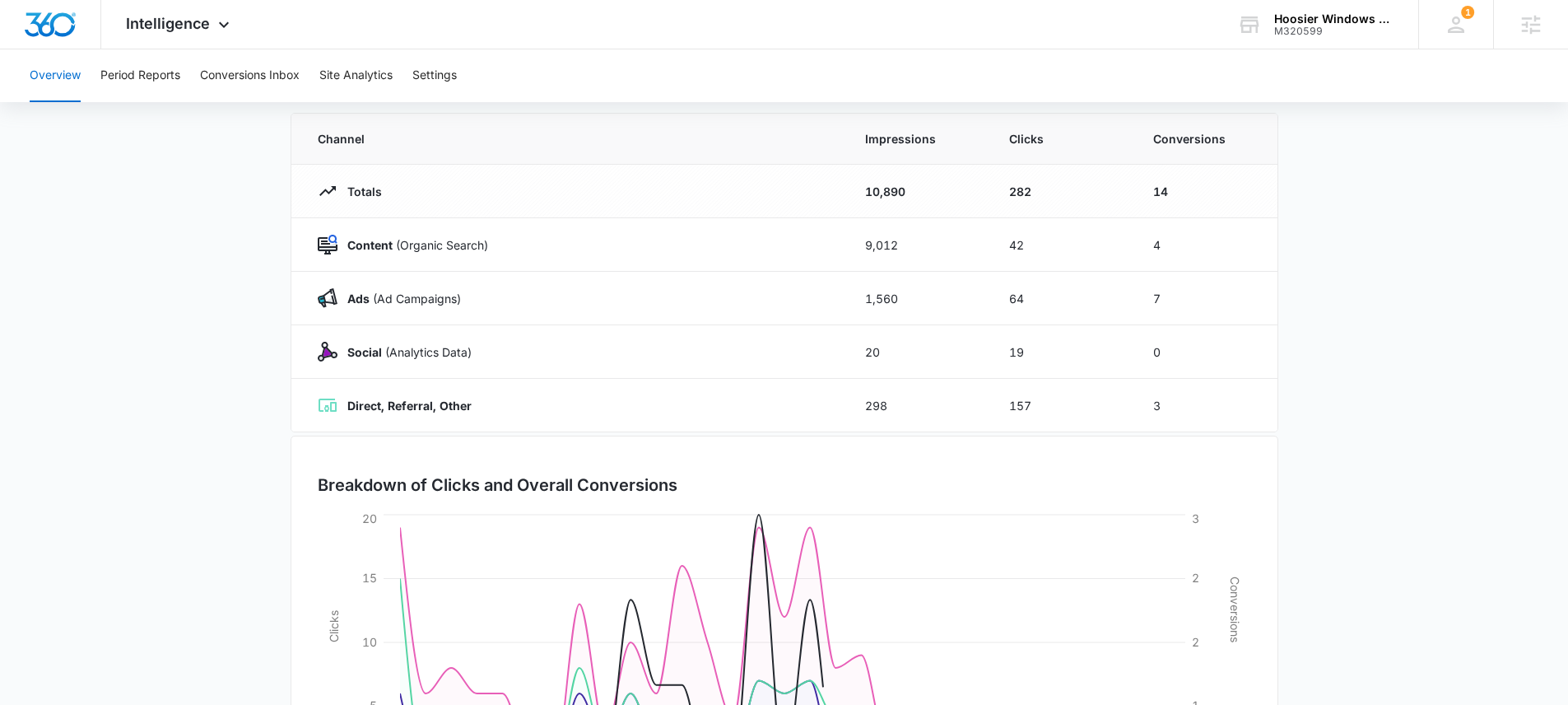
scroll to position [139, 0]
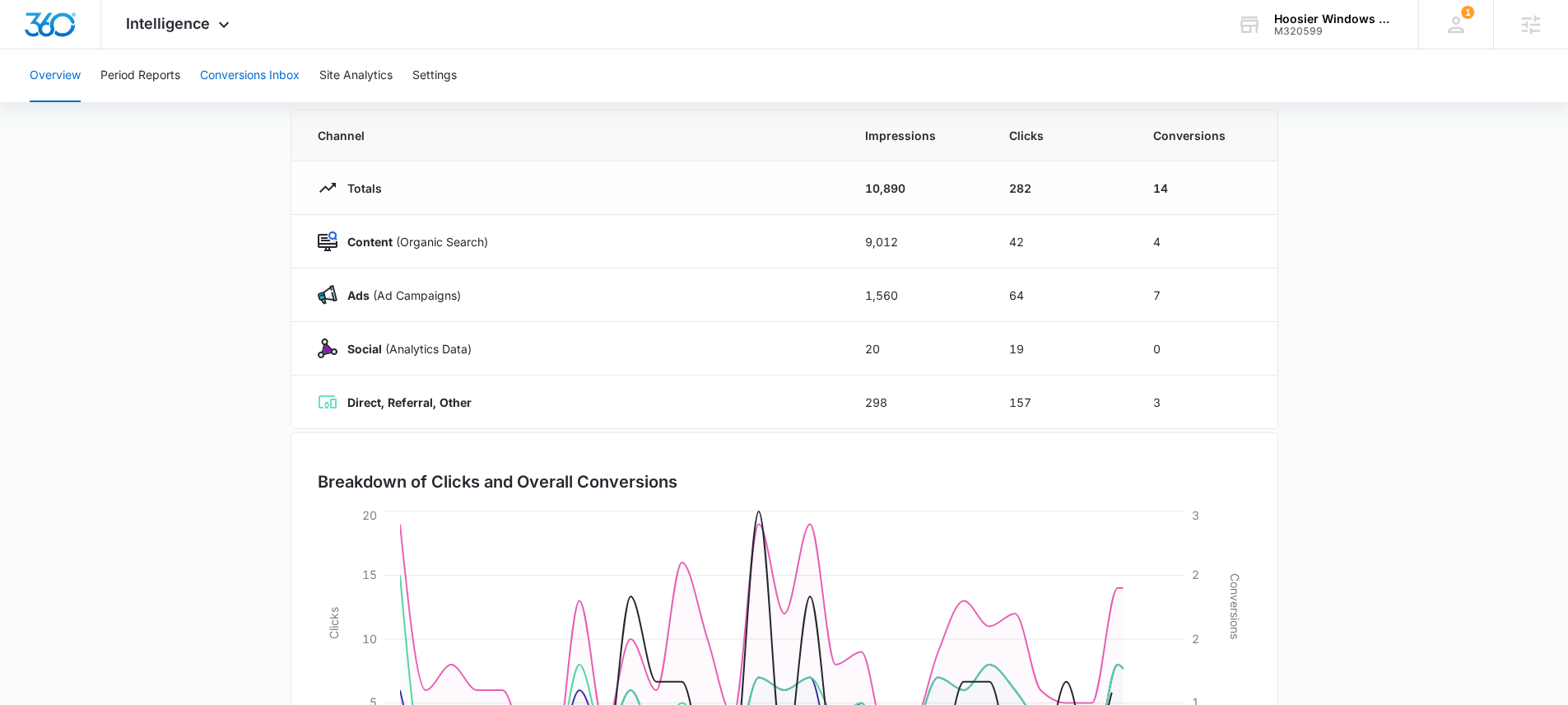
click at [249, 69] on button "Conversions Inbox" at bounding box center [249, 76] width 99 height 53
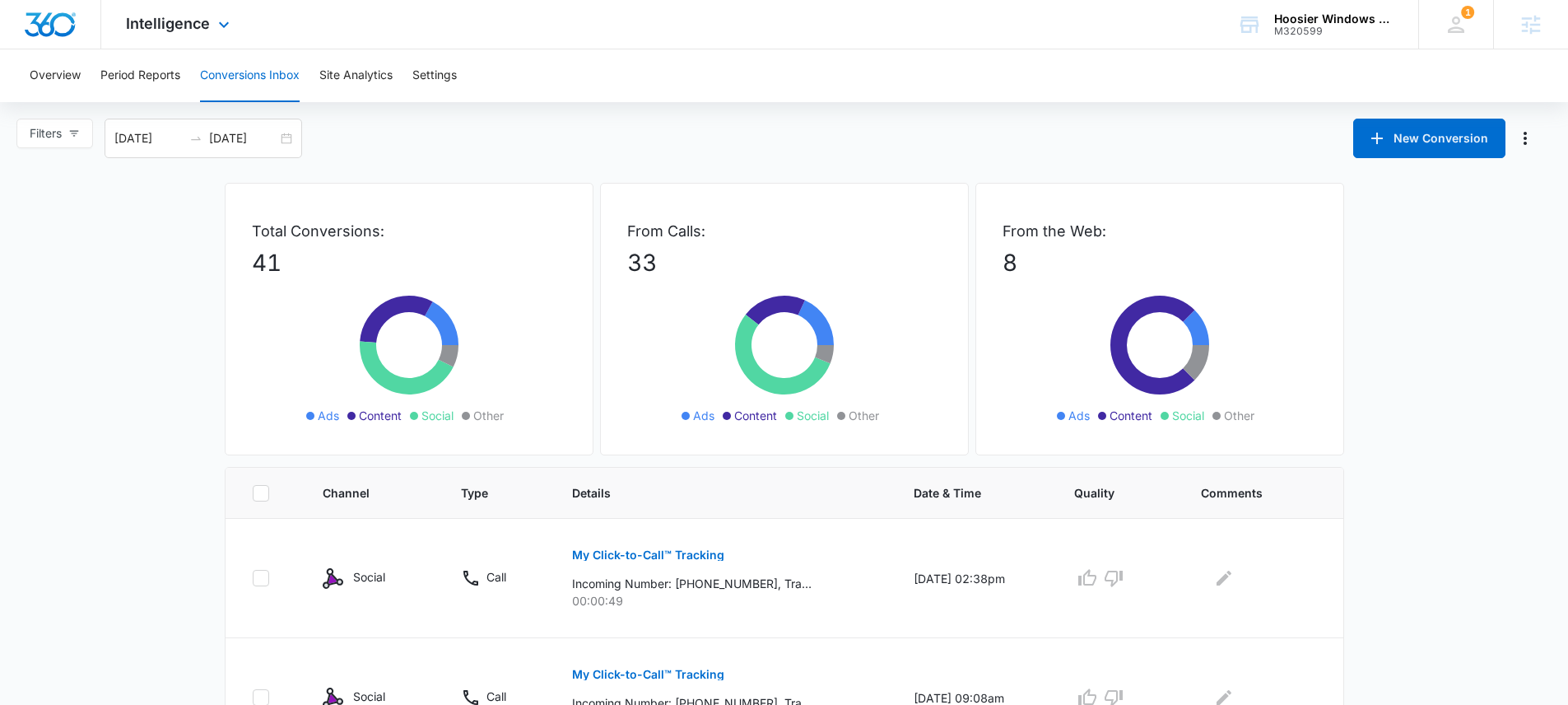
click at [189, 37] on div "Intelligence Apps Reputation Websites Forms CRM Email Social POS Content Ads In…" at bounding box center [179, 24] width 157 height 48
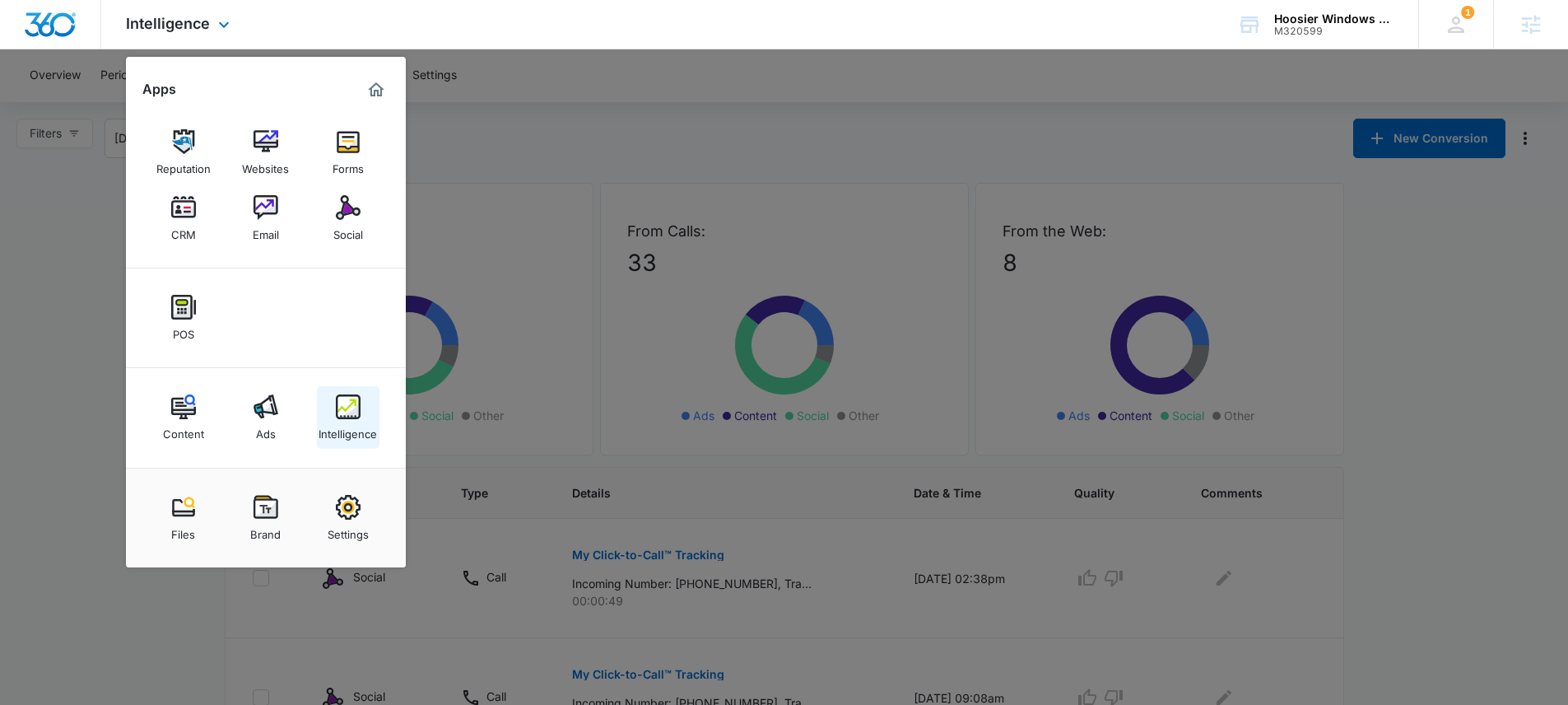
click at [358, 414] on img at bounding box center [348, 407] width 25 height 25
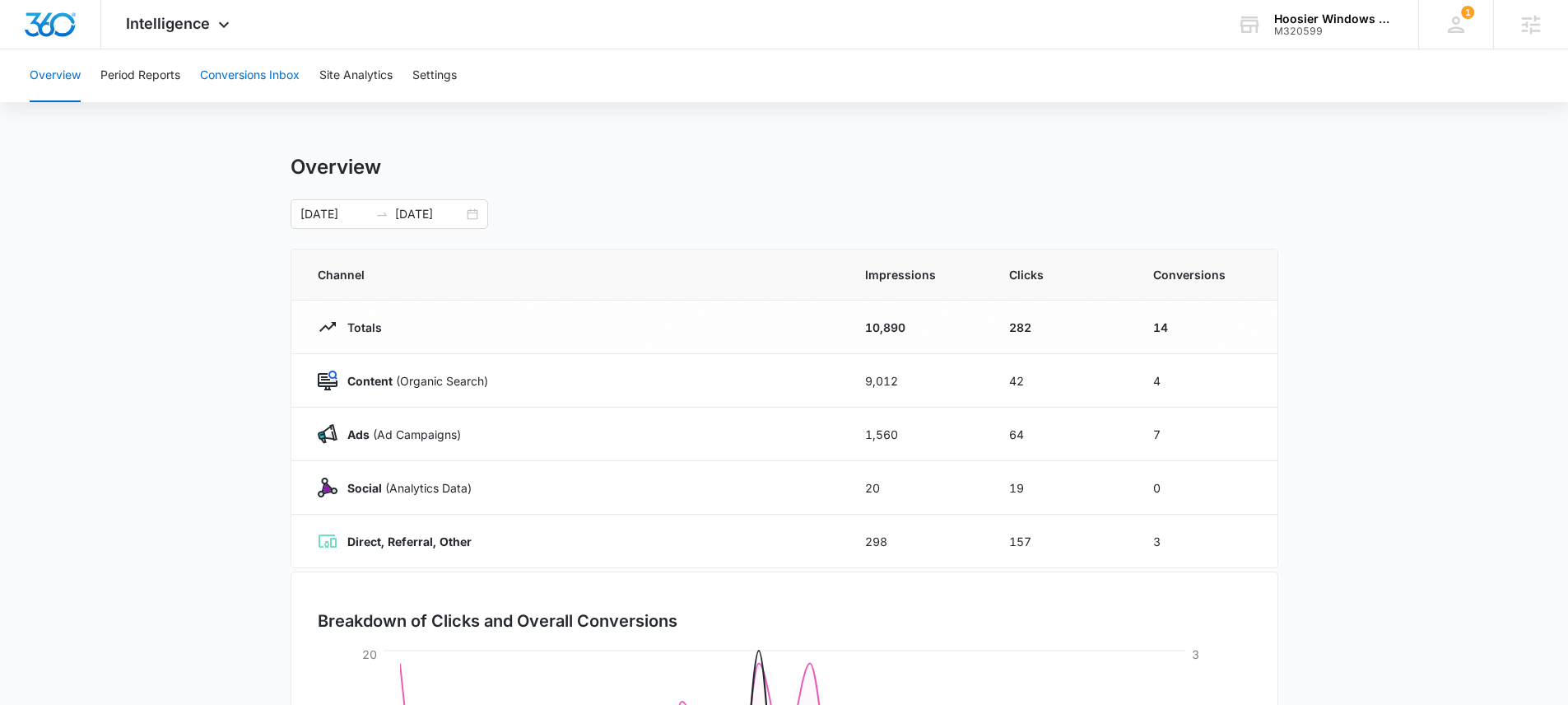
click at [279, 80] on button "Conversions Inbox" at bounding box center [249, 76] width 99 height 53
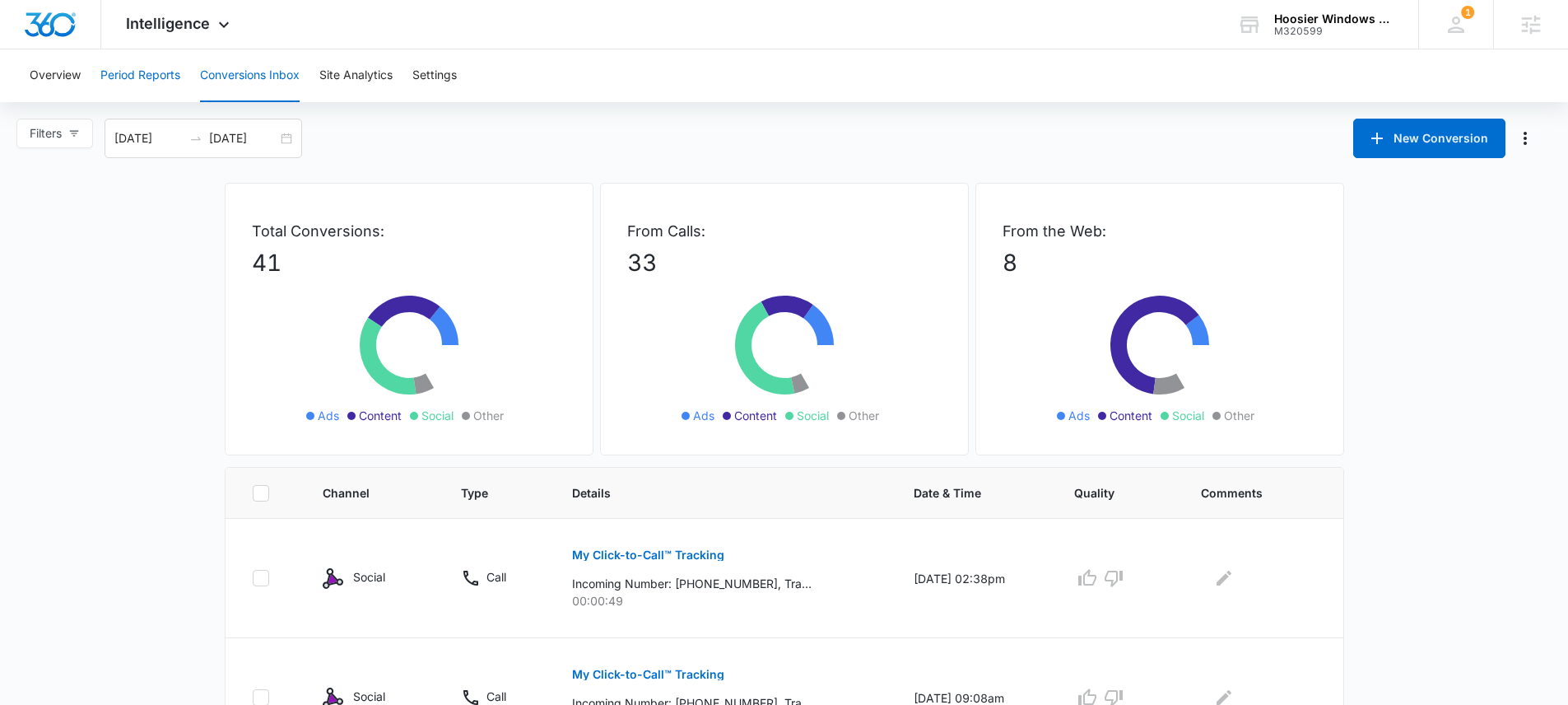
click at [141, 68] on button "Period Reports" at bounding box center [140, 76] width 80 height 53
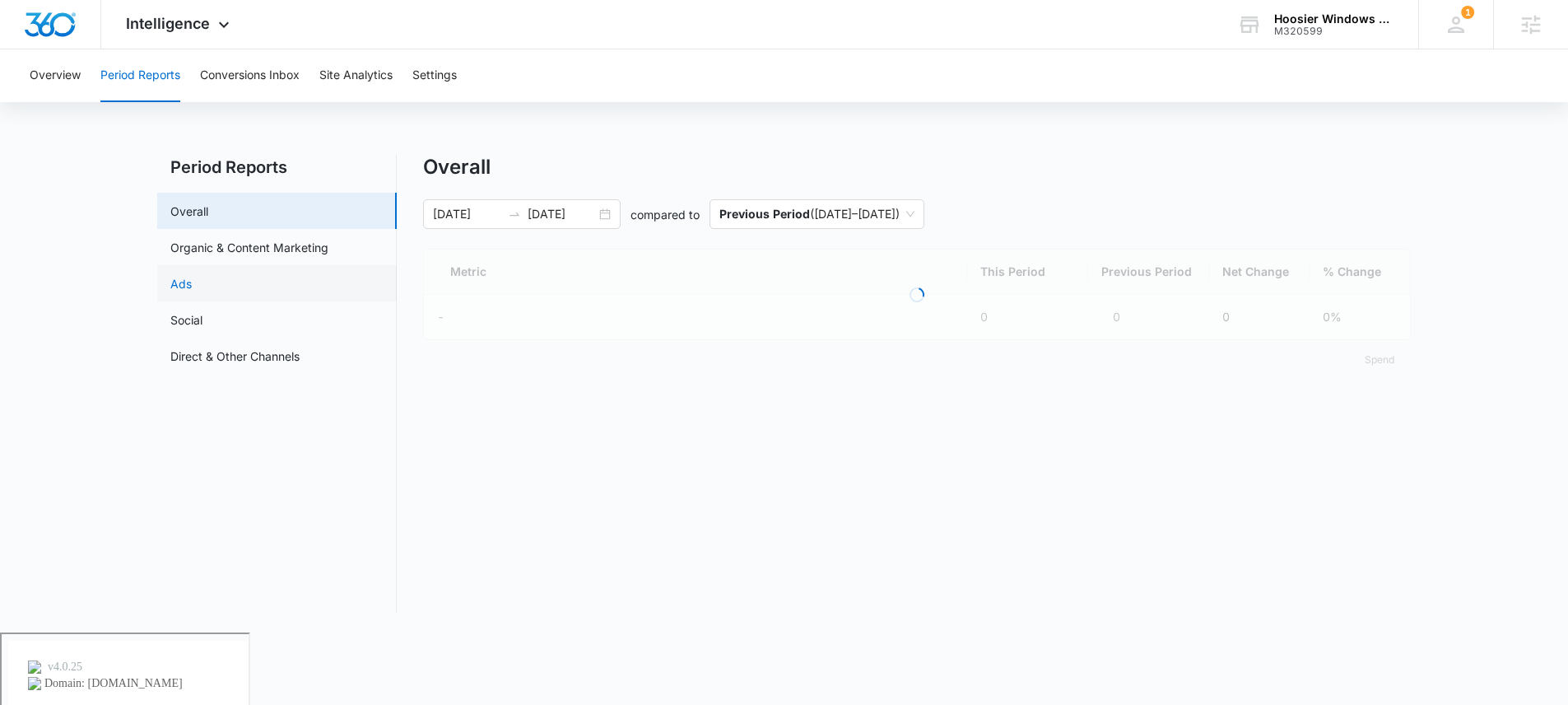
click at [191, 278] on link "Ads" at bounding box center [181, 284] width 21 height 18
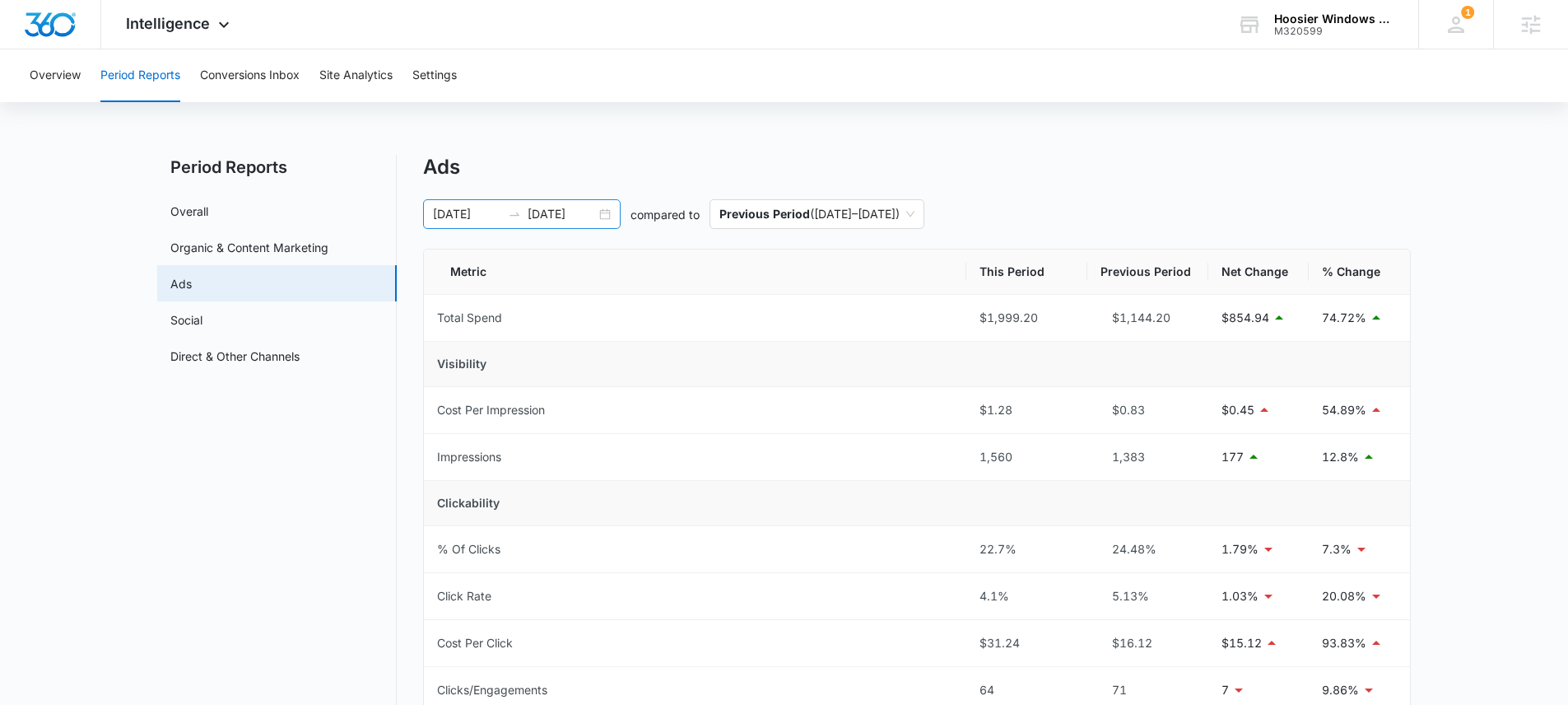
click at [606, 203] on div "09/08/2025 10/08/2025" at bounding box center [522, 214] width 198 height 30
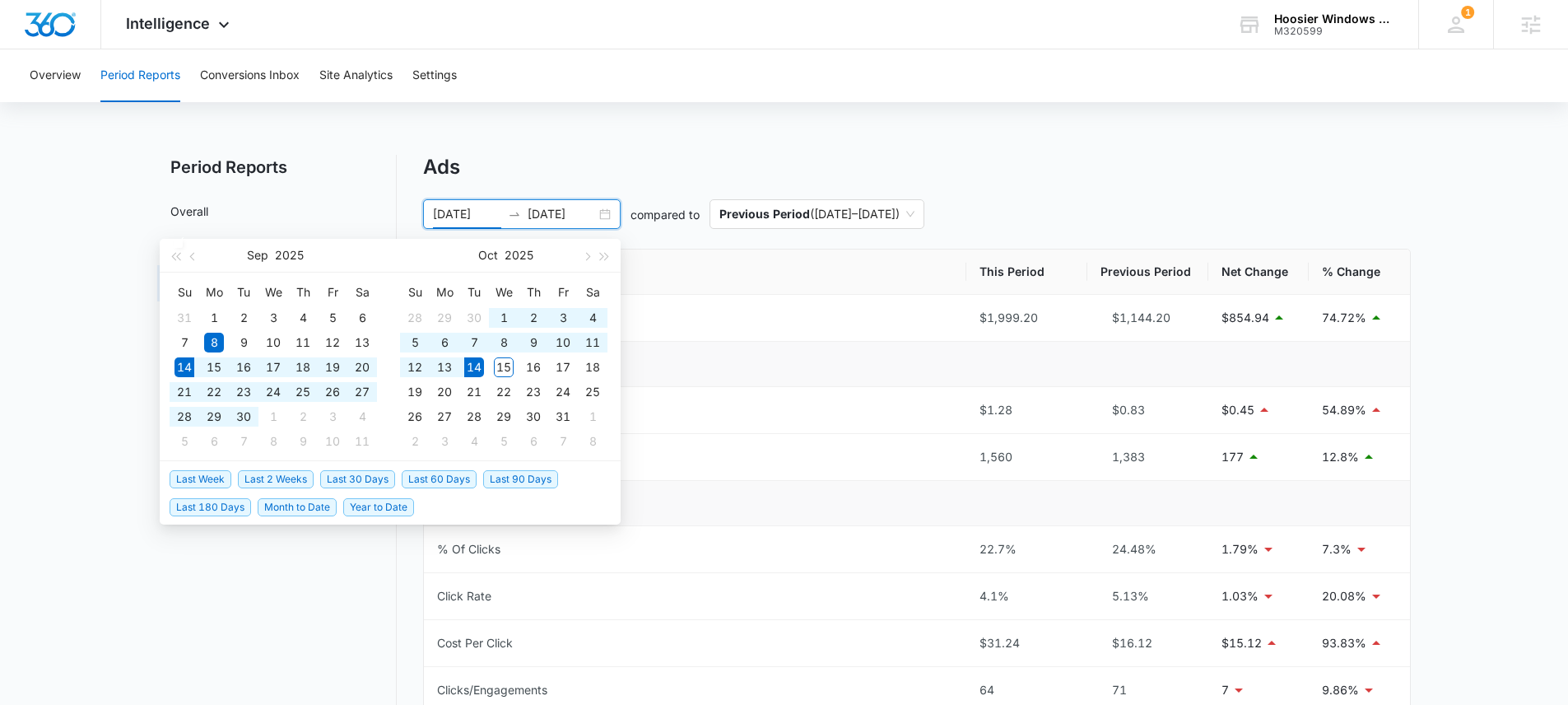
click at [370, 475] on span "Last 30 Days" at bounding box center [357, 479] width 75 height 18
type input "09/14/2025"
type input "10/14/2025"
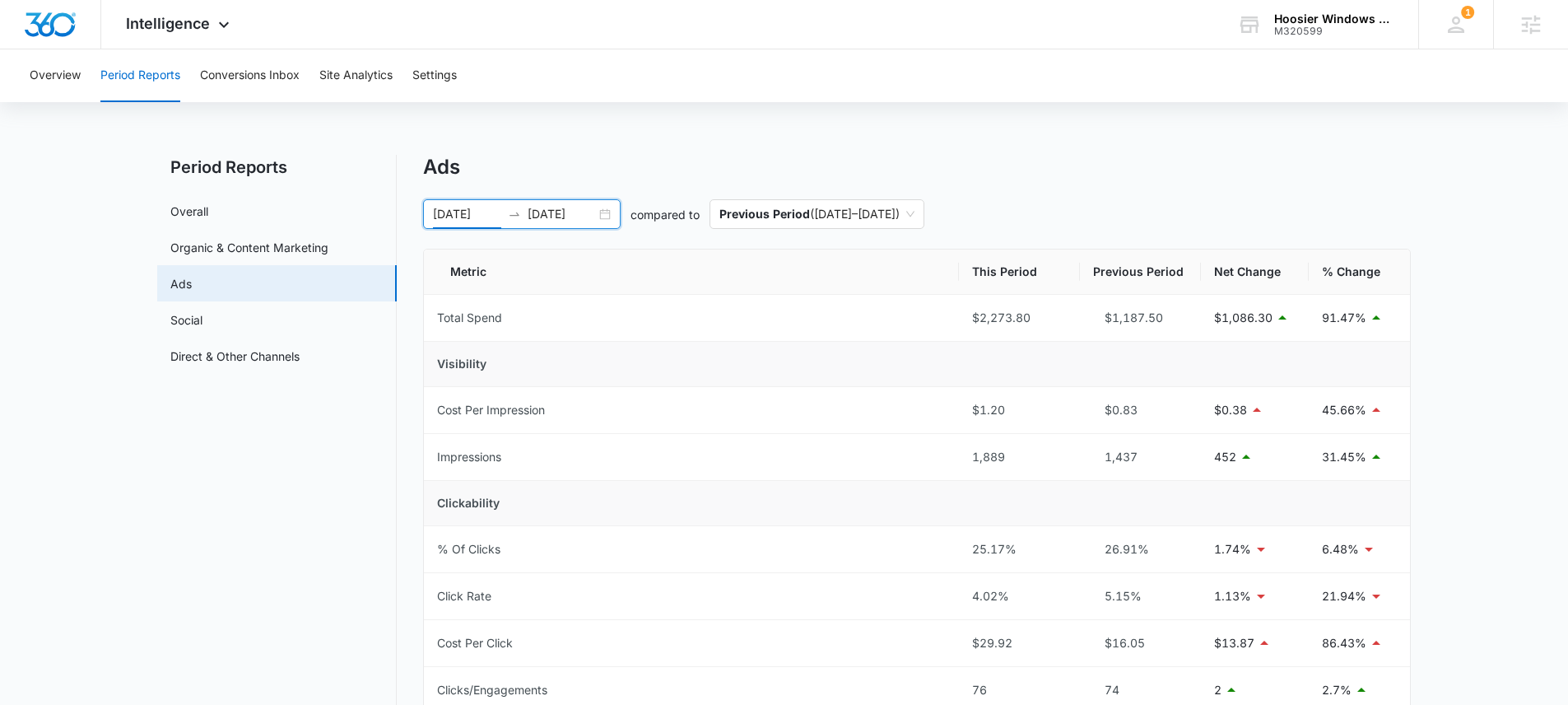
click at [612, 213] on div "09/14/2025 10/14/2025" at bounding box center [522, 214] width 198 height 30
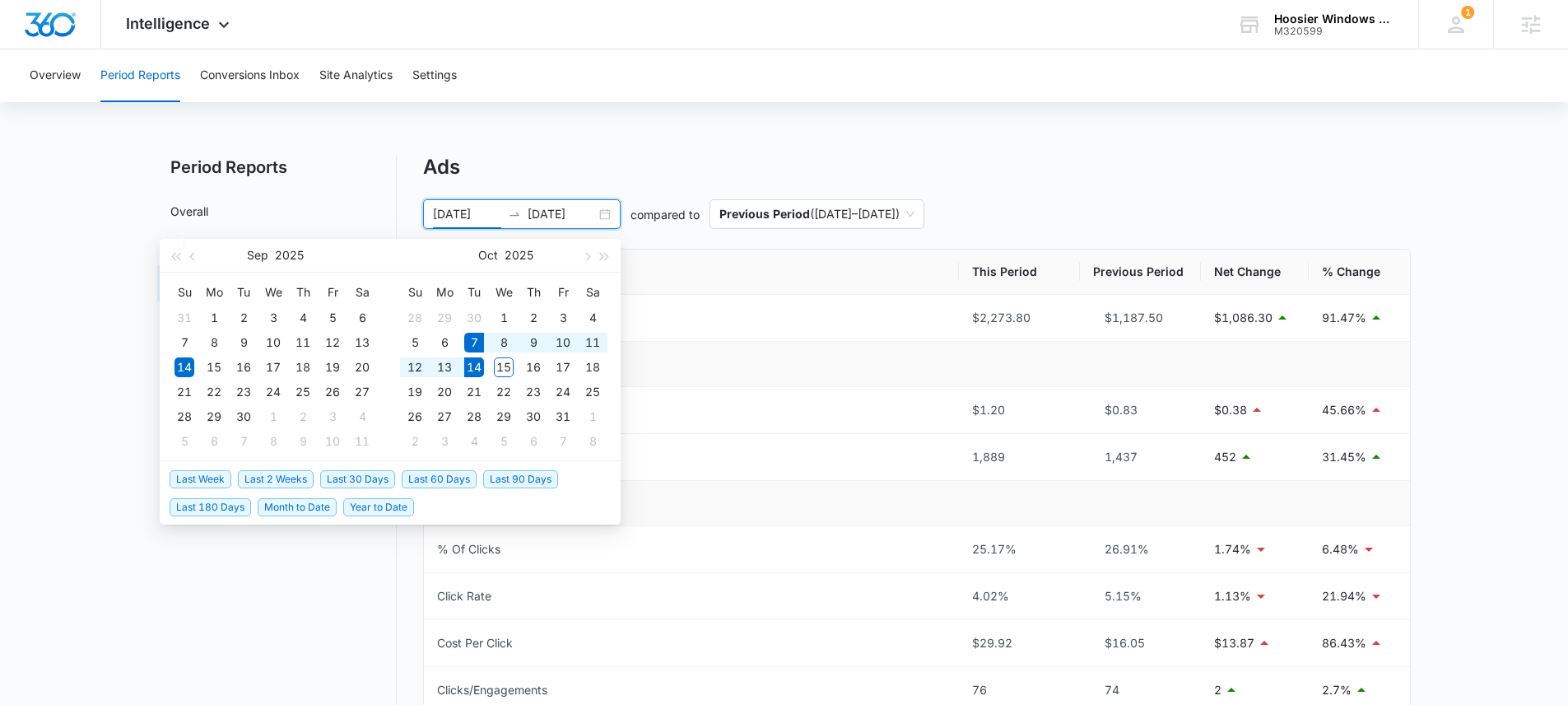
click at [227, 478] on span "Last Week" at bounding box center [200, 479] width 61 height 18
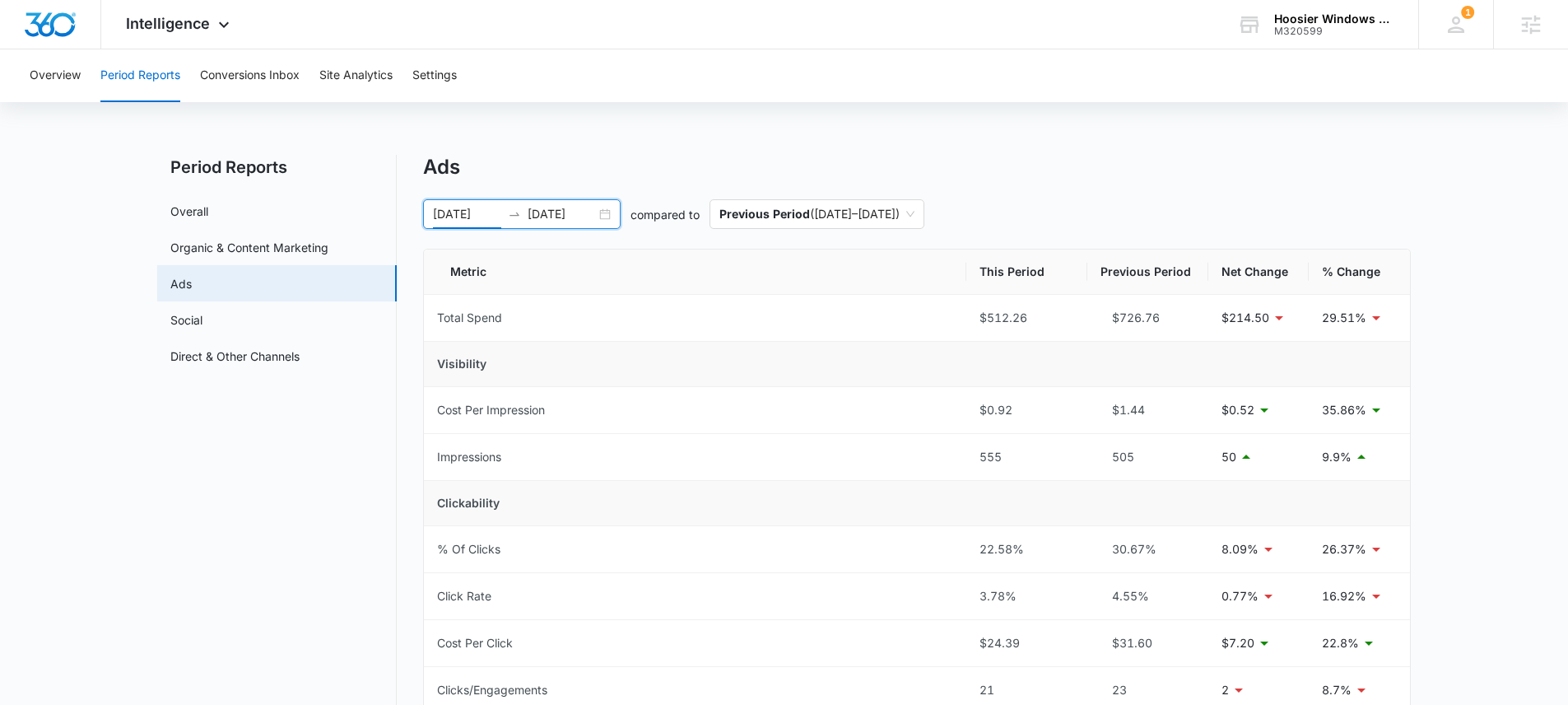
click at [609, 218] on div "10/07/2025 10/14/2025" at bounding box center [522, 214] width 198 height 30
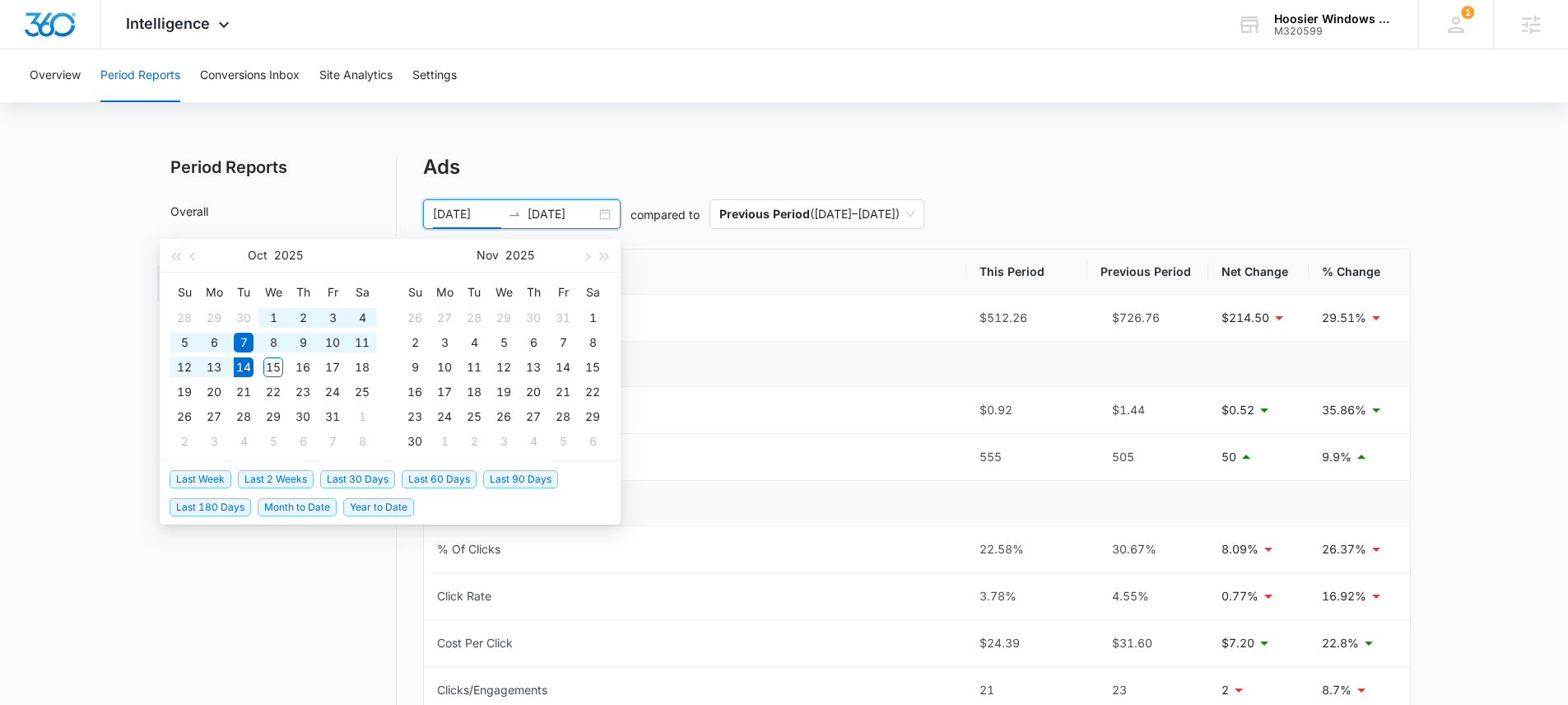
click at [364, 471] on span "Last 30 Days" at bounding box center [357, 479] width 75 height 18
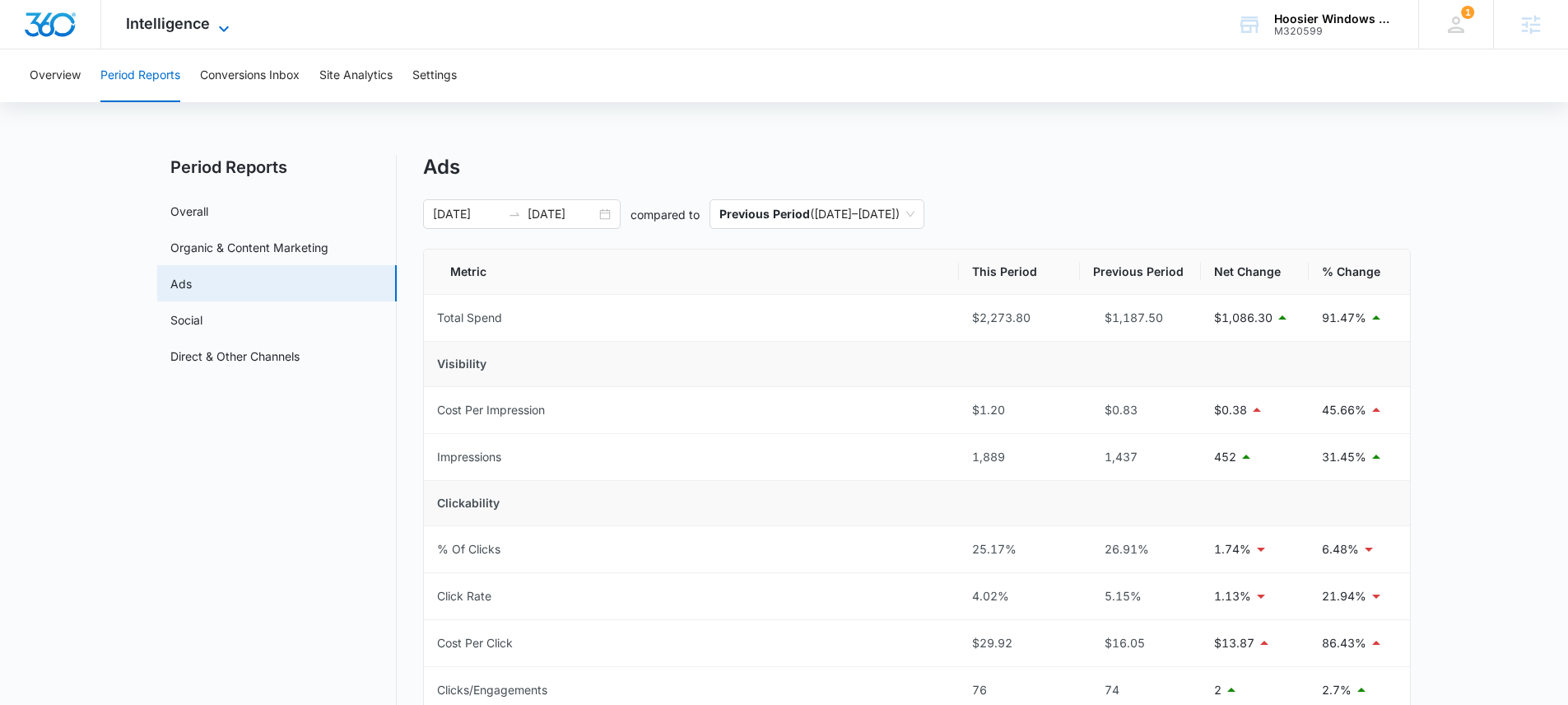
click at [194, 25] on span "Intelligence" at bounding box center [168, 24] width 84 height 18
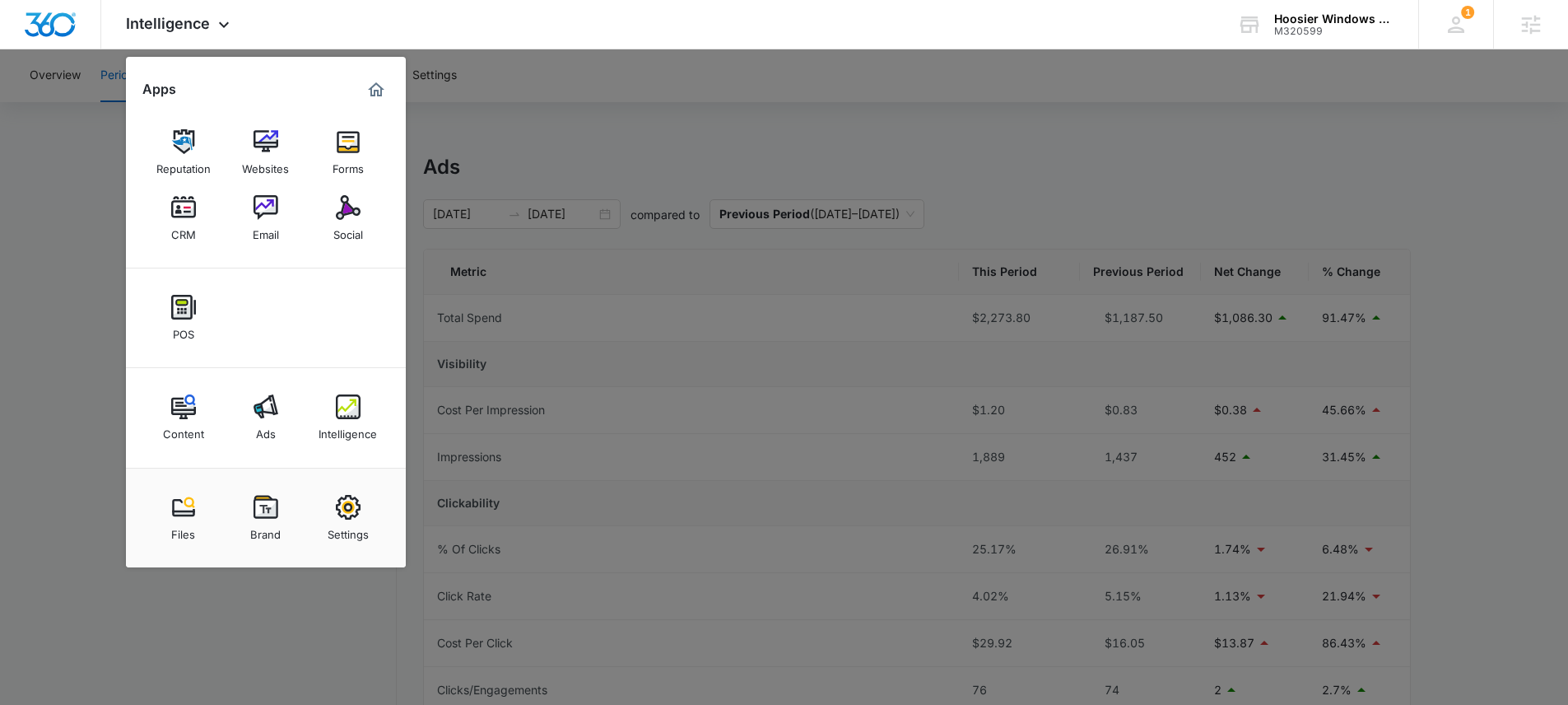
click at [70, 220] on div at bounding box center [784, 352] width 1568 height 705
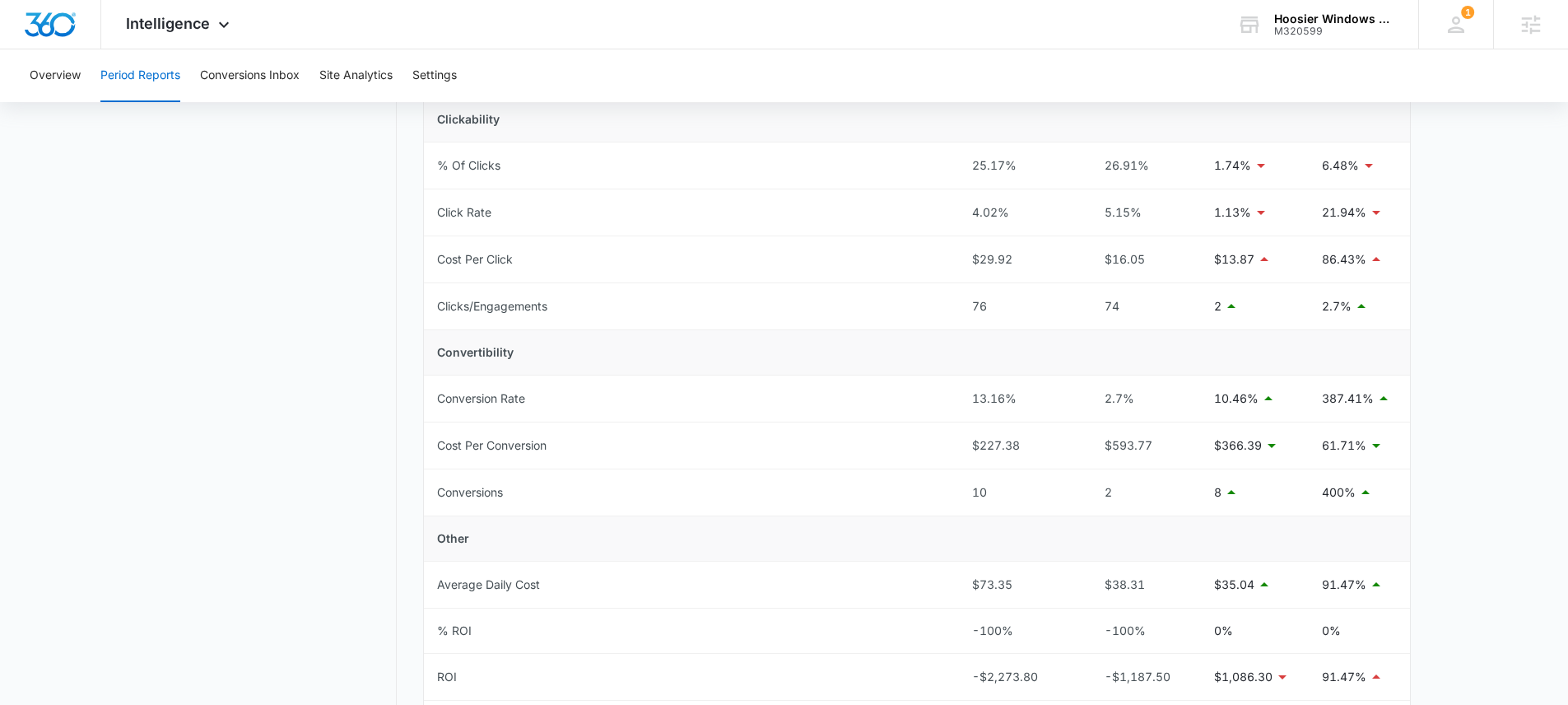
scroll to position [414, 0]
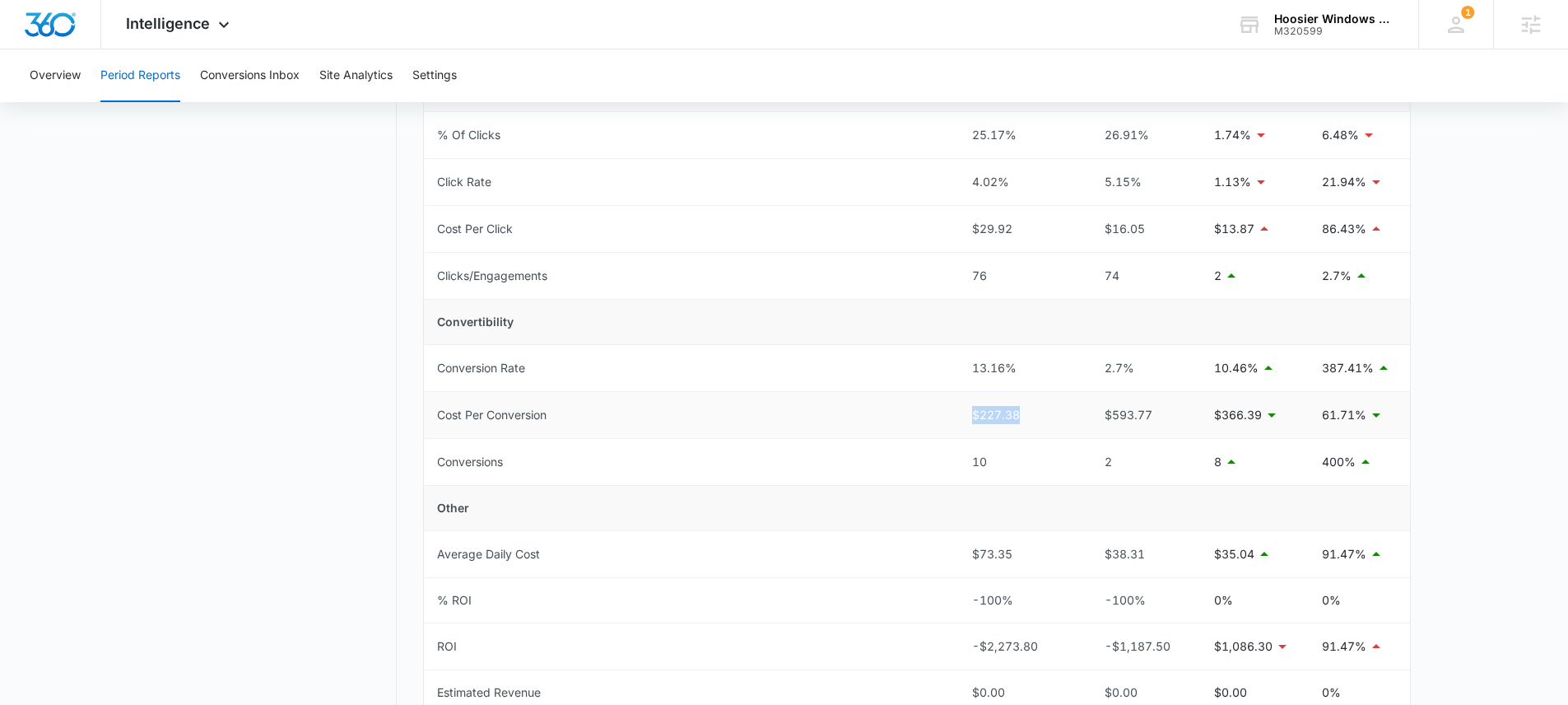
drag, startPoint x: 963, startPoint y: 415, endPoint x: 1017, endPoint y: 417, distance: 54.0
click at [1017, 417] on td "$227.38" at bounding box center [1020, 415] width 121 height 47
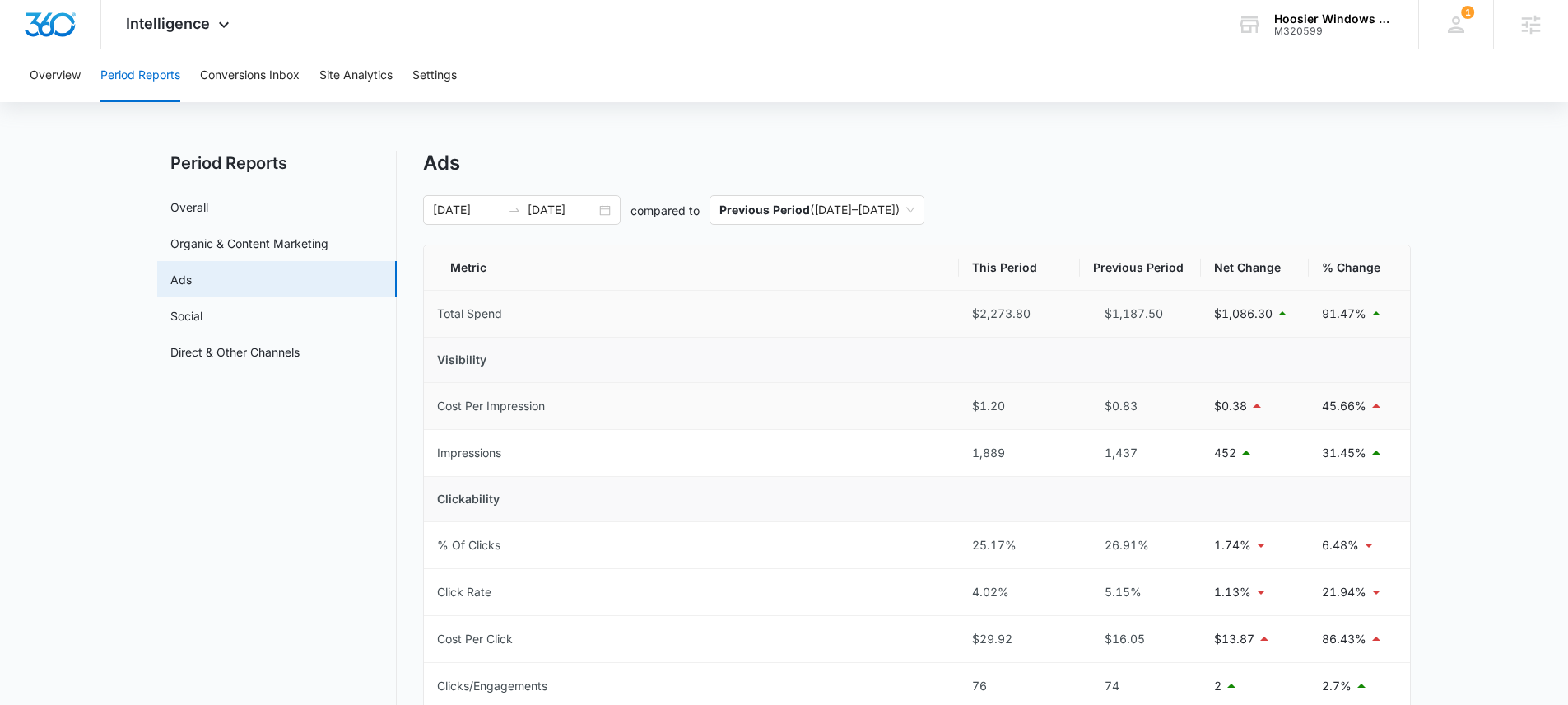
scroll to position [0, 0]
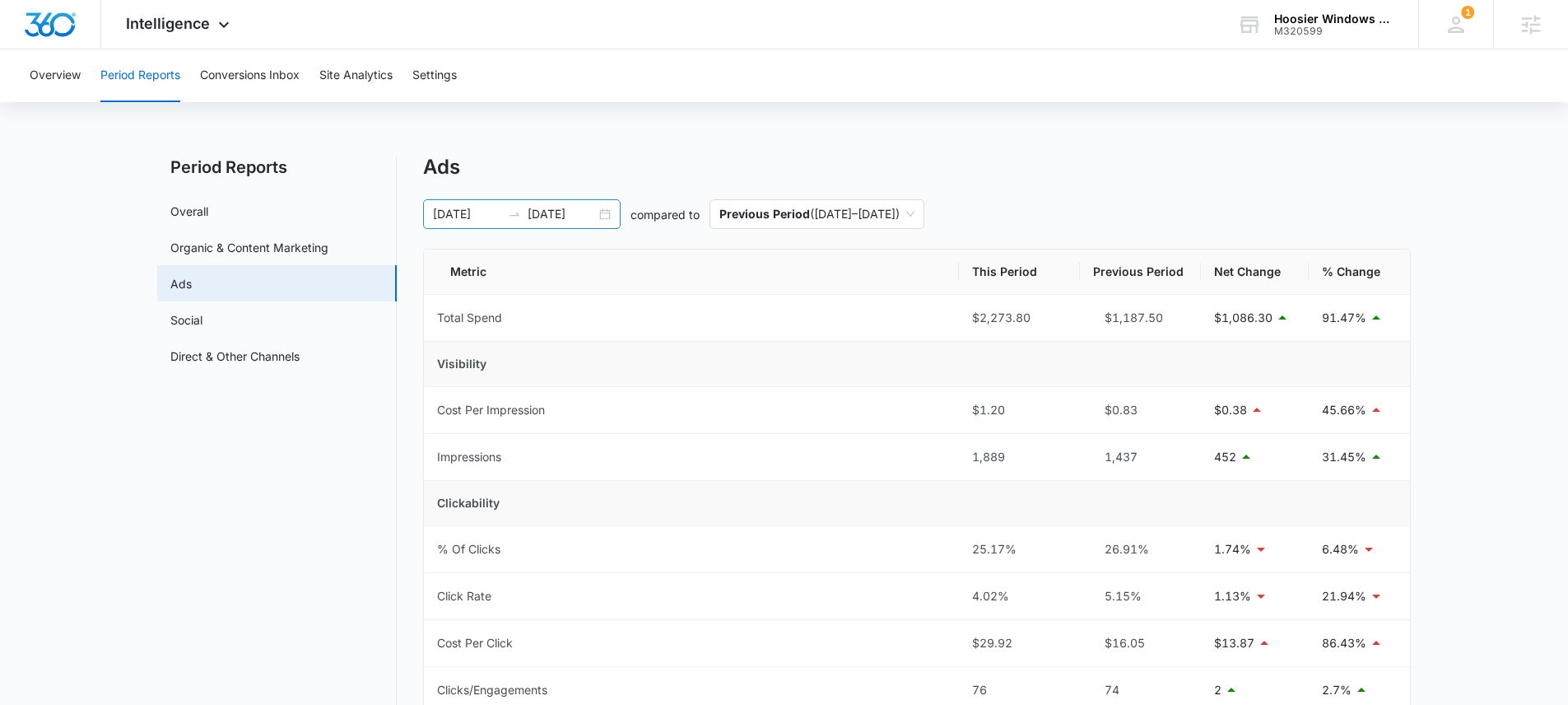
click at [608, 205] on div "09/14/2025 10/14/2025" at bounding box center [522, 214] width 198 height 30
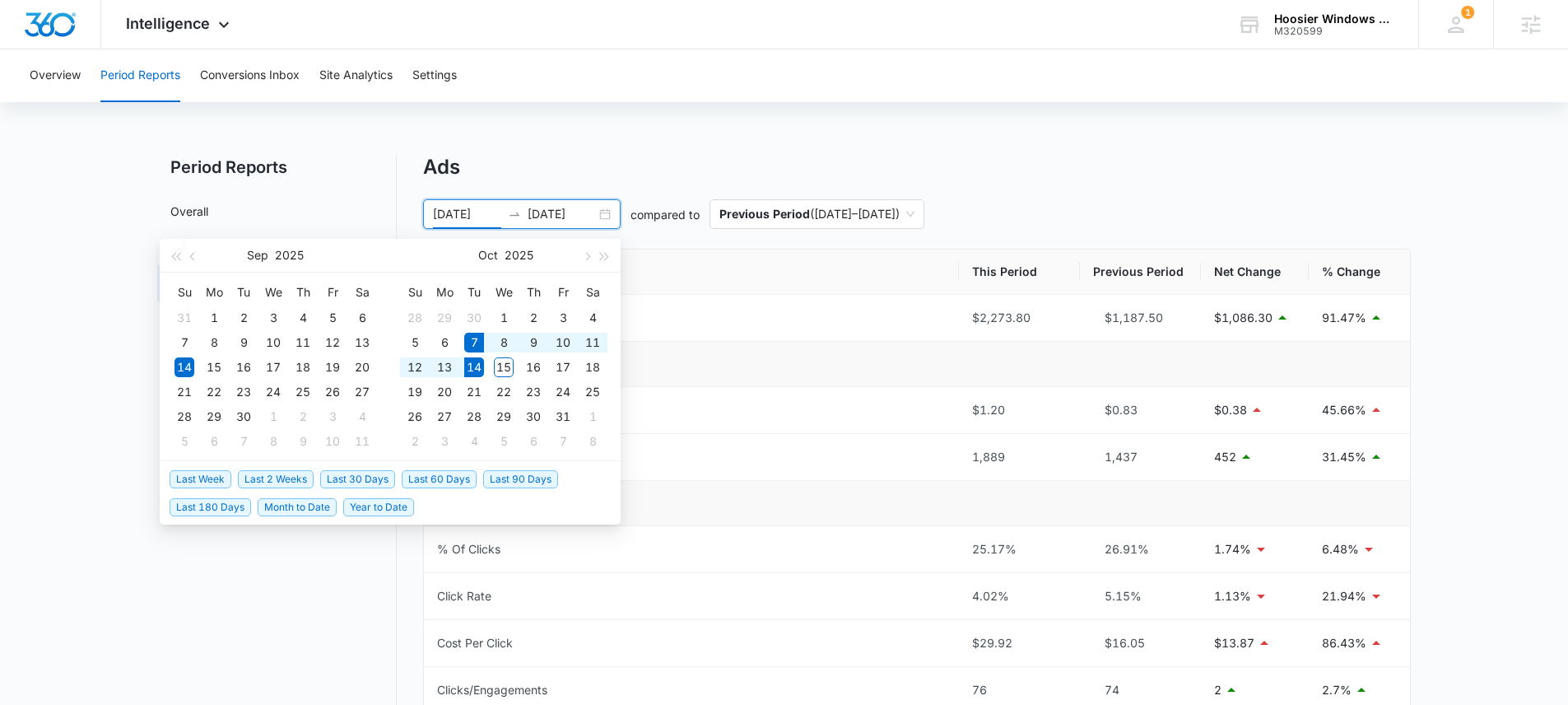
click at [208, 477] on span "Last Week" at bounding box center [200, 479] width 61 height 18
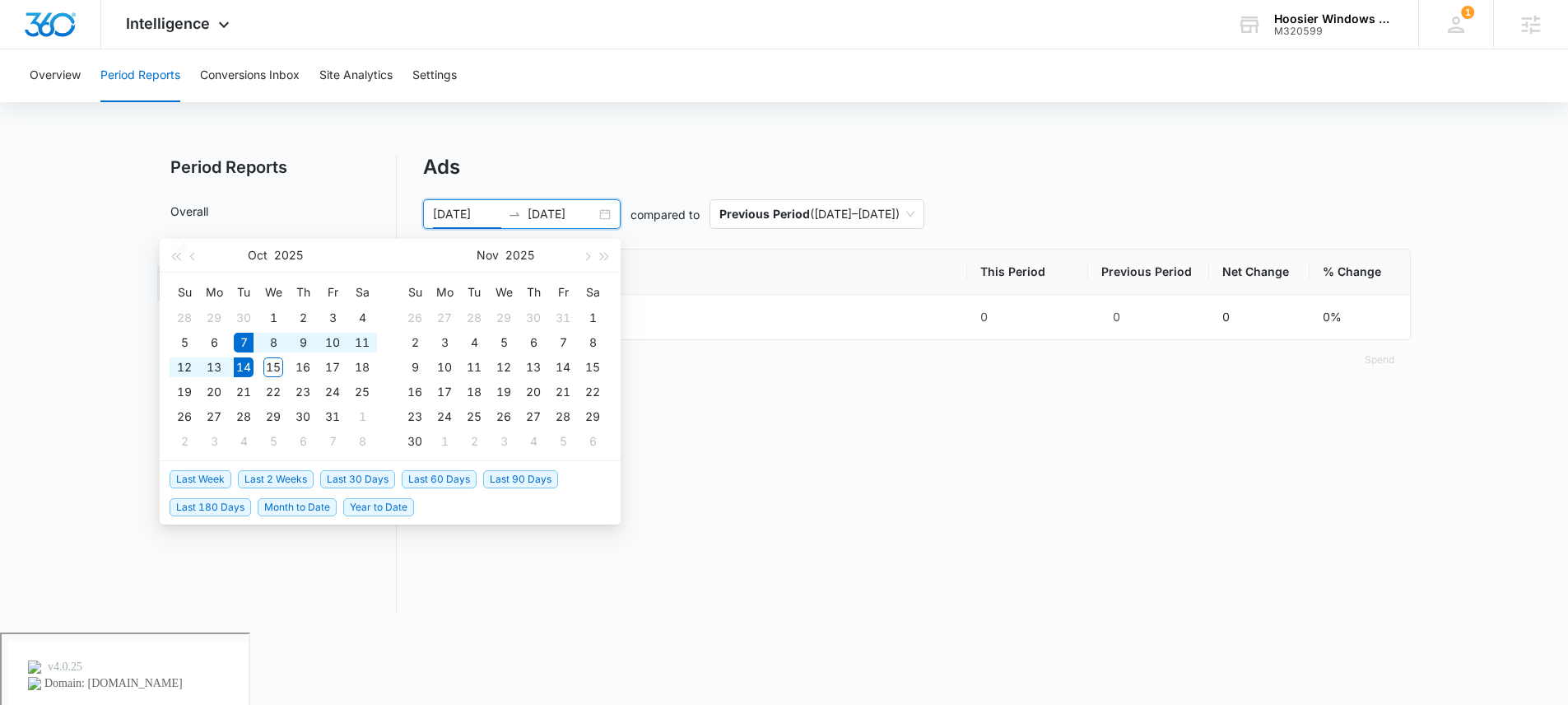
type input "10/07/2025"
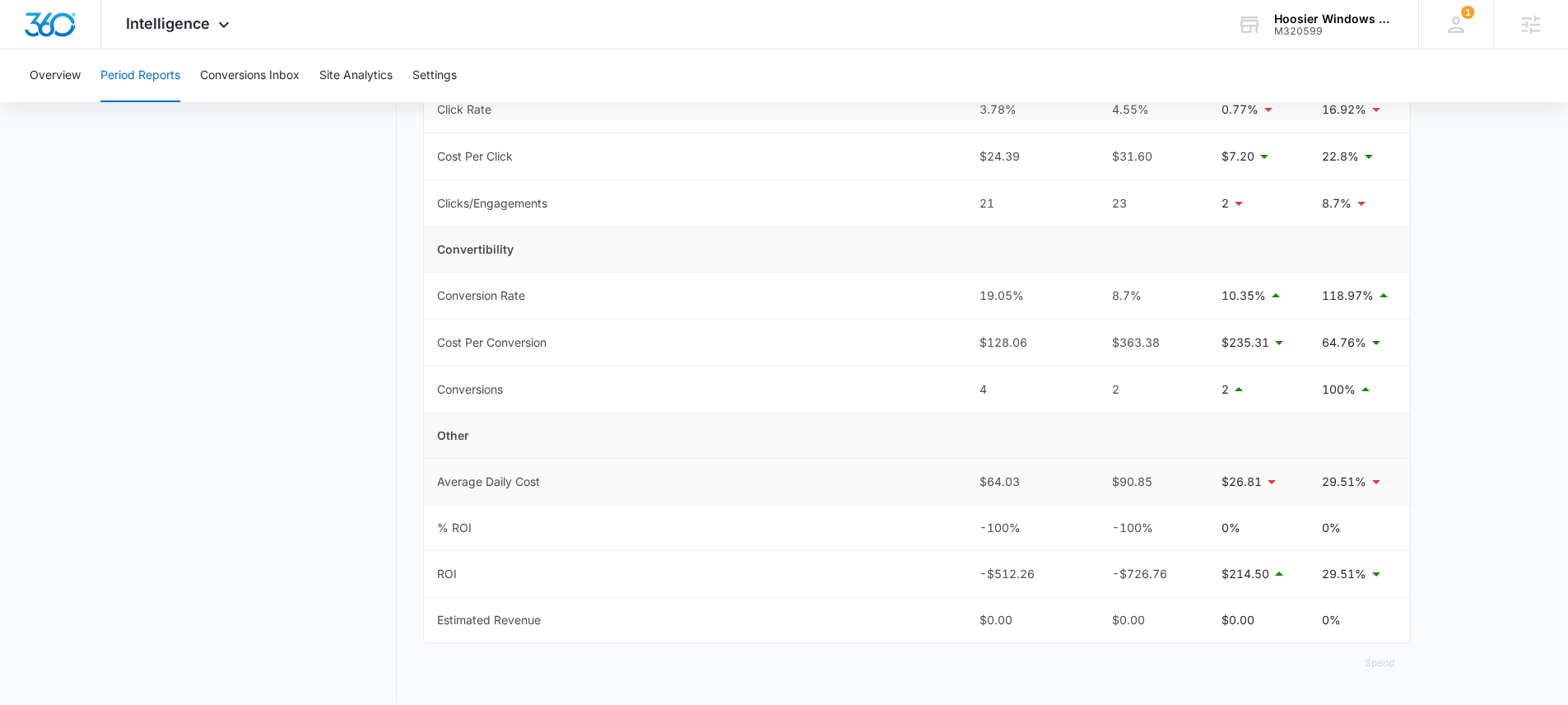
scroll to position [504, 0]
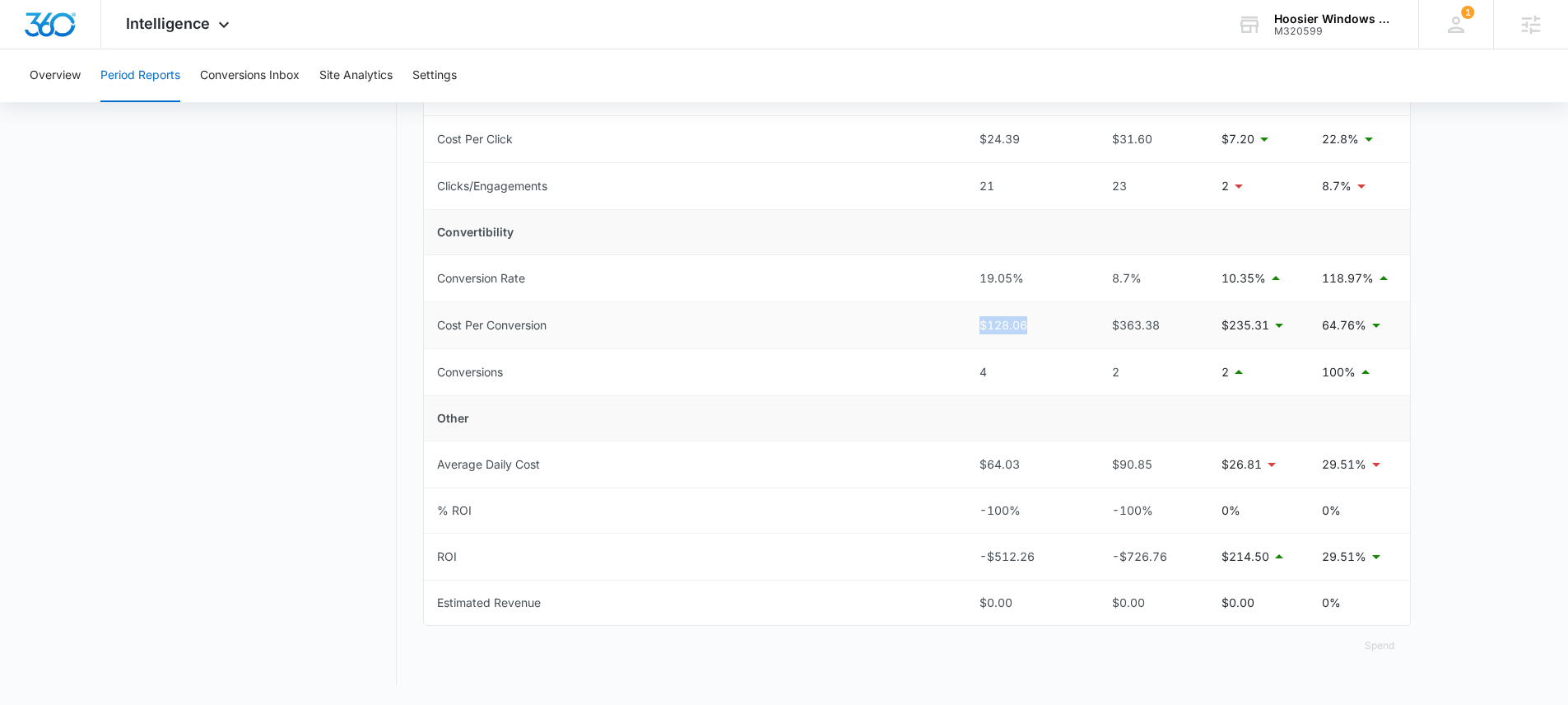
drag, startPoint x: 972, startPoint y: 326, endPoint x: 1054, endPoint y: 325, distance: 82.0
click at [1054, 325] on td "$128.06" at bounding box center [1027, 325] width 121 height 47
drag, startPoint x: 974, startPoint y: 367, endPoint x: 1008, endPoint y: 374, distance: 34.7
click at [1001, 374] on td "4" at bounding box center [1027, 372] width 121 height 47
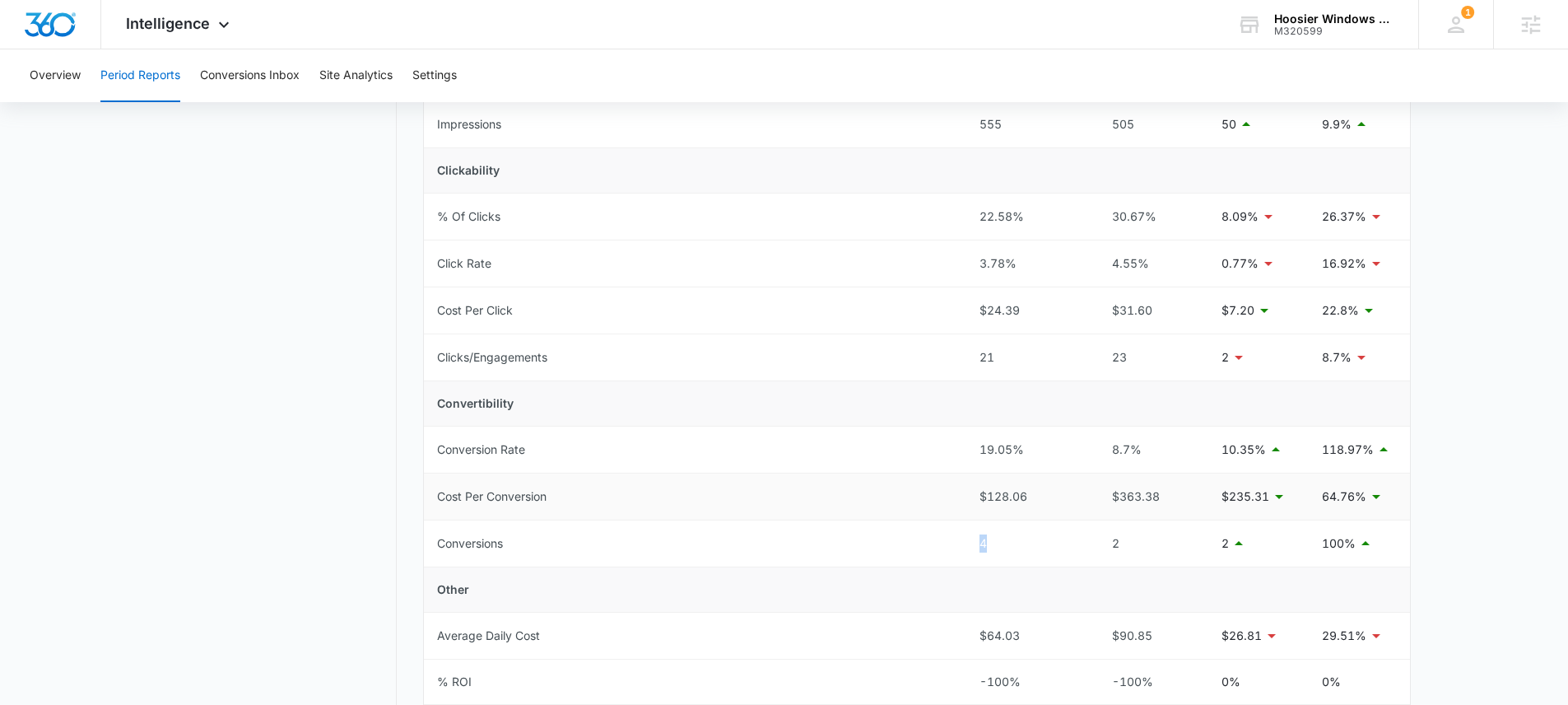
scroll to position [336, 0]
drag, startPoint x: 1015, startPoint y: 499, endPoint x: 1031, endPoint y: 499, distance: 16.0
click at [1026, 500] on td "$128.06" at bounding box center [1027, 493] width 121 height 47
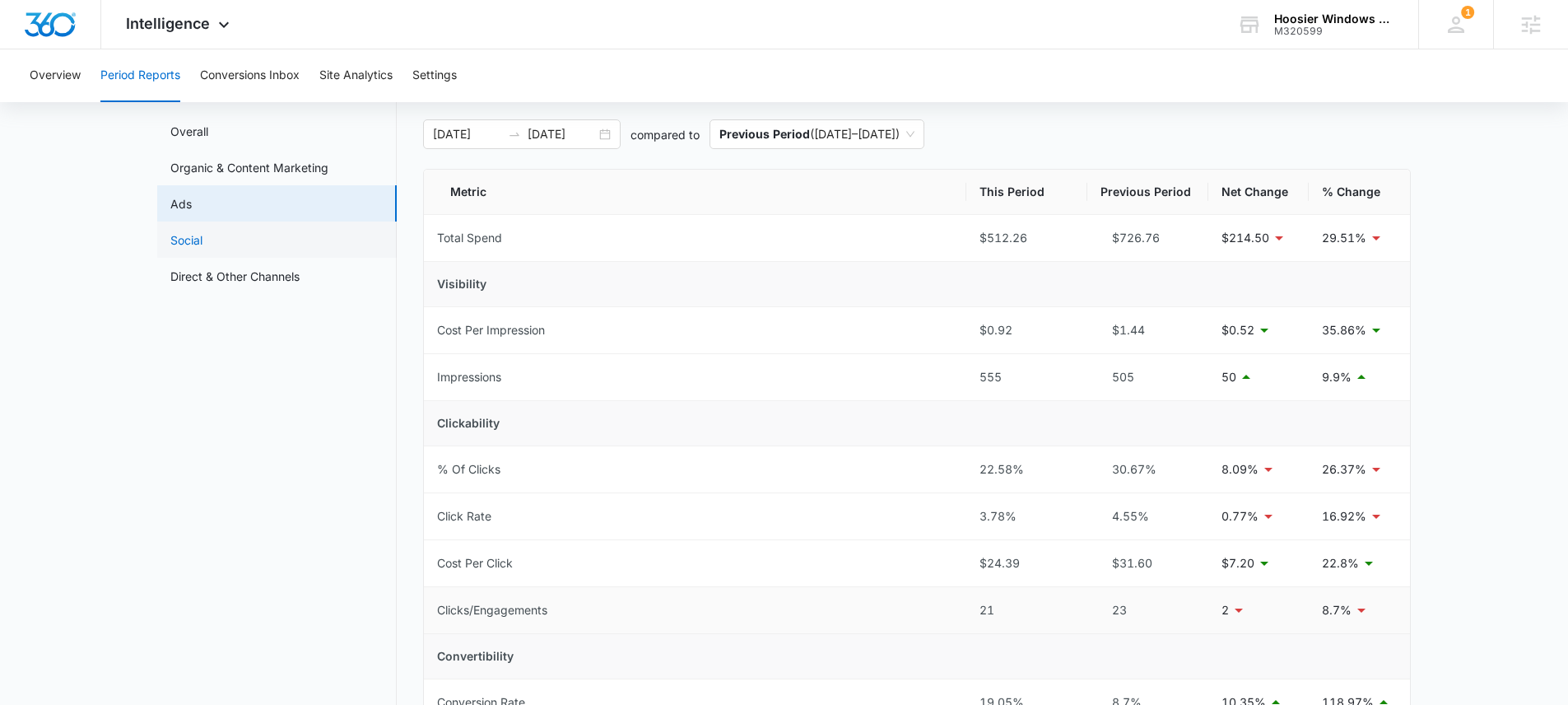
scroll to position [0, 0]
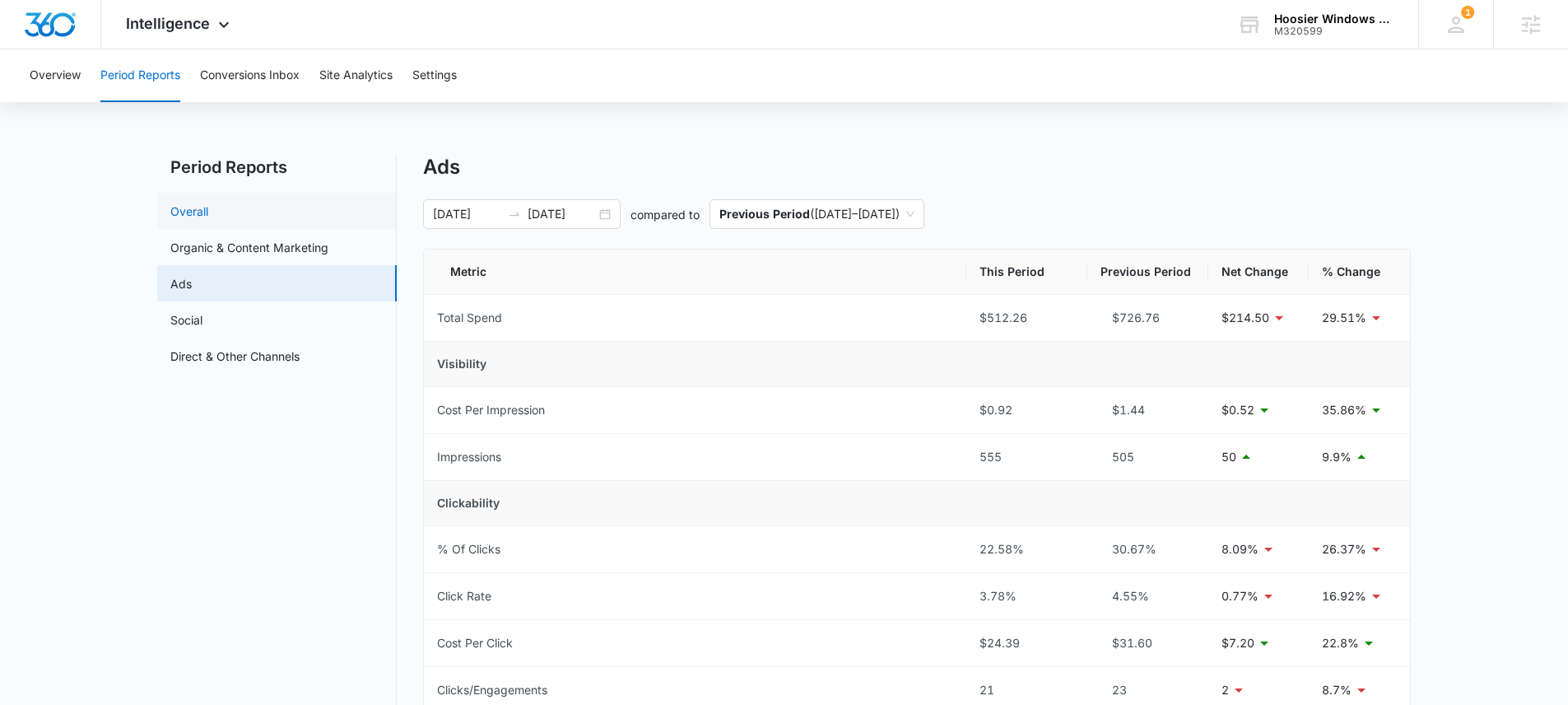
click at [208, 215] on link "Overall" at bounding box center [189, 212] width 38 height 18
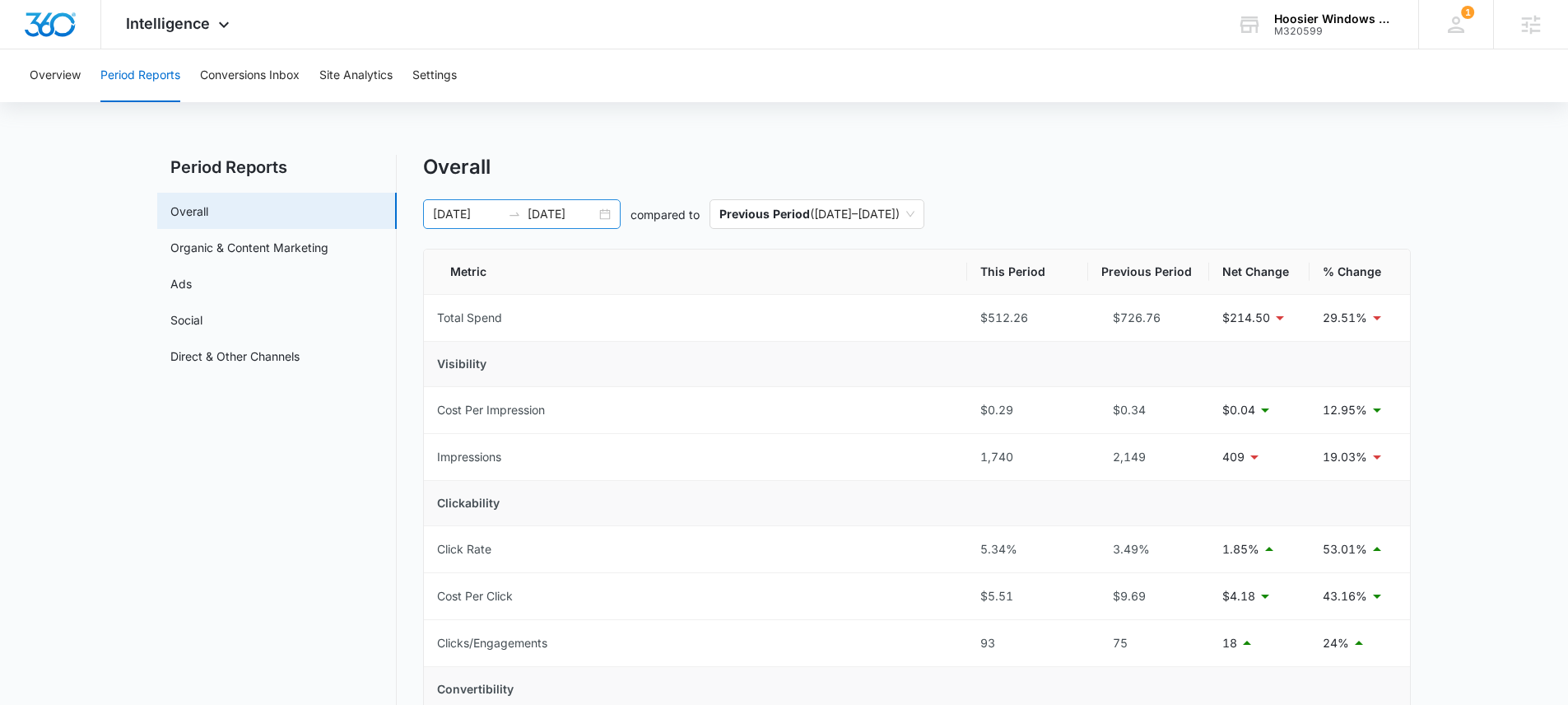
click at [608, 218] on div "10/07/2025 10/14/2025" at bounding box center [522, 214] width 198 height 30
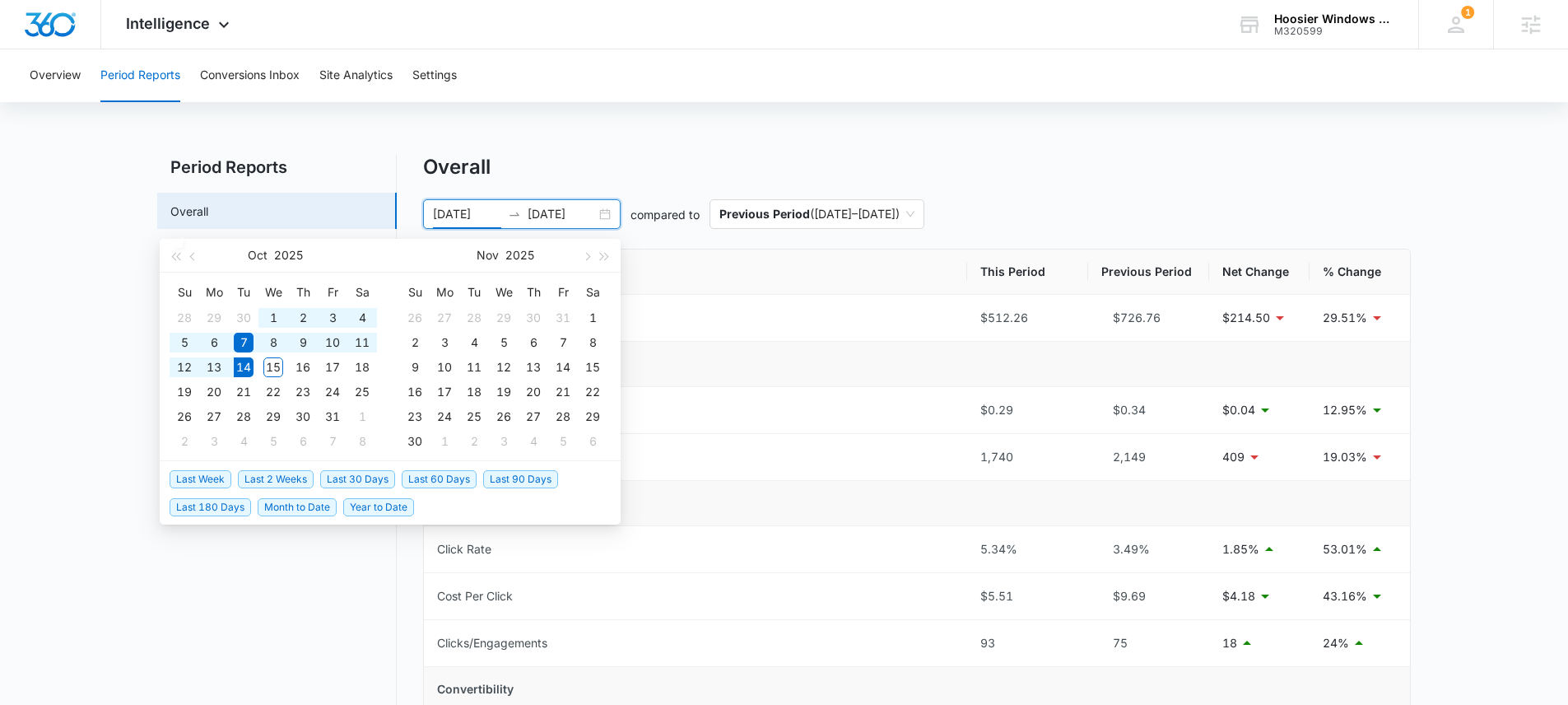
click at [360, 479] on span "Last 30 Days" at bounding box center [357, 479] width 75 height 18
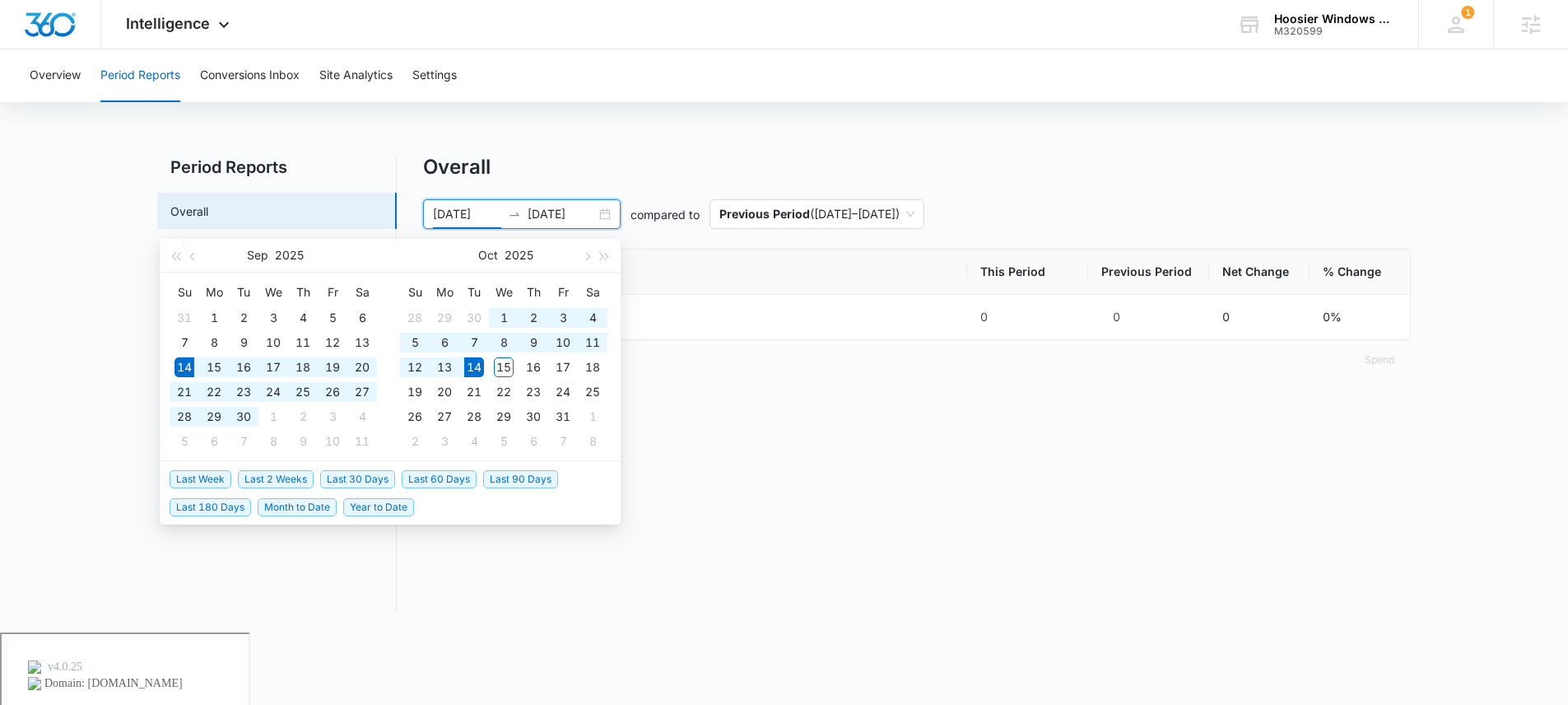
type input "09/14/2025"
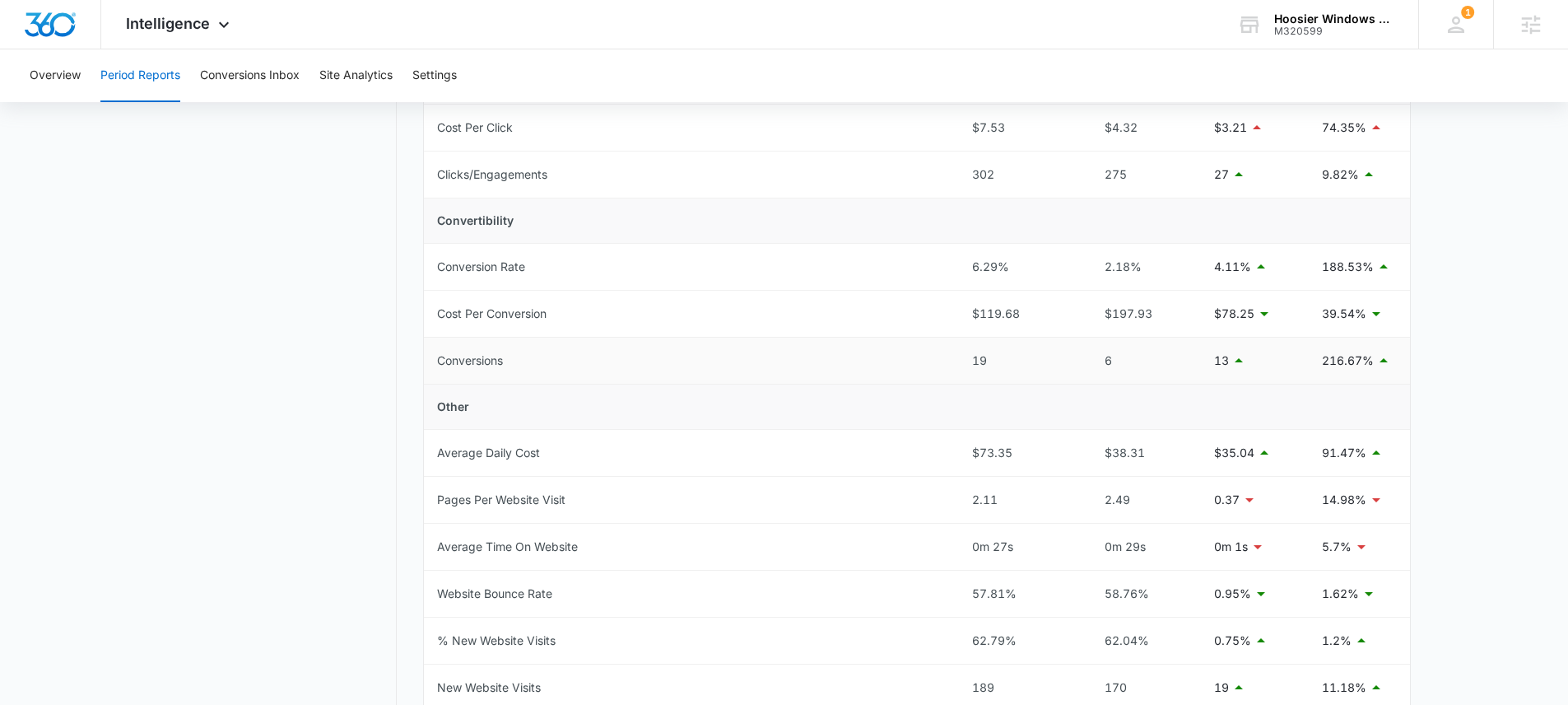
scroll to position [472, 0]
drag, startPoint x: 956, startPoint y: 356, endPoint x: 1018, endPoint y: 367, distance: 63.0
click at [1018, 366] on tr "Conversions 19 6 13 216.67%" at bounding box center [917, 357] width 986 height 47
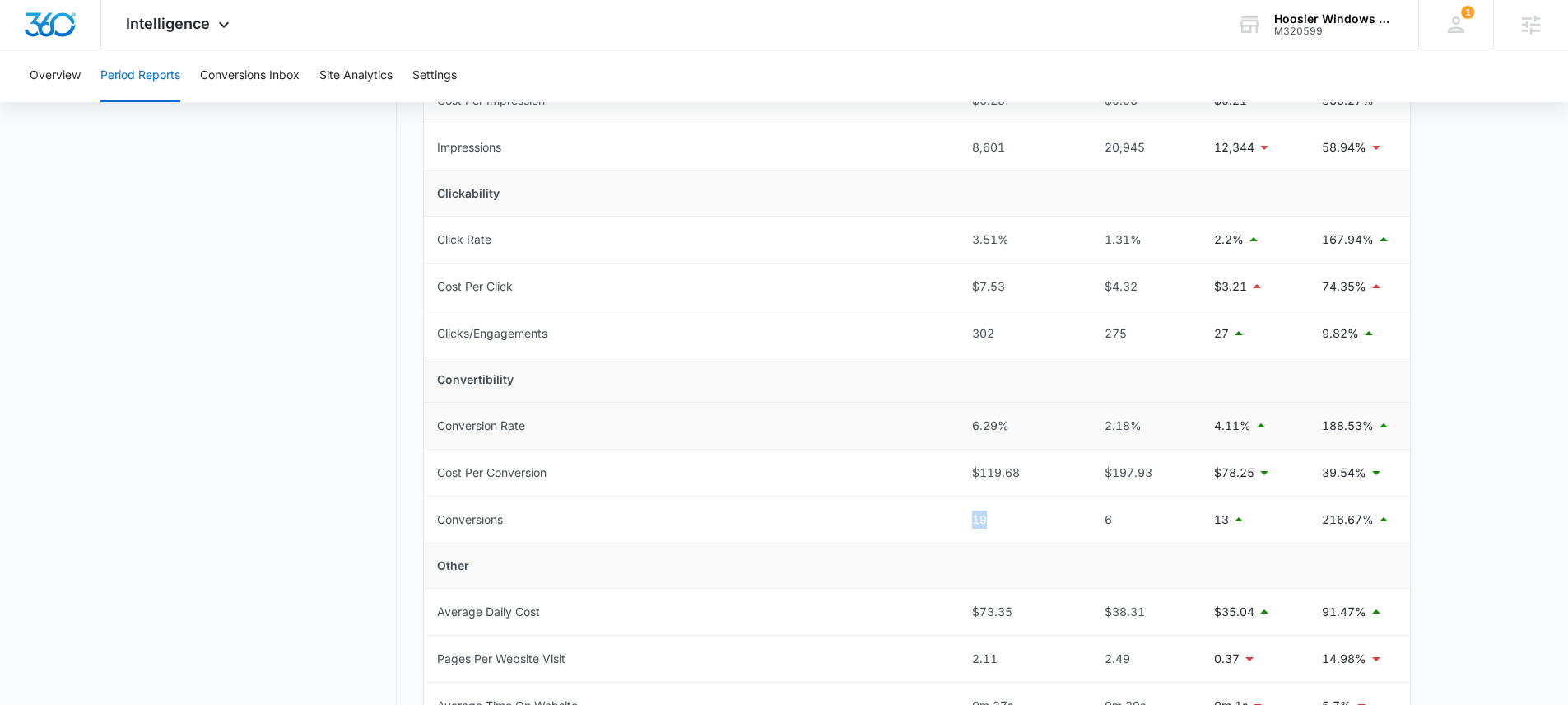
scroll to position [320, 0]
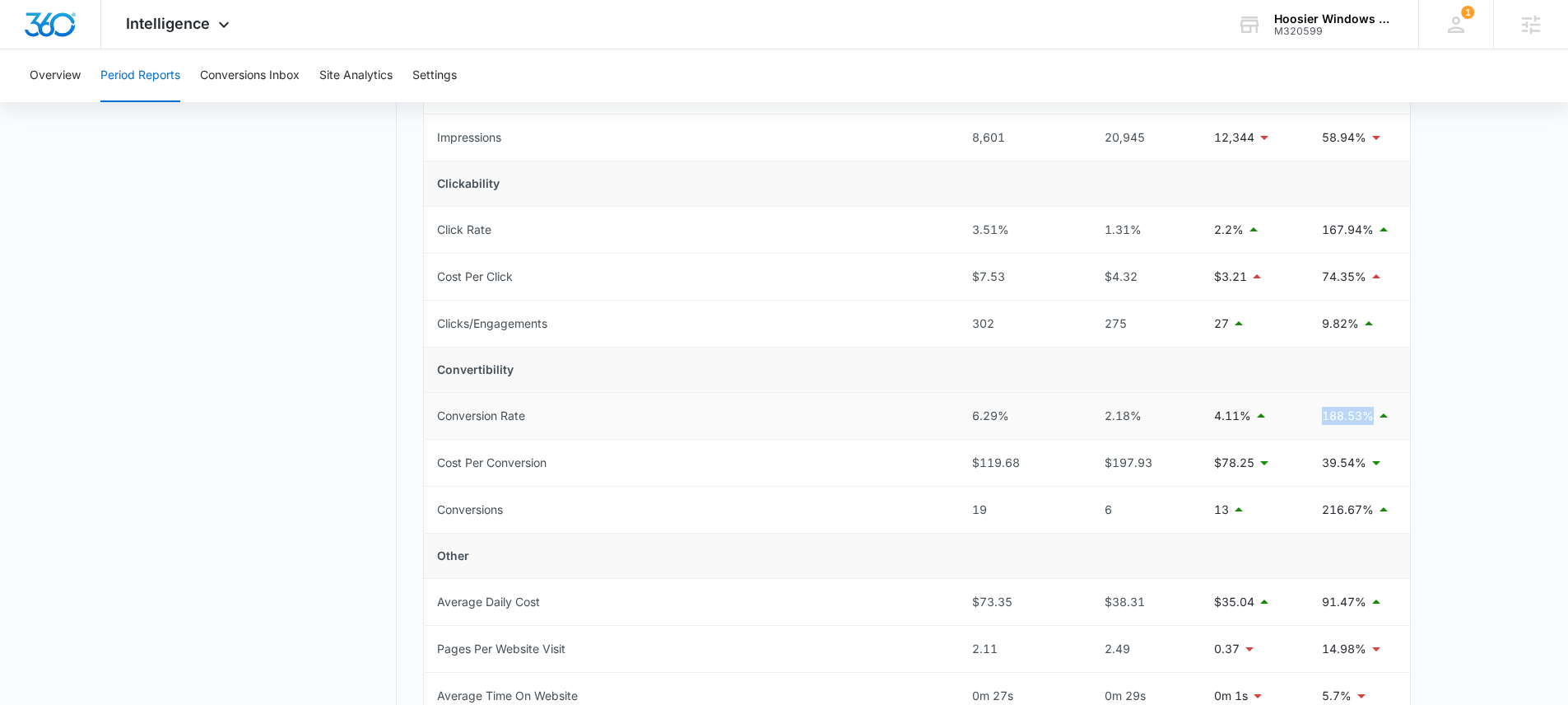
drag, startPoint x: 1315, startPoint y: 414, endPoint x: 1451, endPoint y: 420, distance: 136.1
click at [1423, 419] on main "Period Reports Overall Organic & Content Marketing Ads Social Direct & Other Ch…" at bounding box center [784, 480] width 1568 height 1289
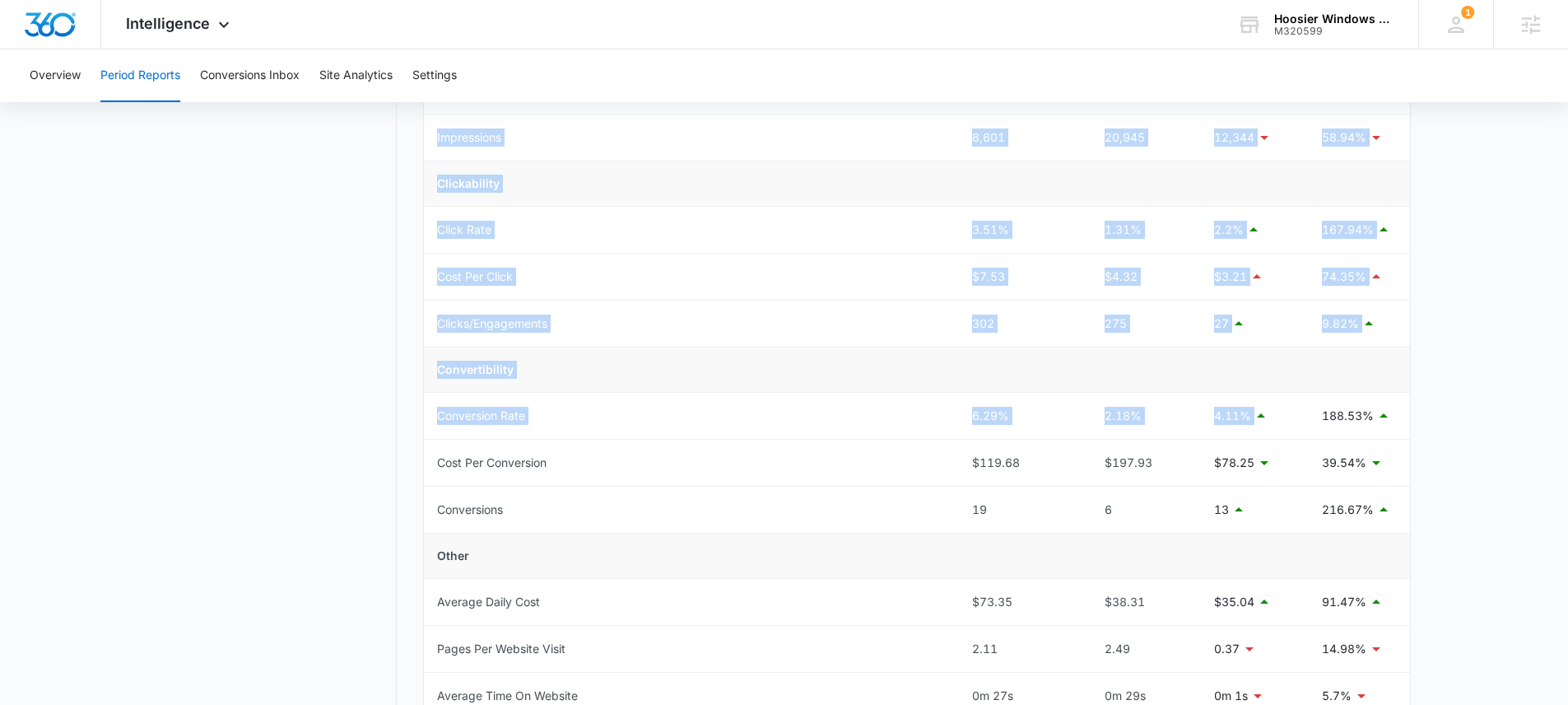
click at [1419, 427] on main "Period Reports Overall Organic & Content Marketing Ads Social Direct & Other Ch…" at bounding box center [784, 480] width 1568 height 1289
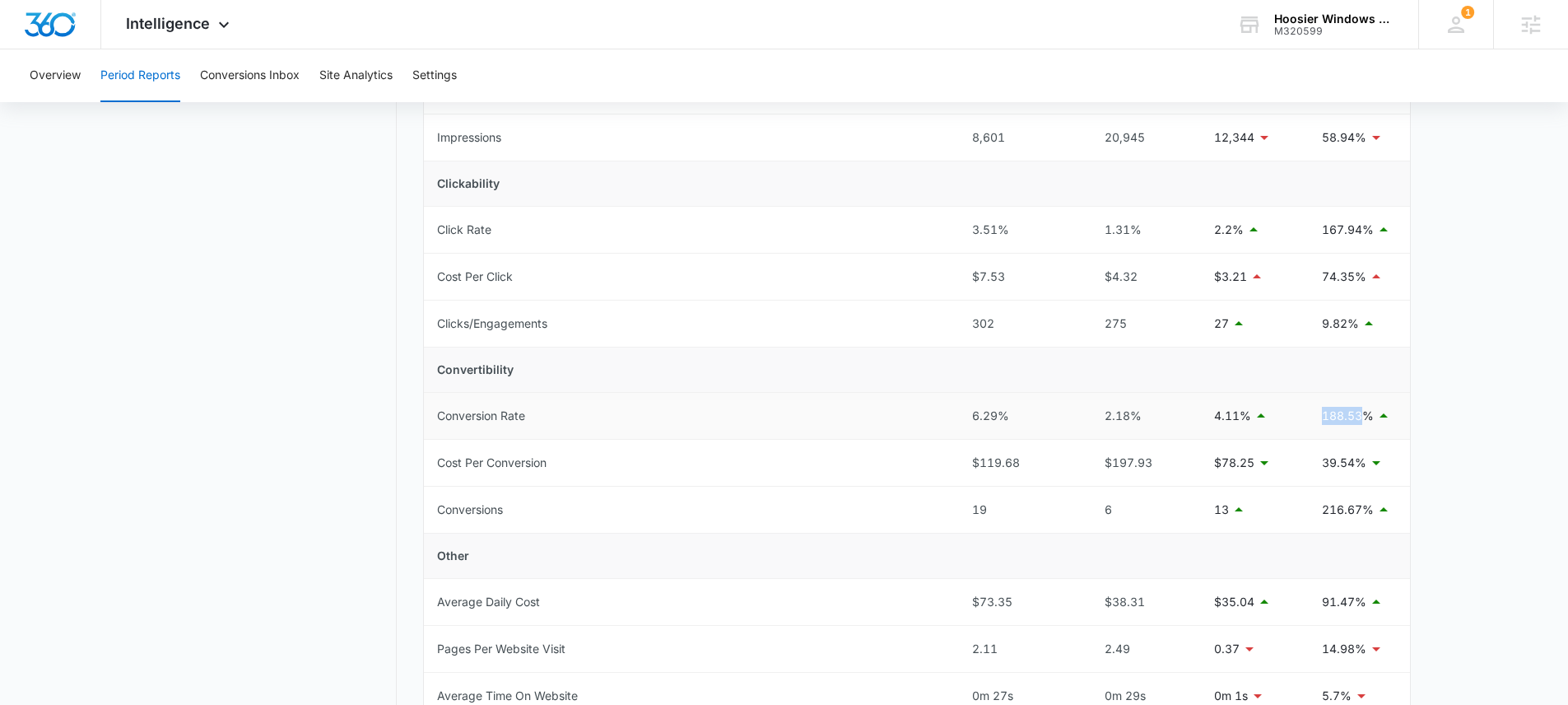
drag, startPoint x: 1326, startPoint y: 416, endPoint x: 1377, endPoint y: 413, distance: 51.1
click at [1375, 413] on td "188.53%" at bounding box center [1359, 416] width 101 height 47
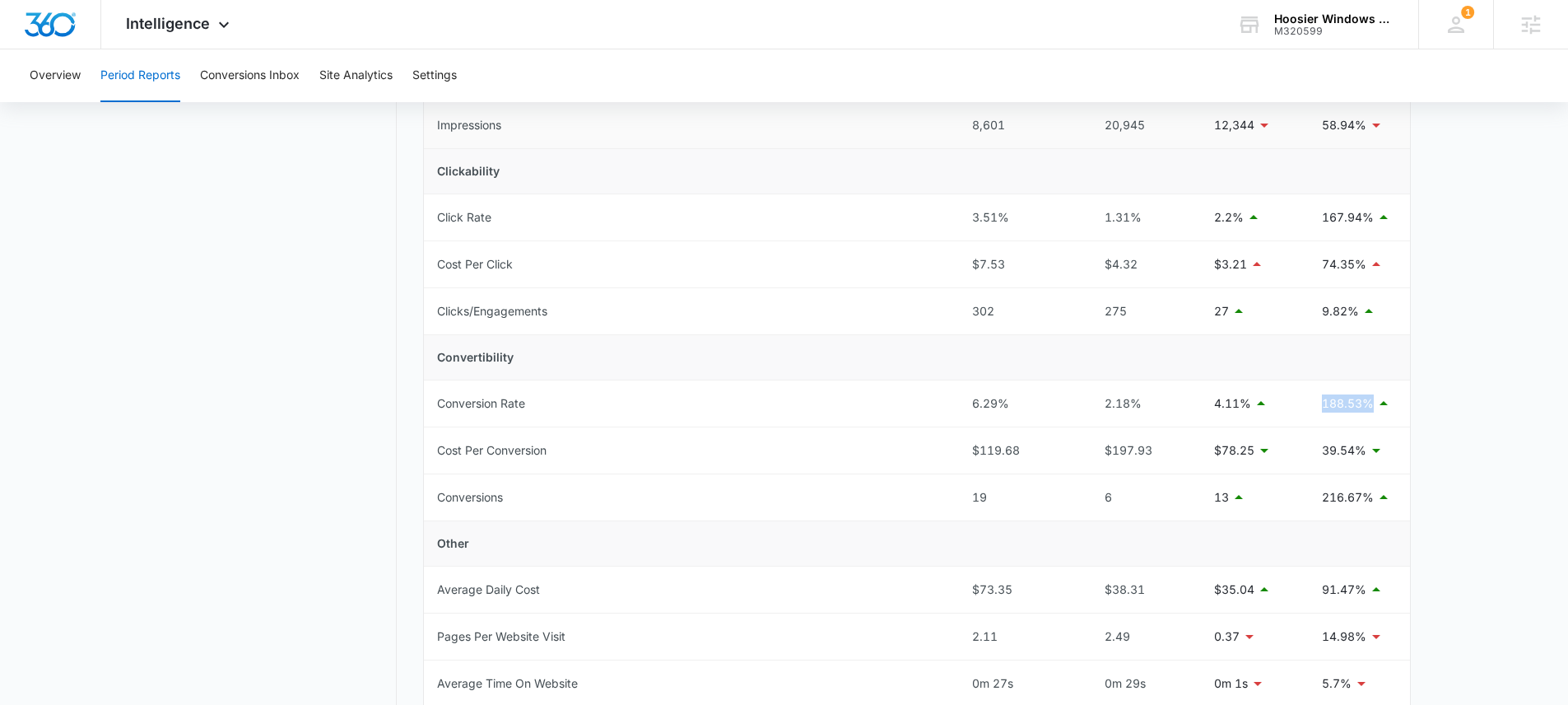
scroll to position [0, 0]
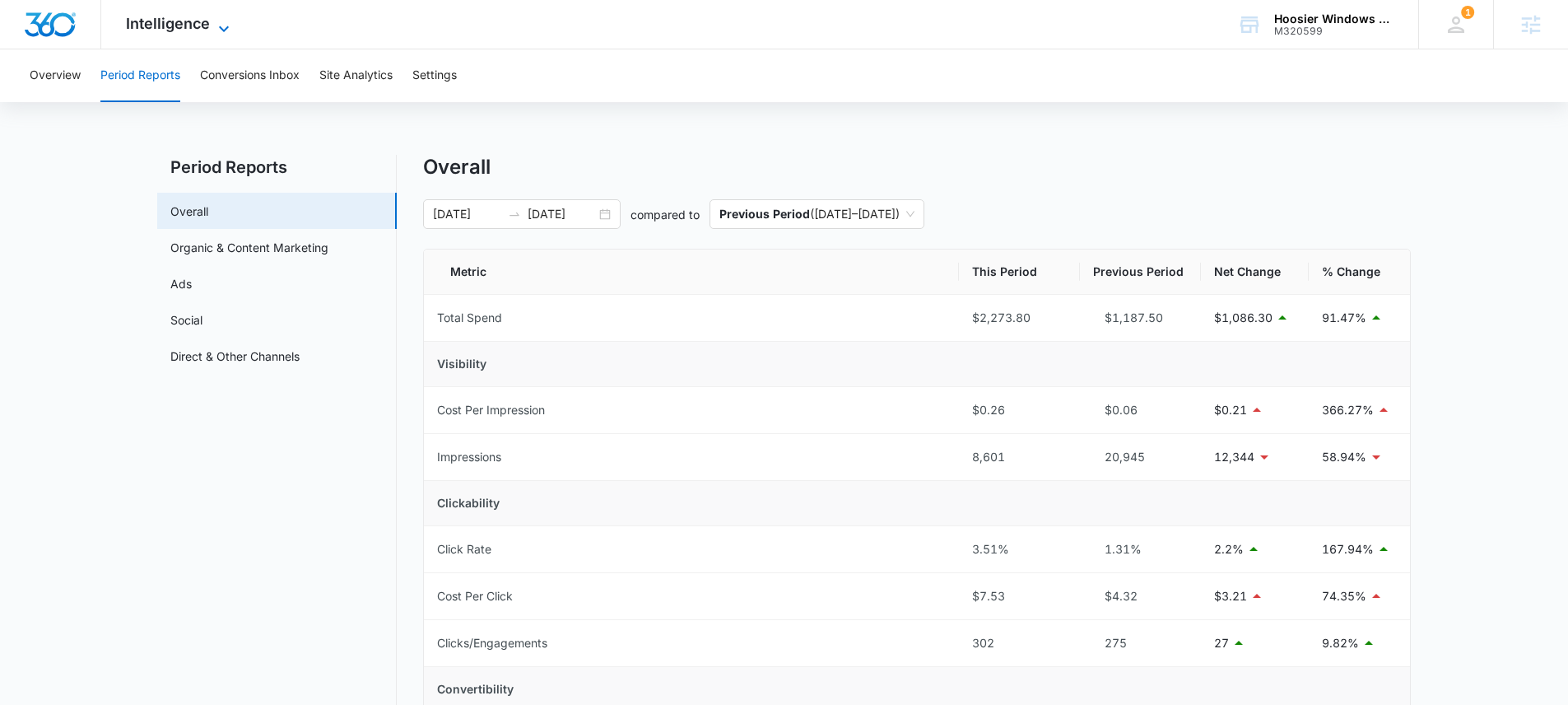
click at [199, 18] on span "Intelligence" at bounding box center [168, 24] width 84 height 18
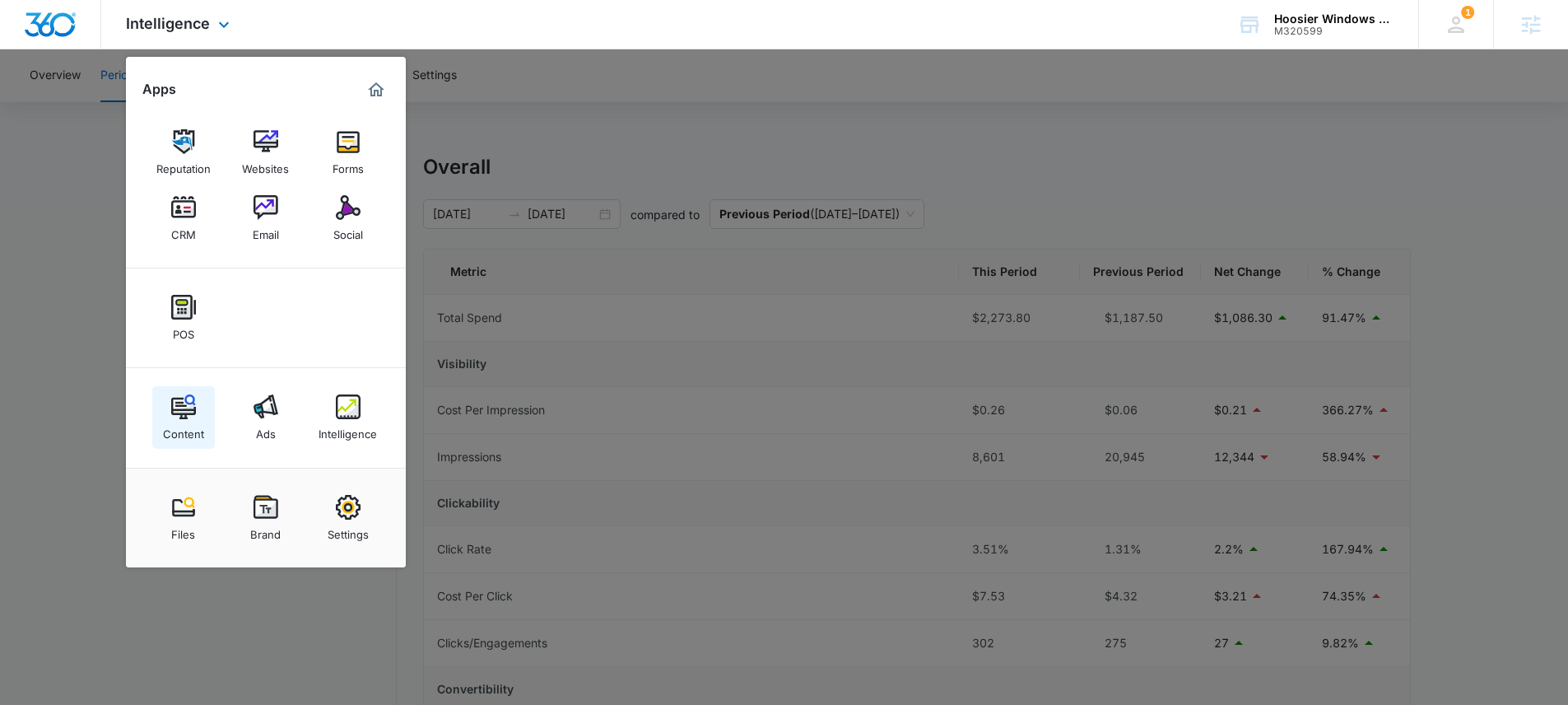
click at [195, 418] on img at bounding box center [184, 407] width 25 height 25
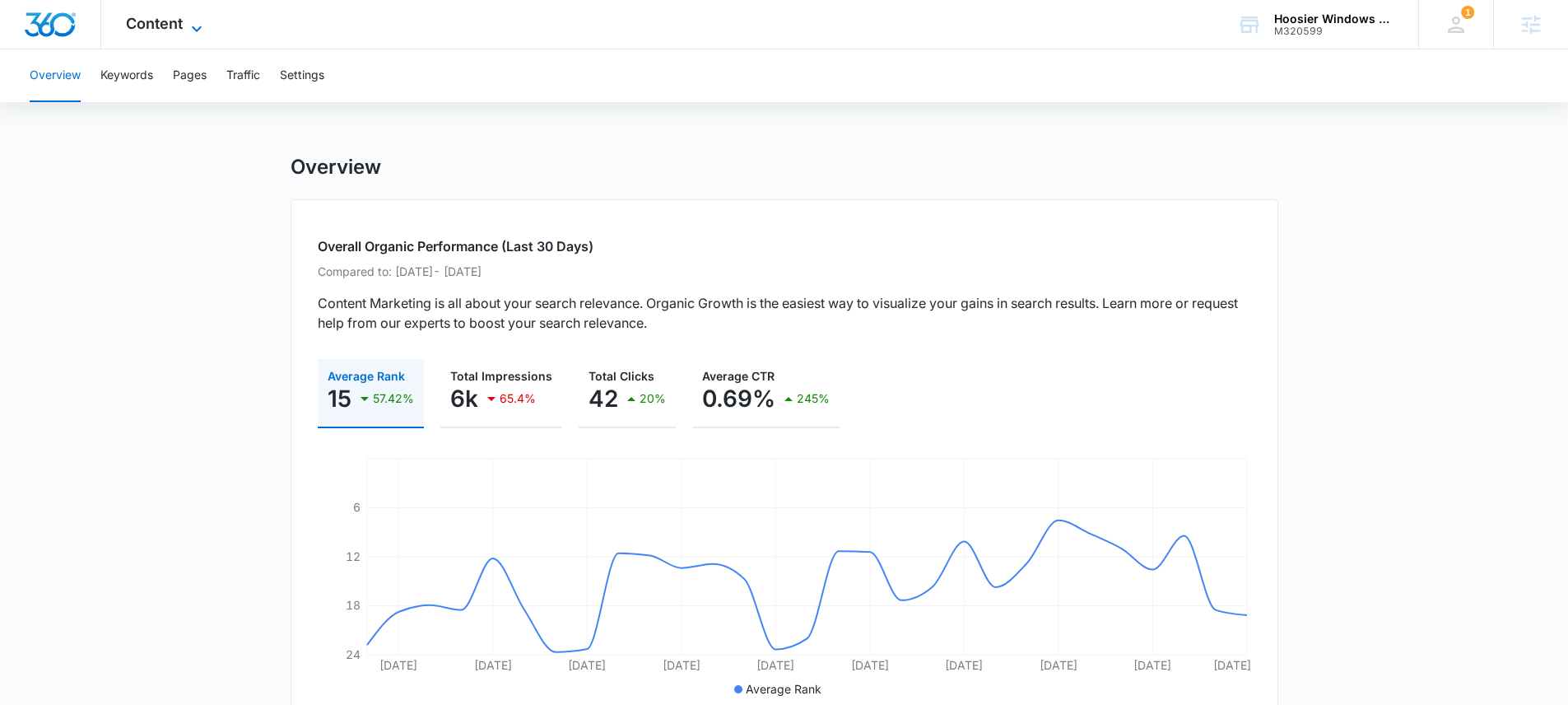
click at [155, 30] on span "Content" at bounding box center [154, 24] width 57 height 18
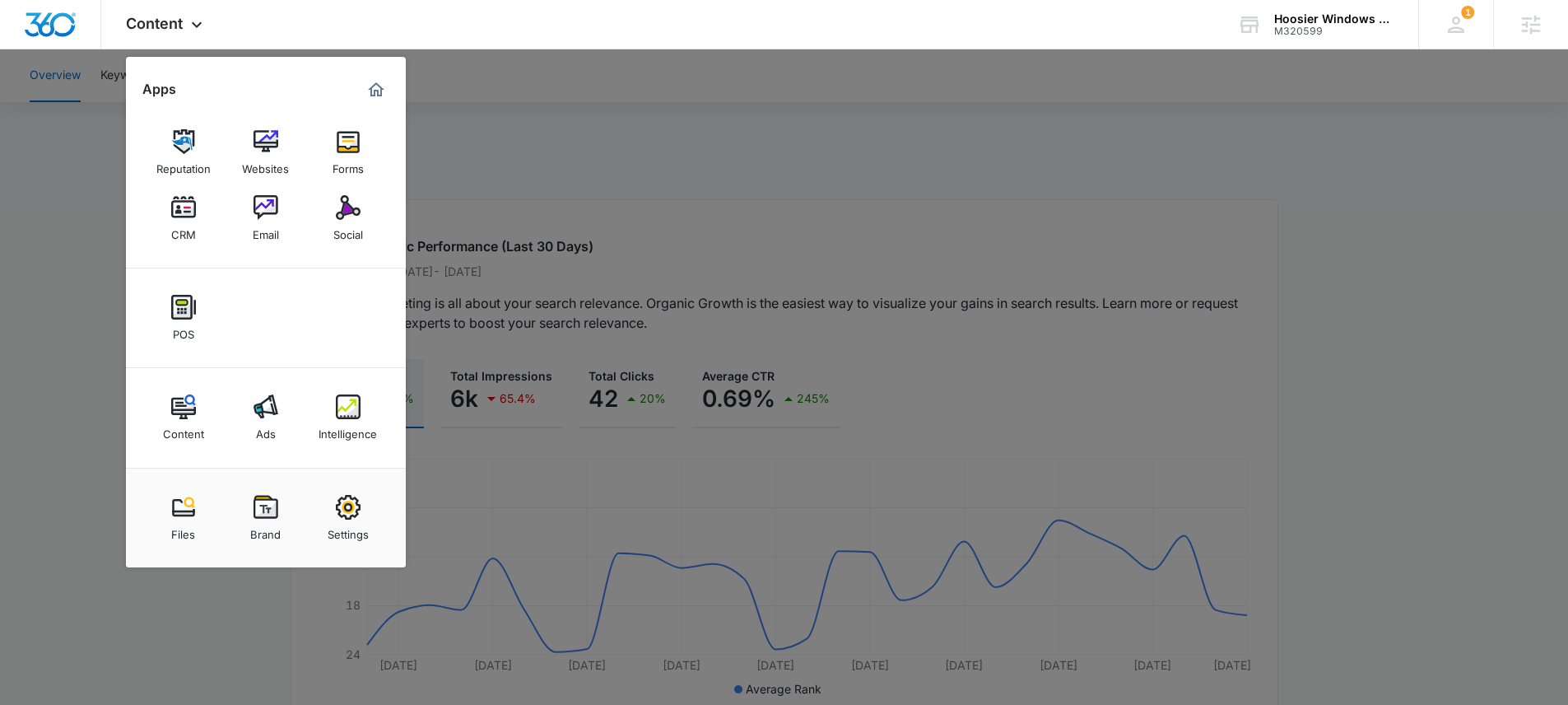
click at [85, 231] on div at bounding box center [784, 352] width 1568 height 705
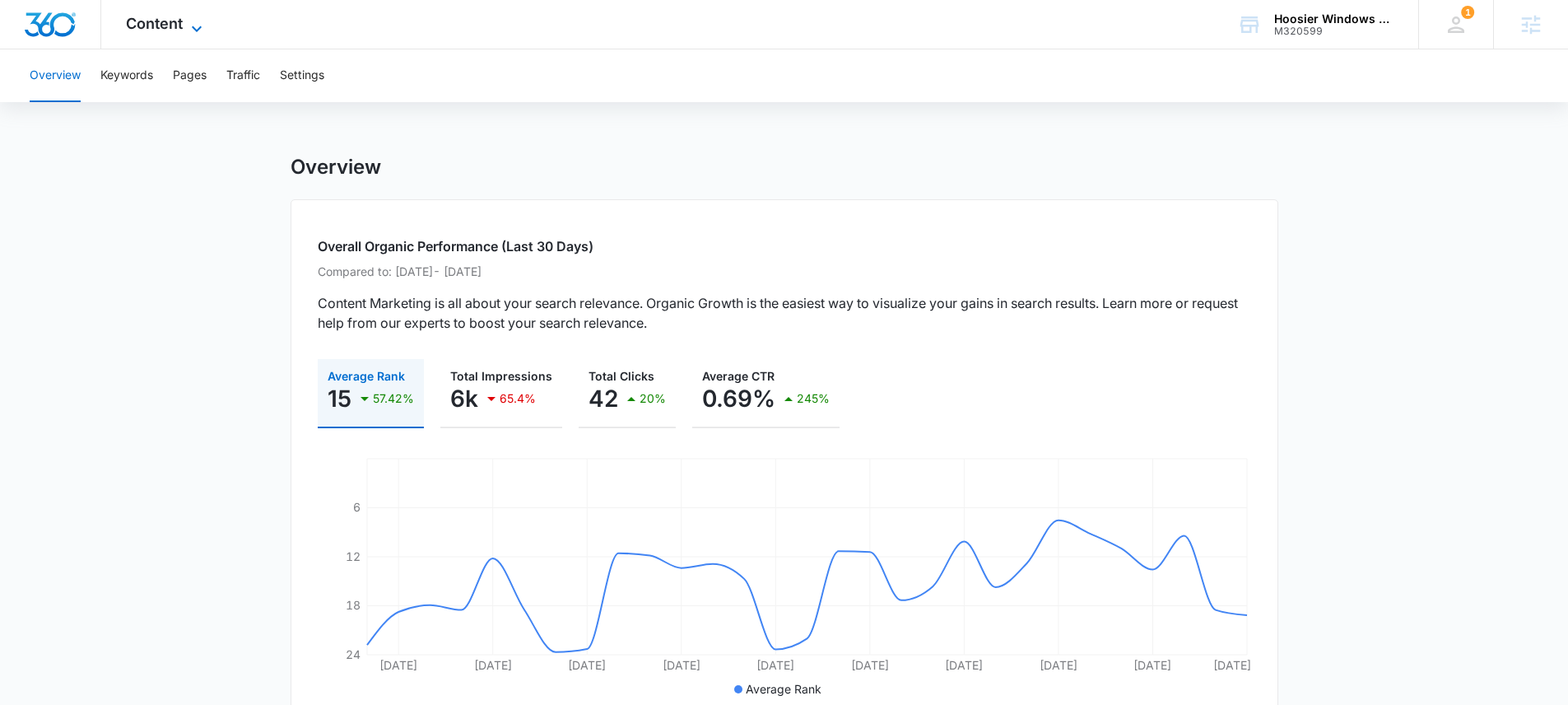
click at [149, 19] on span "Content" at bounding box center [154, 24] width 57 height 18
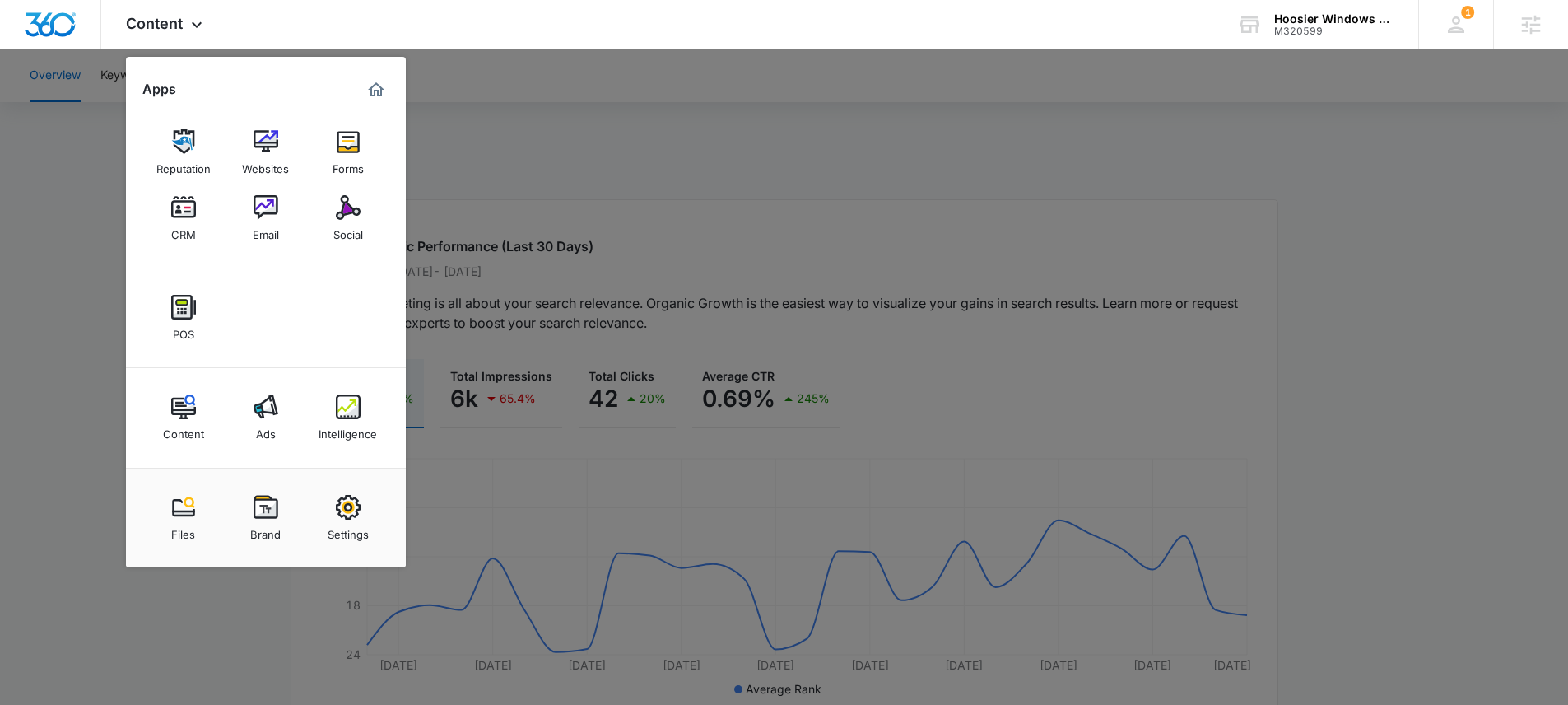
click at [652, 164] on div at bounding box center [784, 352] width 1568 height 705
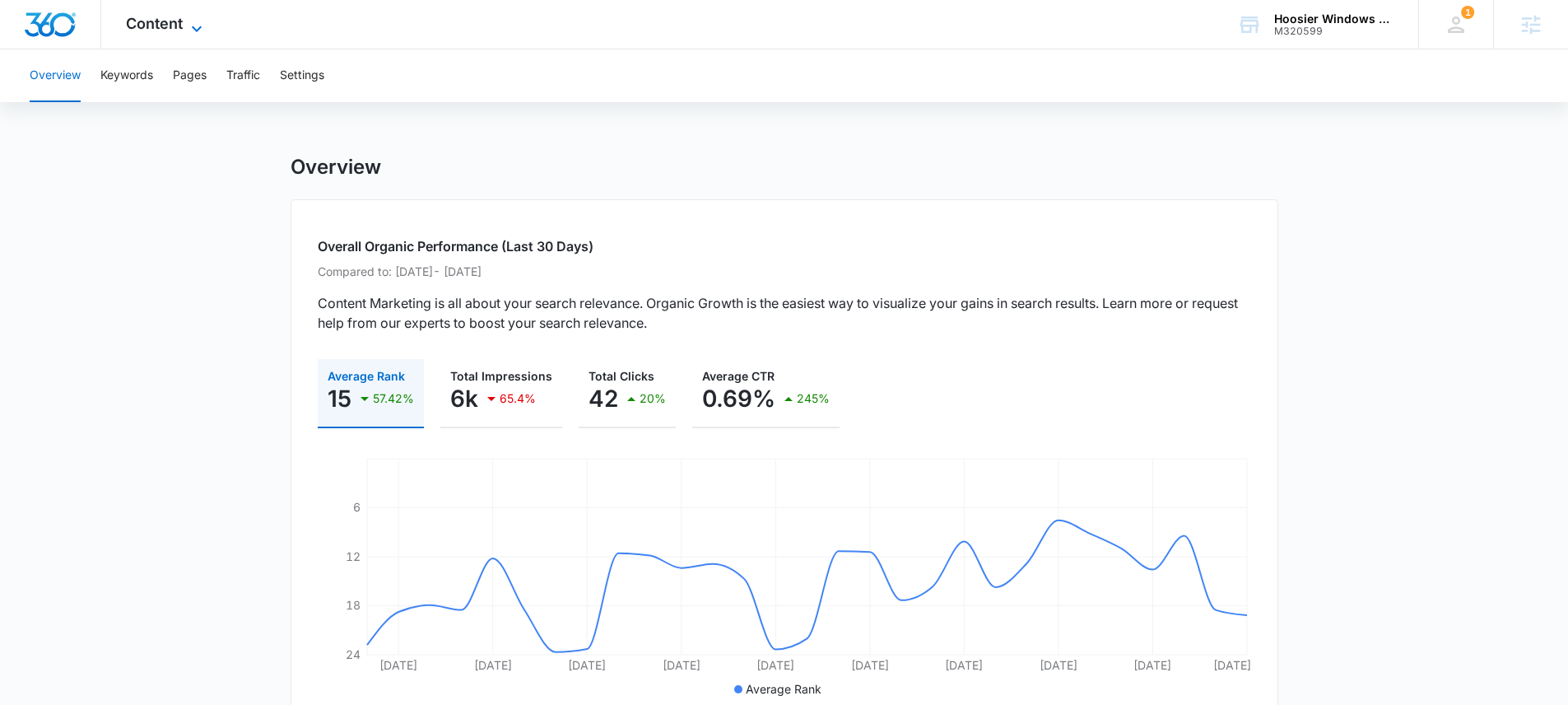
click at [167, 17] on span "Content" at bounding box center [154, 24] width 57 height 18
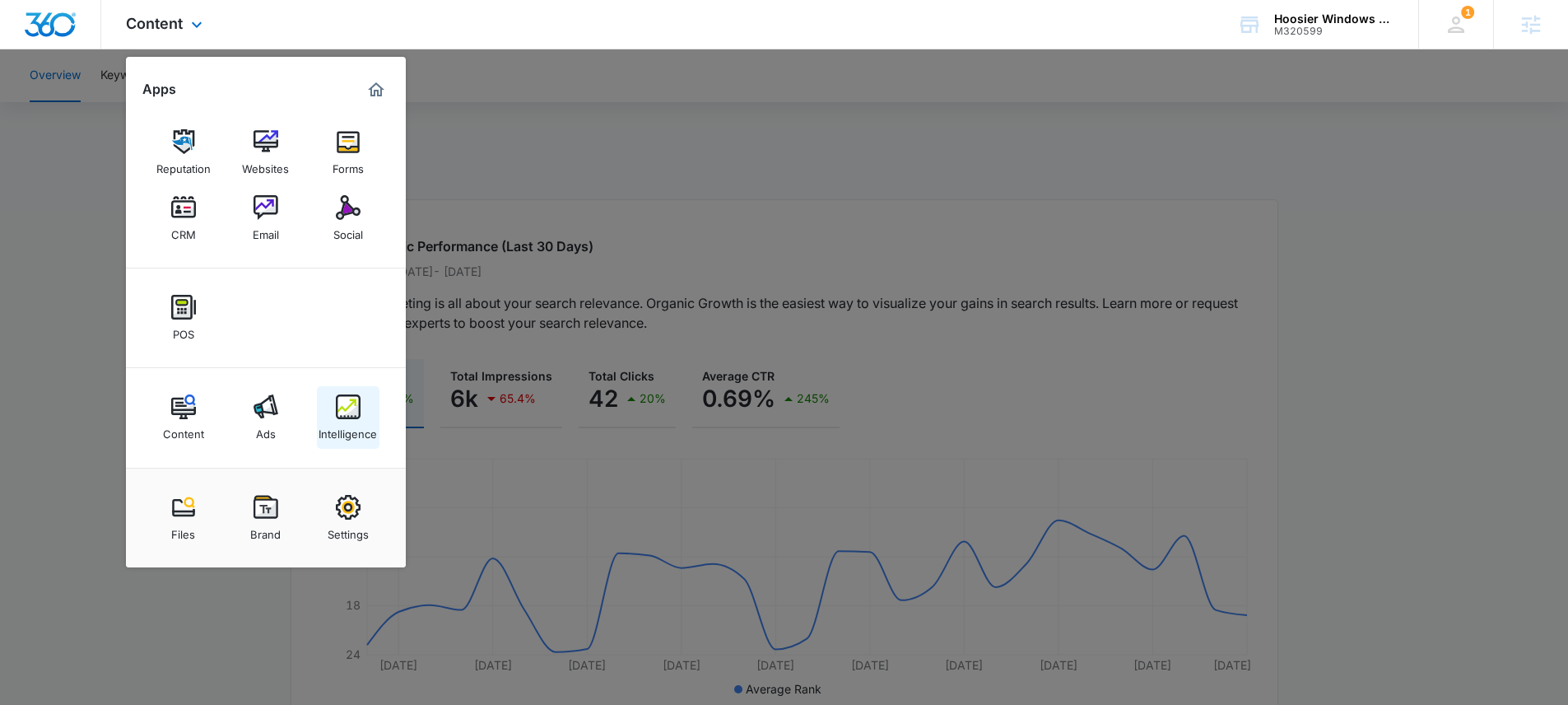
click at [346, 419] on div "Intelligence" at bounding box center [348, 430] width 59 height 21
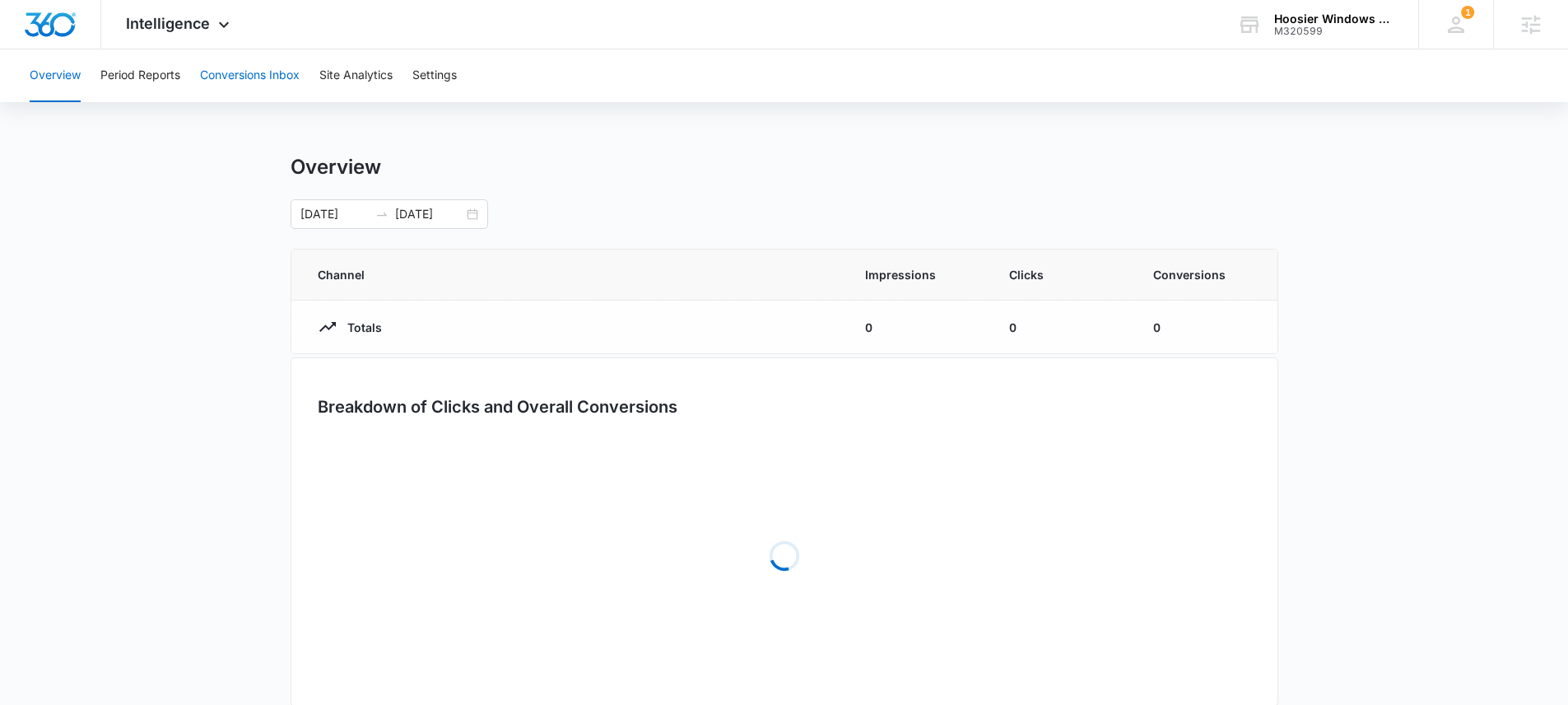
click at [265, 70] on button "Conversions Inbox" at bounding box center [249, 76] width 99 height 53
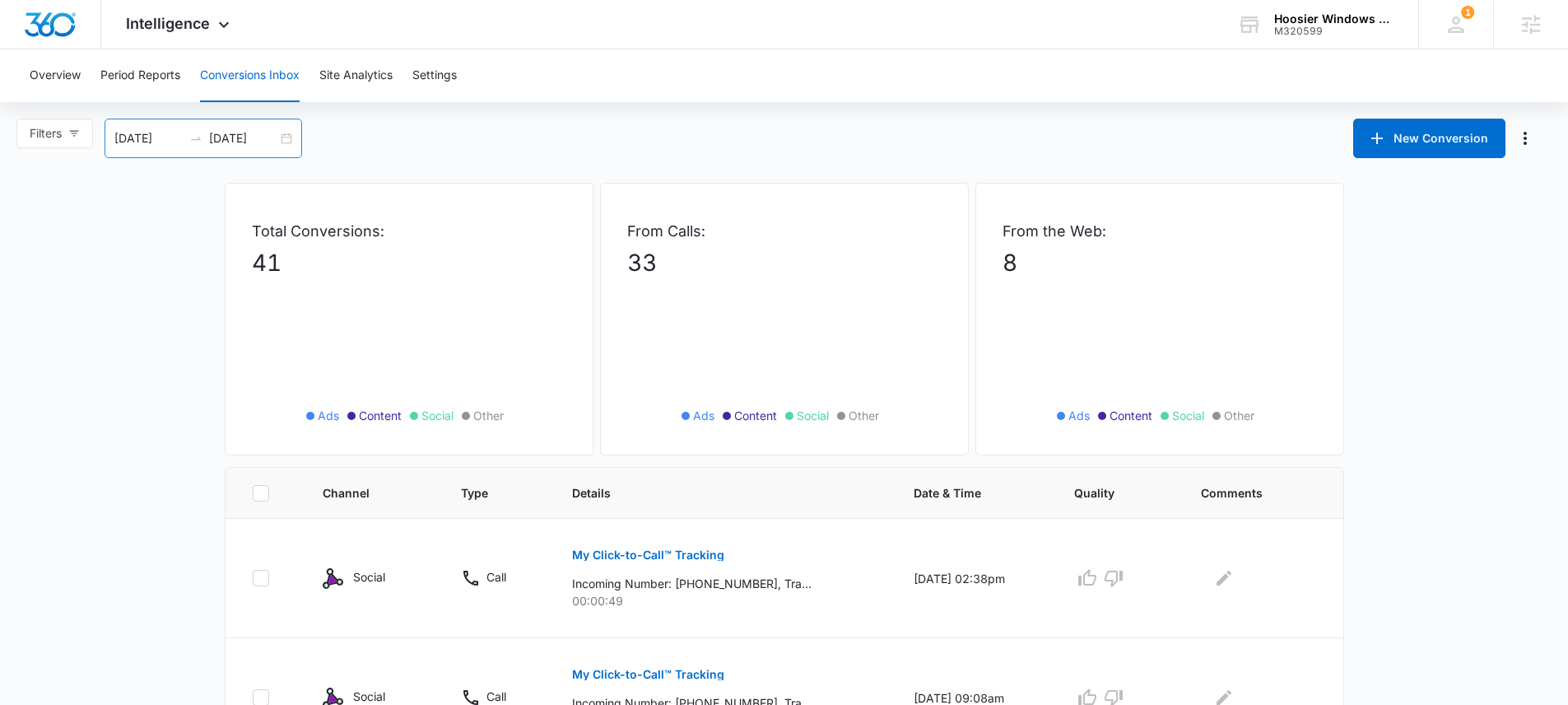
click at [281, 138] on div "09/14/2025 10/14/2025" at bounding box center [203, 138] width 198 height 40
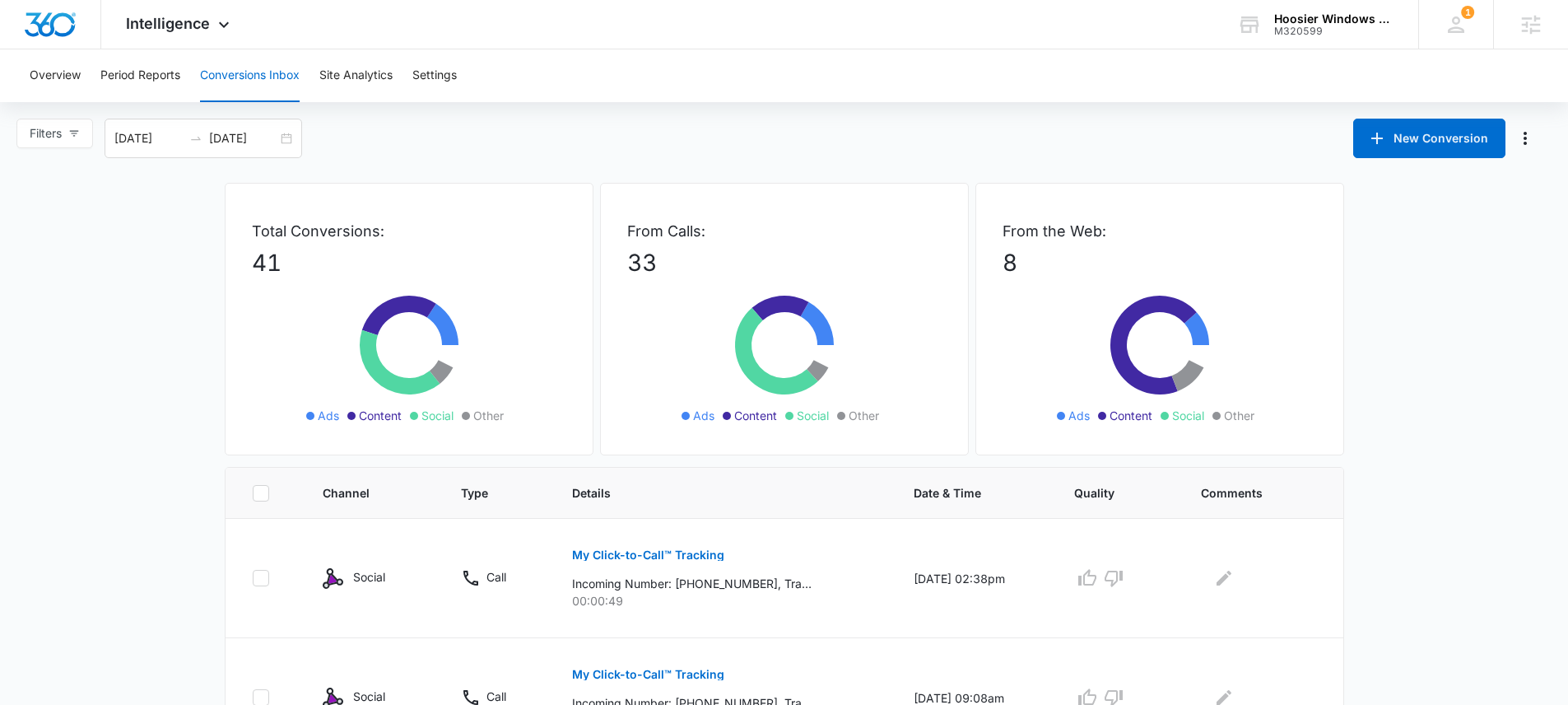
click at [741, 152] on div "Filters 09/14/2025 10/14/2025 New Conversion Sep 2025 Su Mo Tu We Th Fr Sa 31 1…" at bounding box center [784, 138] width 1568 height 40
drag, startPoint x: 246, startPoint y: 255, endPoint x: 333, endPoint y: 270, distance: 88.3
click at [332, 270] on div "Total Conversions: 41 Ads Content Social Other" at bounding box center [409, 319] width 369 height 273
click at [177, 28] on span "Intelligence" at bounding box center [168, 24] width 84 height 18
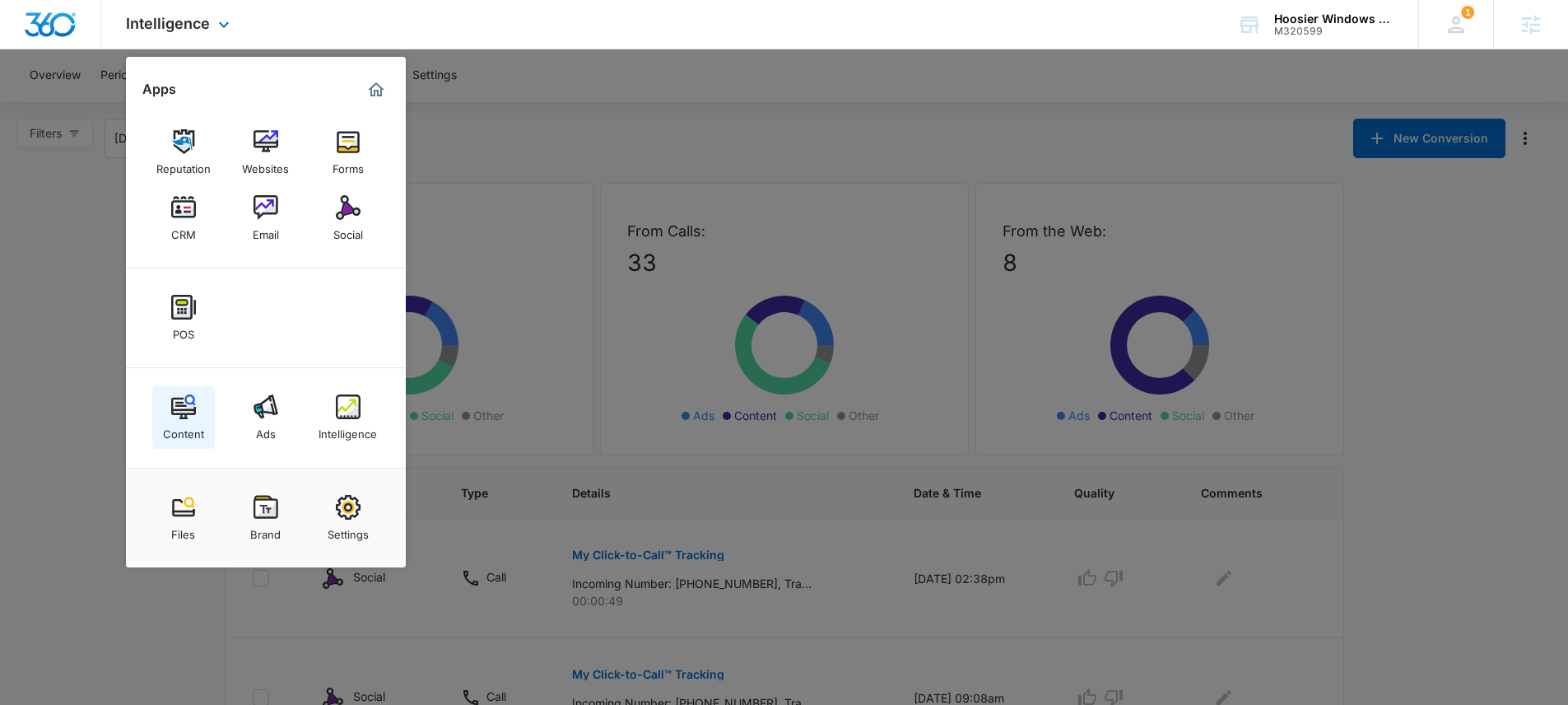
click at [184, 410] on img at bounding box center [184, 407] width 25 height 25
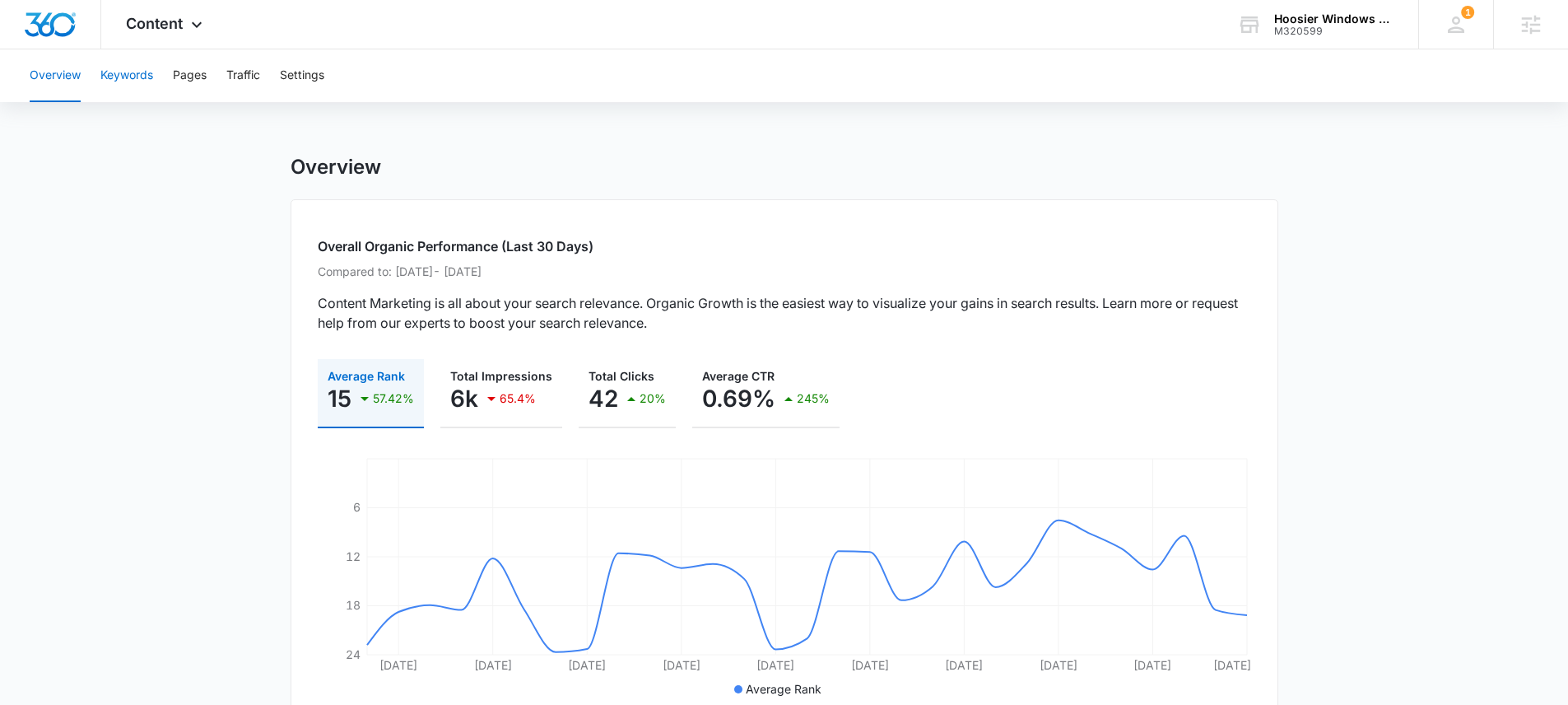
click at [133, 74] on button "Keywords" at bounding box center [126, 76] width 53 height 53
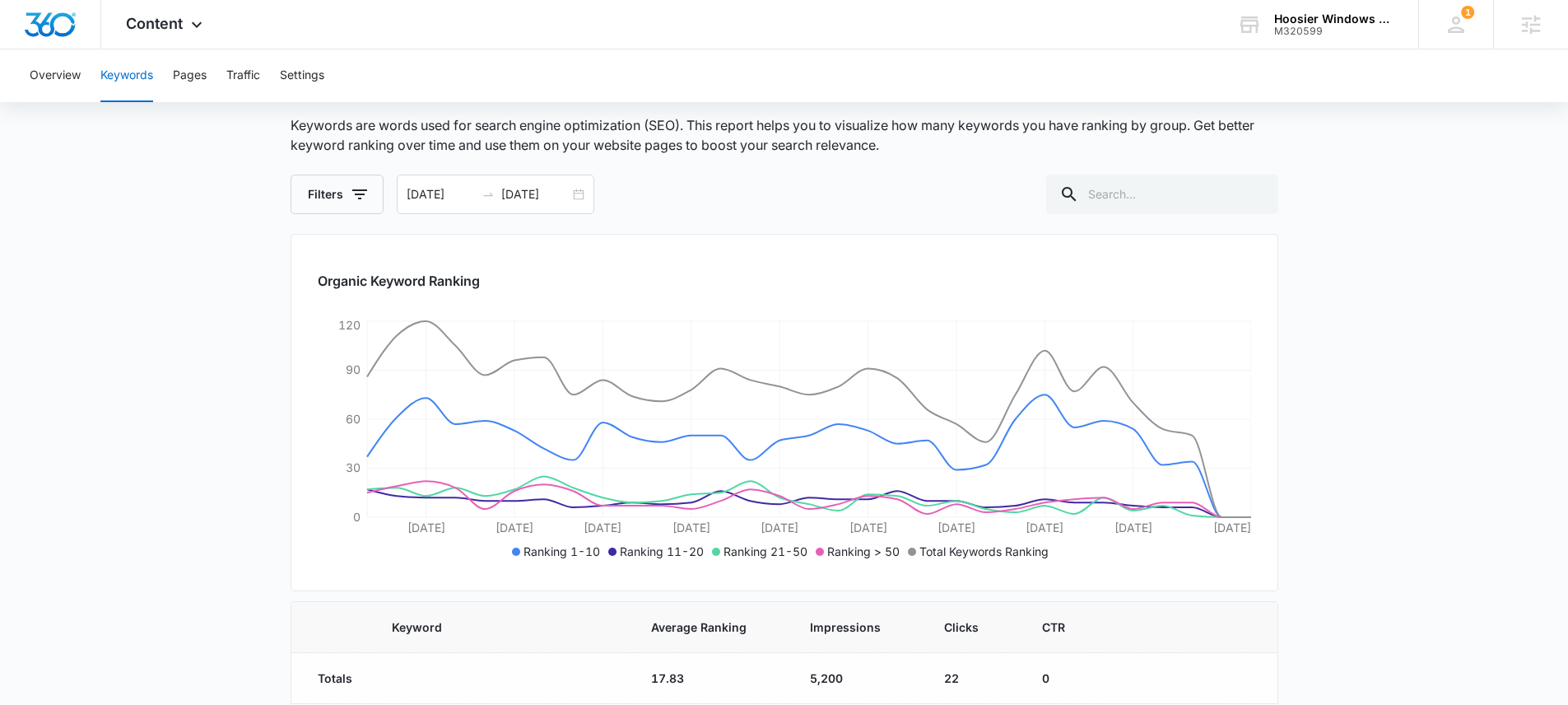
scroll to position [73, 0]
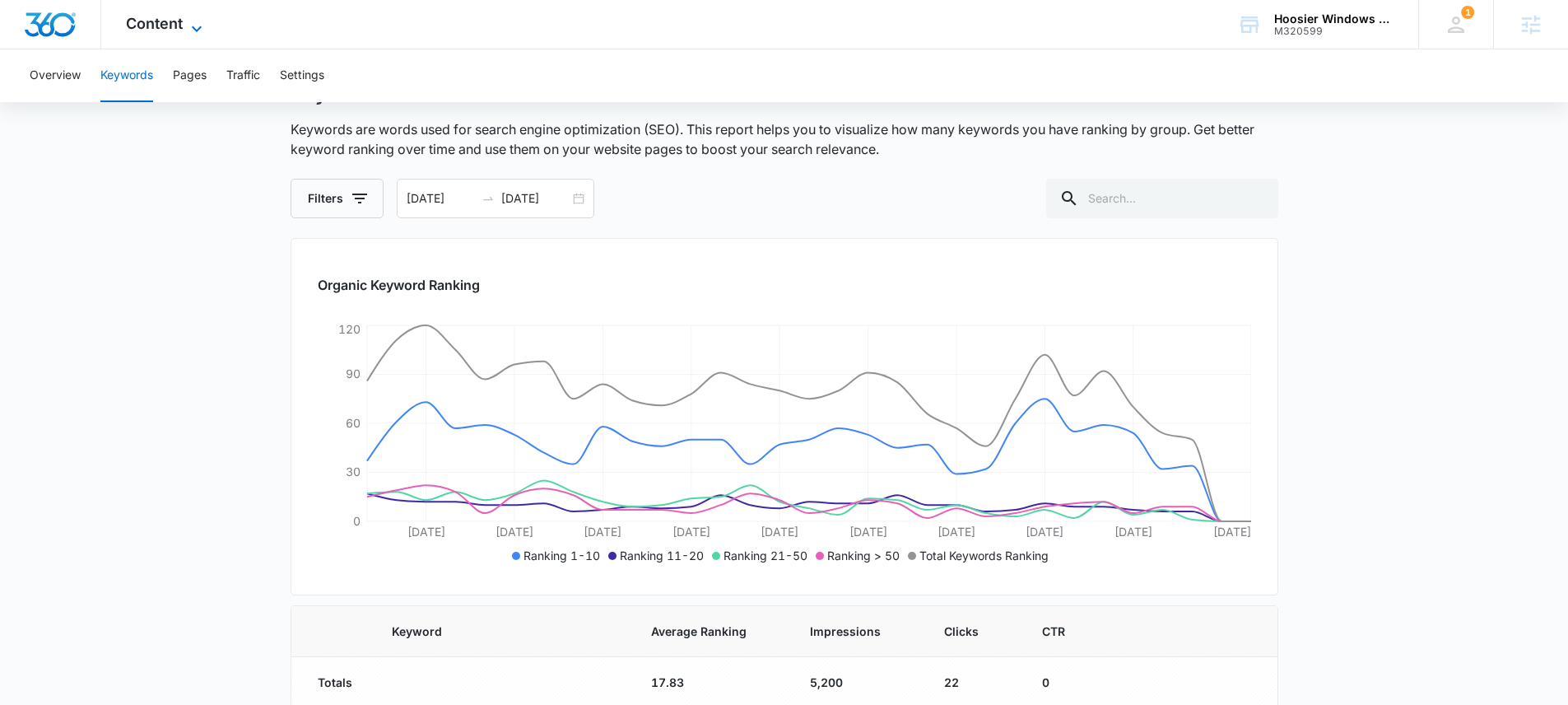
click at [163, 23] on span "Content" at bounding box center [154, 24] width 57 height 18
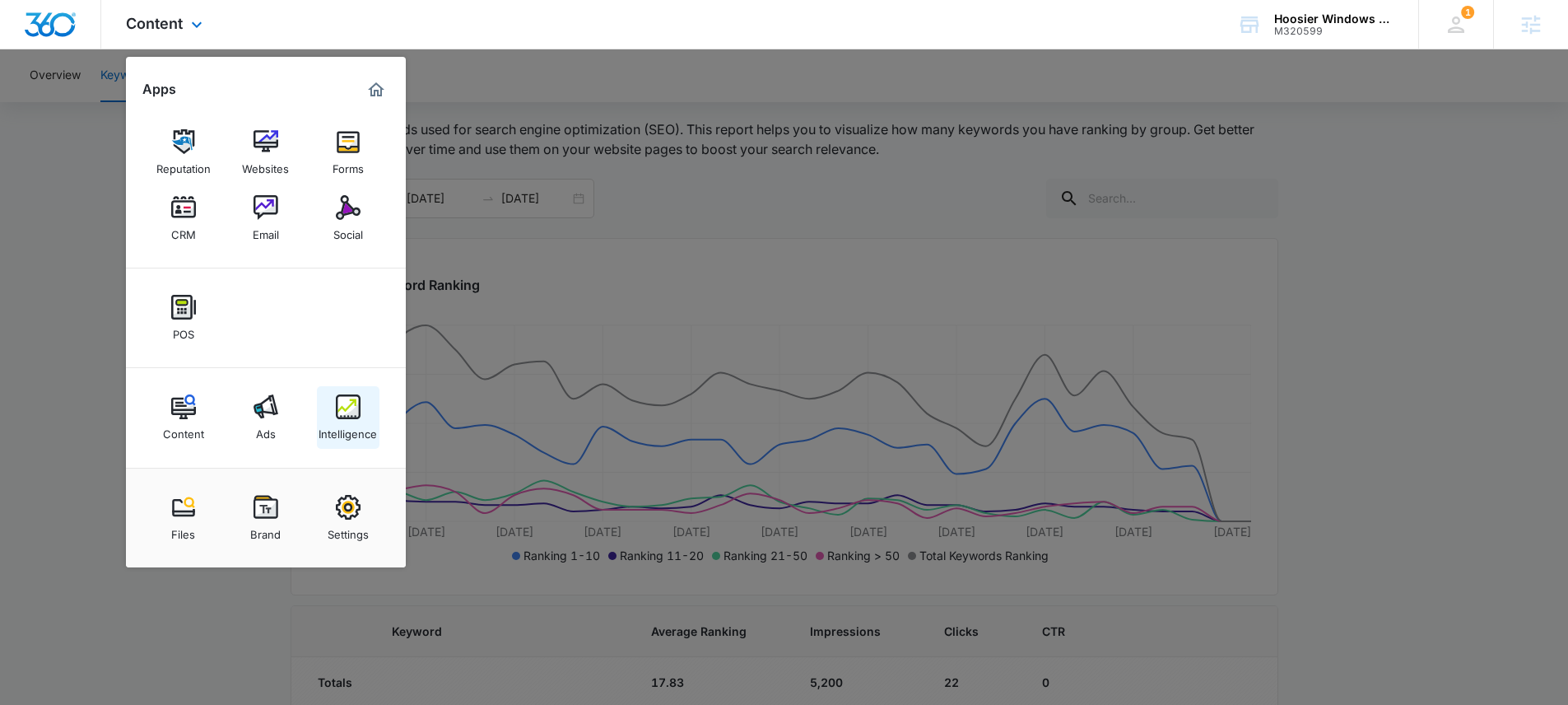
click at [333, 409] on link "Intelligence" at bounding box center [348, 417] width 62 height 62
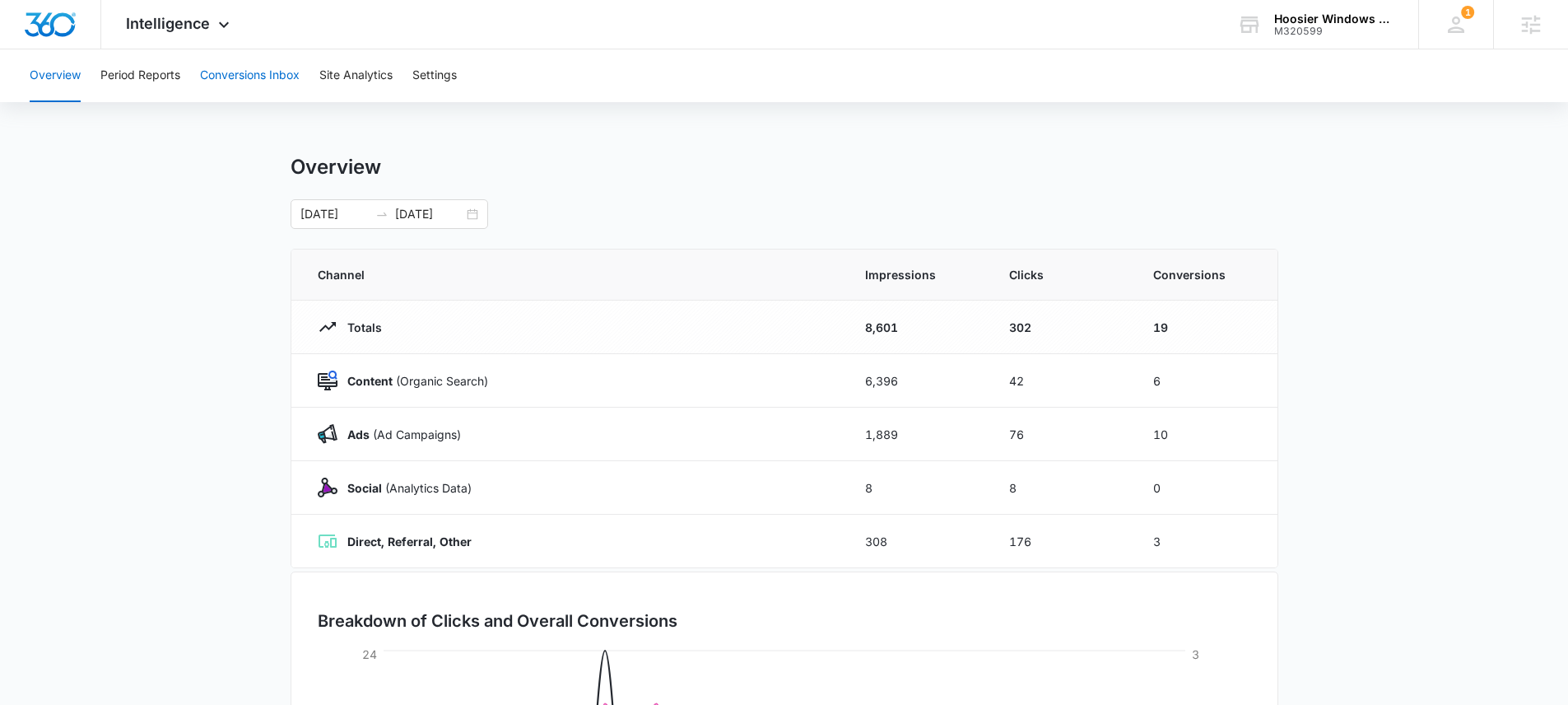
click at [250, 78] on button "Conversions Inbox" at bounding box center [249, 76] width 99 height 53
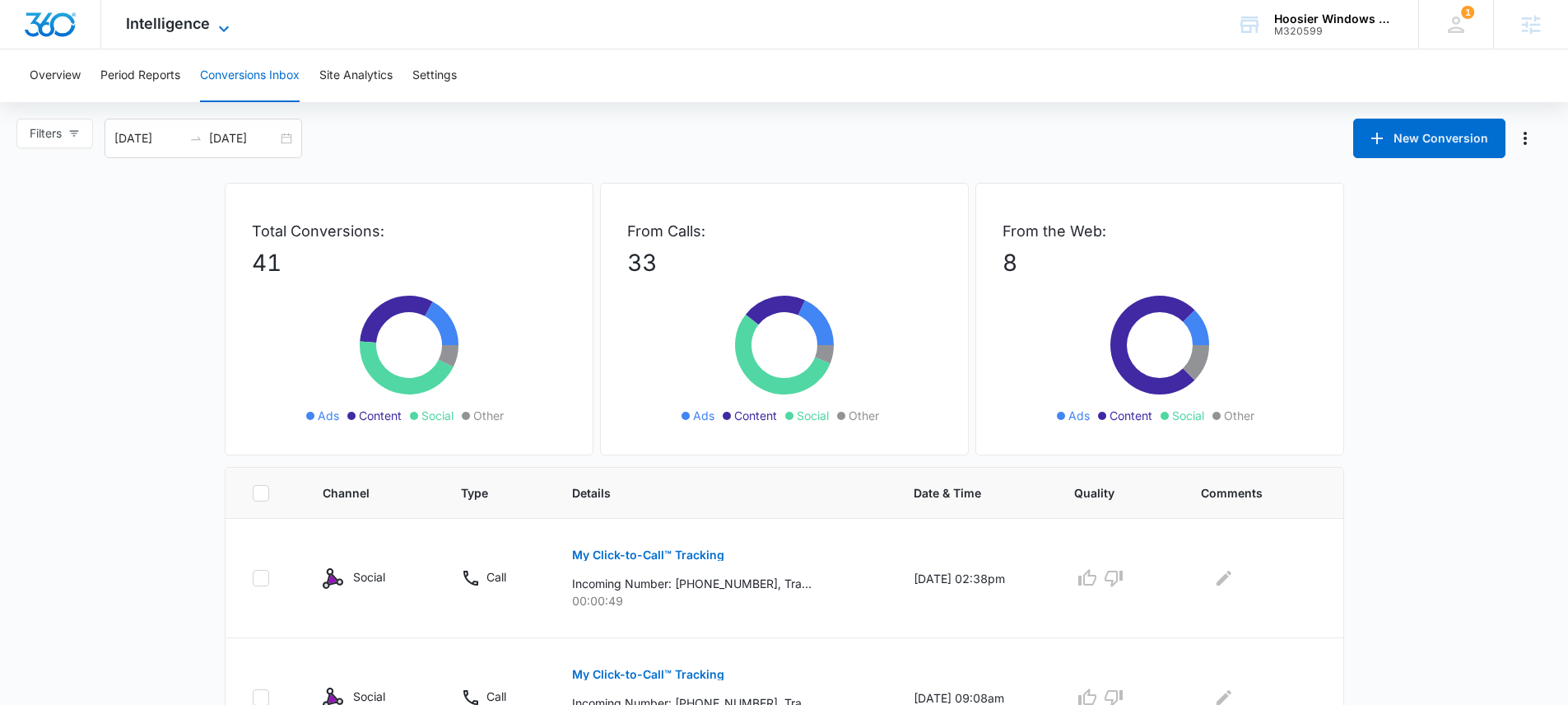
click at [176, 25] on span "Intelligence" at bounding box center [168, 24] width 84 height 18
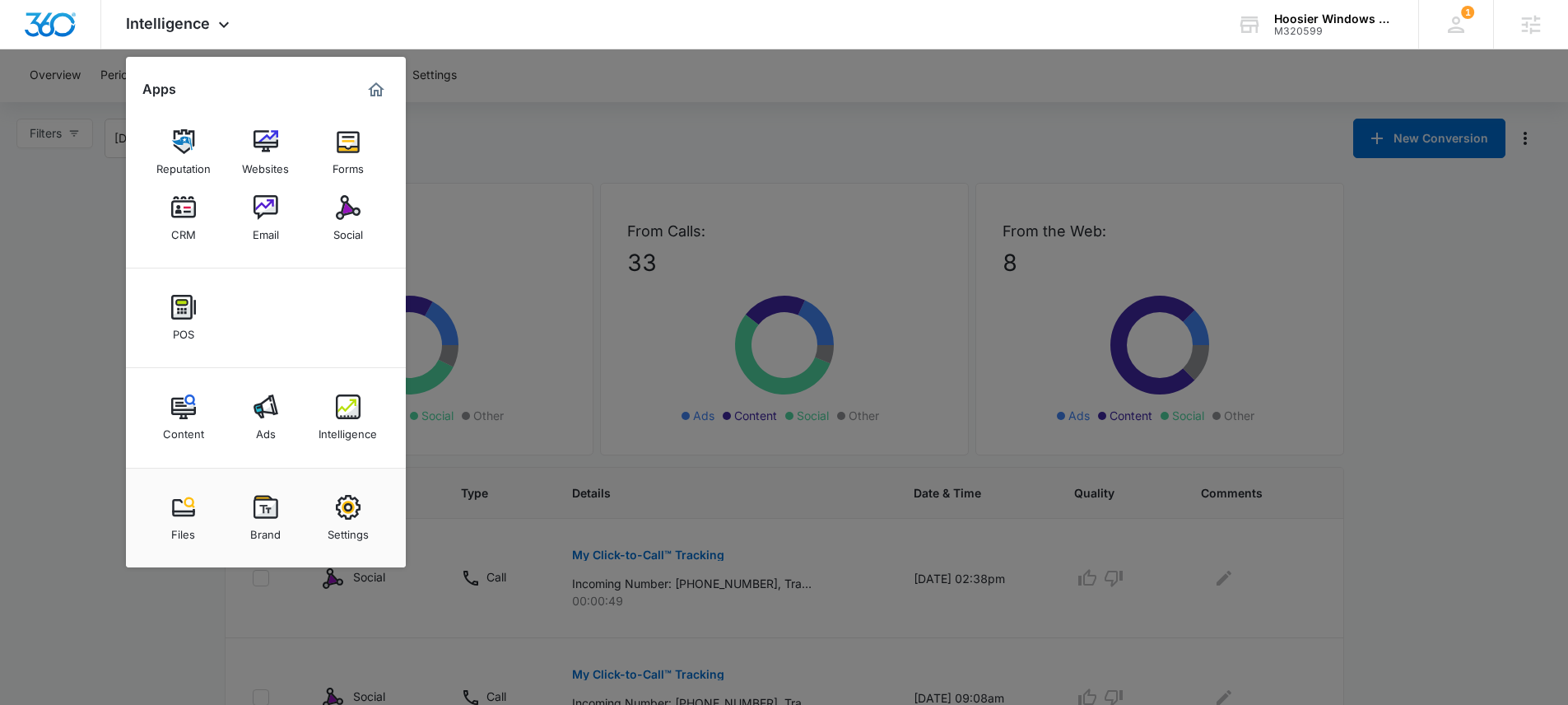
click at [66, 220] on div at bounding box center [784, 352] width 1568 height 705
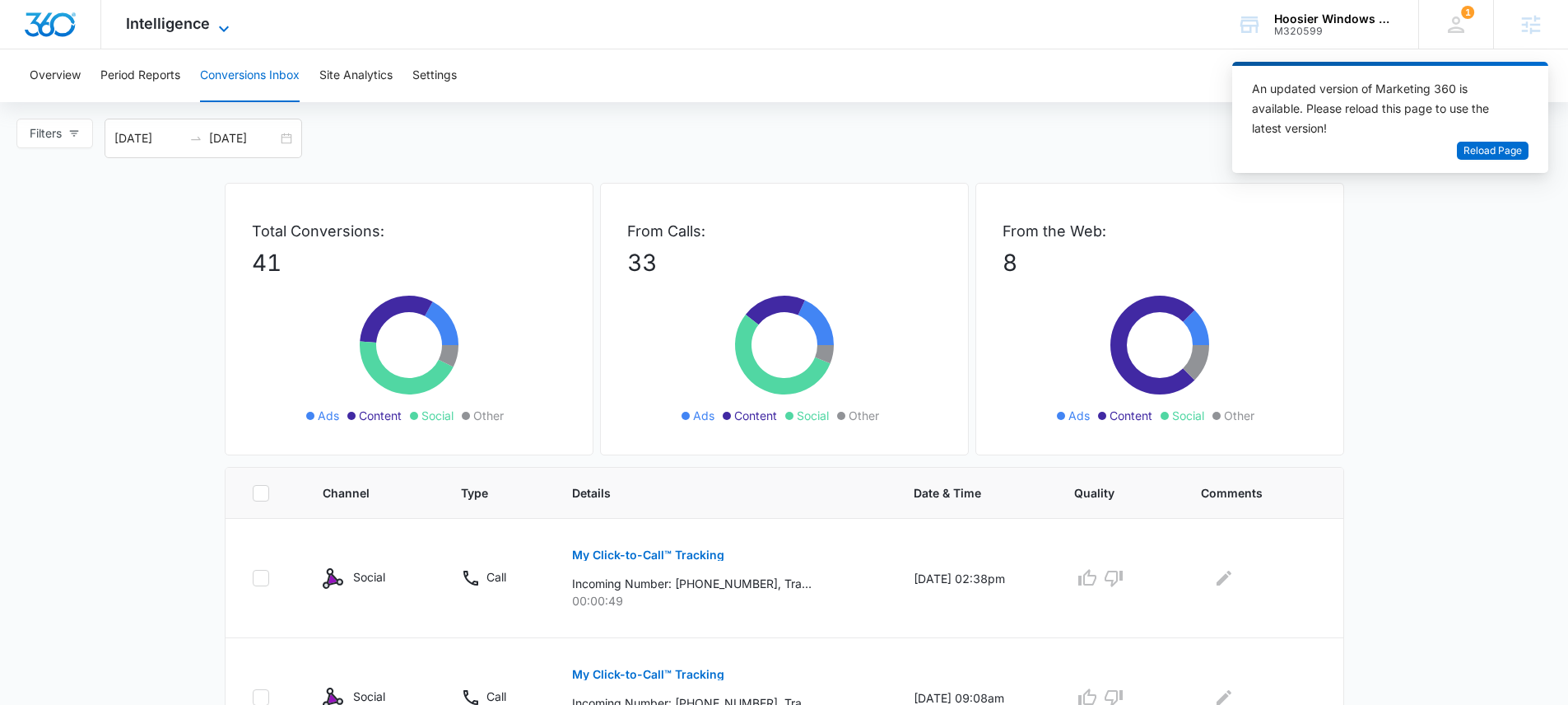
click at [182, 24] on span "Intelligence" at bounding box center [168, 24] width 84 height 18
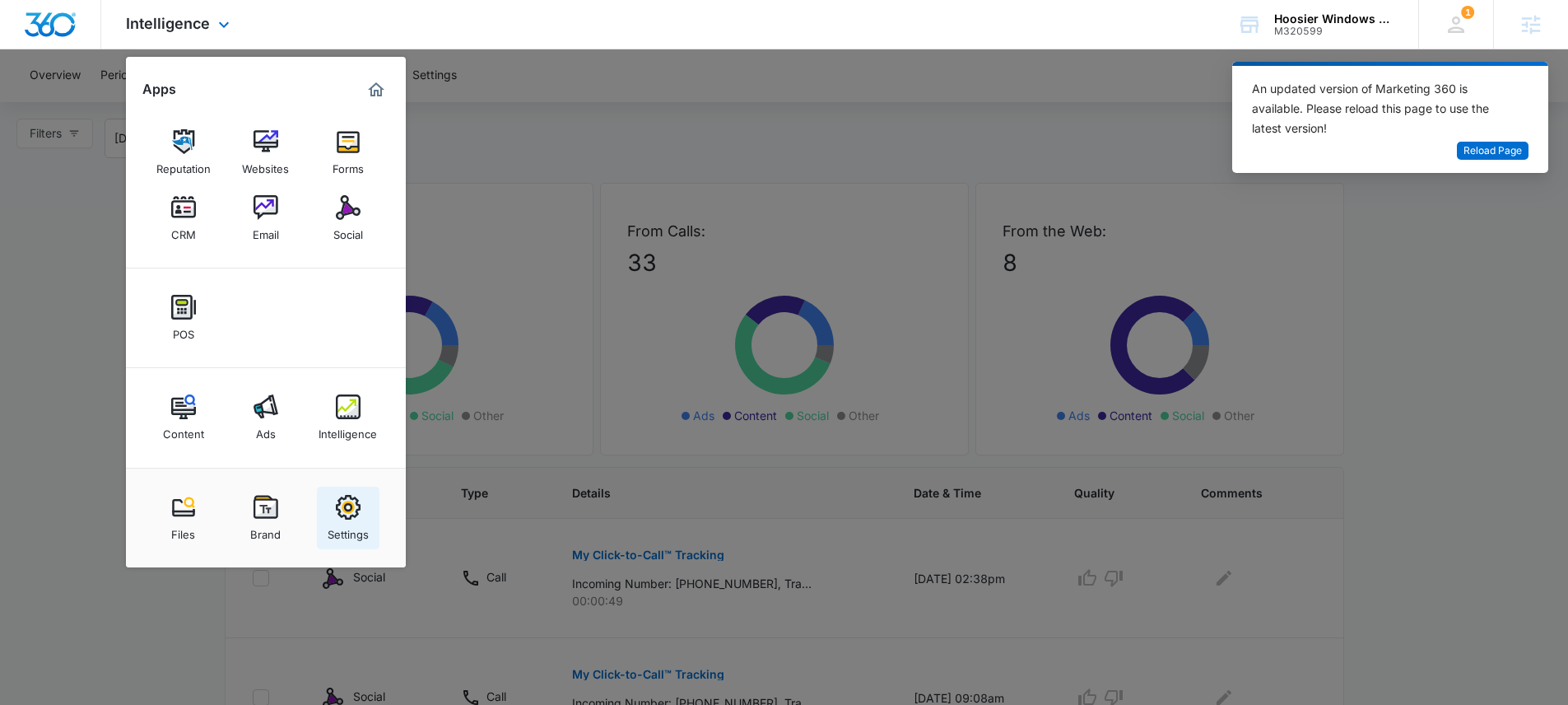
click at [343, 529] on div "Settings" at bounding box center [348, 530] width 41 height 21
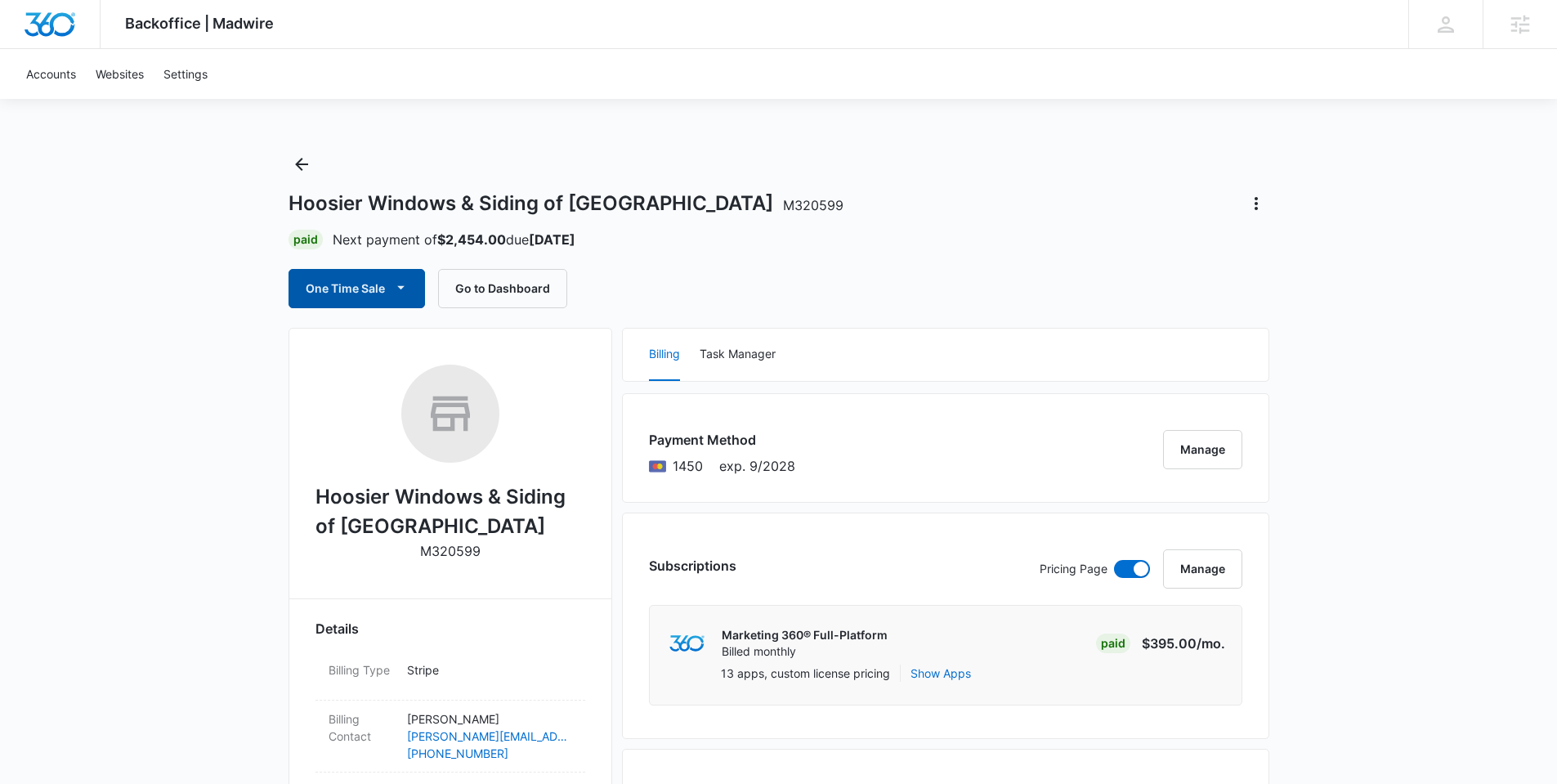
click at [405, 287] on icon "button" at bounding box center [401, 288] width 17 height 17
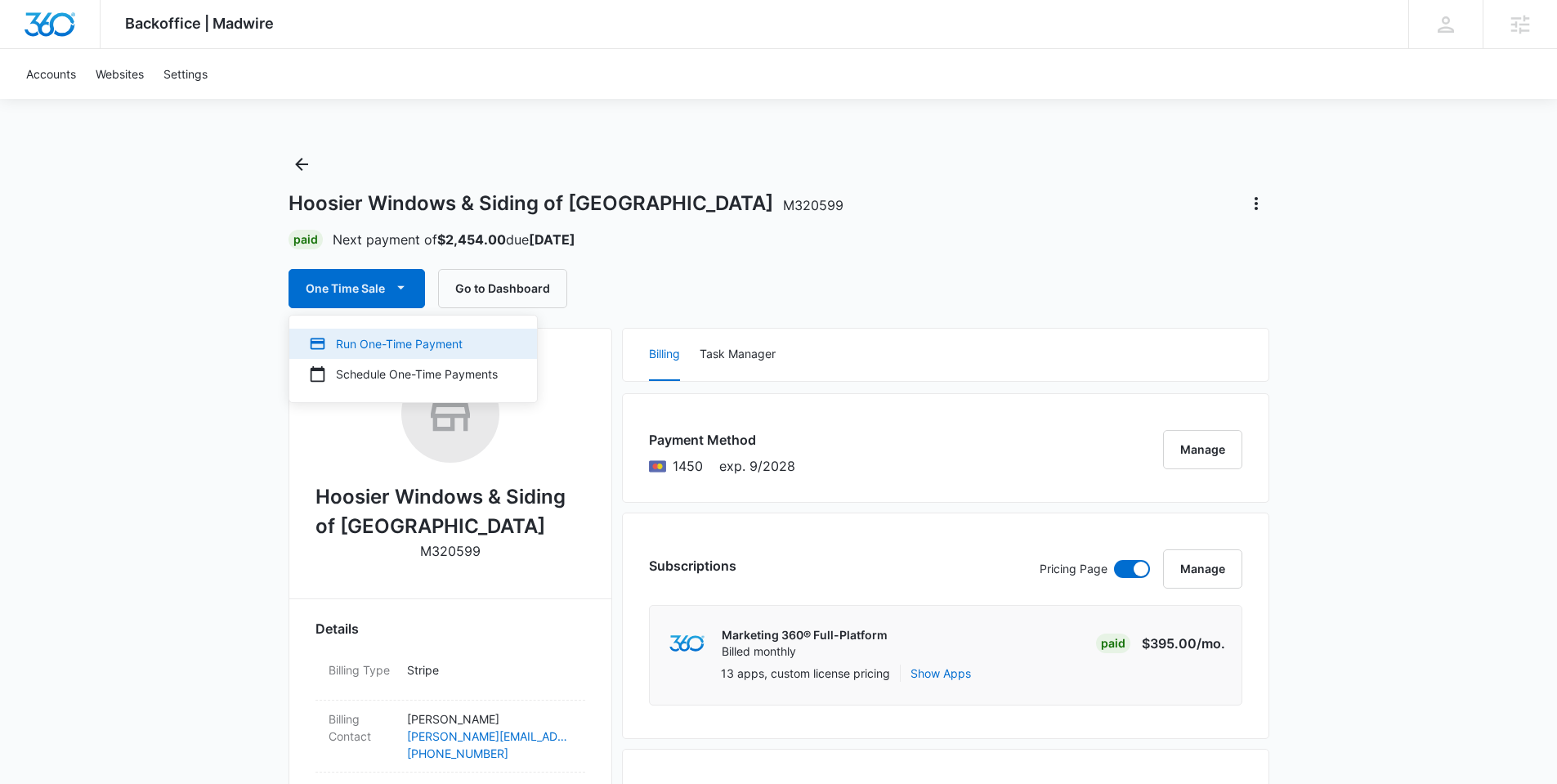
click at [440, 339] on div "Run One-Time Payment" at bounding box center [403, 344] width 188 height 17
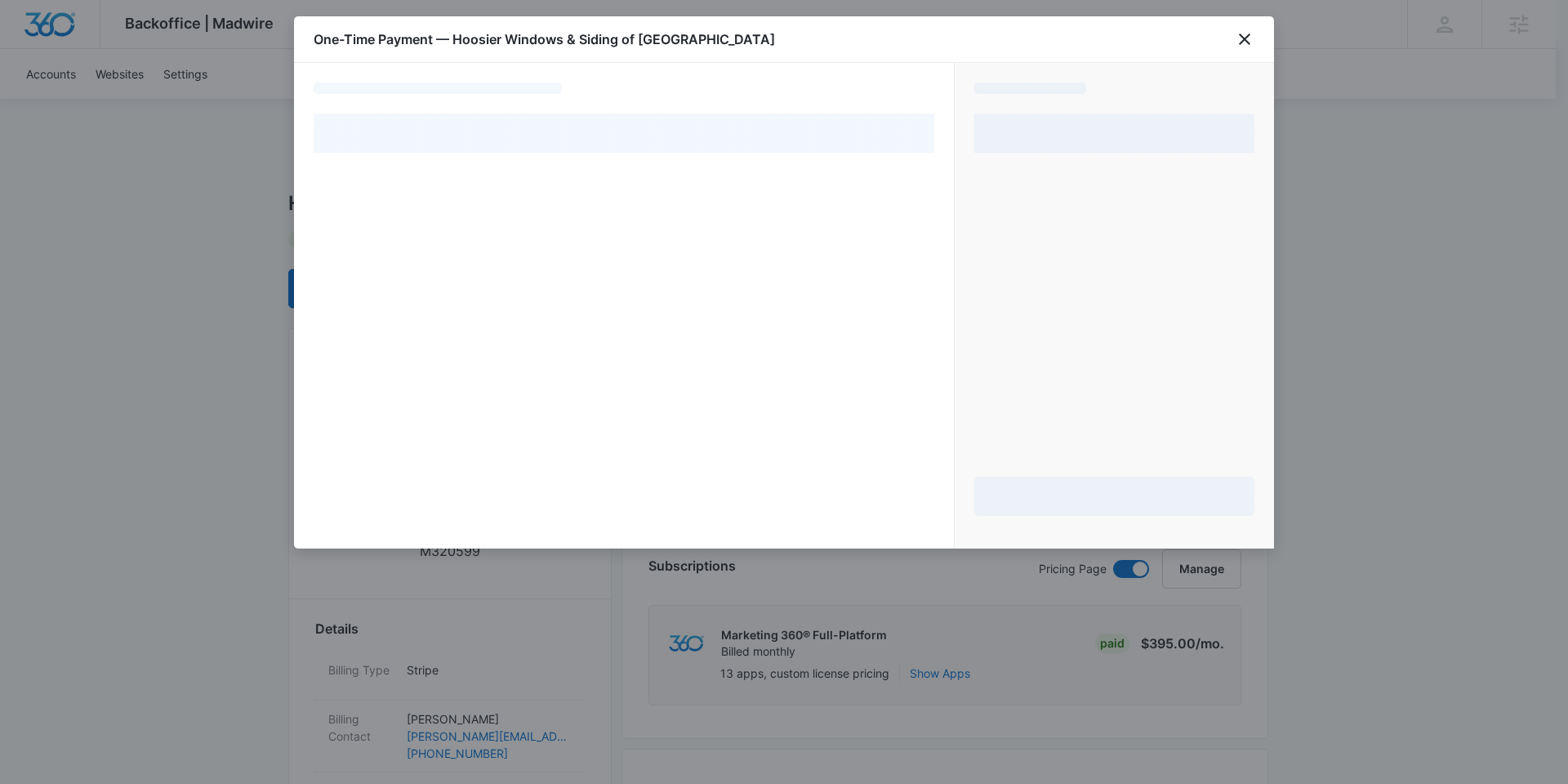
select select "pm_1S9os4A4n8RTgNjULzfabSkV"
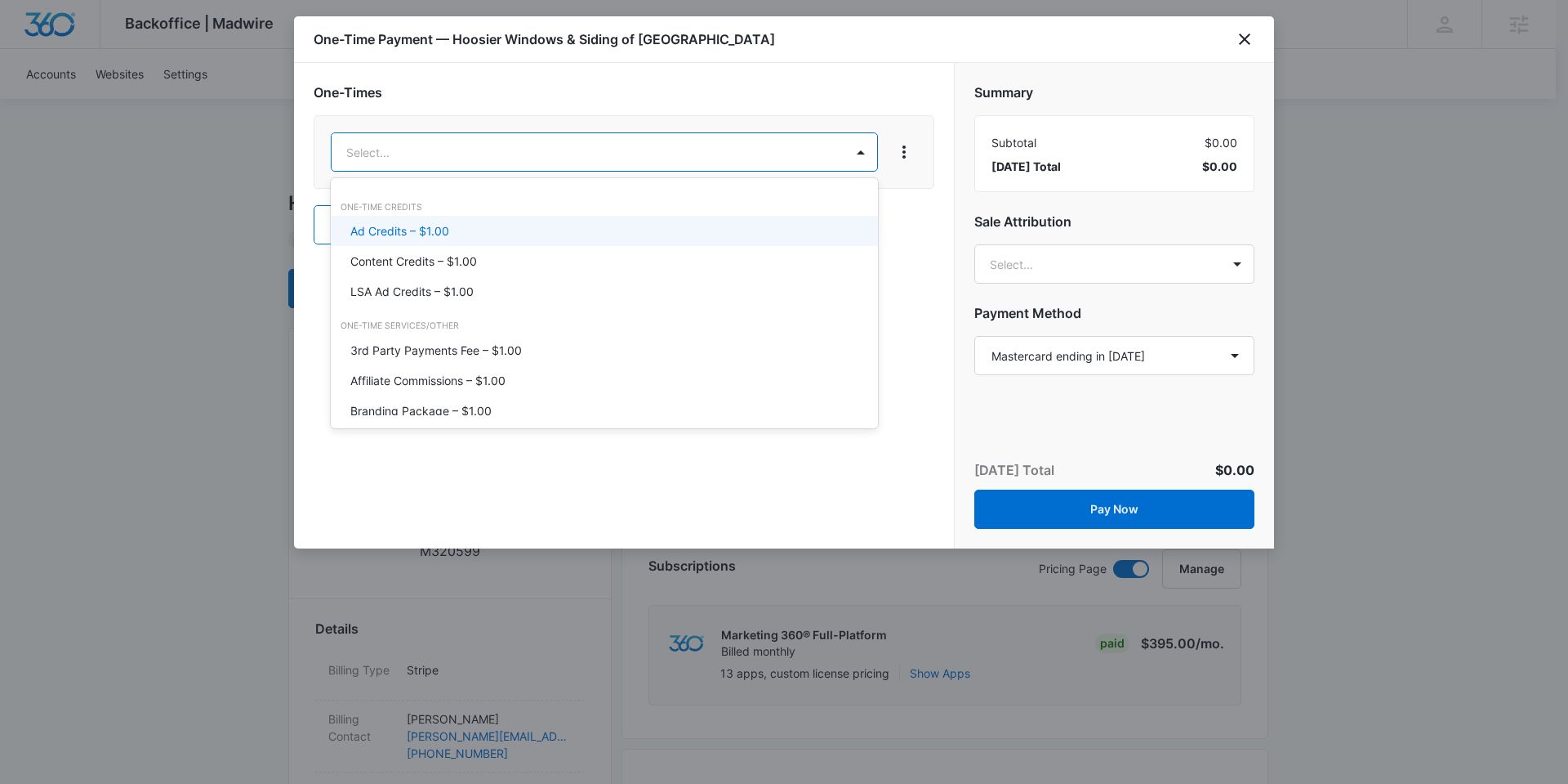
click at [482, 224] on div "Ad Credits – $1.00" at bounding box center [602, 231] width 505 height 17
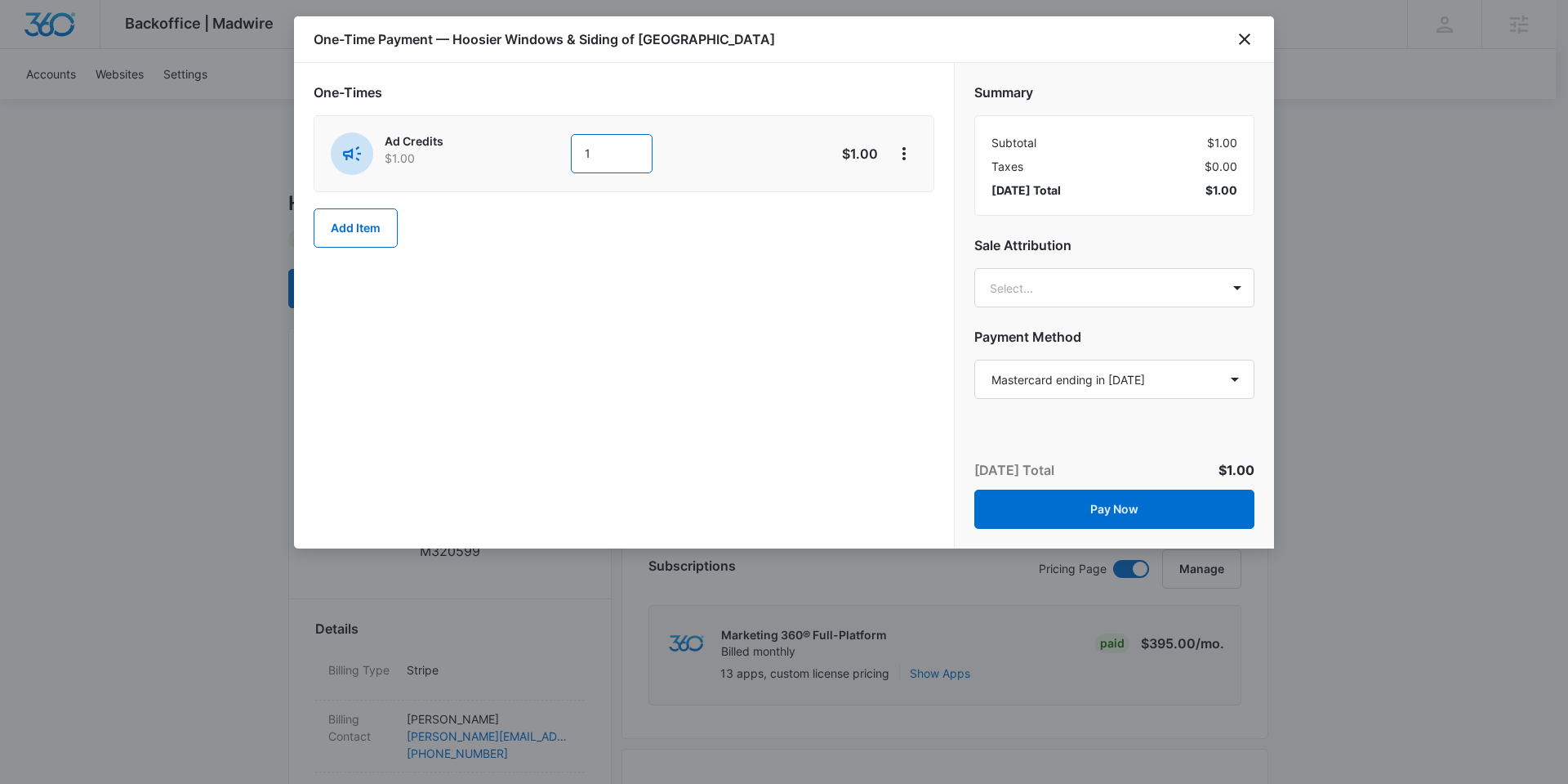
click at [610, 153] on input "1" at bounding box center [612, 153] width 82 height 39
type input "1410"
click at [885, 299] on div "One-Times Ad Credits $1.00 1410 $1,410.00 Add Item" at bounding box center [623, 305] width 660 height 486
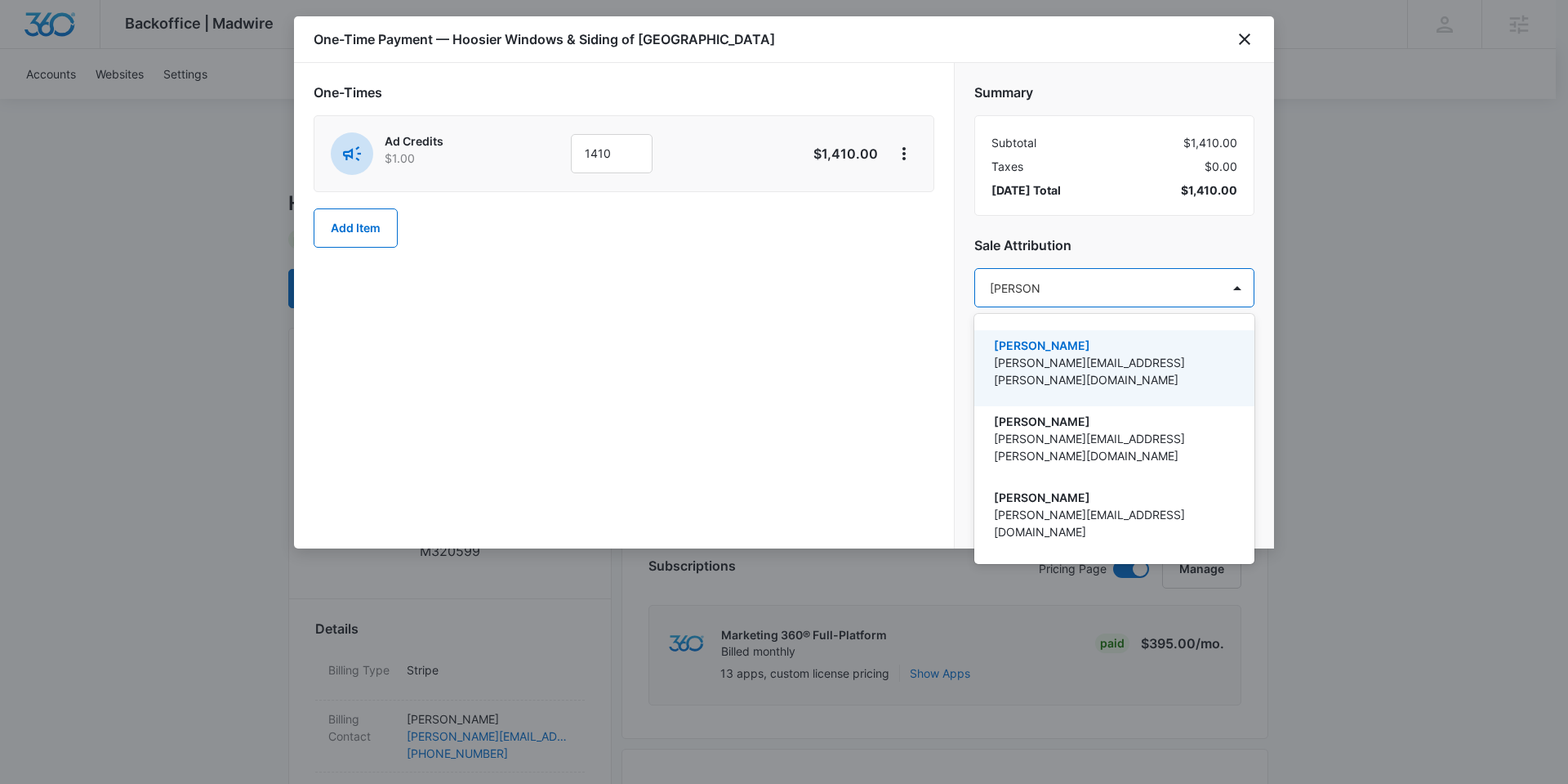
type input "nathan hoo"
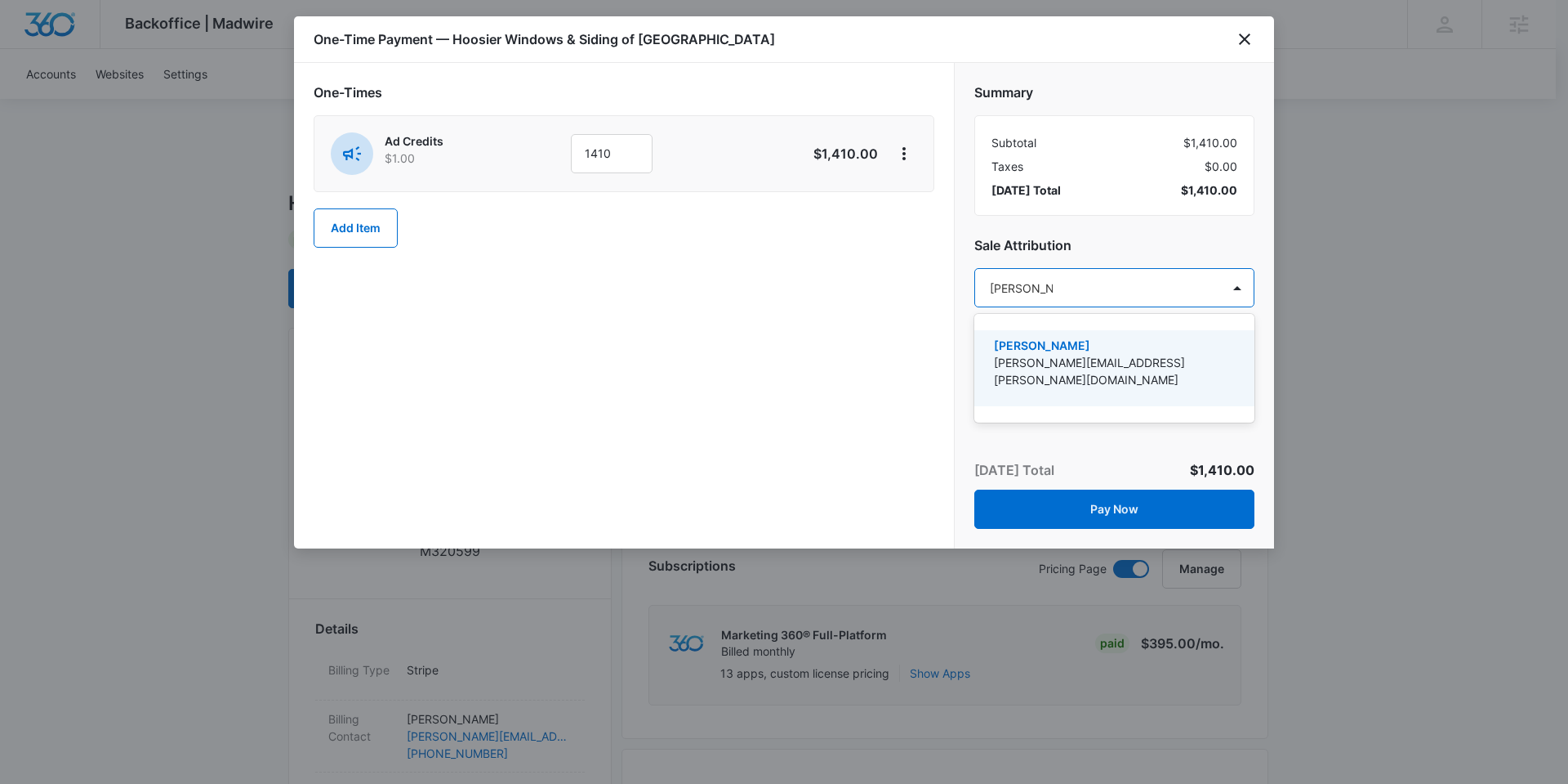
click at [1042, 342] on p "[PERSON_NAME]" at bounding box center [1112, 345] width 238 height 17
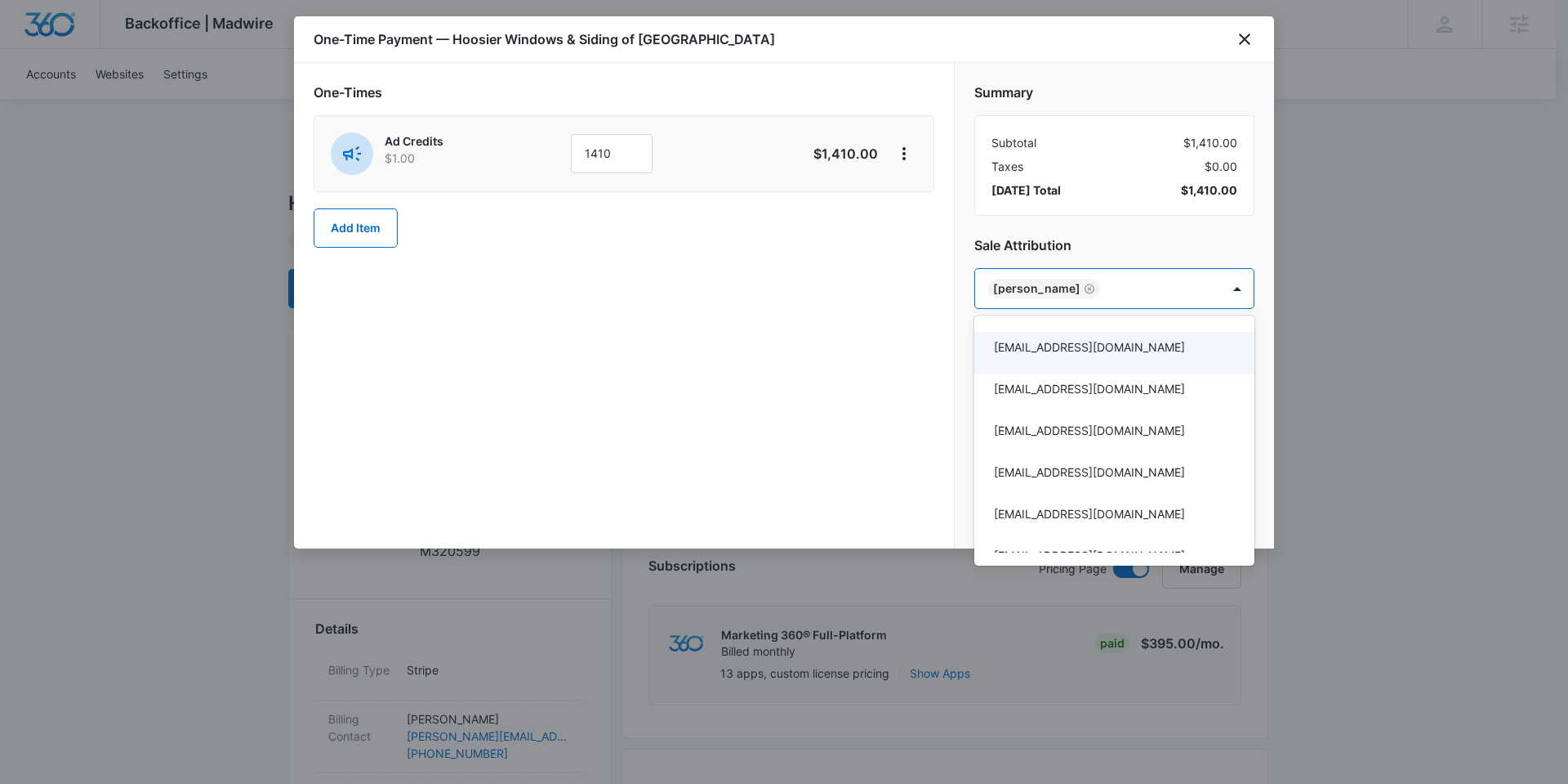
click at [749, 325] on div at bounding box center [784, 392] width 1568 height 784
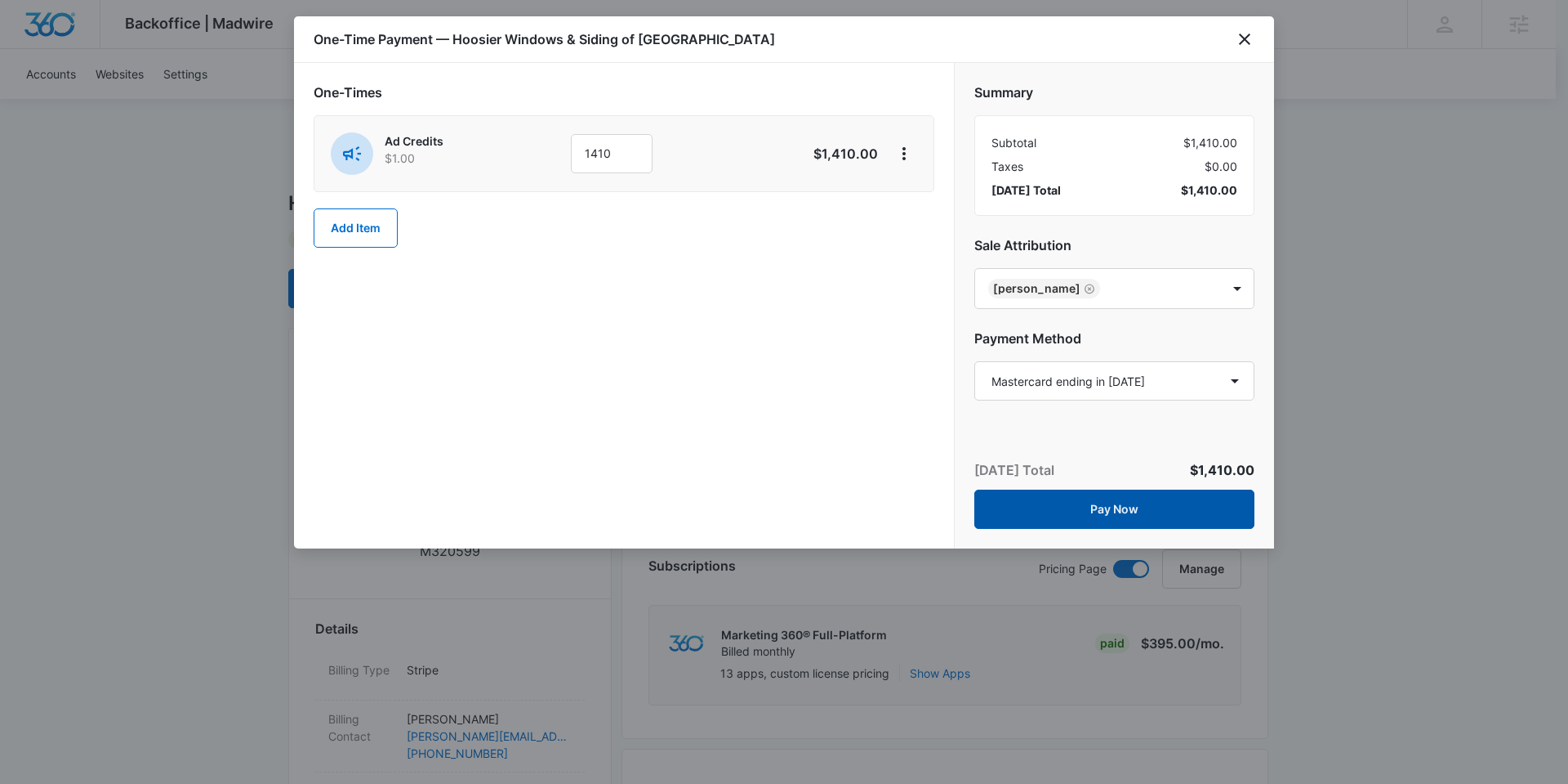
click at [1079, 501] on button "Pay Now" at bounding box center [1114, 508] width 280 height 39
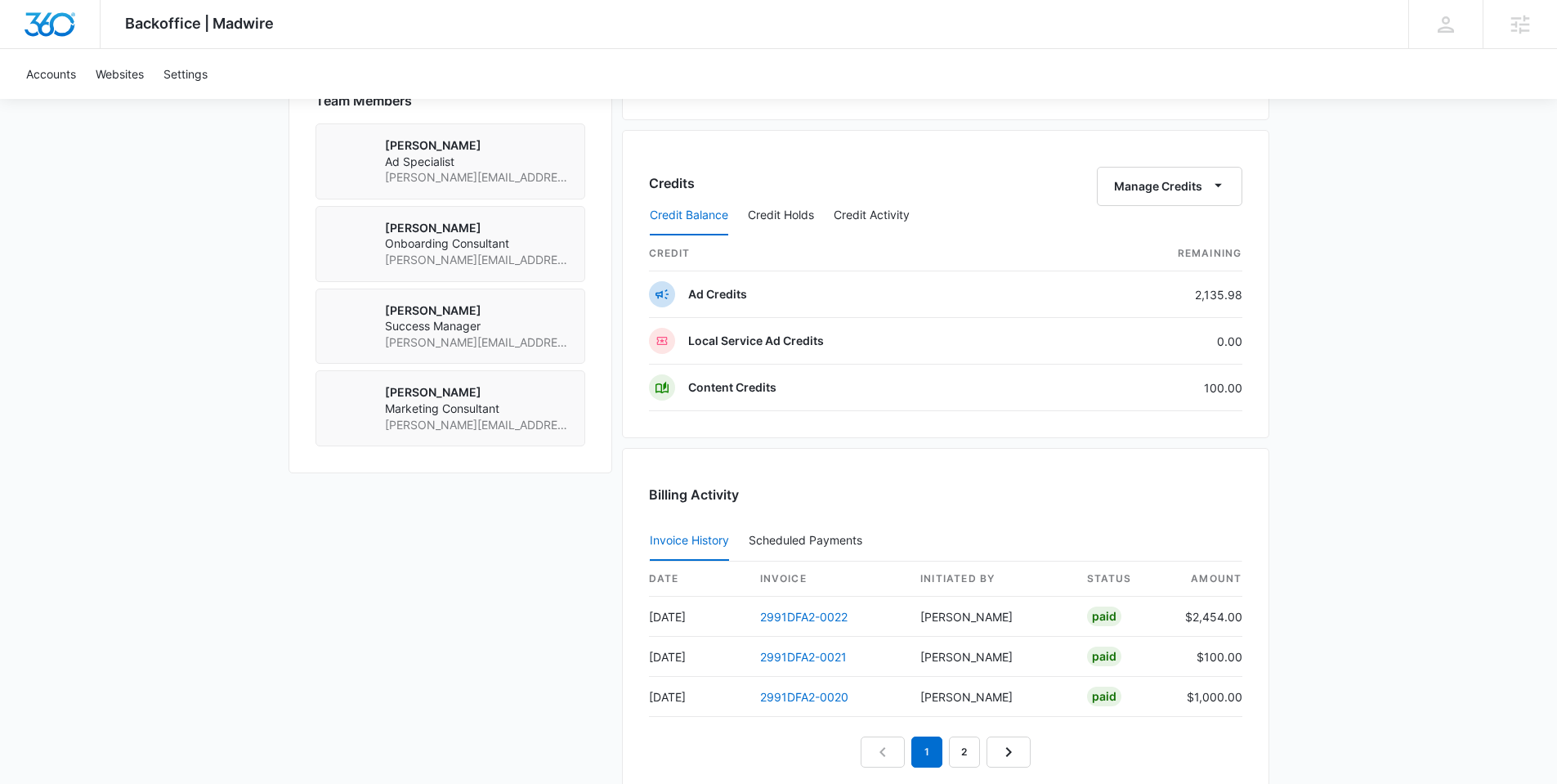
scroll to position [1285, 0]
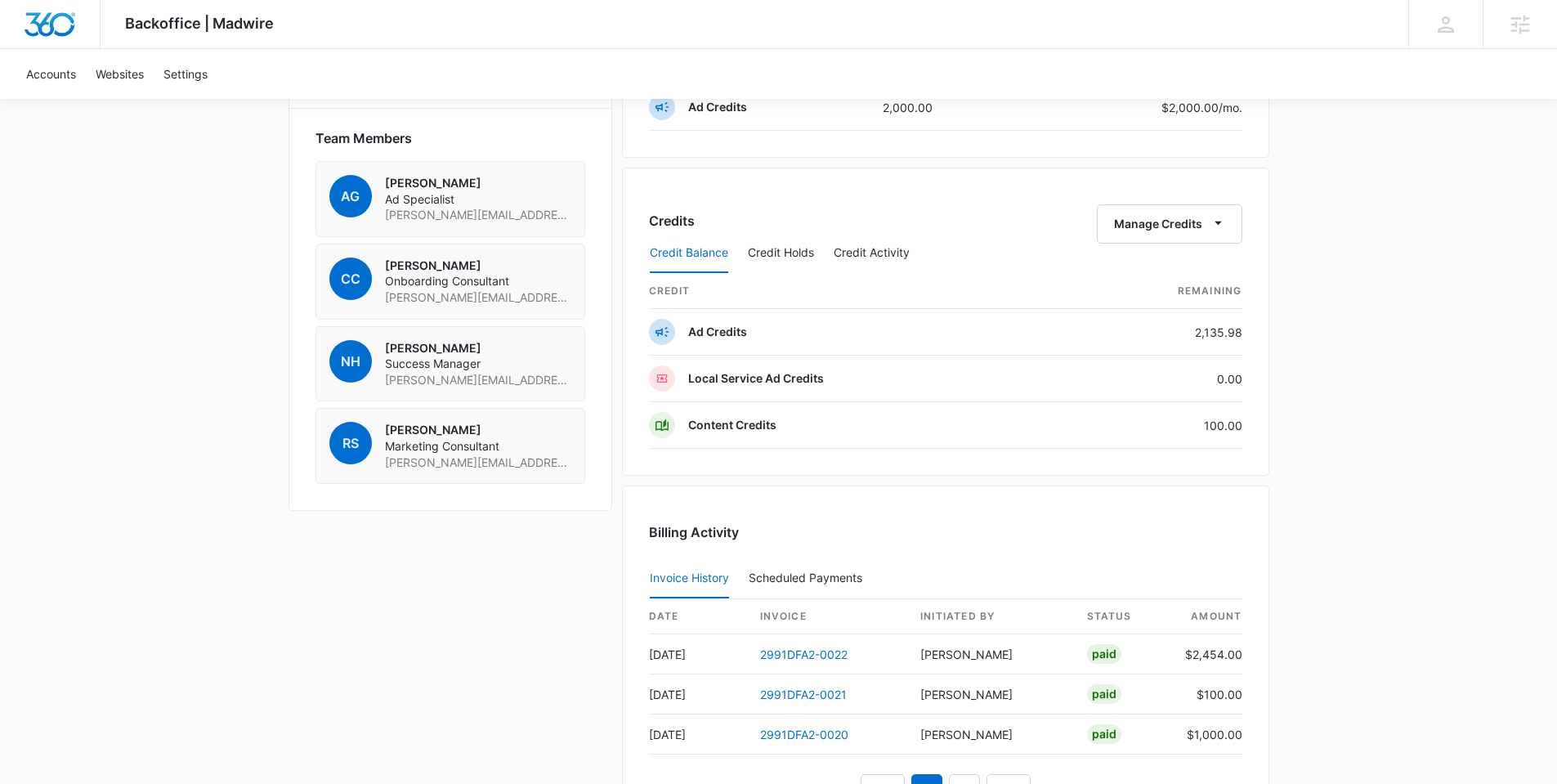
scroll to position [1211, 0]
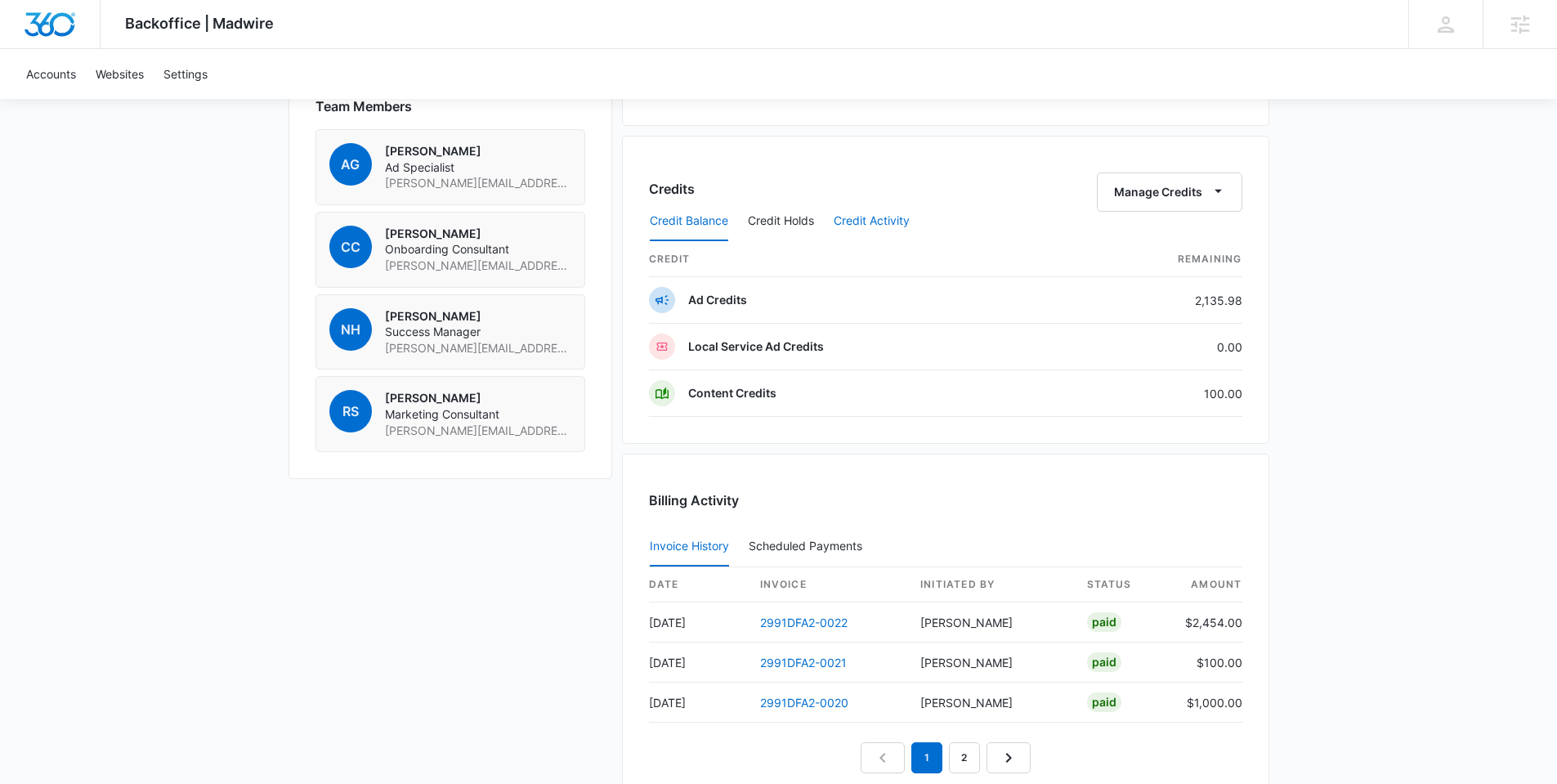
click at [887, 219] on button "Credit Activity" at bounding box center [871, 221] width 76 height 39
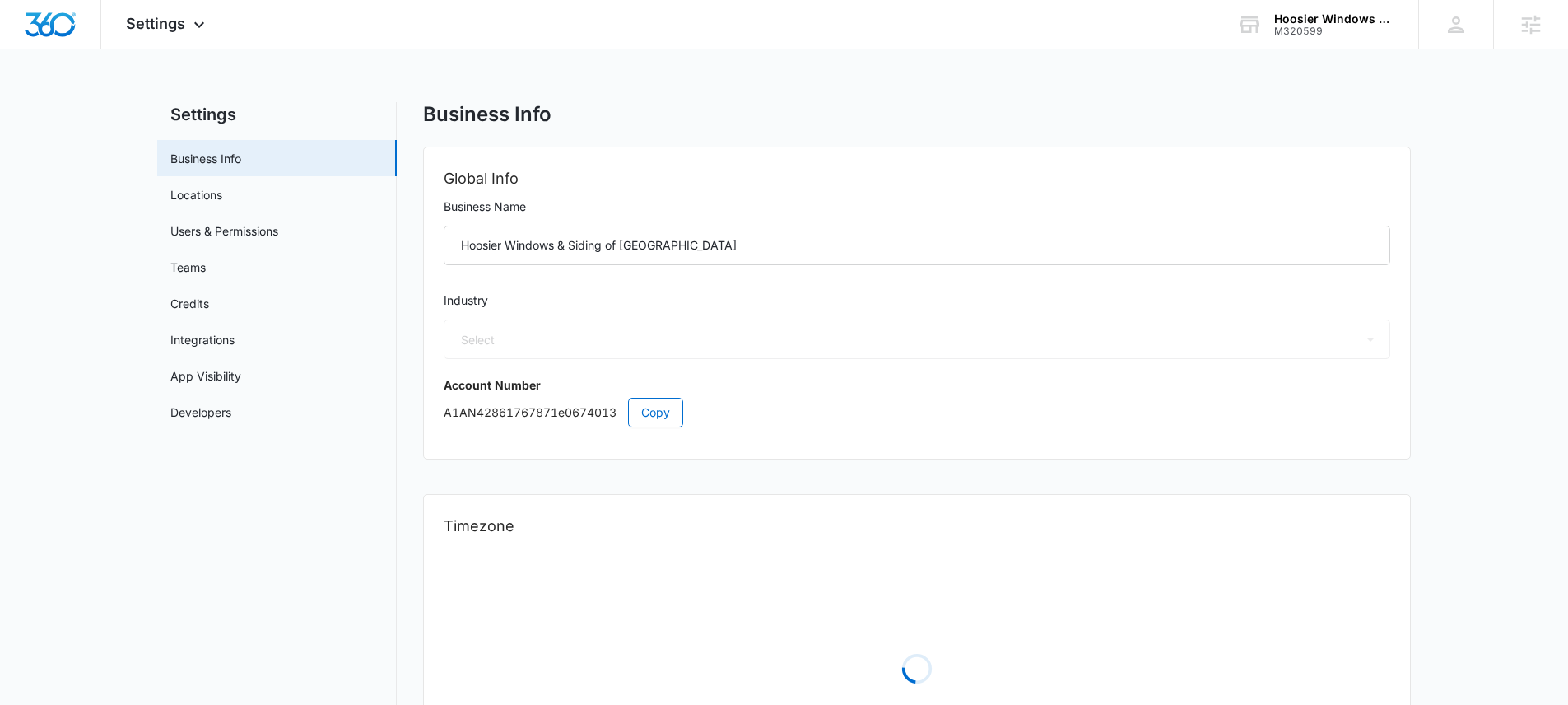
select select "4"
select select "US"
select select "[GEOGRAPHIC_DATA]/[US_STATE]/[GEOGRAPHIC_DATA]"
click at [1452, 21] on icon at bounding box center [1456, 25] width 25 height 25
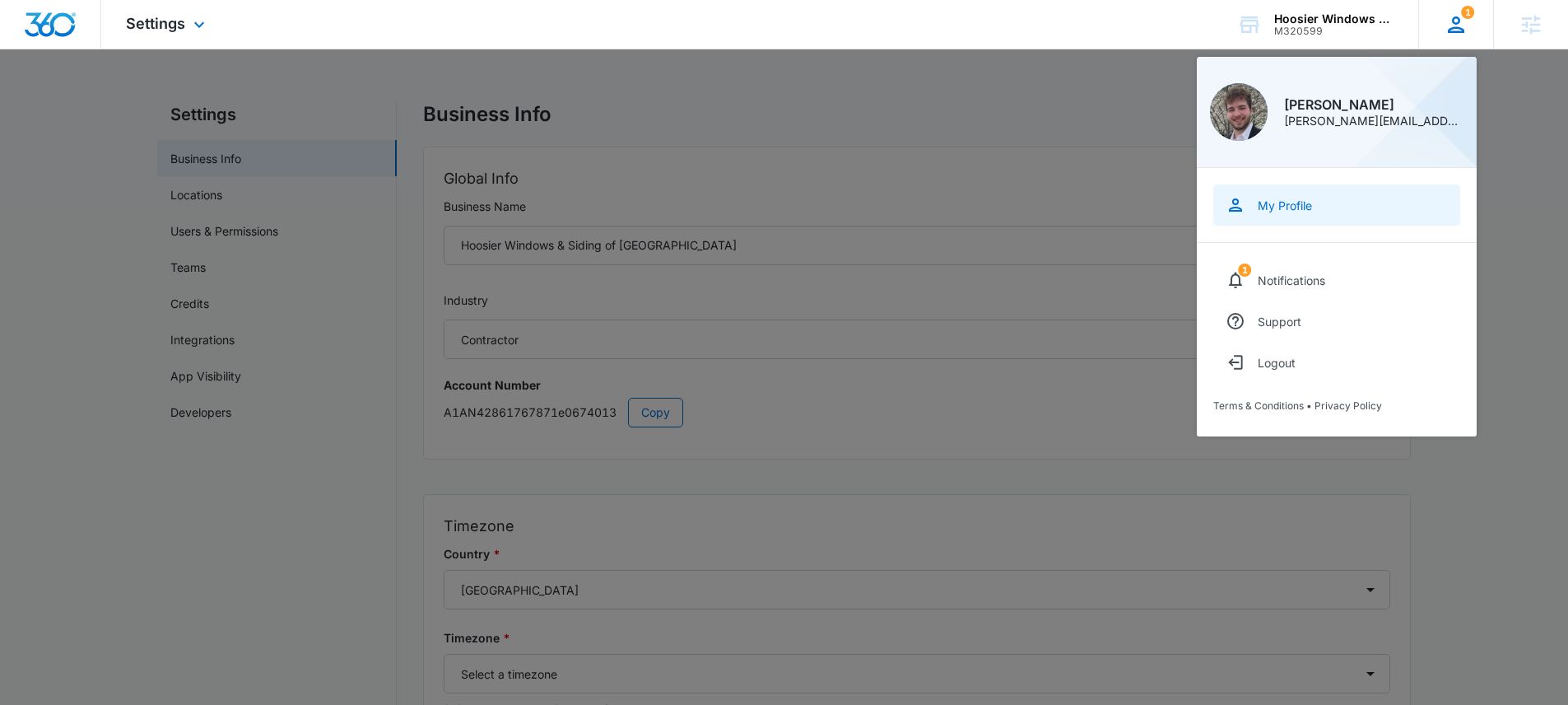
click at [1279, 197] on link "My Profile" at bounding box center [1336, 205] width 247 height 41
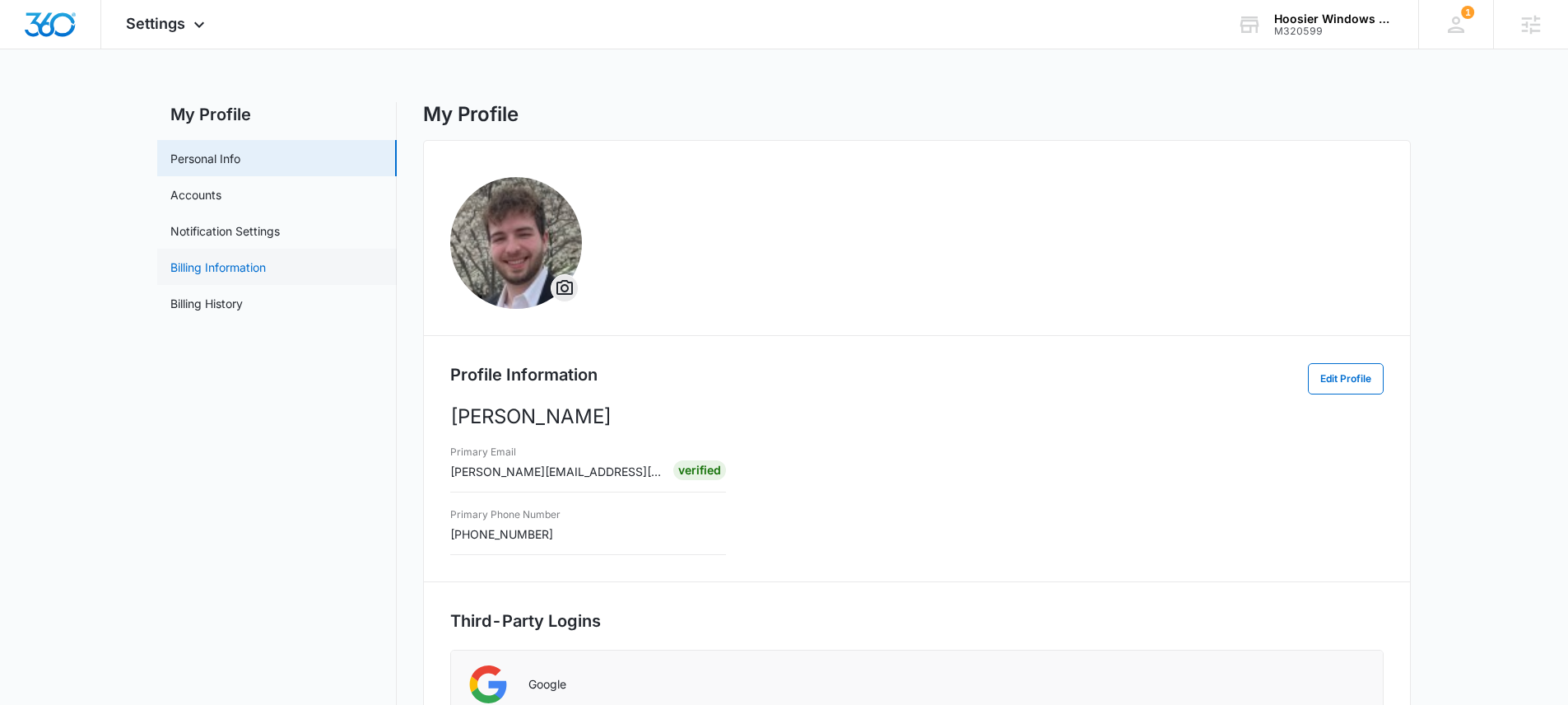
click at [224, 264] on link "Billing Information" at bounding box center [218, 267] width 96 height 18
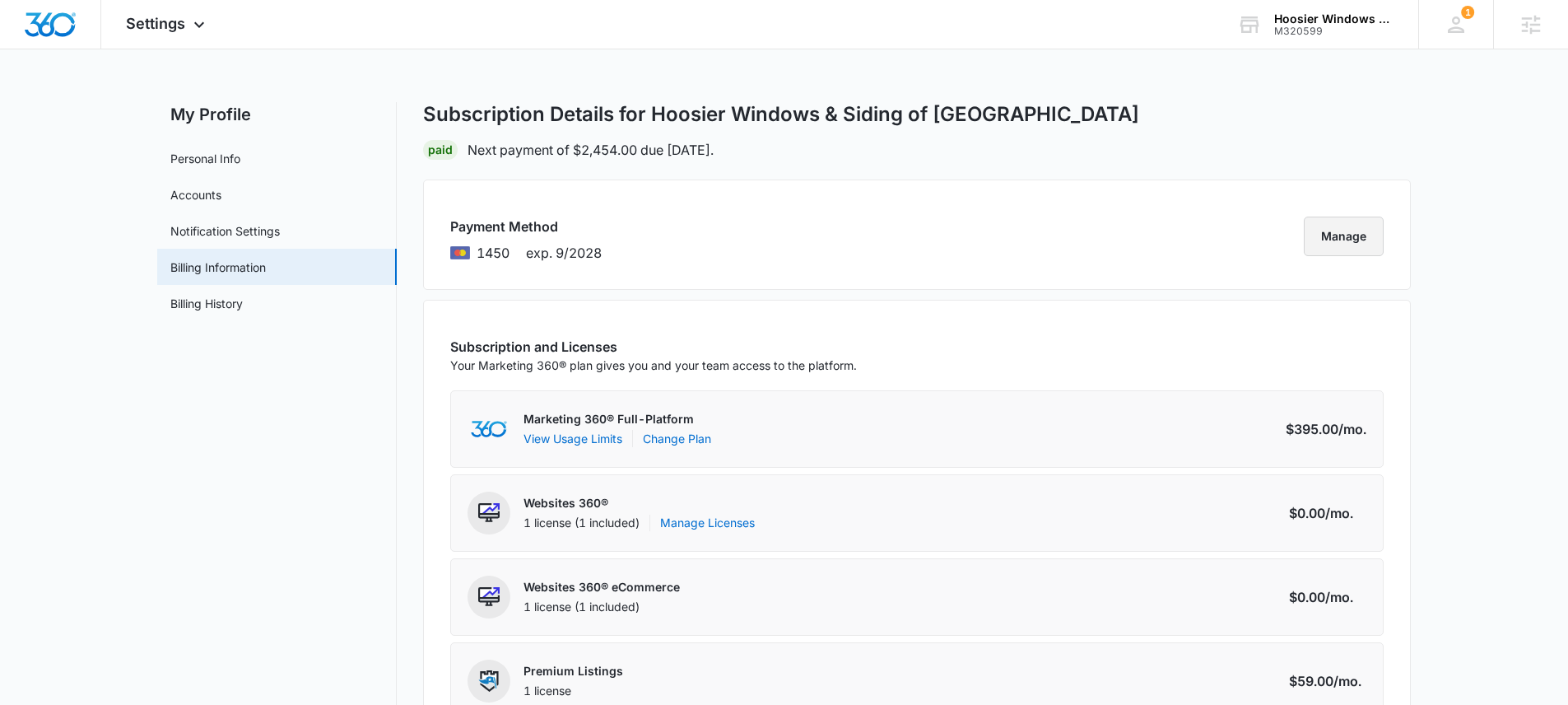
click at [1334, 236] on button "Manage" at bounding box center [1343, 236] width 80 height 40
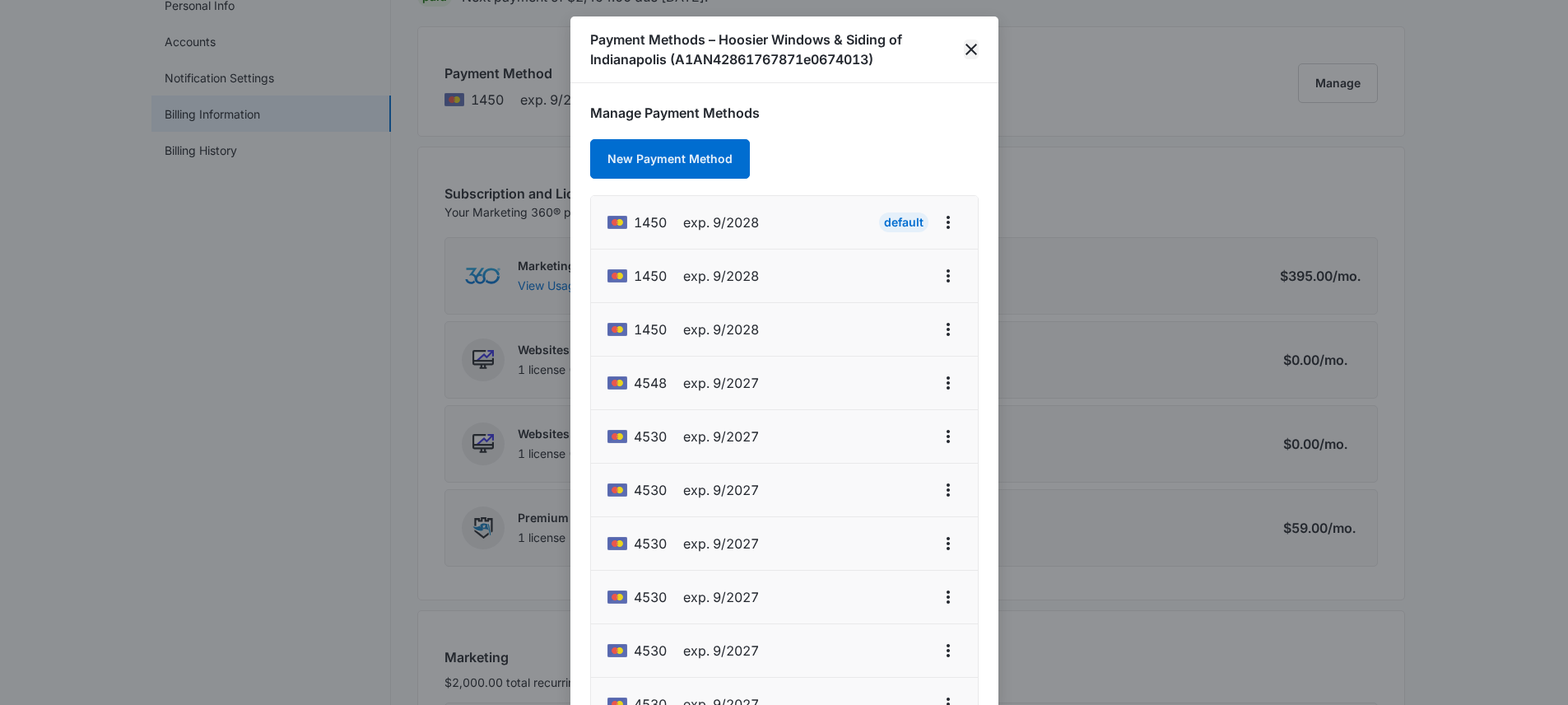
click at [973, 50] on icon "close" at bounding box center [971, 49] width 19 height 19
